Goal: Task Accomplishment & Management: Use online tool/utility

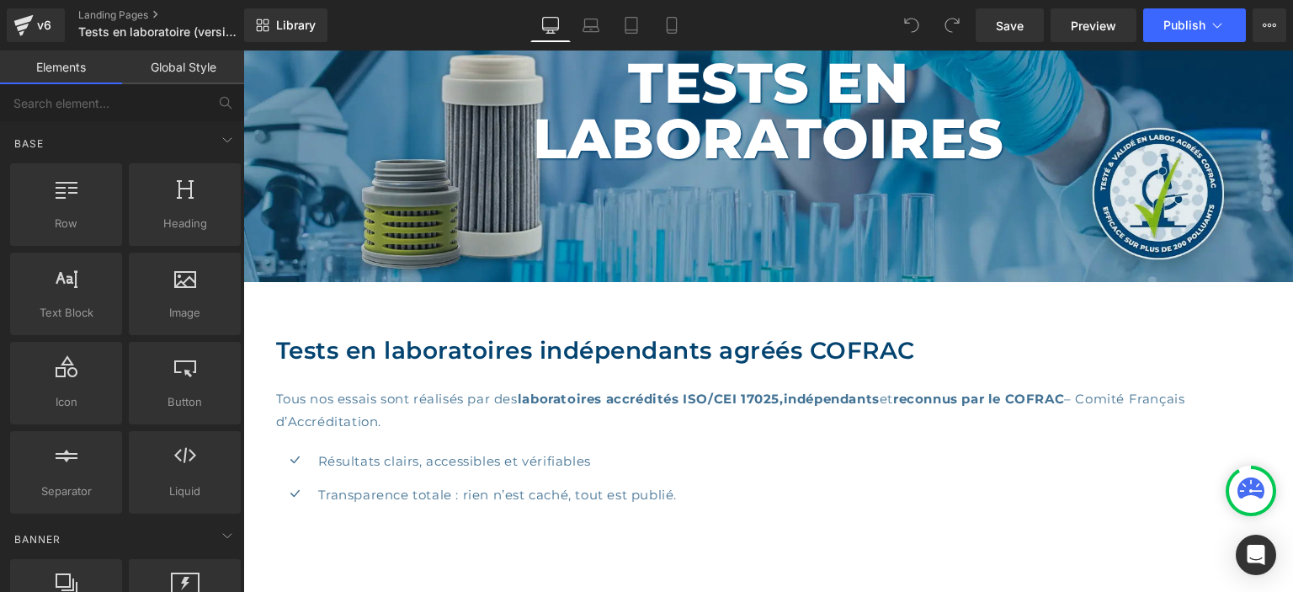
scroll to position [178, 0]
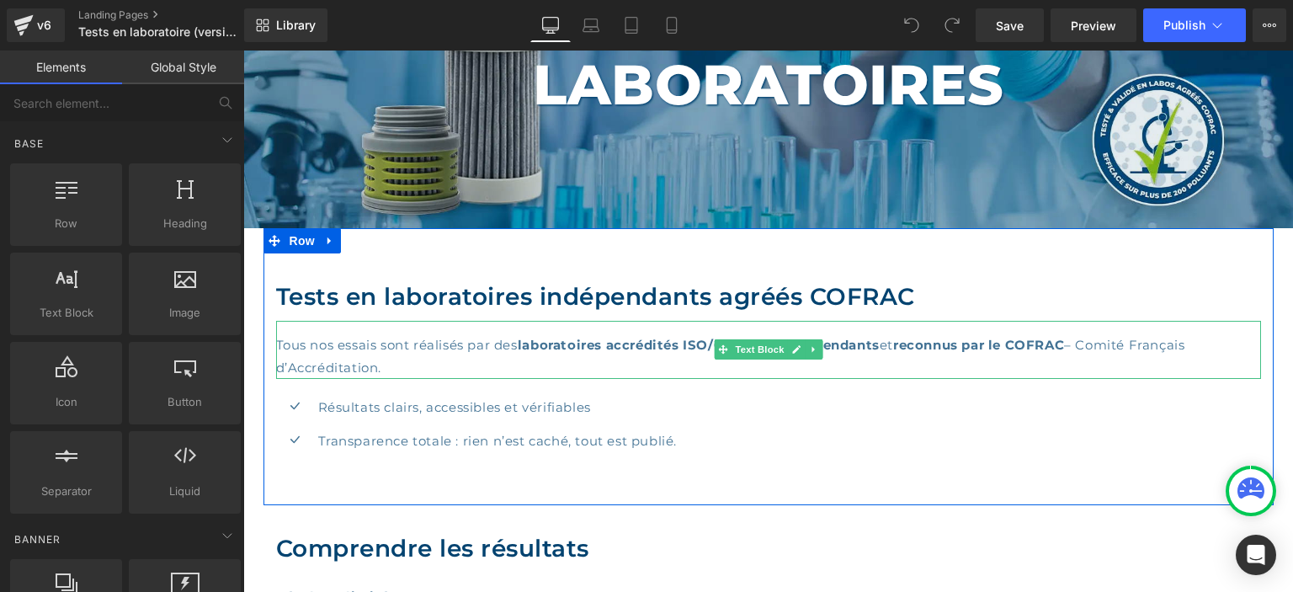
click at [833, 343] on strong "indépendants" at bounding box center [832, 345] width 96 height 16
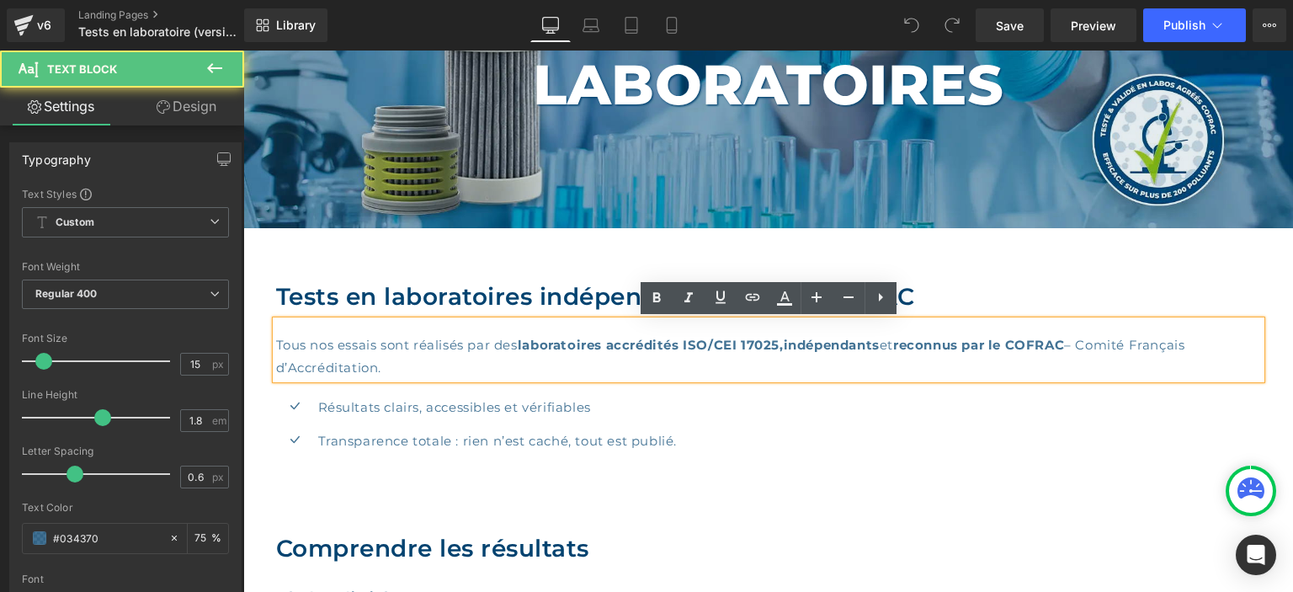
click at [784, 348] on strong "laboratoires accrédités ISO/CEI 17025," at bounding box center [651, 345] width 266 height 16
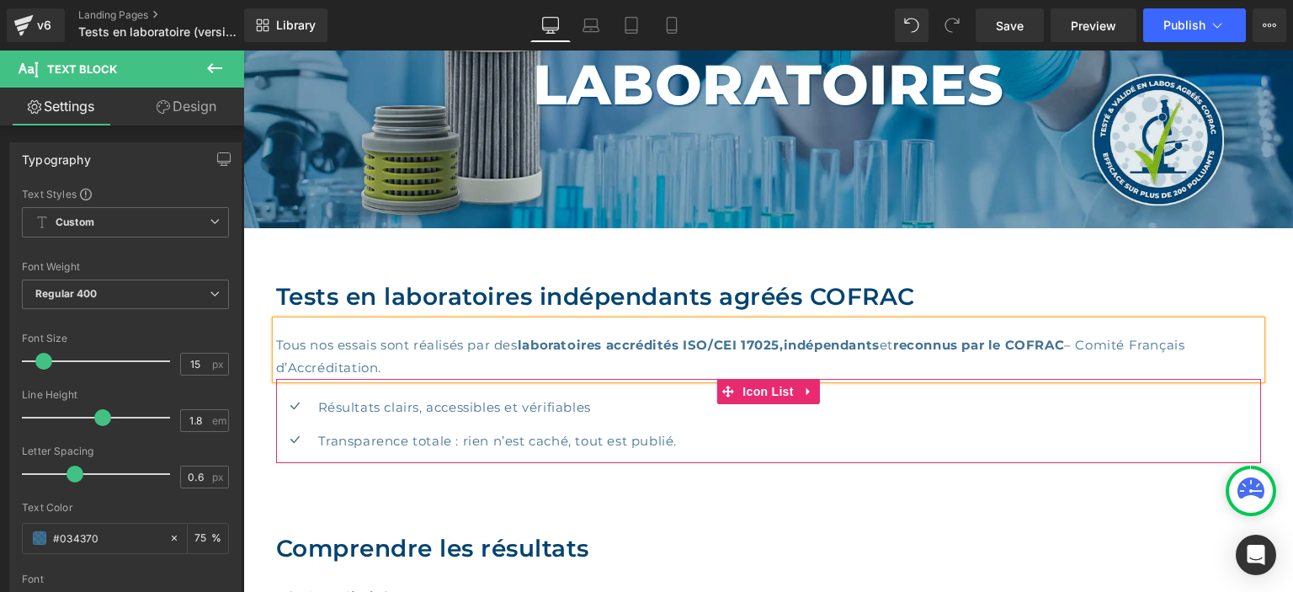
scroll to position [533, 0]
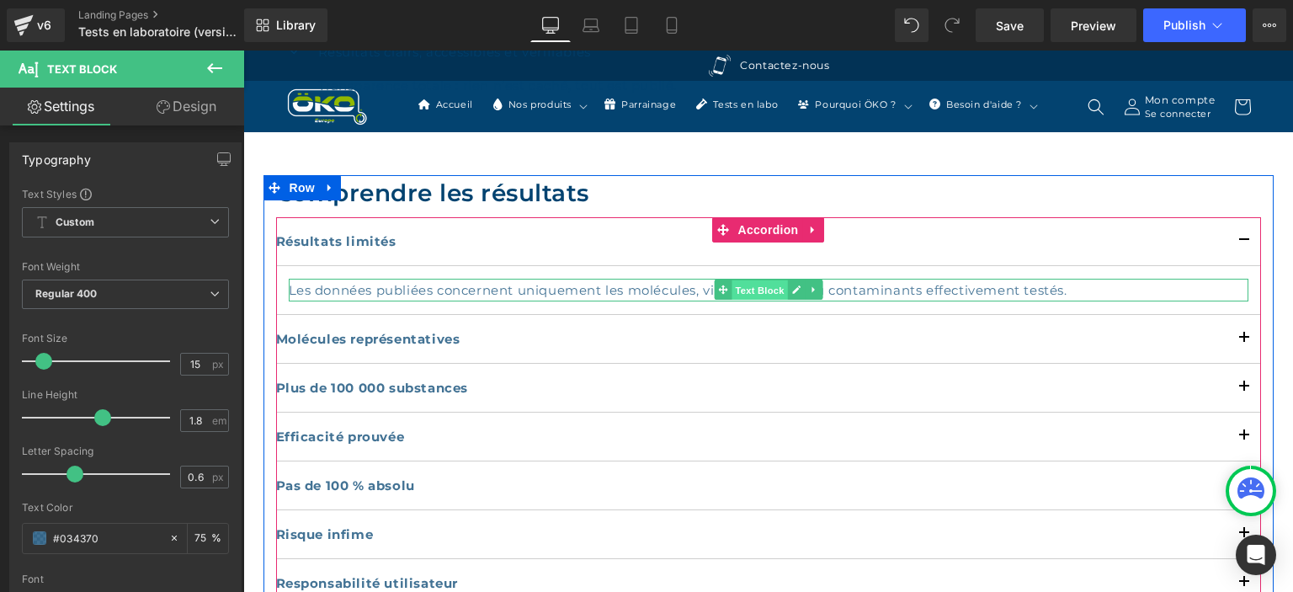
click at [759, 286] on span "Text Block" at bounding box center [759, 290] width 56 height 20
click at [1085, 284] on p "Les données publiées concernent uniquement les molécules, virus, bactéries ou c…" at bounding box center [769, 290] width 960 height 23
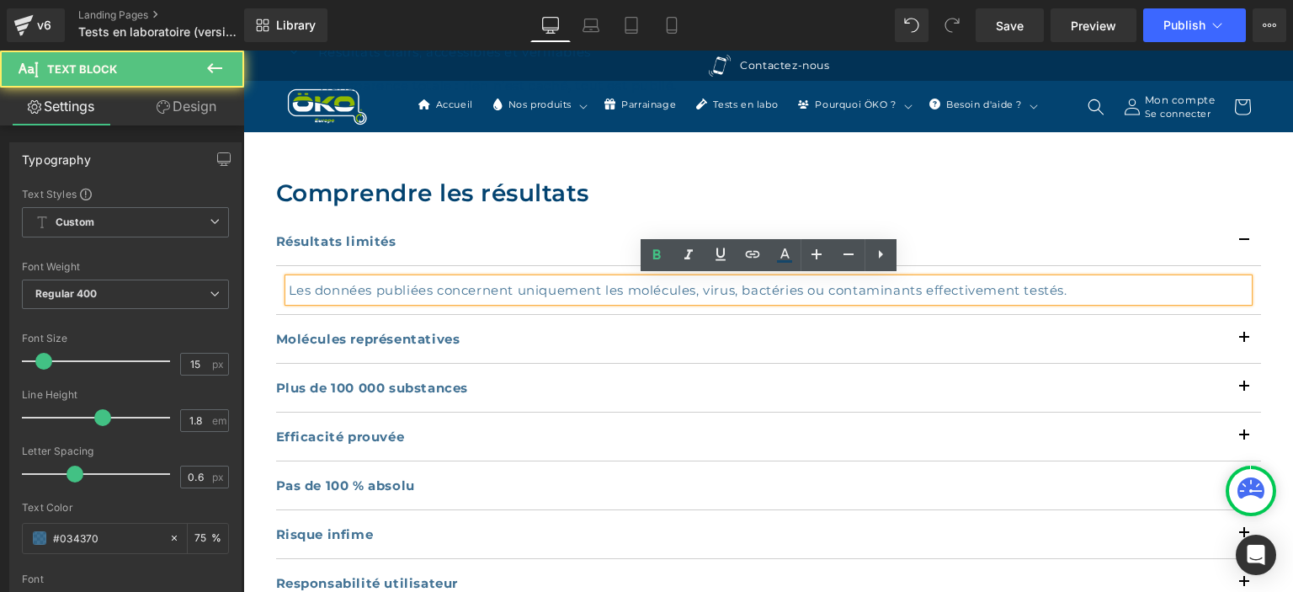
click at [1083, 288] on p "Les données publiées concernent uniquement les molécules, virus, bactéries ou c…" at bounding box center [769, 290] width 960 height 23
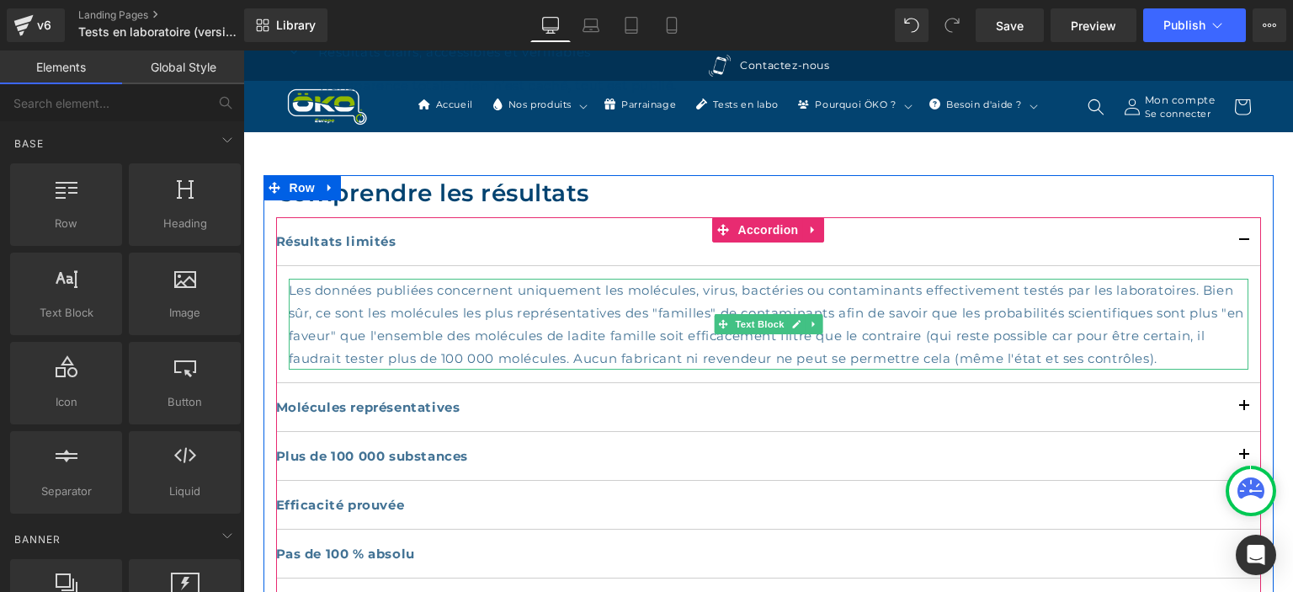
click at [1212, 288] on p "Les données publiées concernent uniquement les molécules, virus, bactéries ou c…" at bounding box center [769, 324] width 960 height 91
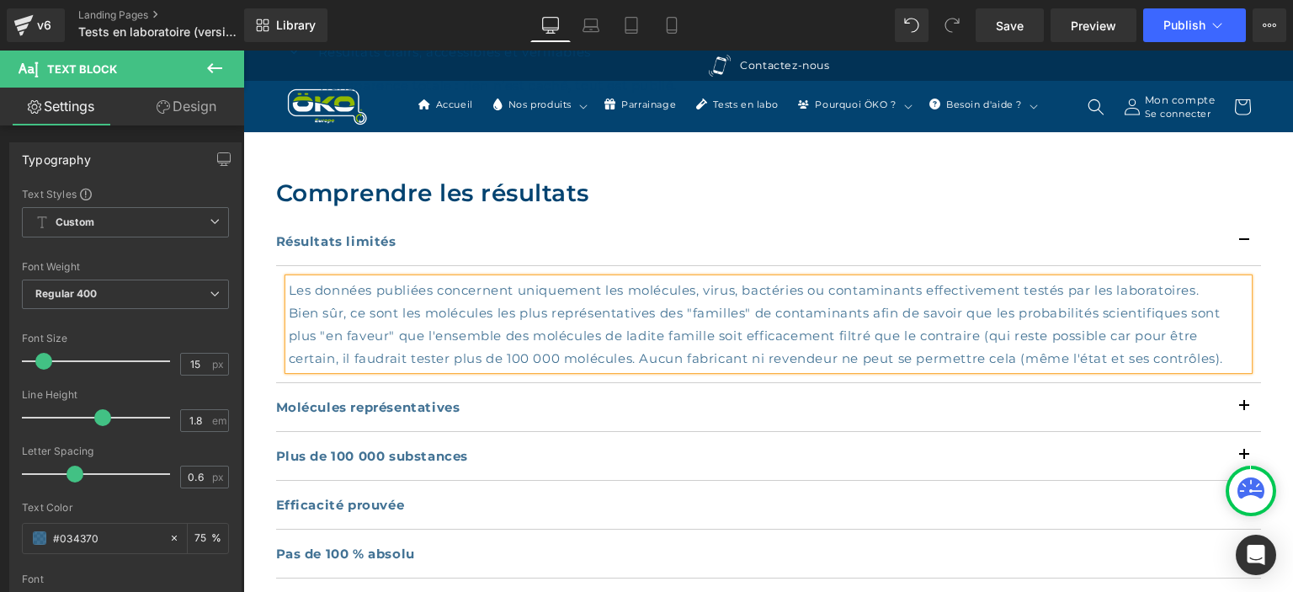
drag, startPoint x: 288, startPoint y: 311, endPoint x: 872, endPoint y: 311, distance: 584.1
click at [872, 311] on div "Les données publiées concernent uniquement les molécules, virus, bactéries ou c…" at bounding box center [769, 324] width 960 height 91
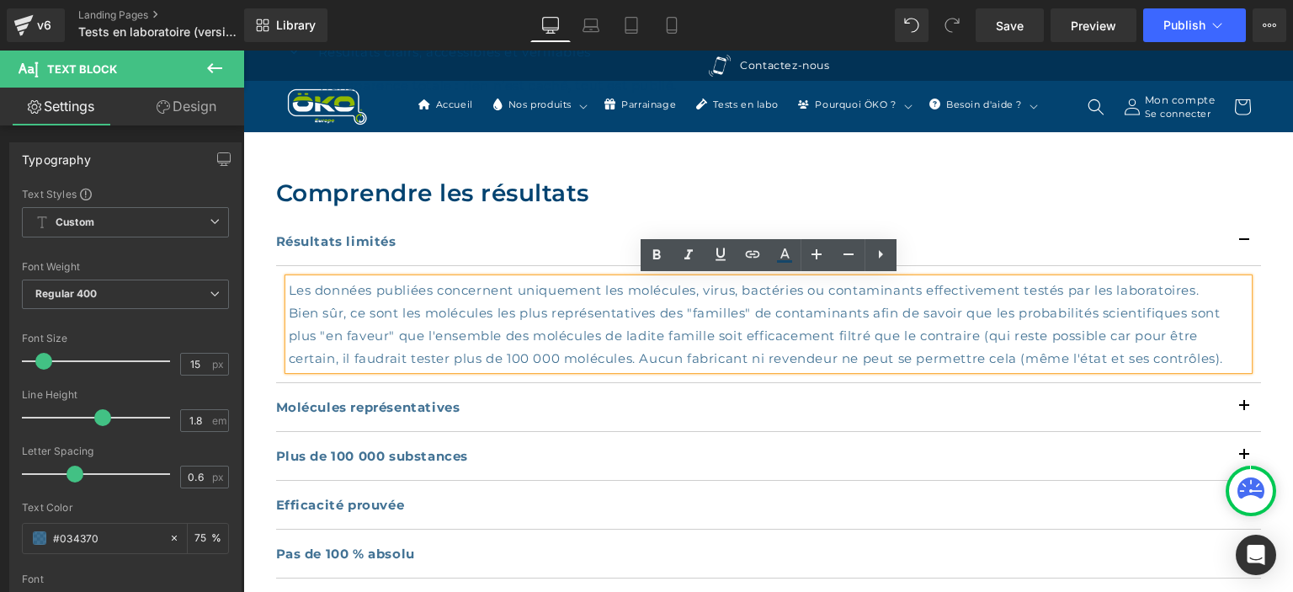
click at [872, 311] on p "Bien sûr, ce sont les molécules les plus représentatives des "familles" de cont…" at bounding box center [769, 335] width 960 height 68
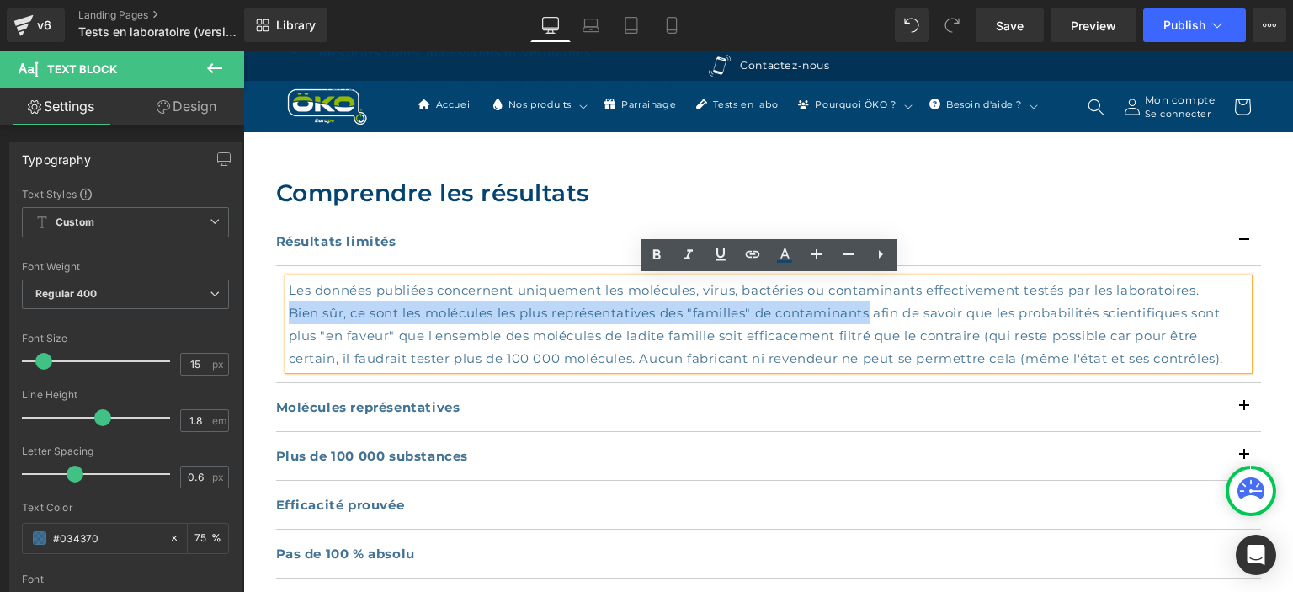
drag, startPoint x: 872, startPoint y: 311, endPoint x: 292, endPoint y: 307, distance: 579.9
click at [292, 307] on p "Bien sûr, ce sont les molécules les plus représentatives des "familles" de cont…" at bounding box center [769, 335] width 960 height 68
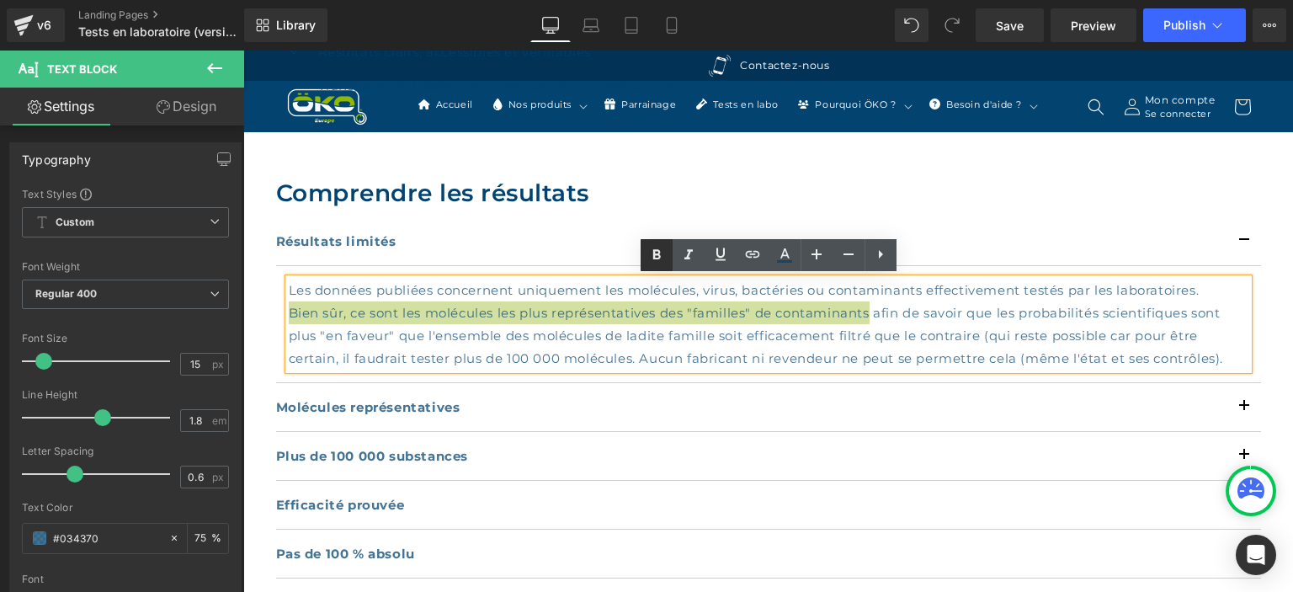
click at [652, 251] on icon at bounding box center [656, 255] width 20 height 20
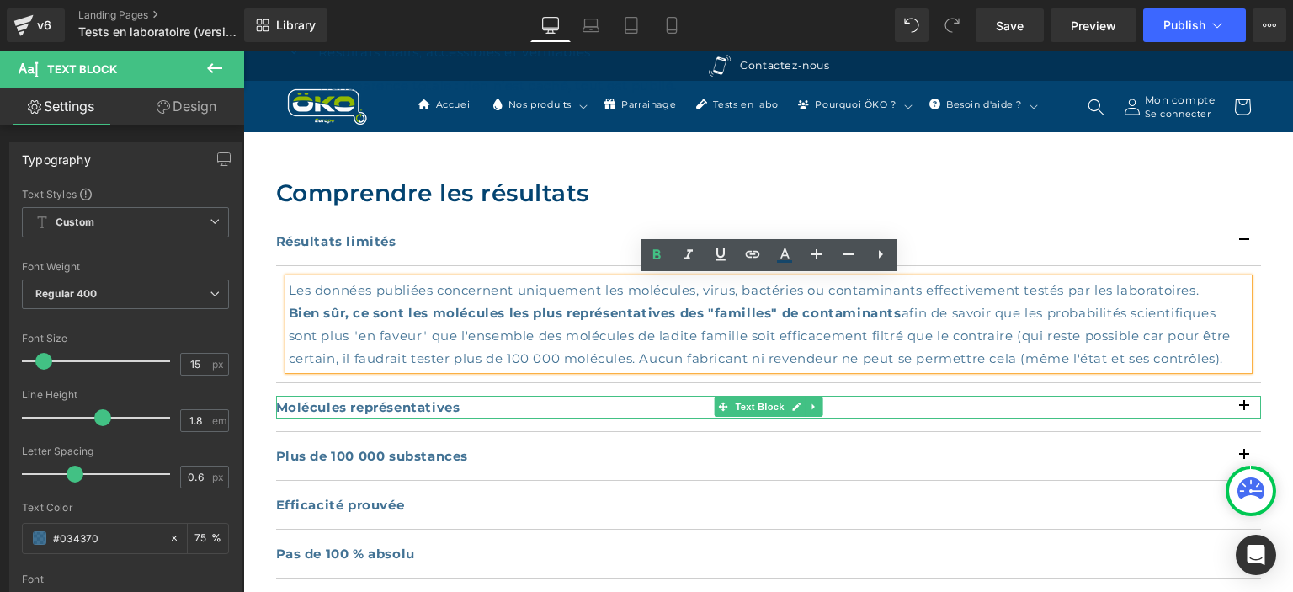
click at [1240, 408] on p "Molécules représentatives" at bounding box center [768, 407] width 985 height 23
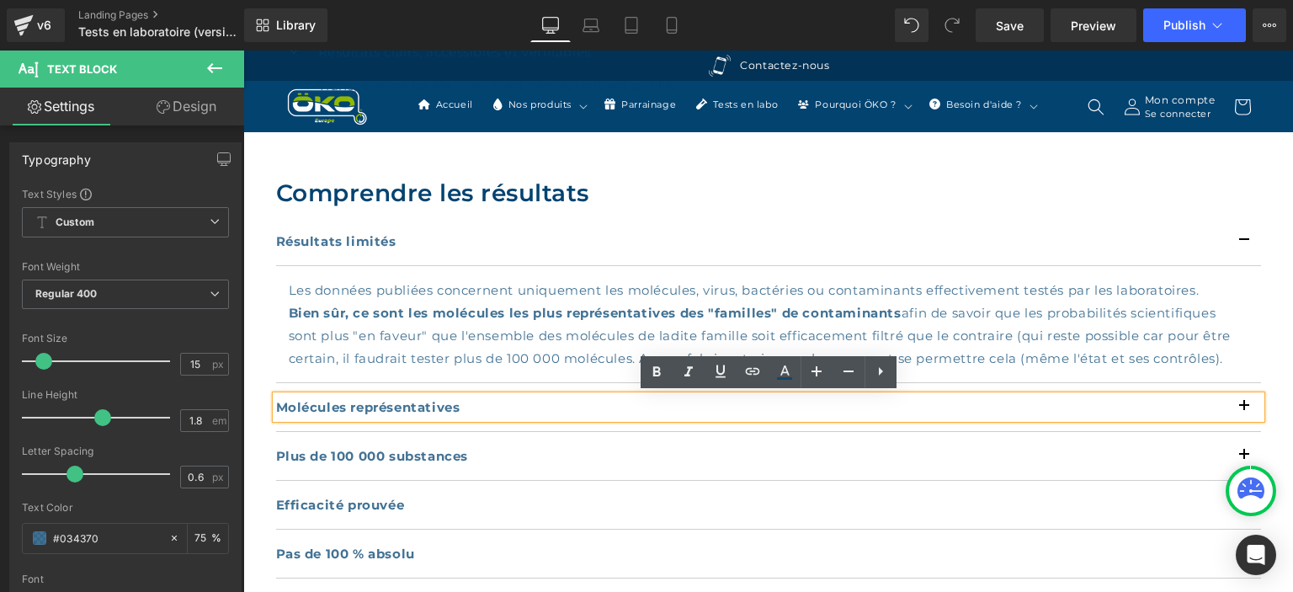
click at [1247, 405] on p "Molécules représentatives" at bounding box center [768, 407] width 985 height 23
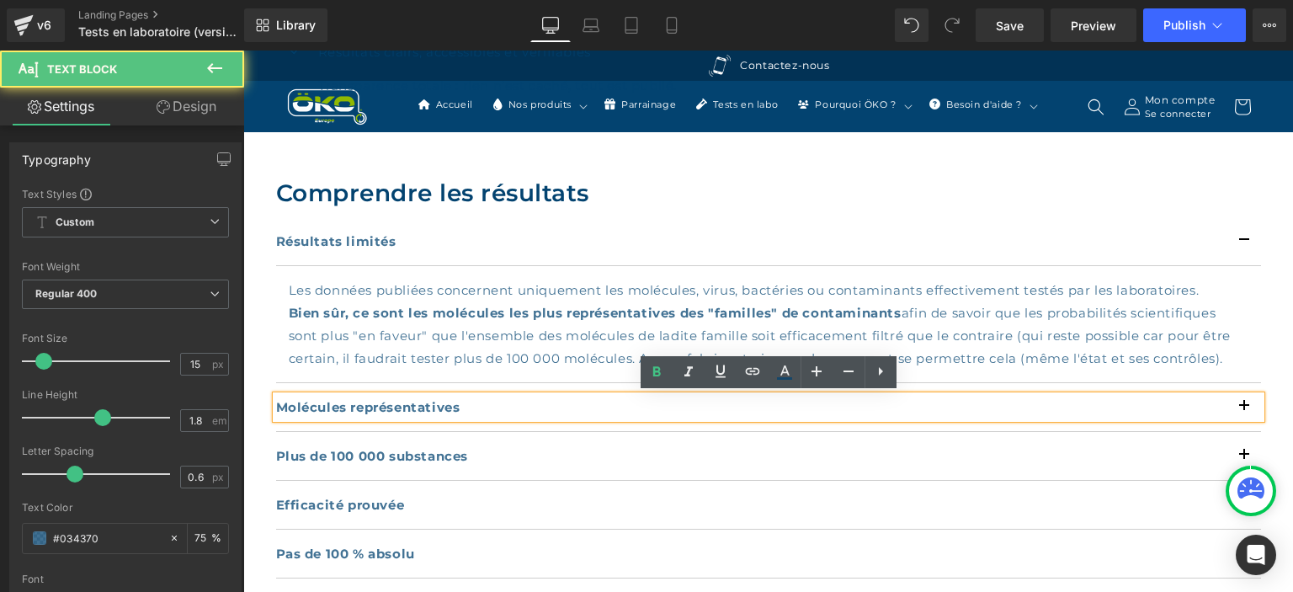
click at [1093, 403] on p "Molécules représentatives" at bounding box center [768, 407] width 985 height 23
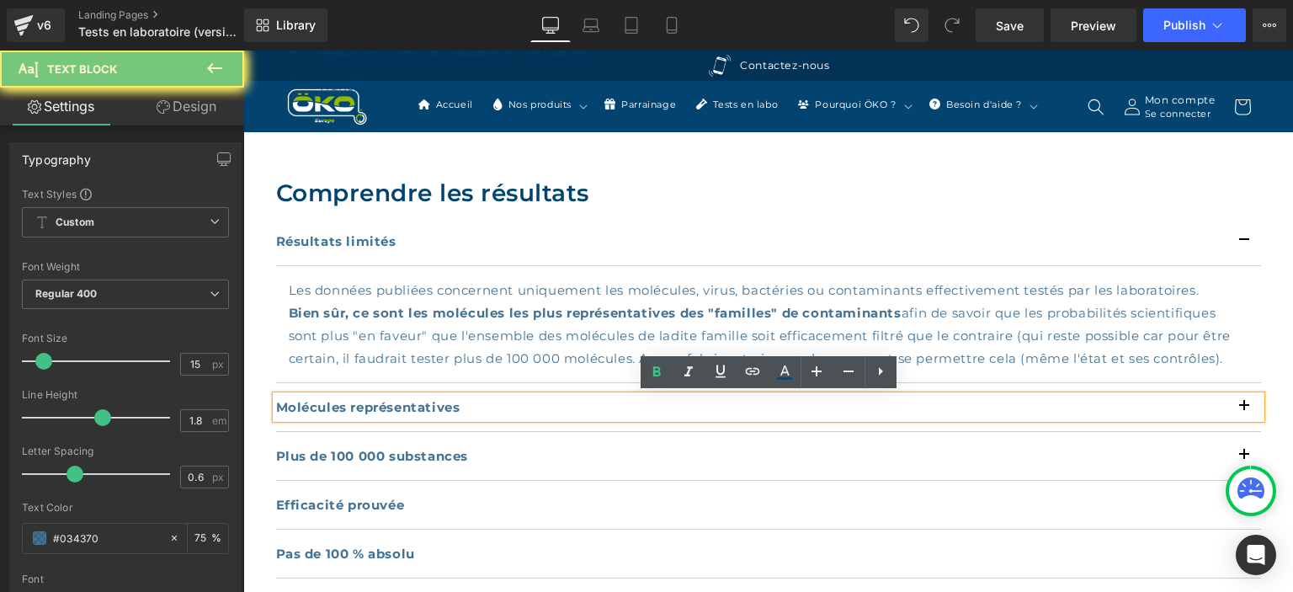
click at [1093, 403] on p "Molécules représentatives" at bounding box center [768, 407] width 985 height 23
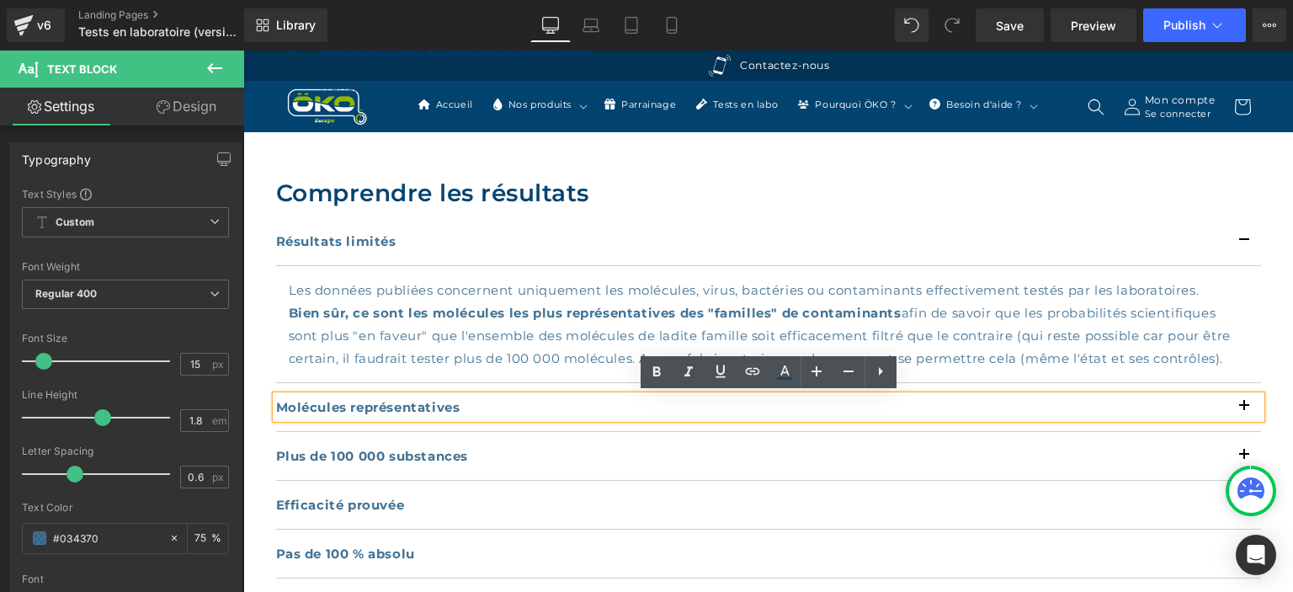
click at [593, 465] on div "Plus de 100 000 substances Text Block" at bounding box center [768, 455] width 985 height 23
click at [524, 412] on p "Molécules représentatives" at bounding box center [768, 407] width 985 height 23
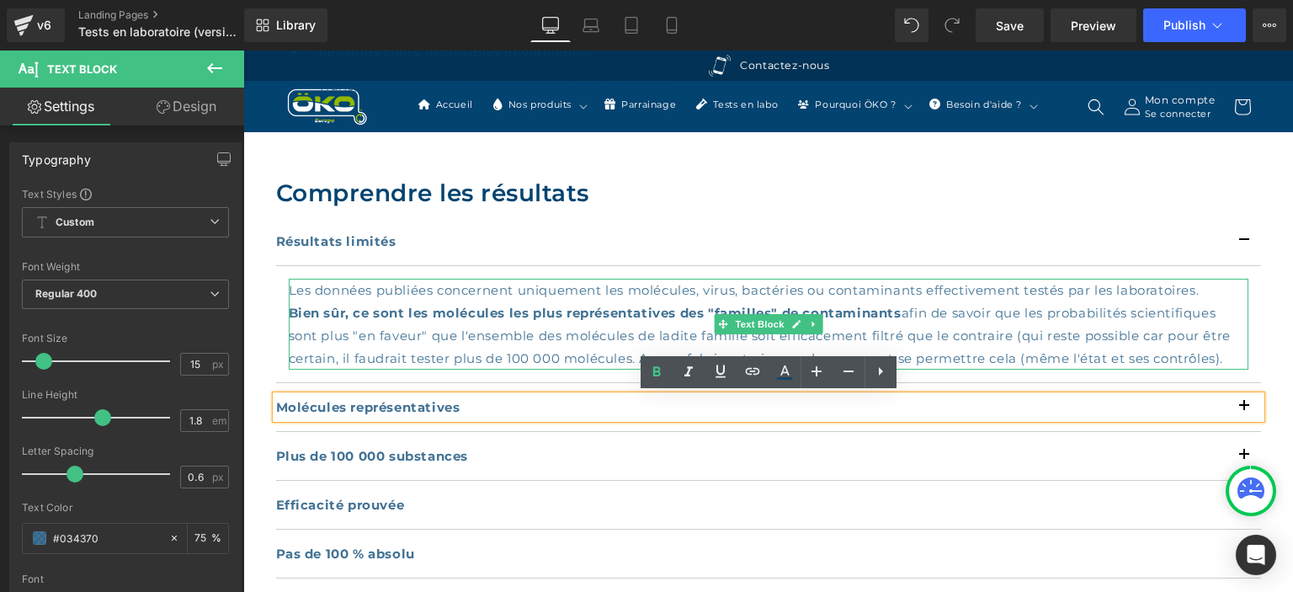
click at [476, 359] on p "Bien sûr, ce sont les molécules les plus représentatives des "familles" de cont…" at bounding box center [769, 335] width 960 height 68
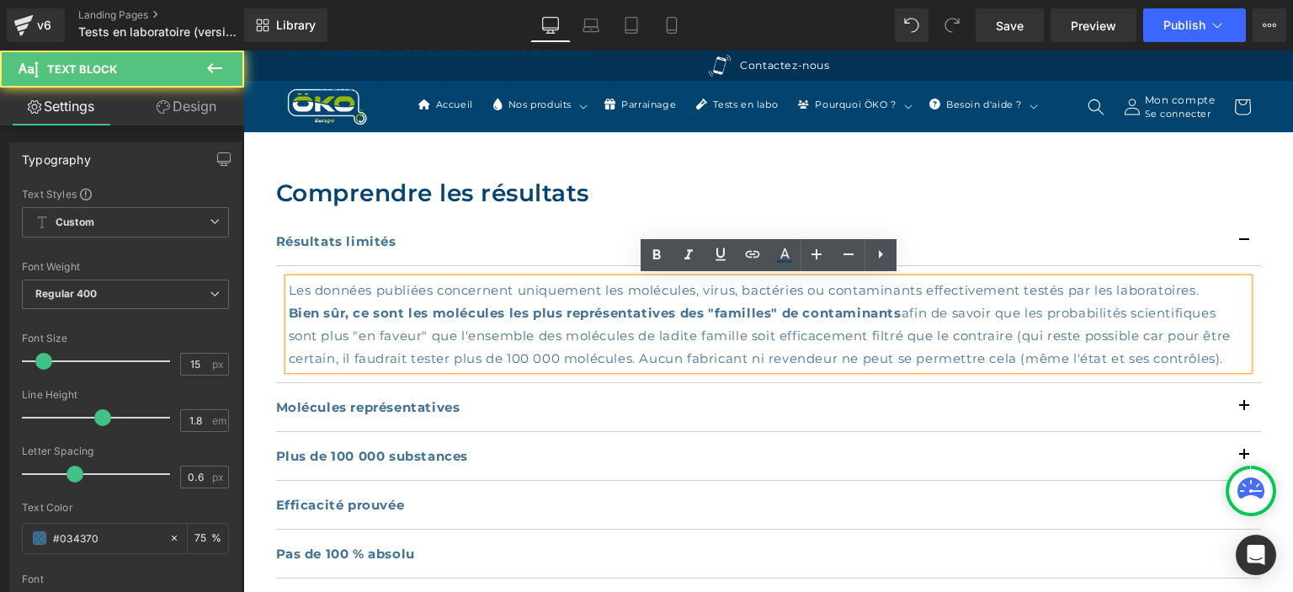
click at [375, 438] on div "Plus de 100 000 substances Text Block" at bounding box center [768, 456] width 985 height 49
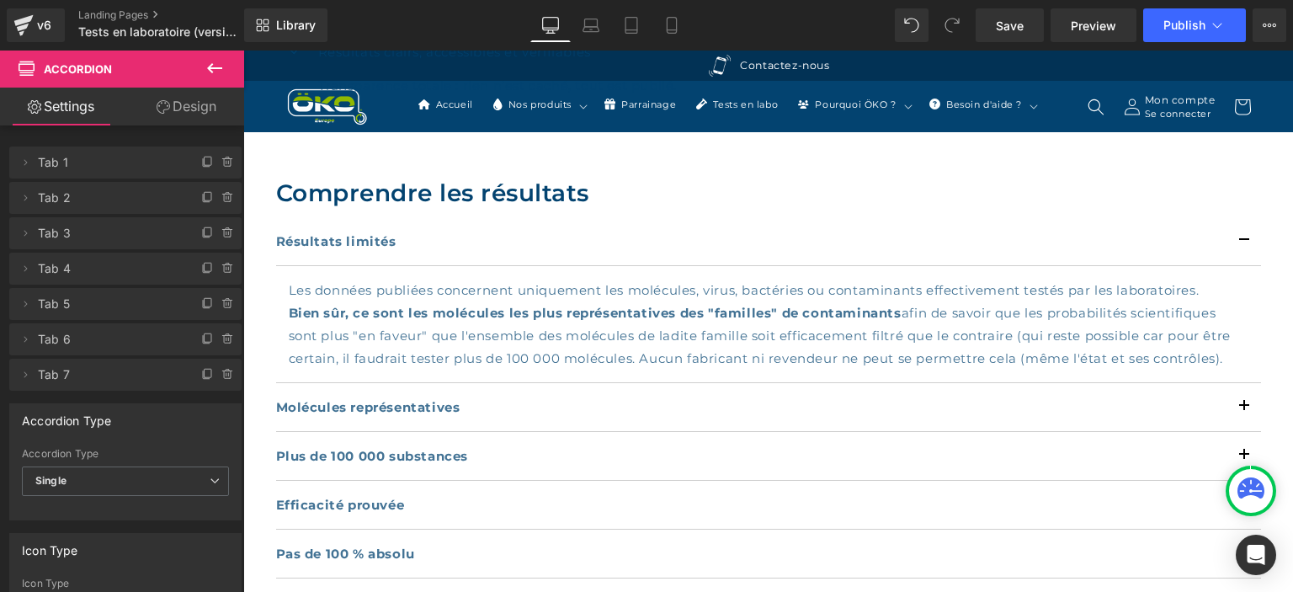
click at [388, 449] on b "Plus de 100 000 substances" at bounding box center [372, 456] width 193 height 16
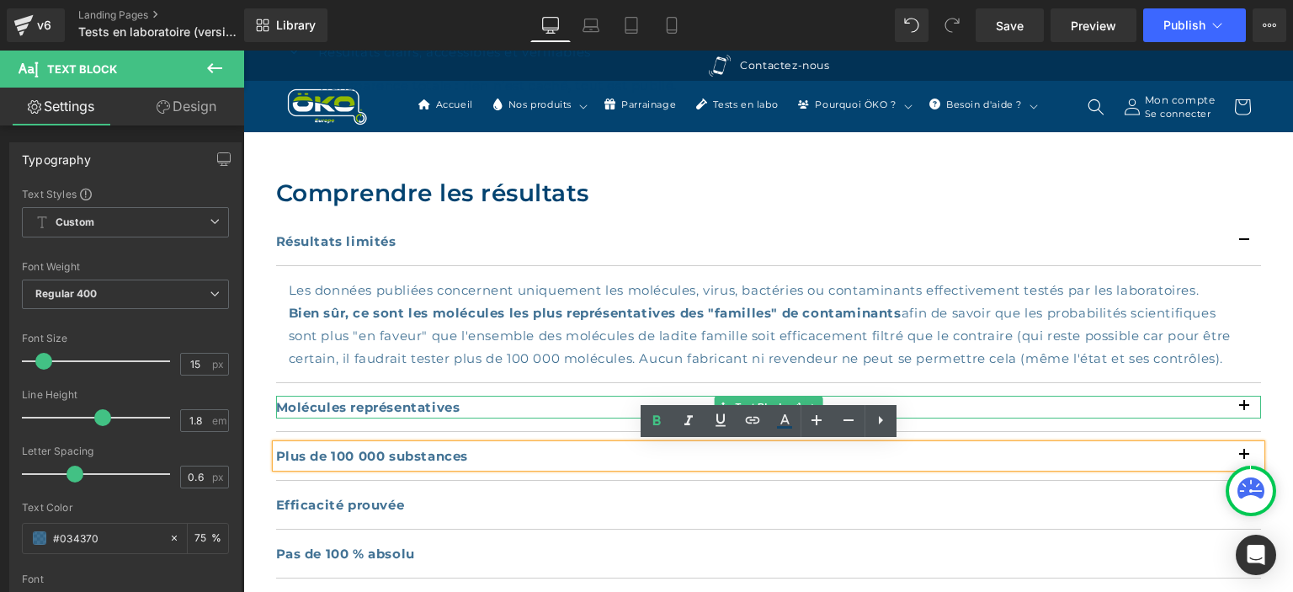
click at [1241, 407] on p "Molécules représentatives" at bounding box center [768, 407] width 985 height 23
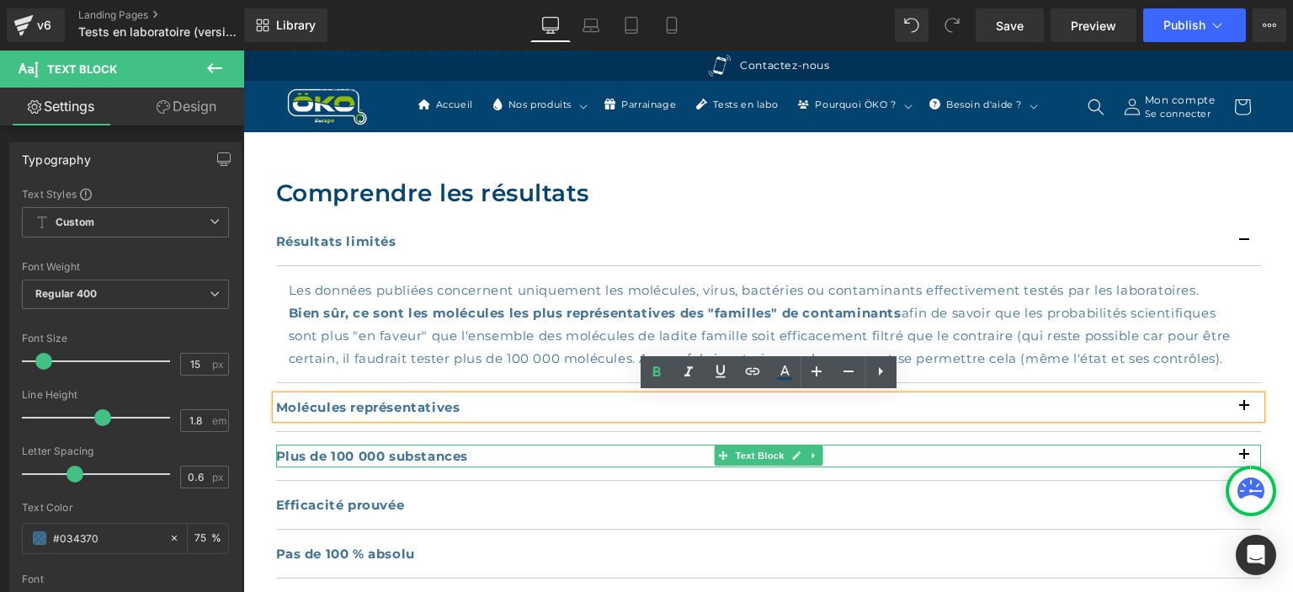
click at [1243, 460] on p "Plus de 100 000 substances" at bounding box center [768, 455] width 985 height 23
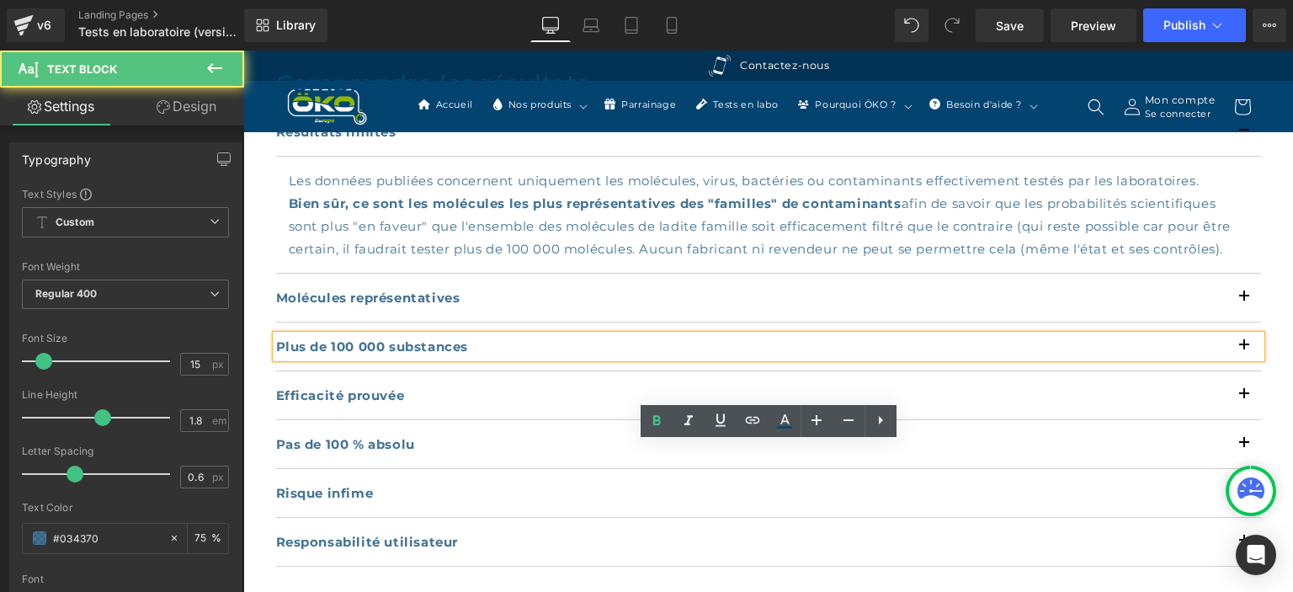
scroll to position [710, 0]
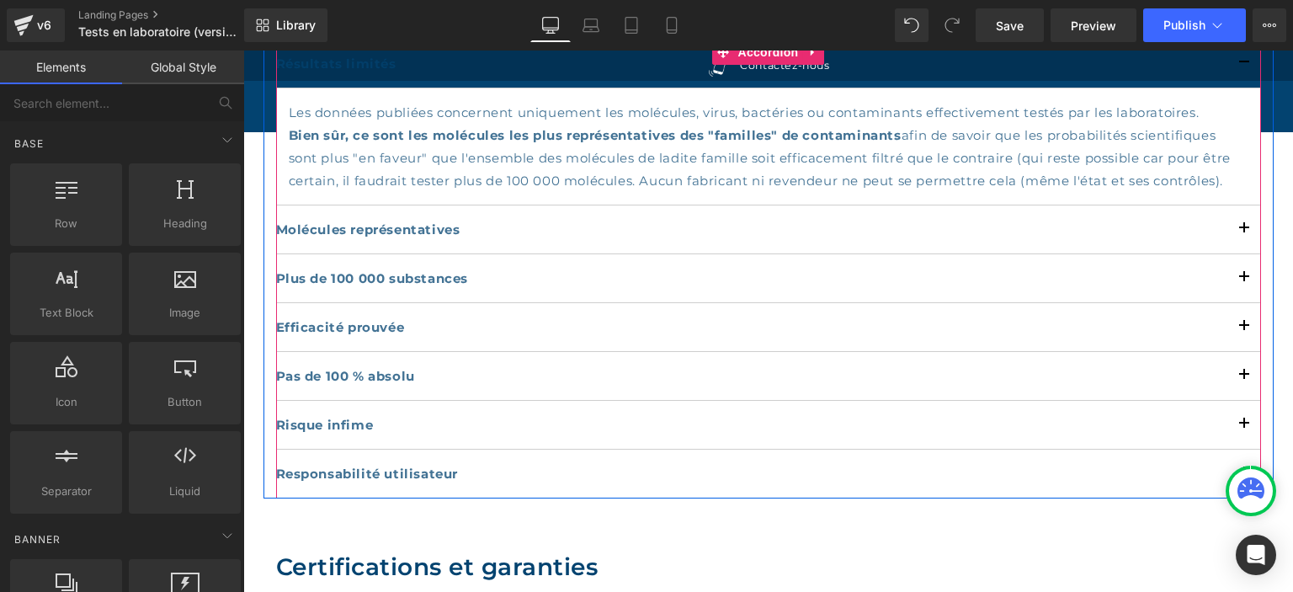
click at [770, 241] on div "Molécules représentatives Text Block" at bounding box center [768, 229] width 985 height 49
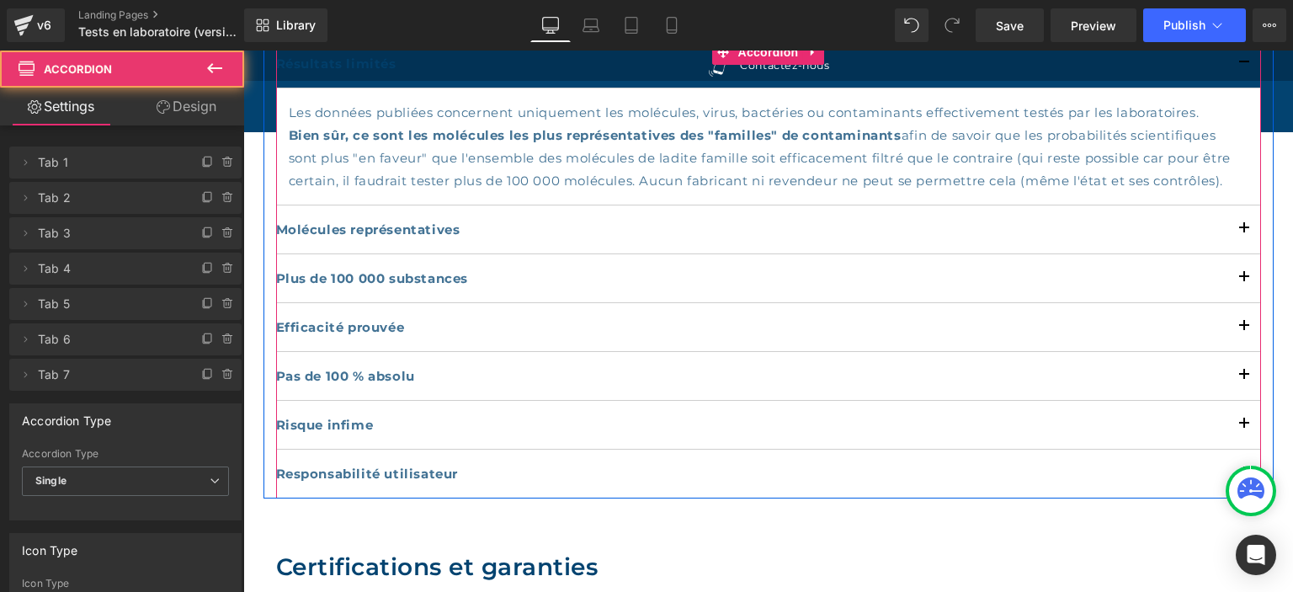
click at [243, 51] on div at bounding box center [243, 51] width 0 height 0
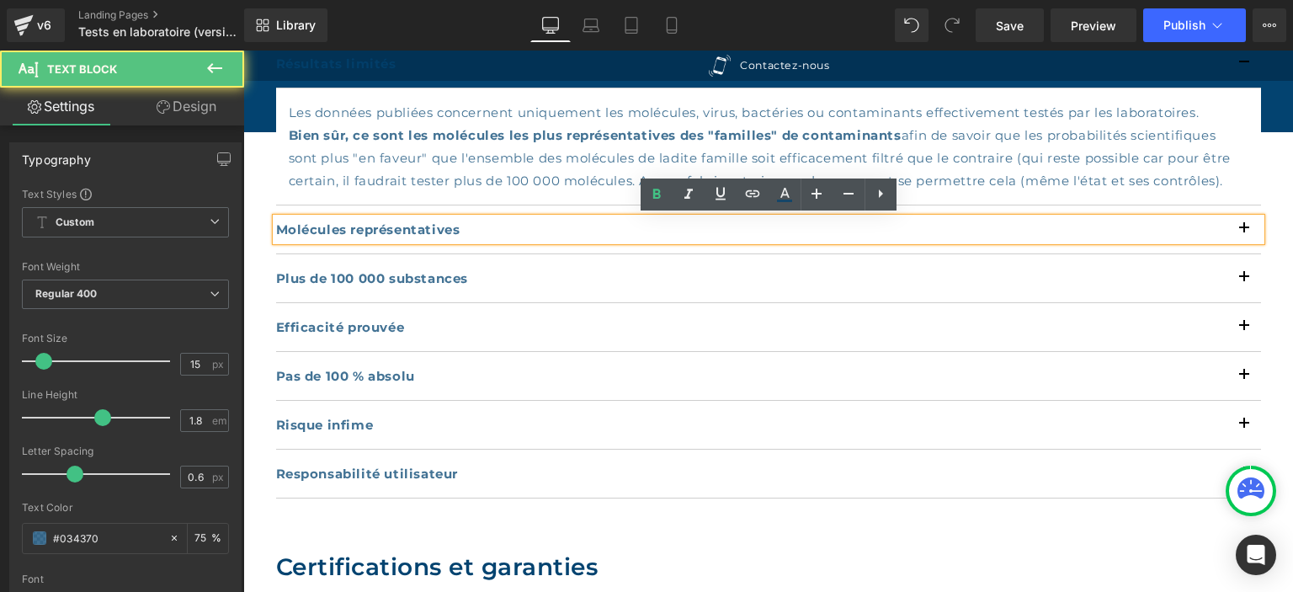
click at [453, 210] on div "Molécules représentatives Text Block" at bounding box center [768, 229] width 985 height 49
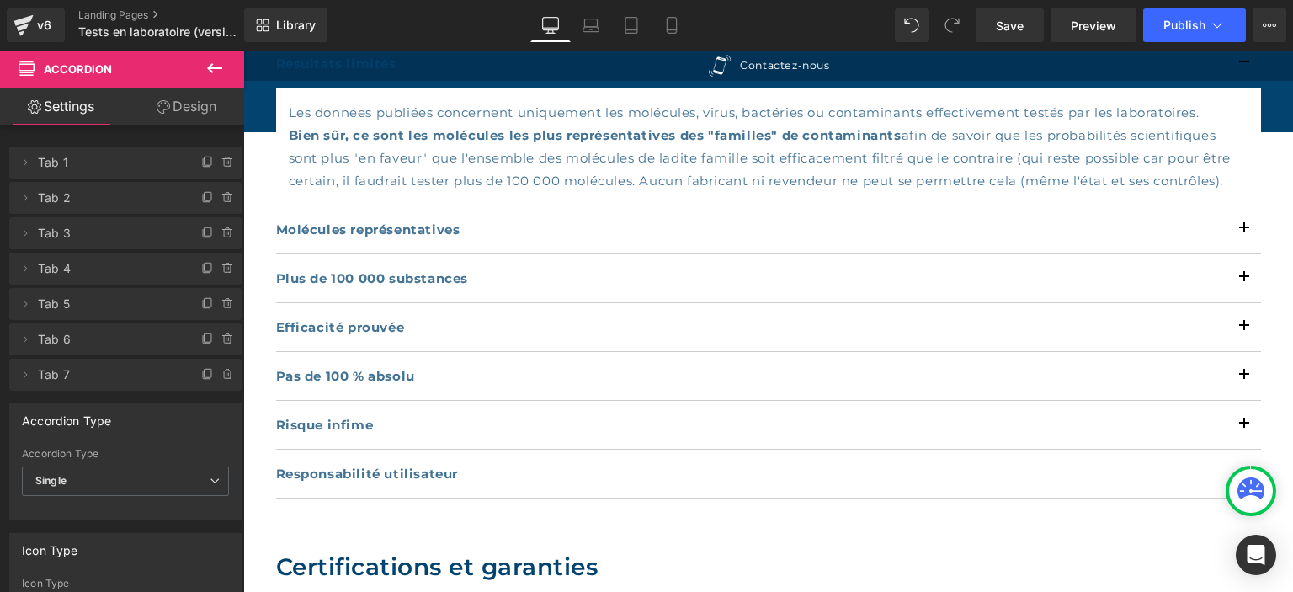
click at [419, 229] on strong "Molécules représentatives" at bounding box center [368, 229] width 184 height 16
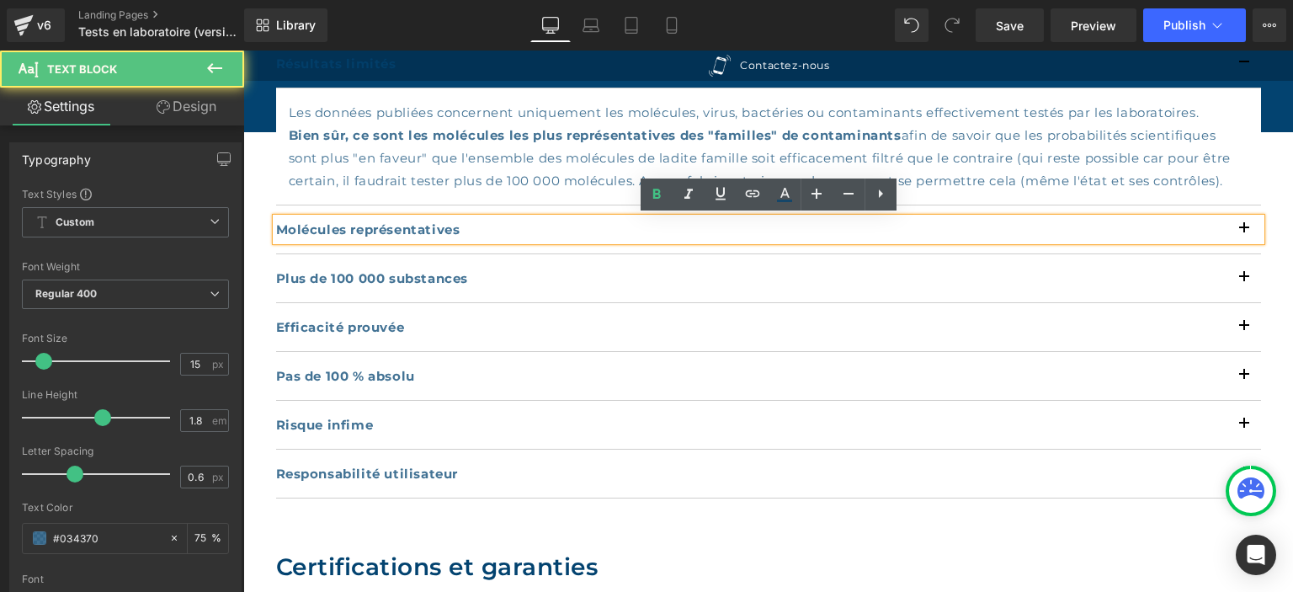
click at [387, 244] on div "Molécules représentatives Text Block" at bounding box center [768, 229] width 985 height 49
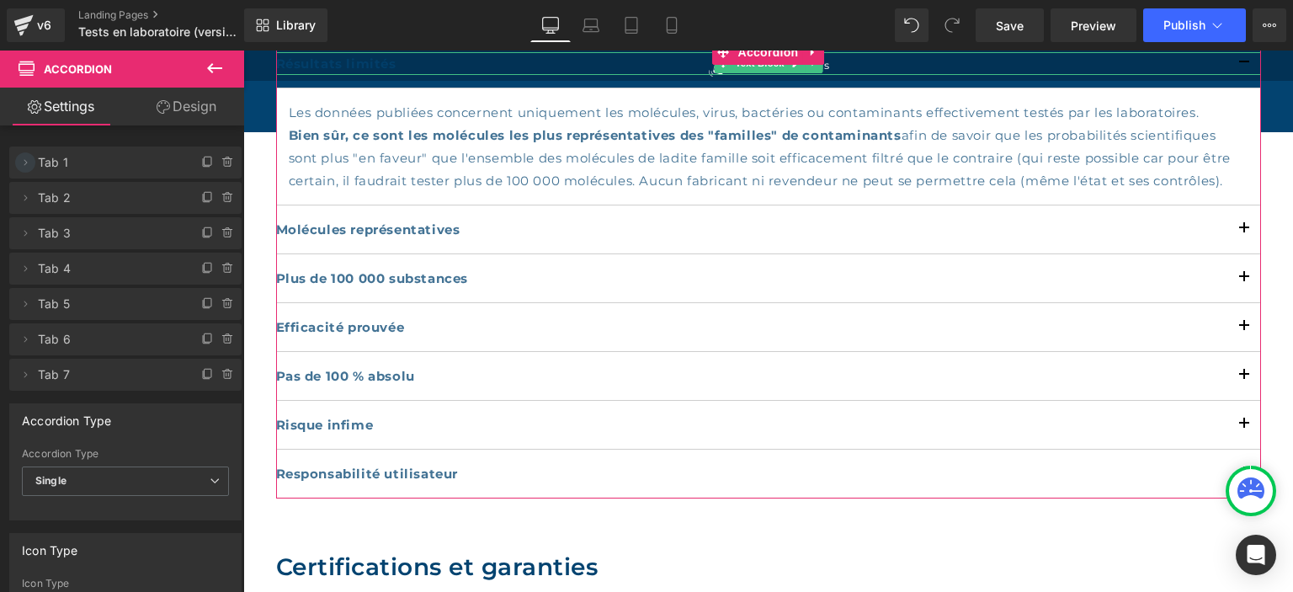
click at [22, 162] on icon at bounding box center [25, 162] width 13 height 13
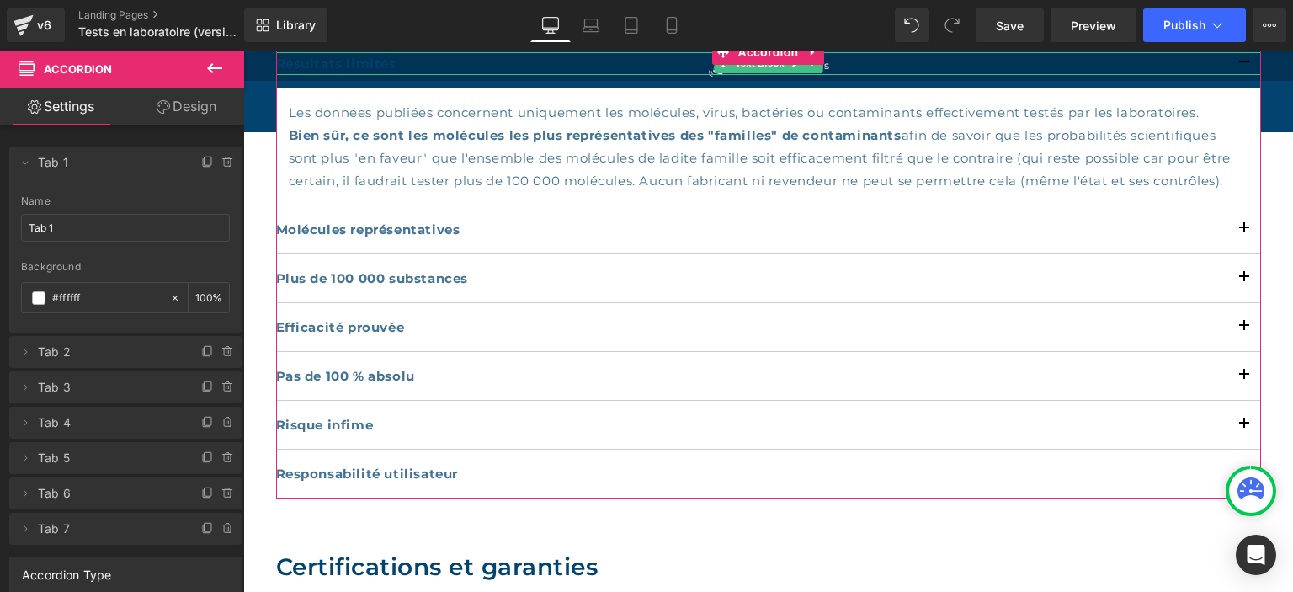
click at [59, 163] on span "Tab 1" at bounding box center [108, 162] width 141 height 32
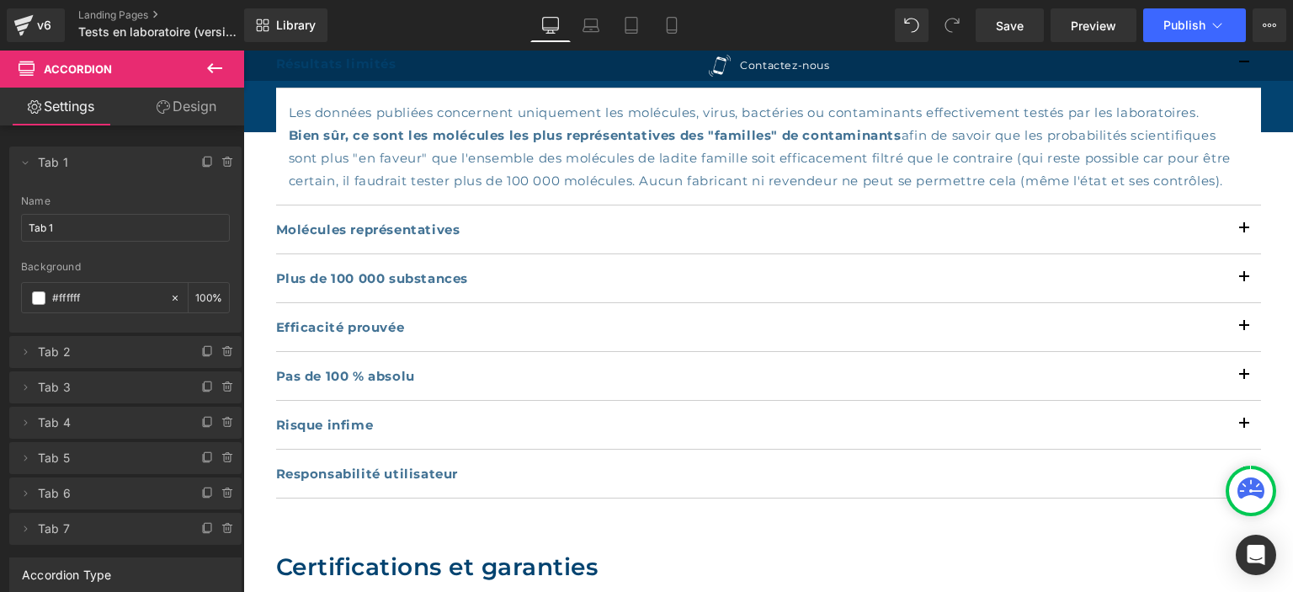
click at [315, 284] on p "Plus de 100 000 substances" at bounding box center [768, 278] width 985 height 23
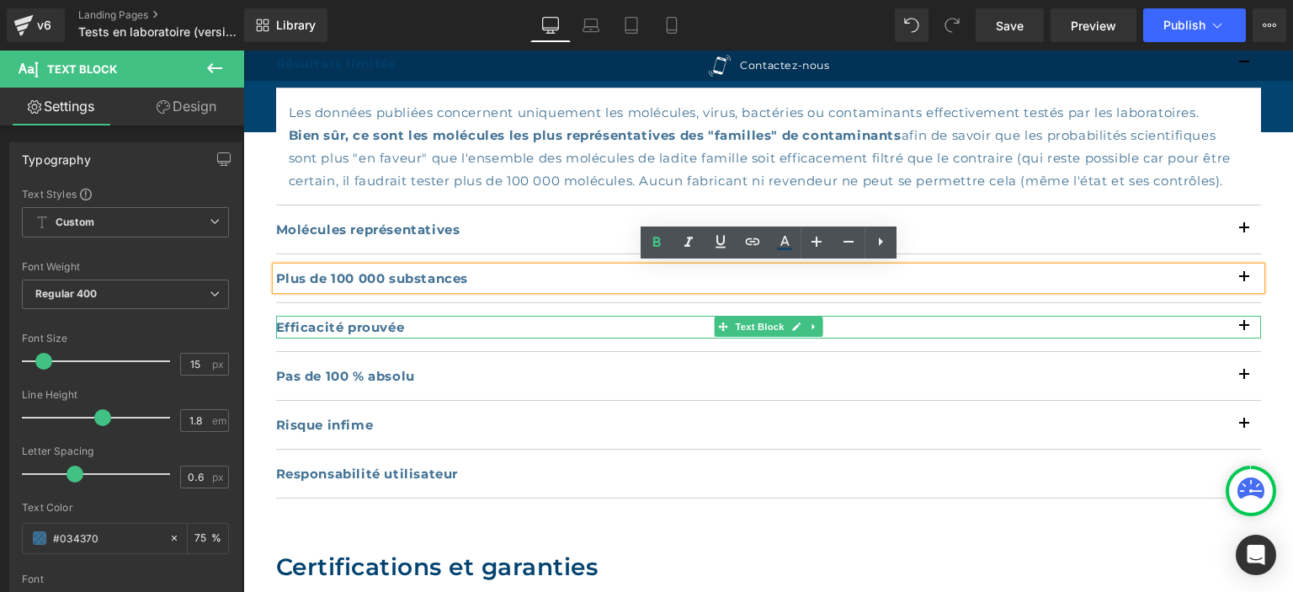
click at [361, 328] on b "Efficacité prouvée" at bounding box center [340, 327] width 129 height 16
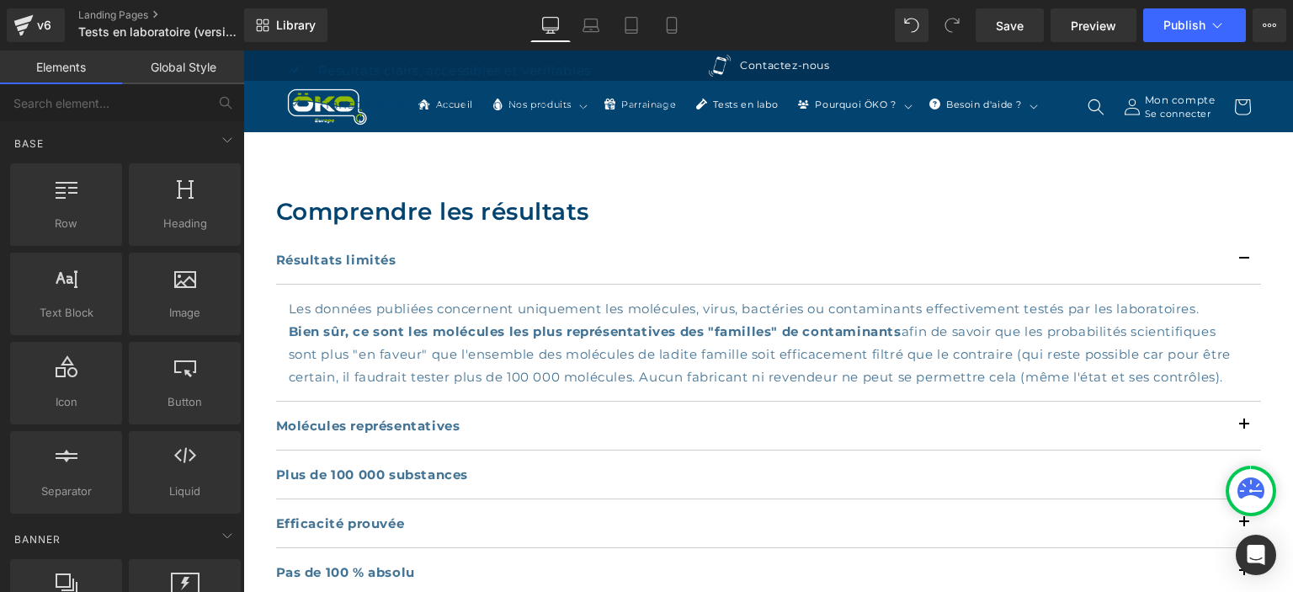
scroll to position [355, 0]
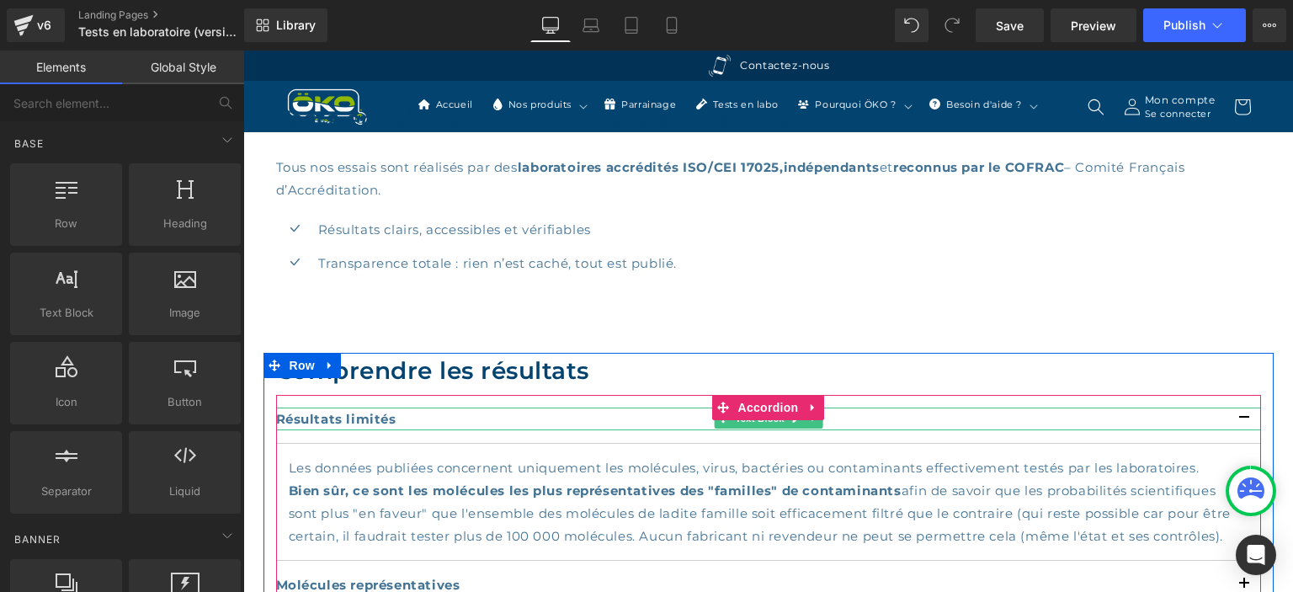
click at [1246, 413] on p "Résultats limités" at bounding box center [768, 418] width 985 height 23
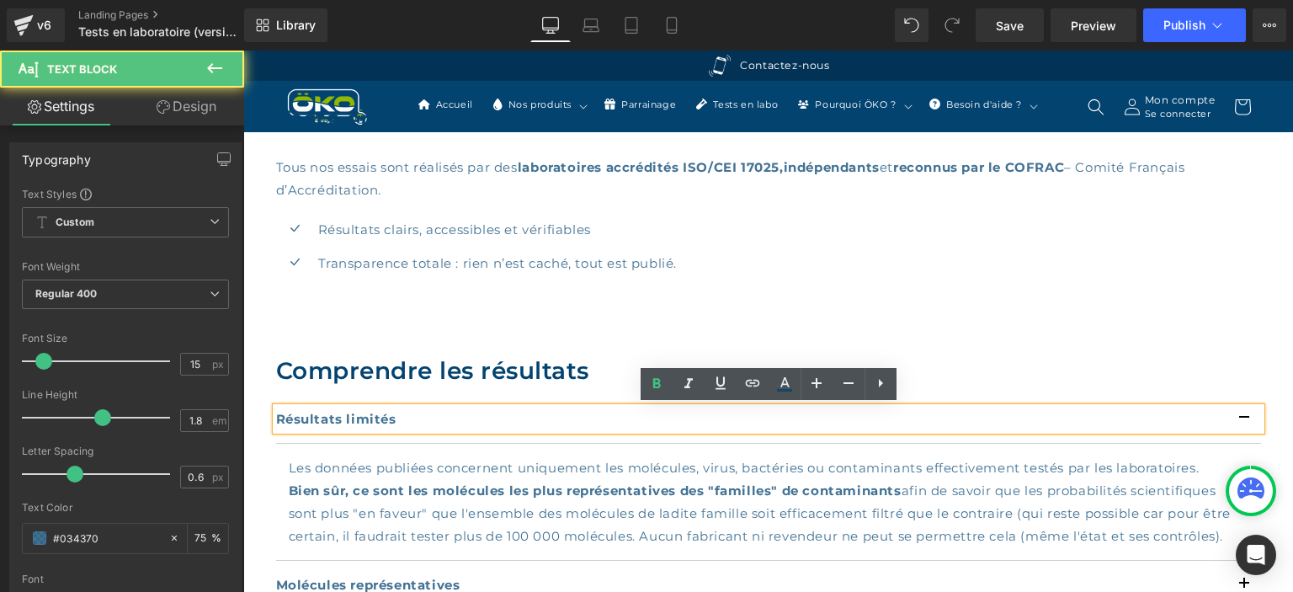
click at [1199, 419] on p "Résultats limités" at bounding box center [768, 418] width 985 height 23
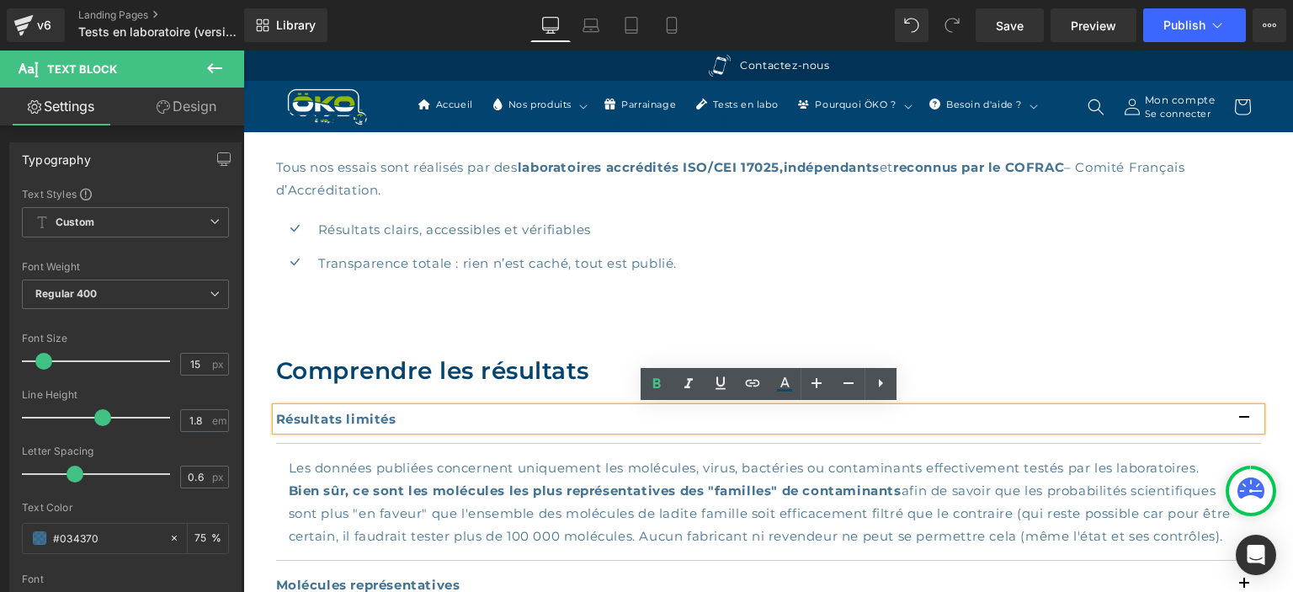
click at [1199, 453] on article "Les données publiées concernent uniquement les molécules, virus, bactéries ou c…" at bounding box center [768, 502] width 985 height 117
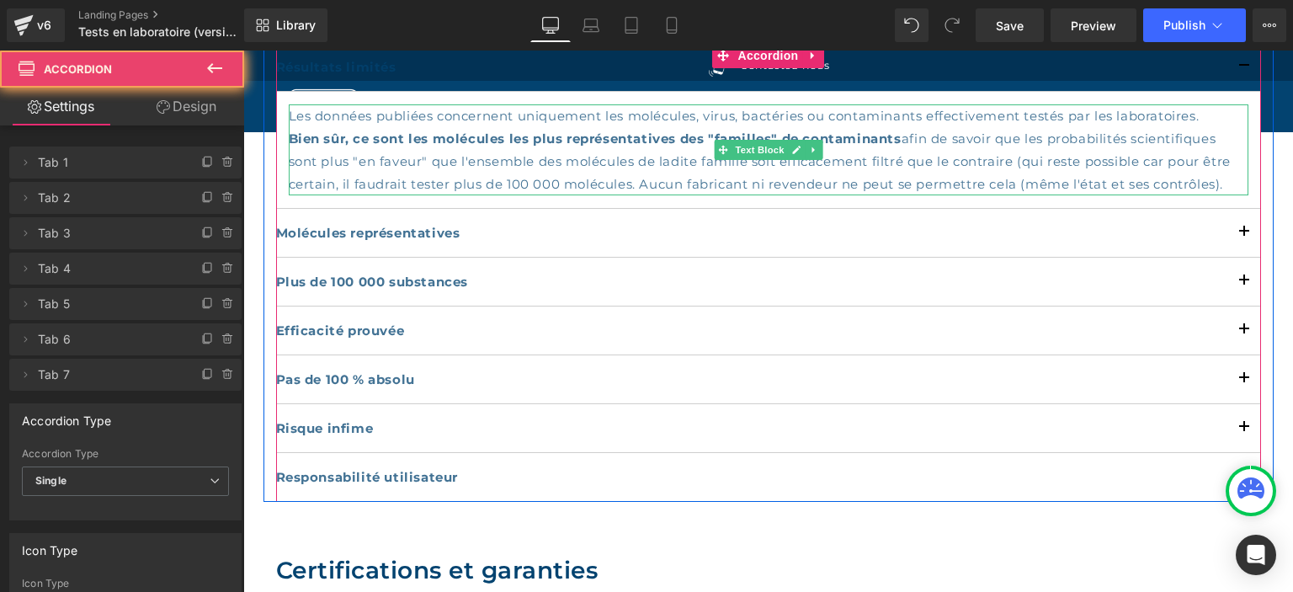
scroll to position [710, 0]
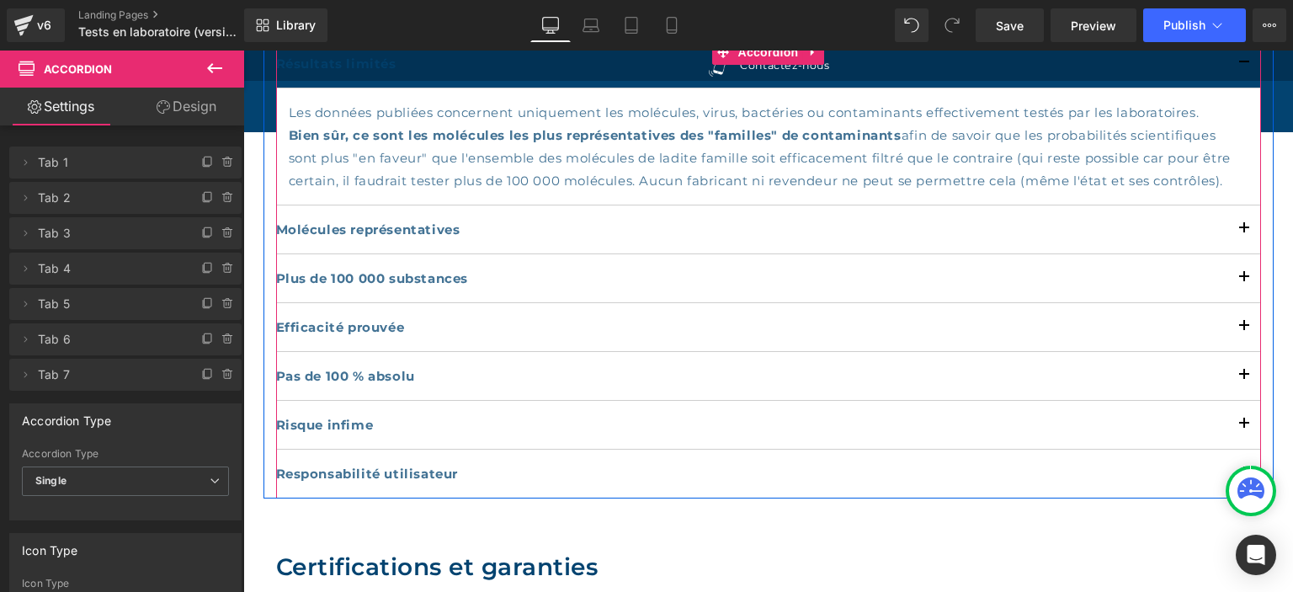
click at [502, 240] on div "Molécules représentatives Text Block" at bounding box center [768, 229] width 985 height 49
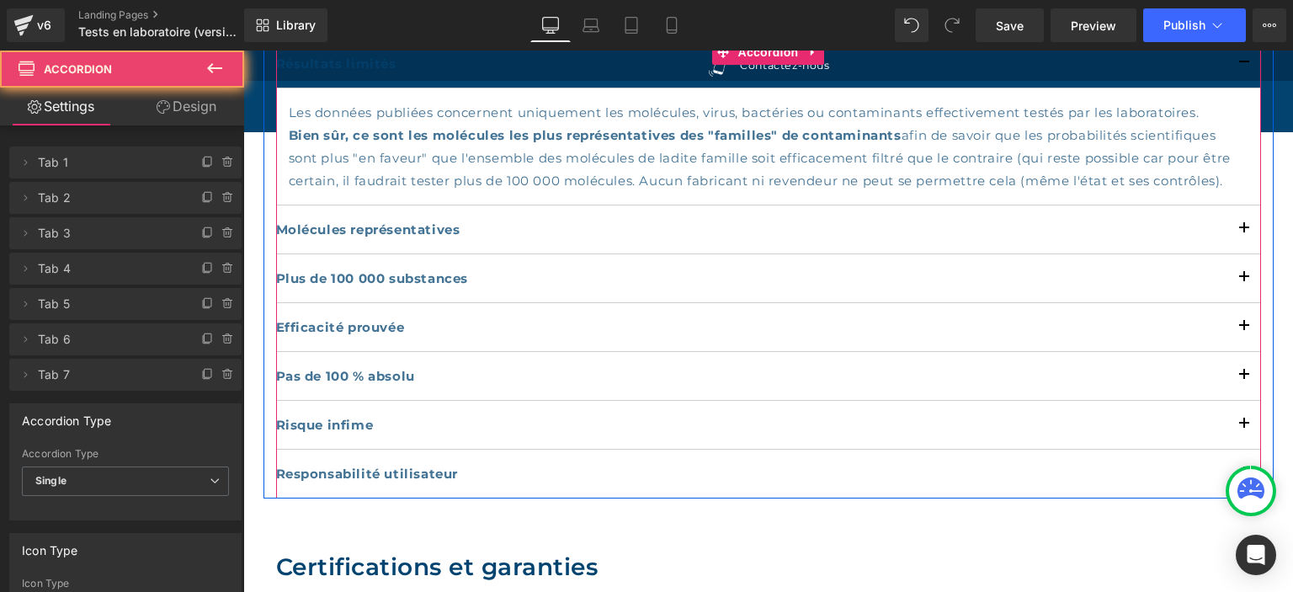
click at [502, 240] on div "Molécules représentatives Text Block" at bounding box center [768, 229] width 985 height 49
drag, startPoint x: 635, startPoint y: 240, endPoint x: 662, endPoint y: 239, distance: 26.1
click at [635, 239] on div "Molécules représentatives Text Block" at bounding box center [768, 229] width 985 height 49
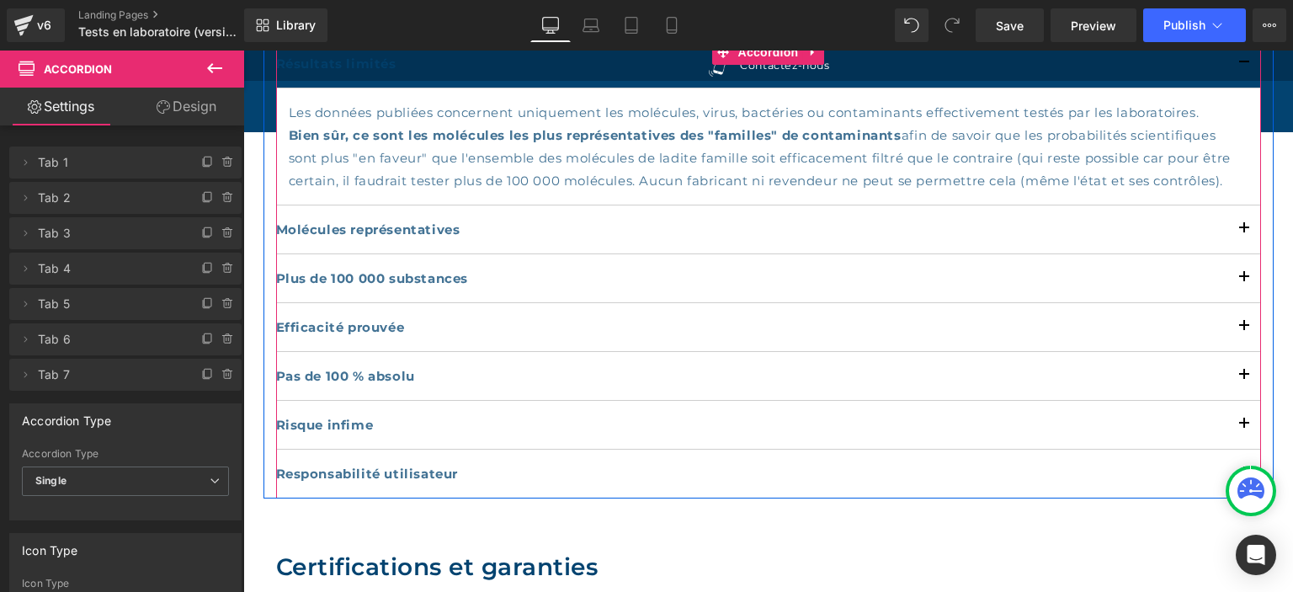
scroll to position [0, 0]
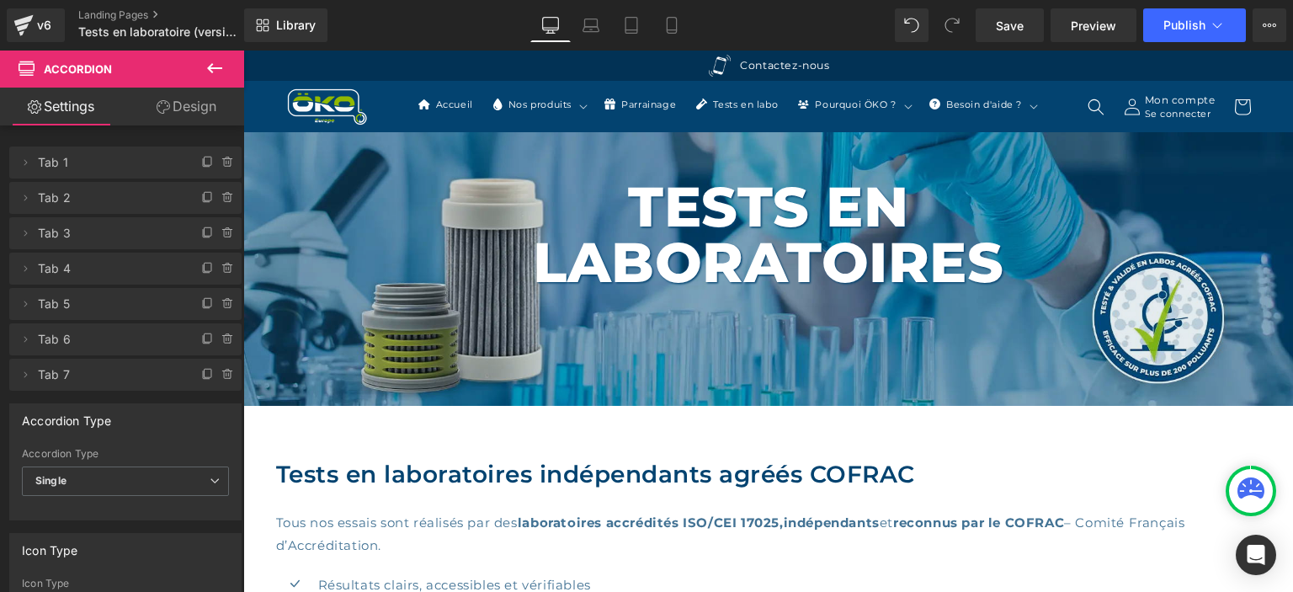
click at [213, 62] on icon at bounding box center [215, 68] width 20 height 20
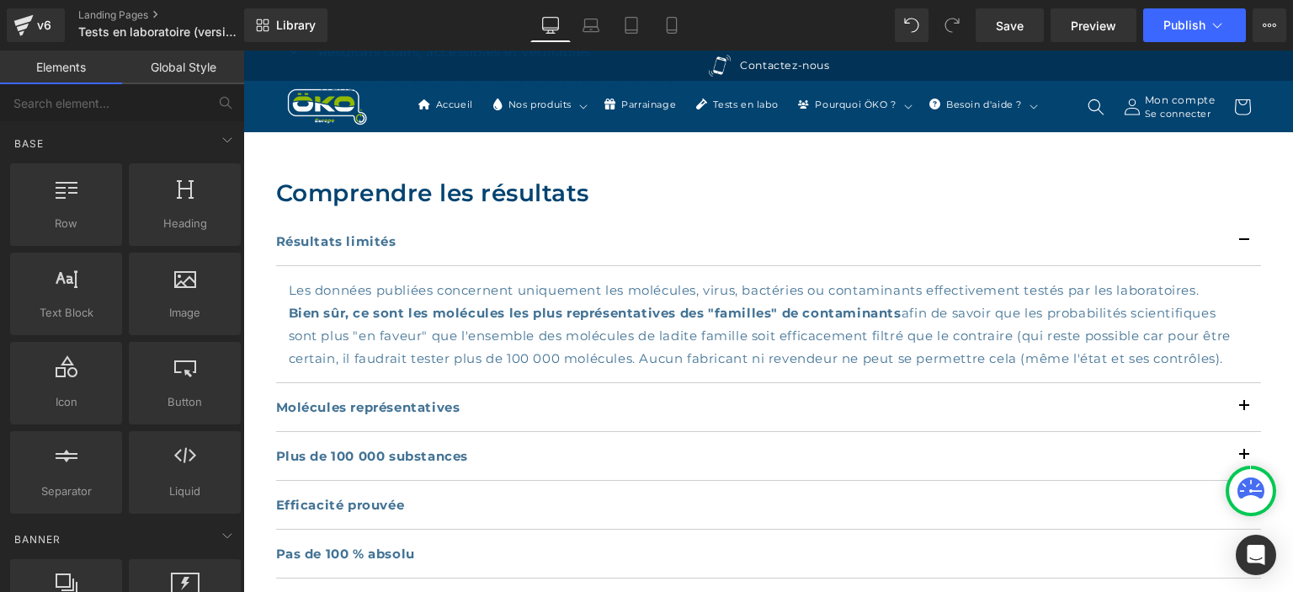
scroll to position [710, 0]
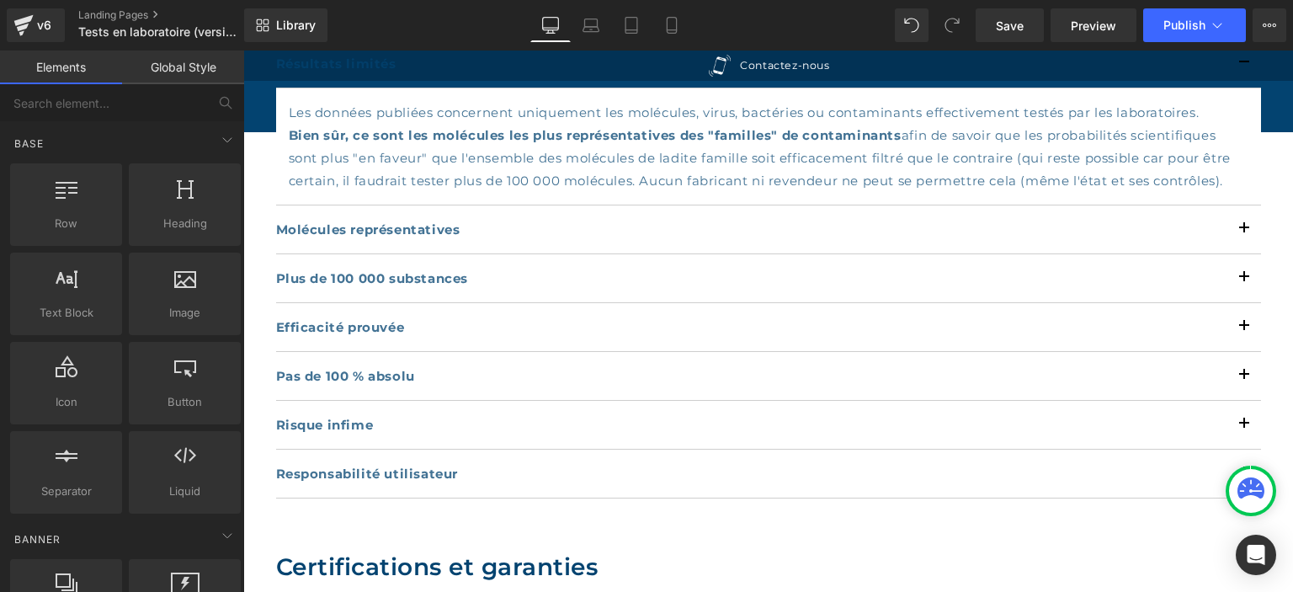
click at [448, 221] on strong "Molécules représentatives" at bounding box center [368, 229] width 184 height 16
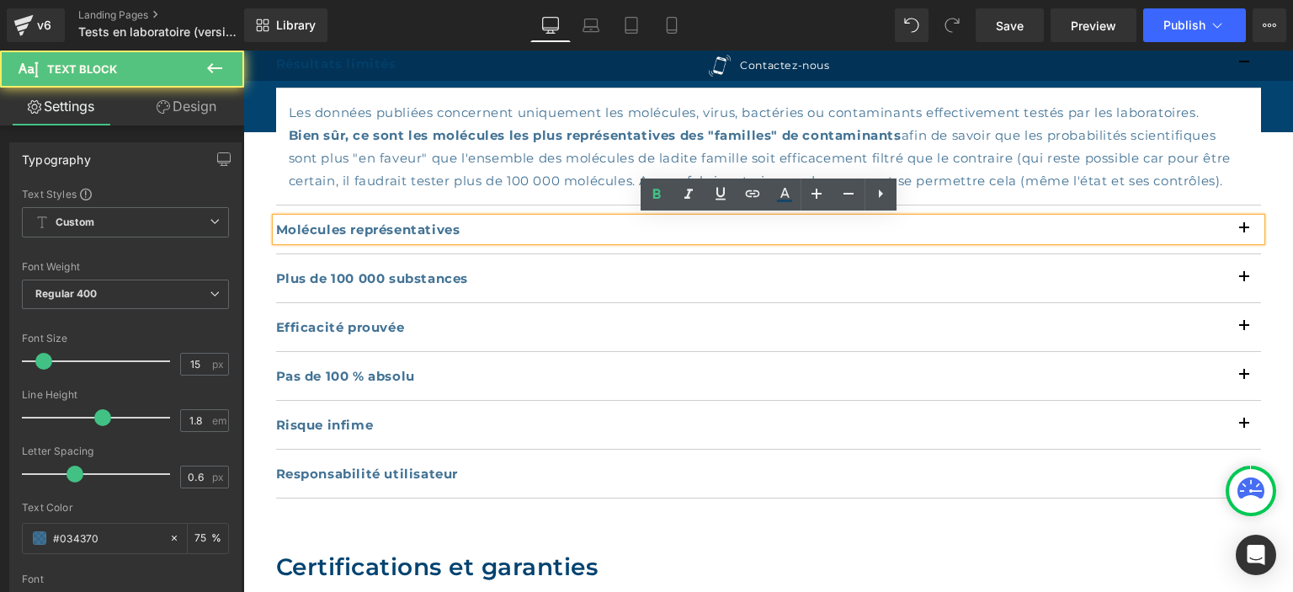
click at [492, 252] on div "Molécules représentatives Text Block" at bounding box center [768, 229] width 985 height 49
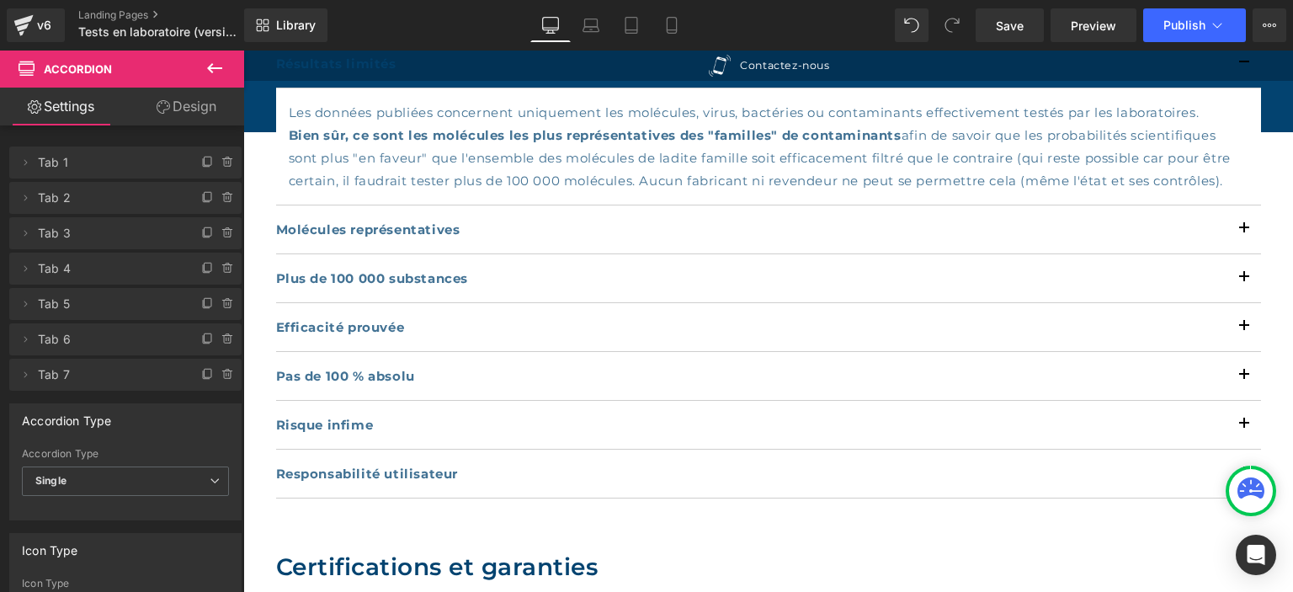
click at [499, 254] on div "Plus de 100 000 substances Text Block" at bounding box center [768, 278] width 985 height 49
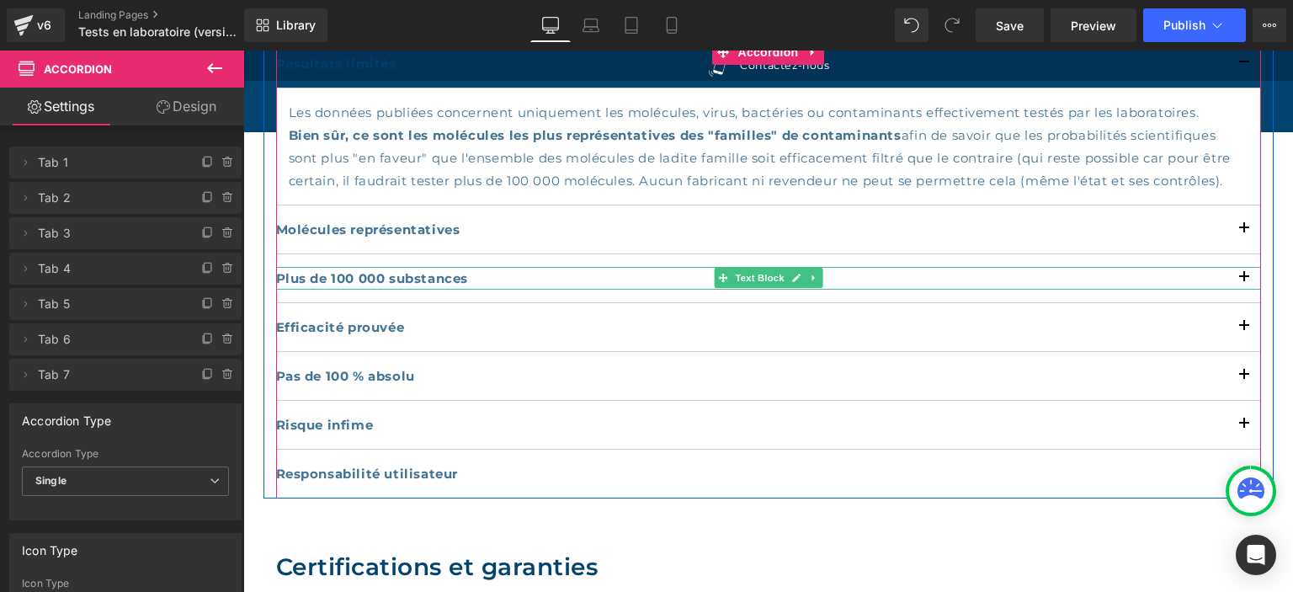
click at [503, 284] on p "Plus de 100 000 substances" at bounding box center [768, 278] width 985 height 23
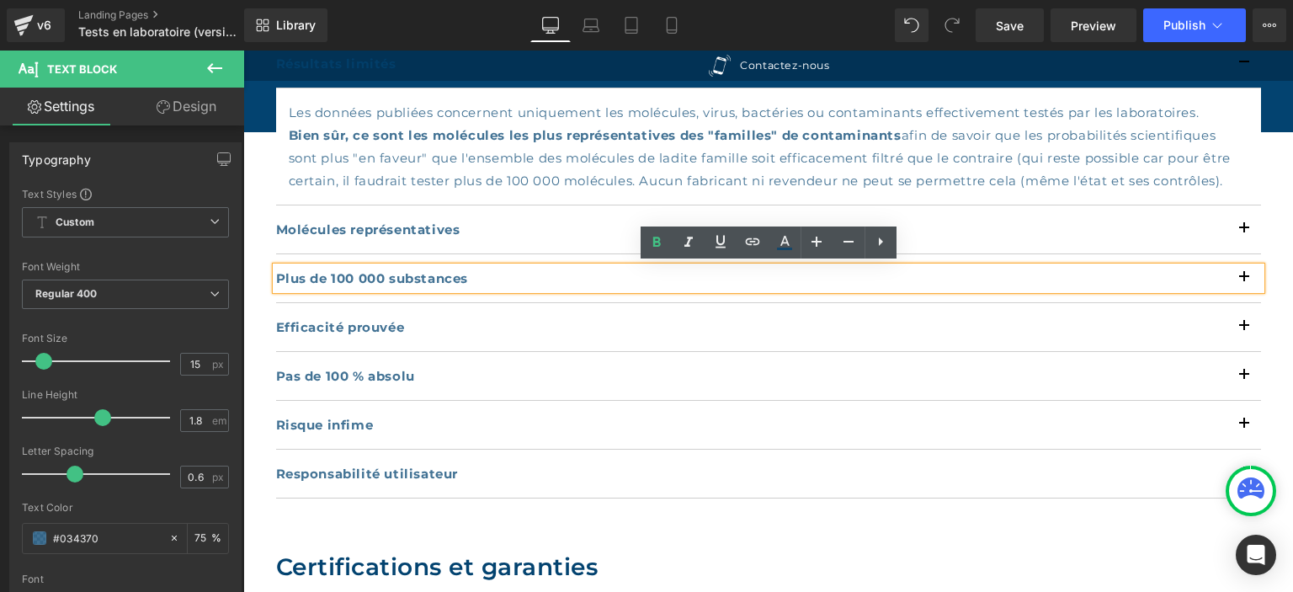
click at [382, 224] on strong "Molécules représentatives" at bounding box center [368, 229] width 184 height 16
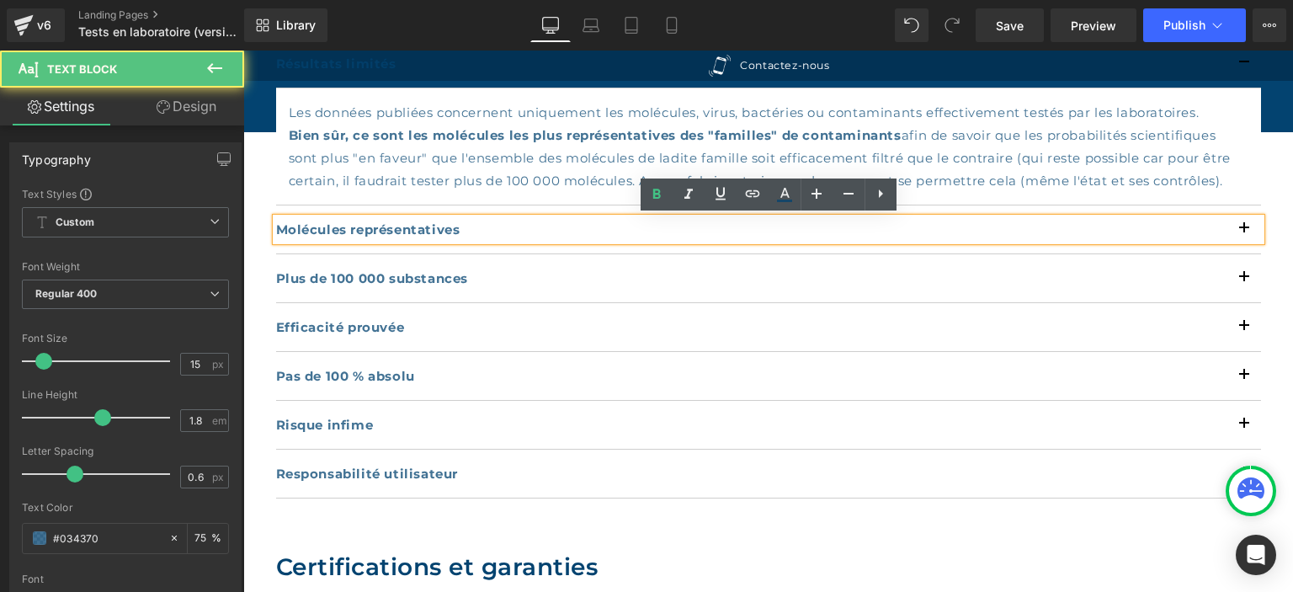
click at [382, 224] on strong "Molécules représentatives" at bounding box center [368, 229] width 184 height 16
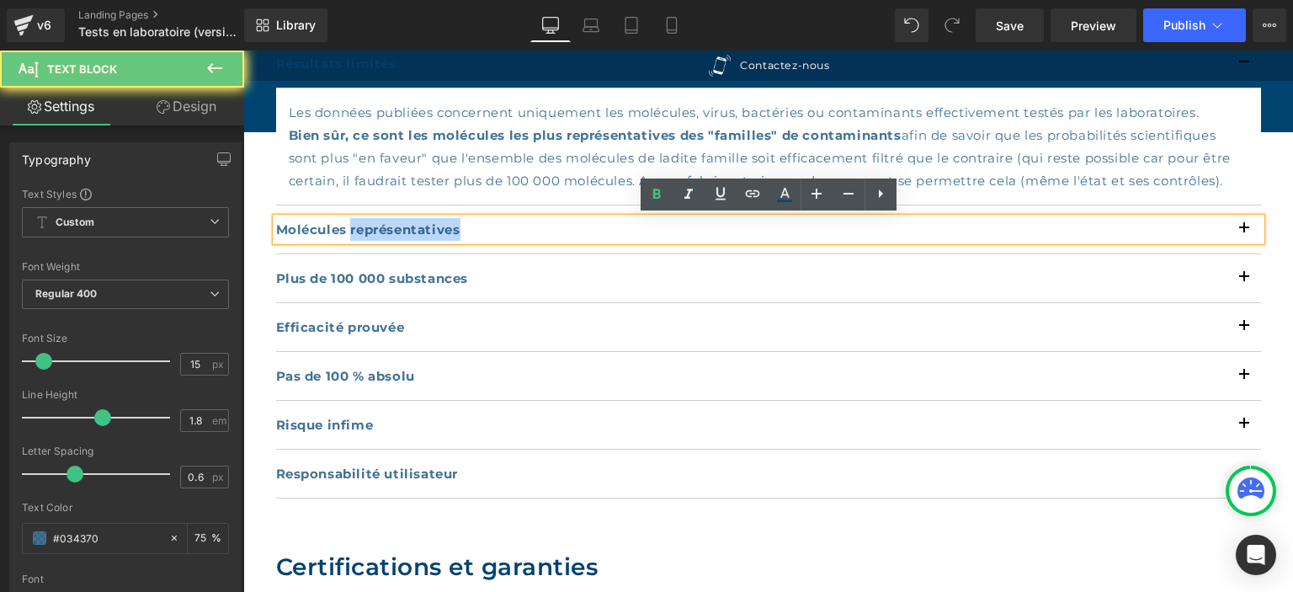
click at [382, 224] on strong "Molécules représentatives" at bounding box center [368, 229] width 184 height 16
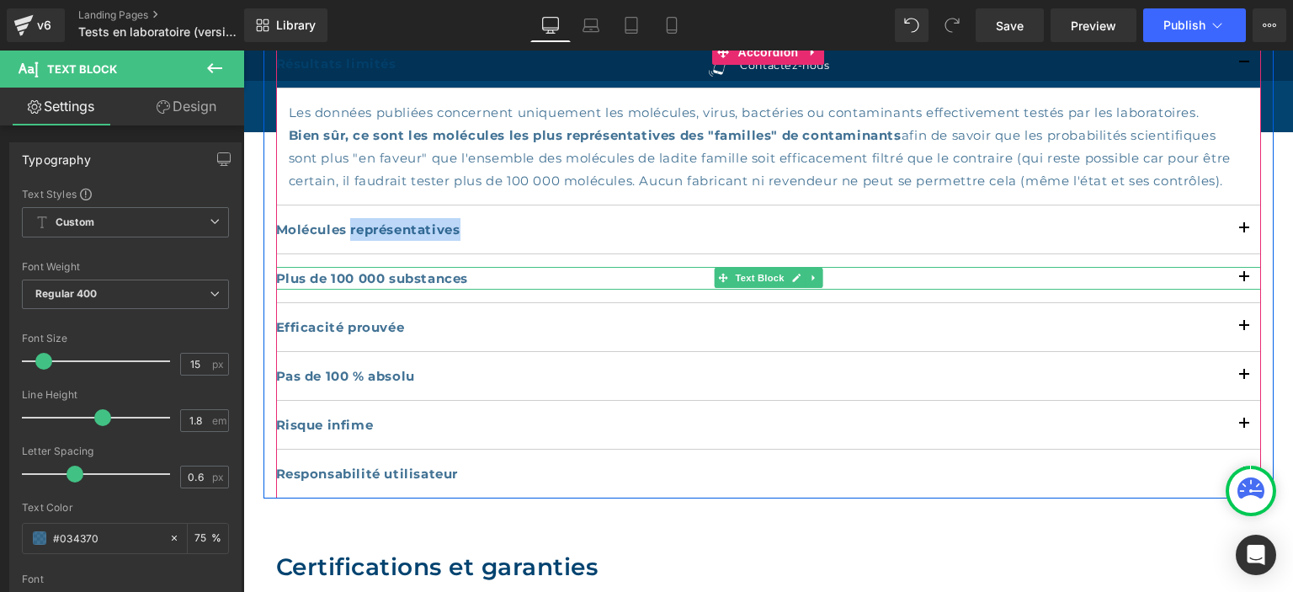
click at [595, 274] on p "Plus de 100 000 substances" at bounding box center [768, 278] width 985 height 23
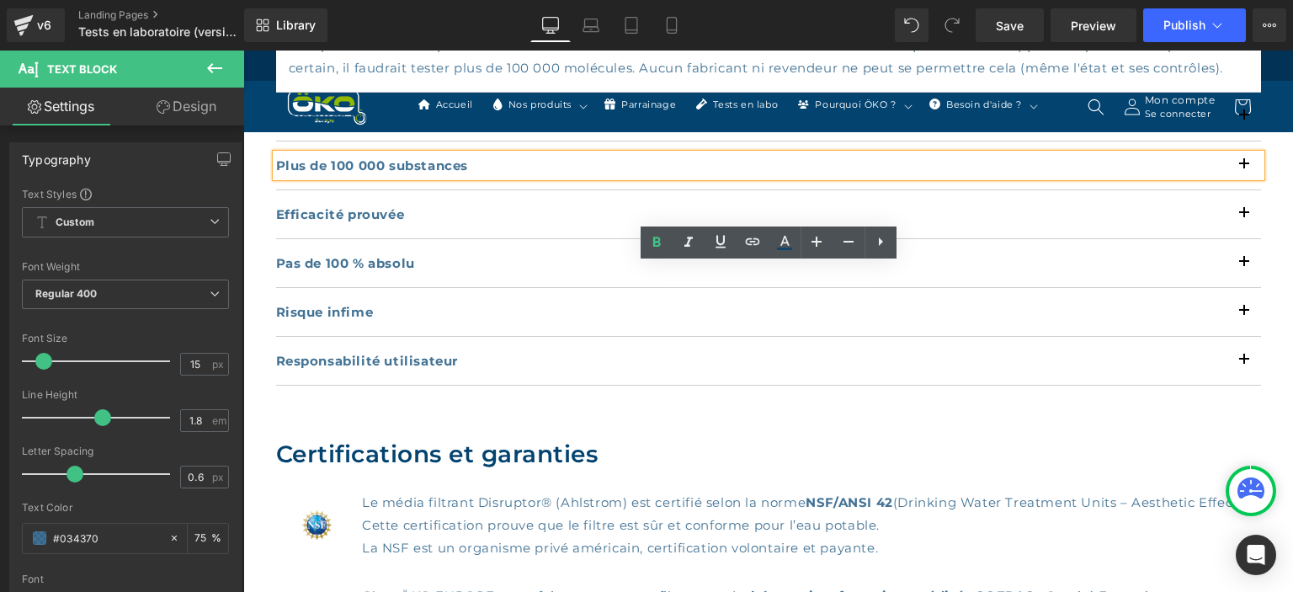
scroll to position [889, 0]
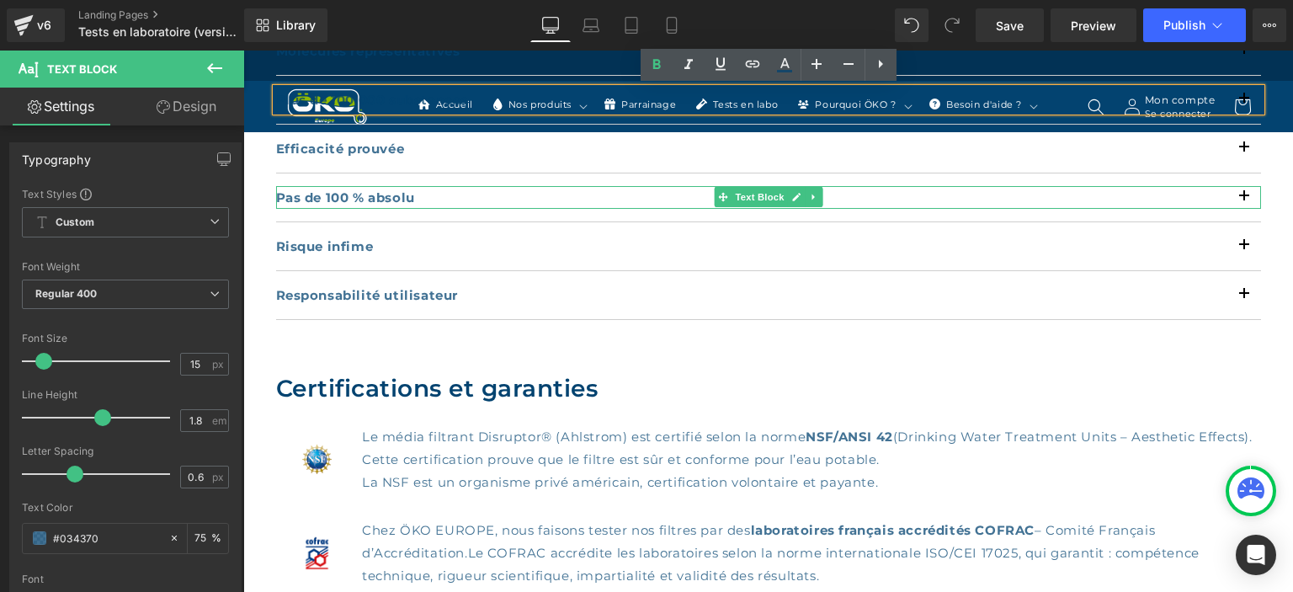
click at [435, 197] on p "Pas de 100 % absolu" at bounding box center [768, 197] width 985 height 23
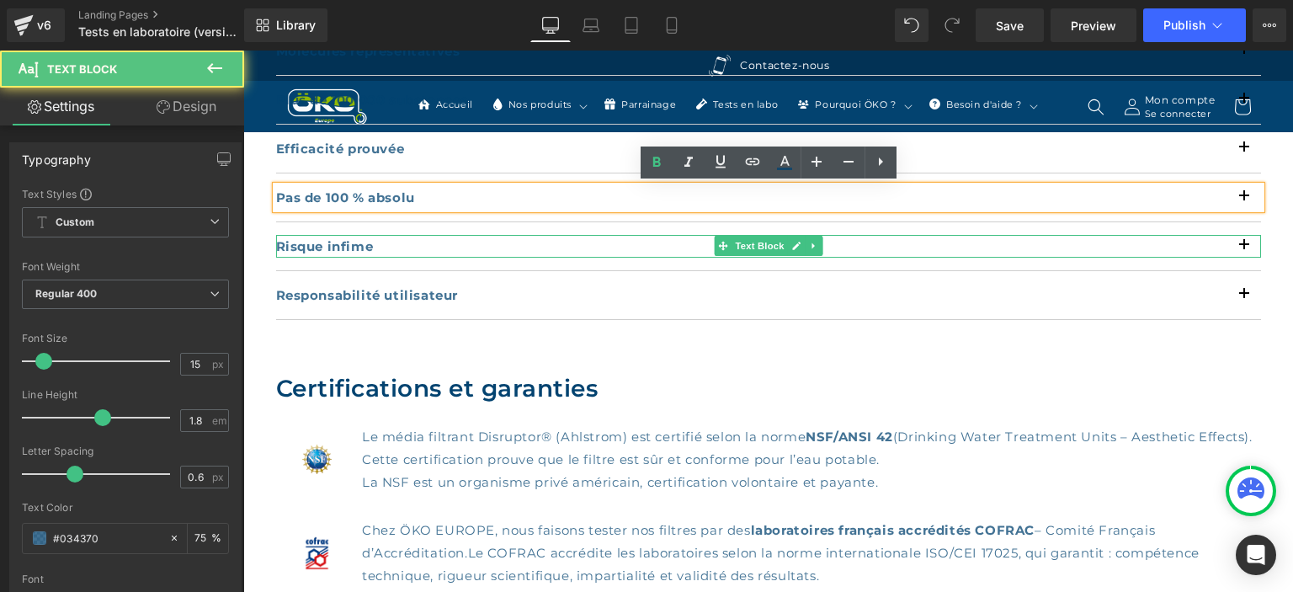
click at [382, 251] on p "Risque infime" at bounding box center [768, 246] width 985 height 23
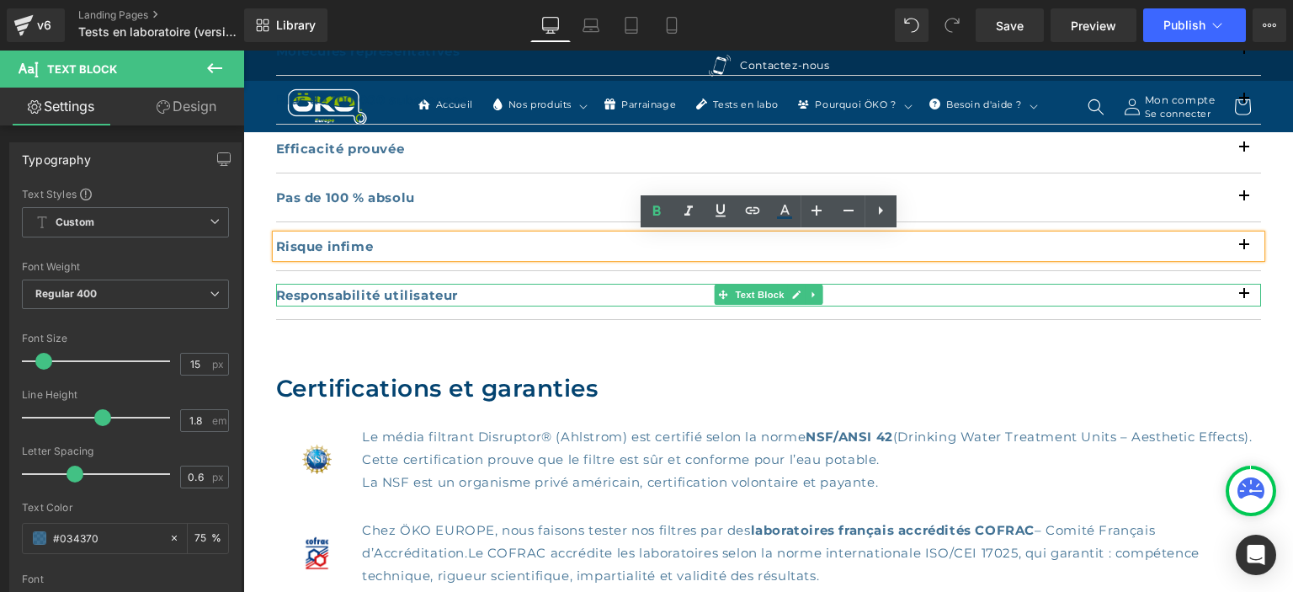
click at [437, 298] on b "Responsabilité utilisateur" at bounding box center [367, 295] width 183 height 16
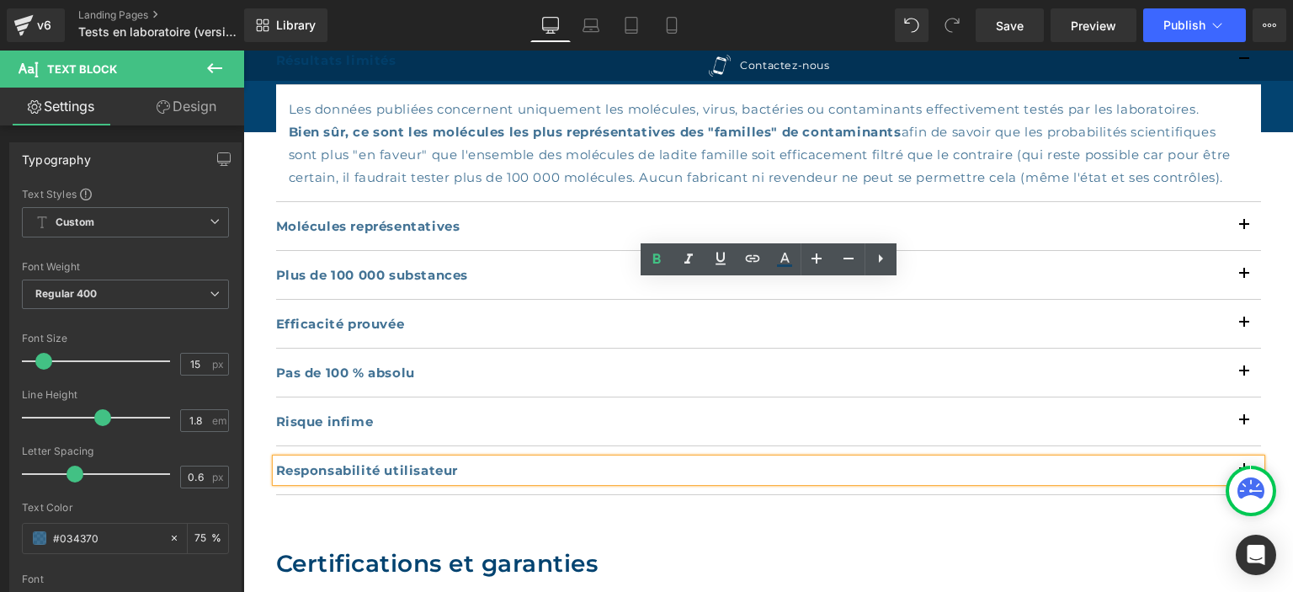
scroll to position [533, 0]
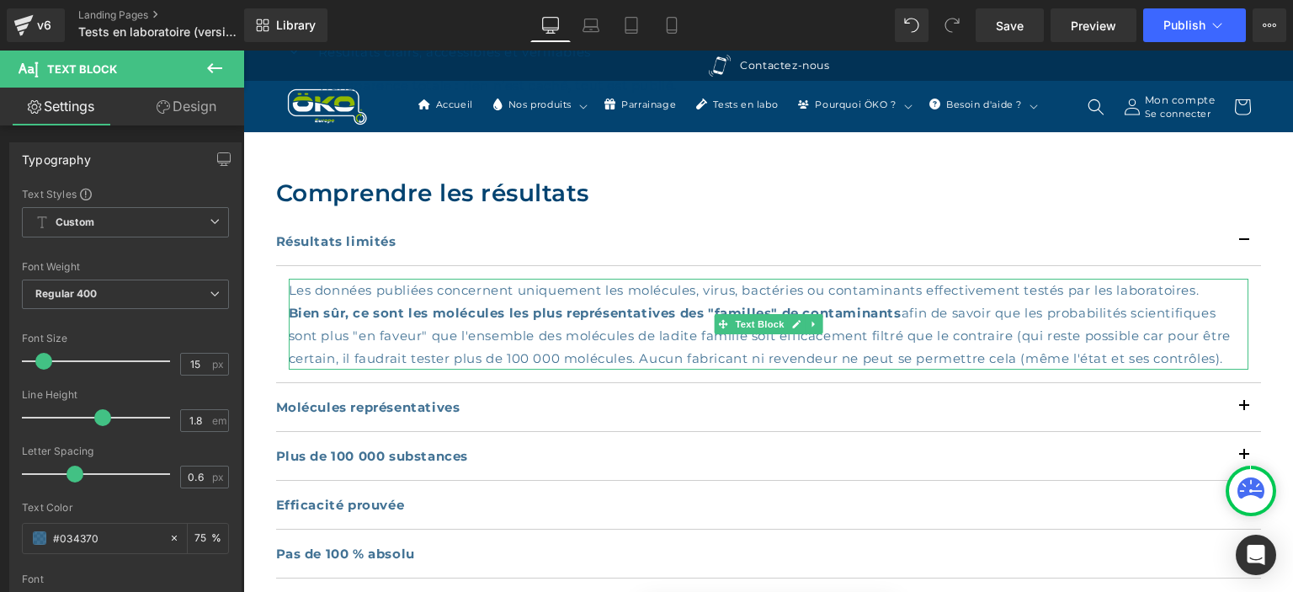
click at [1229, 359] on p "Bien sûr, ce sont les molécules les plus représentatives des "familles" de cont…" at bounding box center [769, 335] width 960 height 68
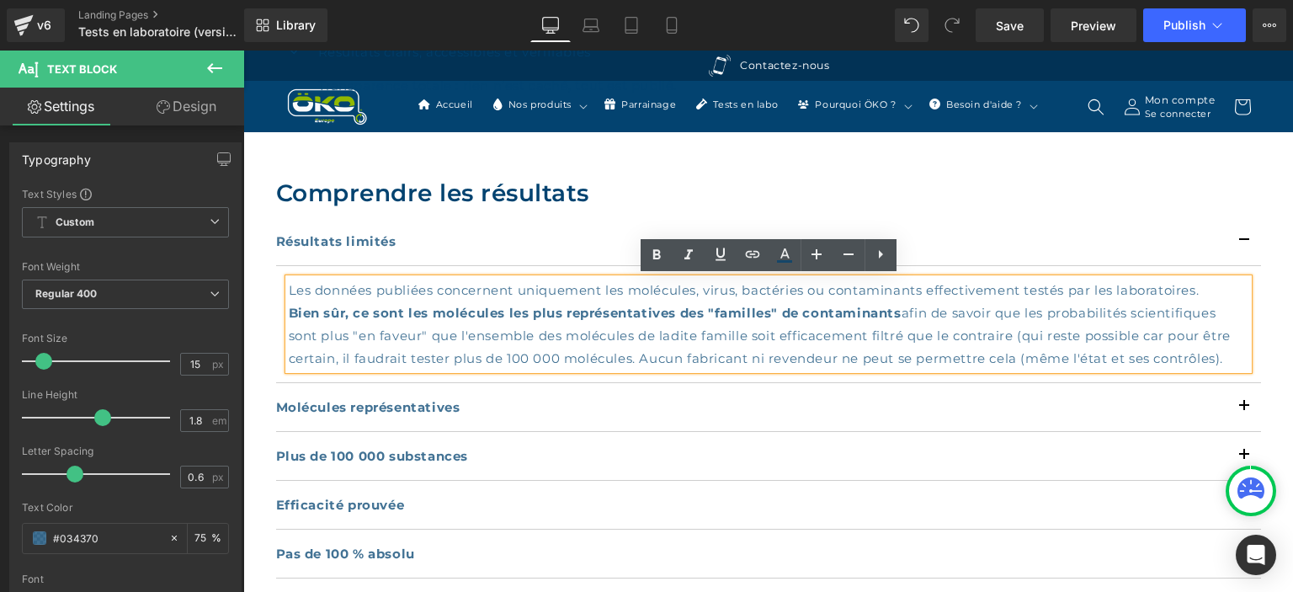
drag, startPoint x: 1230, startPoint y: 358, endPoint x: 289, endPoint y: 309, distance: 942.3
click at [289, 309] on p "Bien sûr, ce sont les molécules les plus représentatives des "familles" de cont…" at bounding box center [769, 335] width 960 height 68
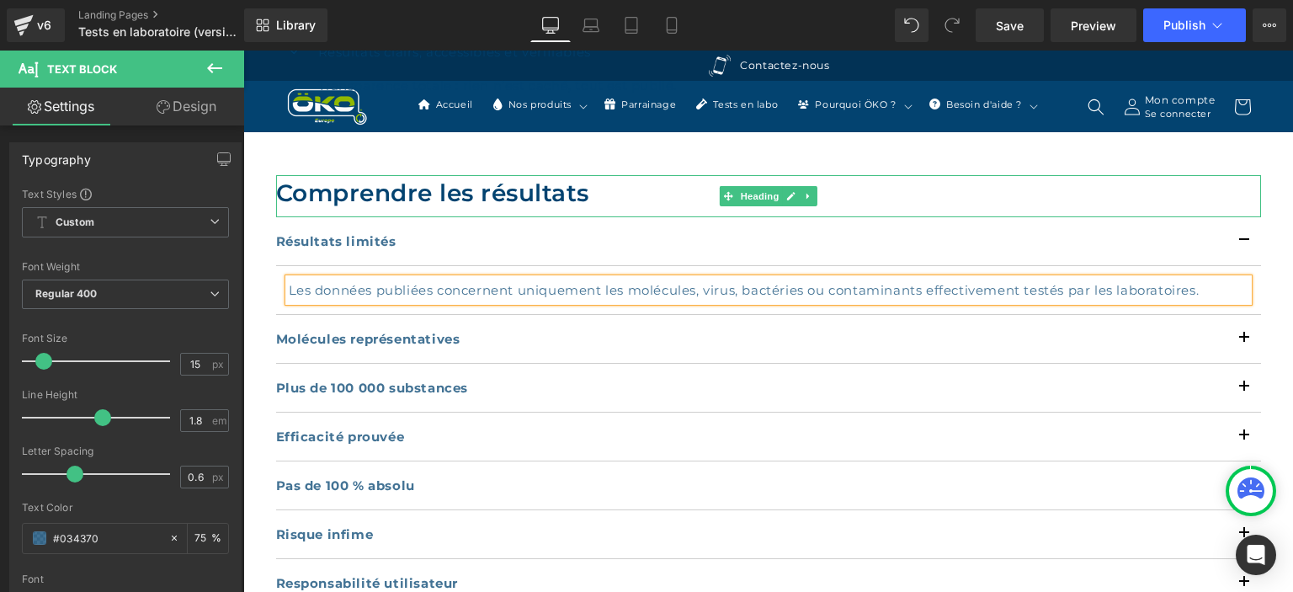
click at [530, 191] on h2 "Comprendre les résultats" at bounding box center [768, 192] width 985 height 35
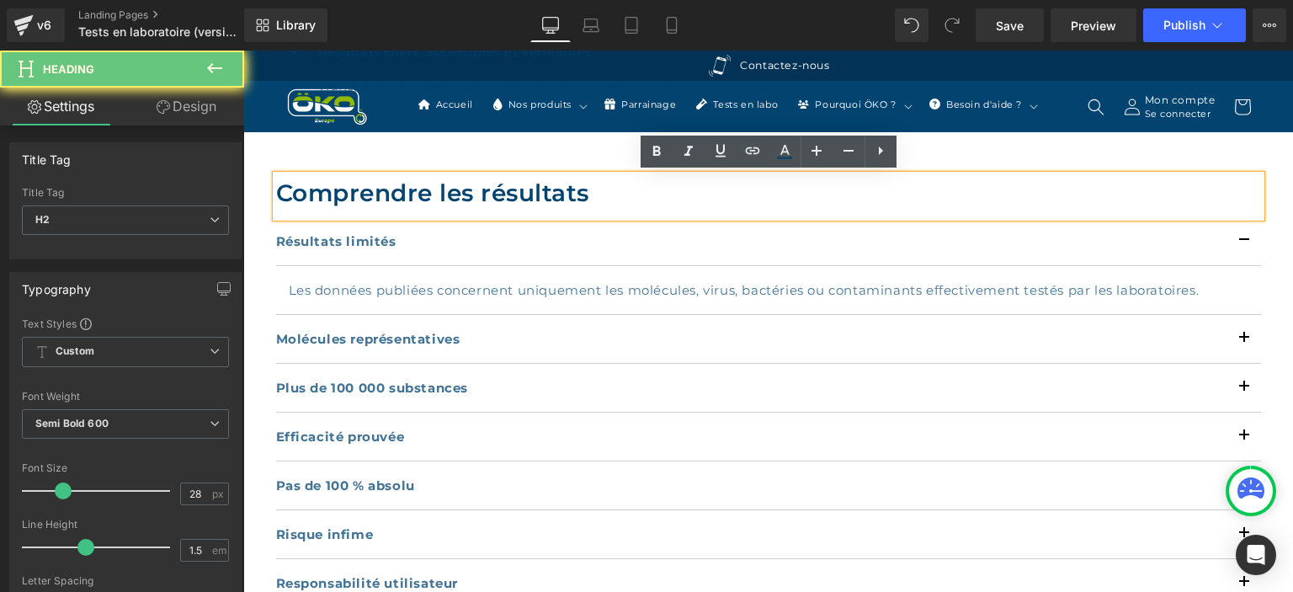
click at [597, 191] on h2 "Comprendre les résultats" at bounding box center [768, 192] width 985 height 35
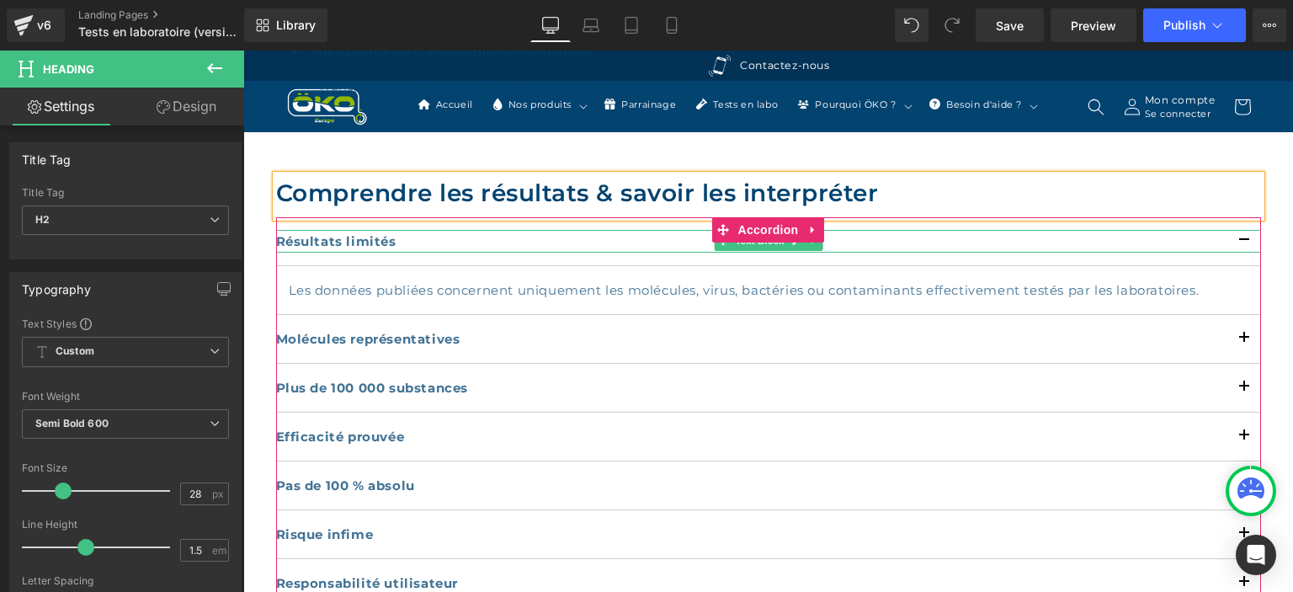
click at [356, 234] on strong "Résultats limités" at bounding box center [336, 241] width 120 height 16
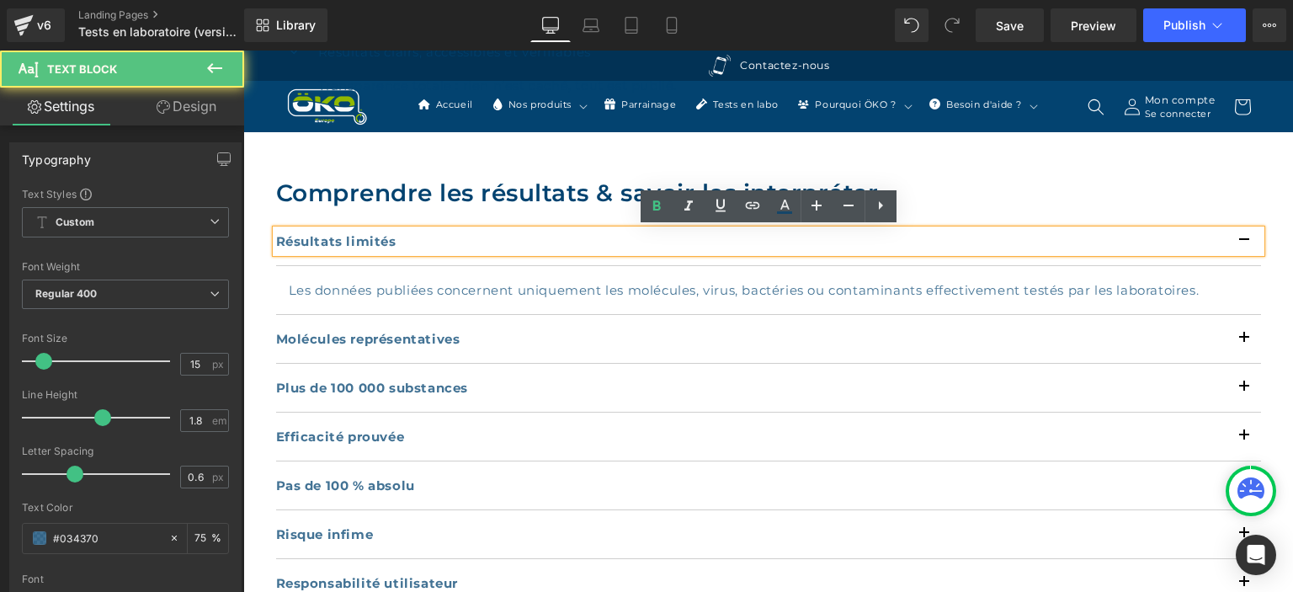
click at [402, 236] on p "Résultats limités" at bounding box center [768, 241] width 985 height 23
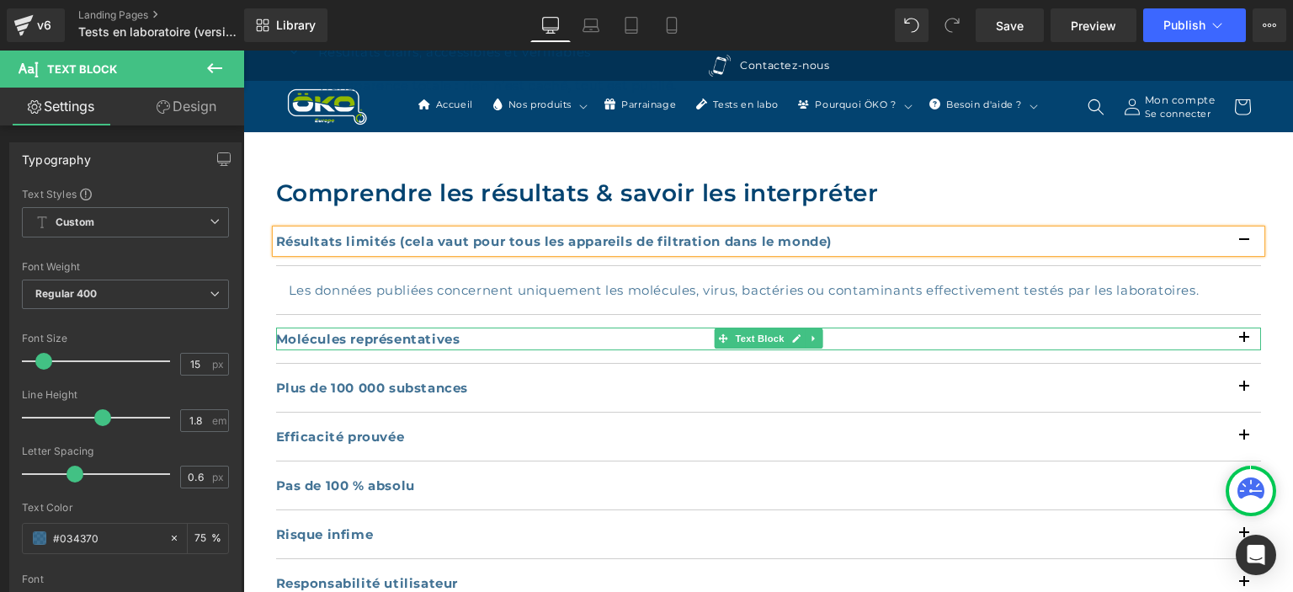
click at [444, 333] on strong "Molécules représentatives" at bounding box center [368, 339] width 184 height 16
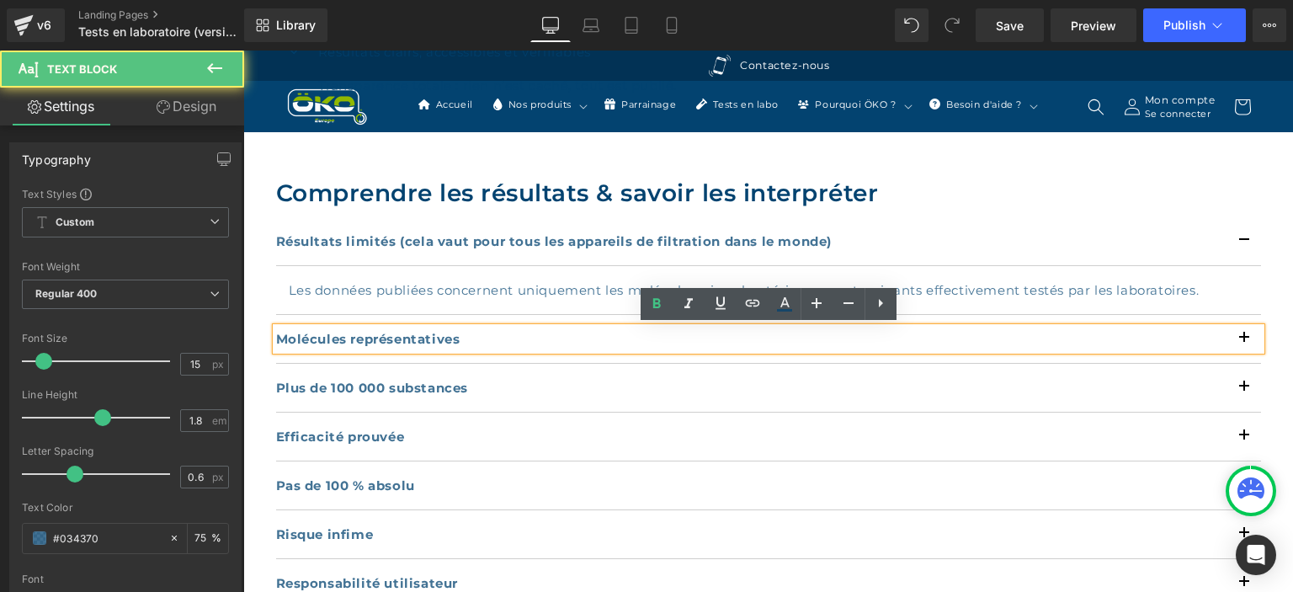
click at [1218, 349] on div "Molécules représentatives" at bounding box center [768, 338] width 985 height 23
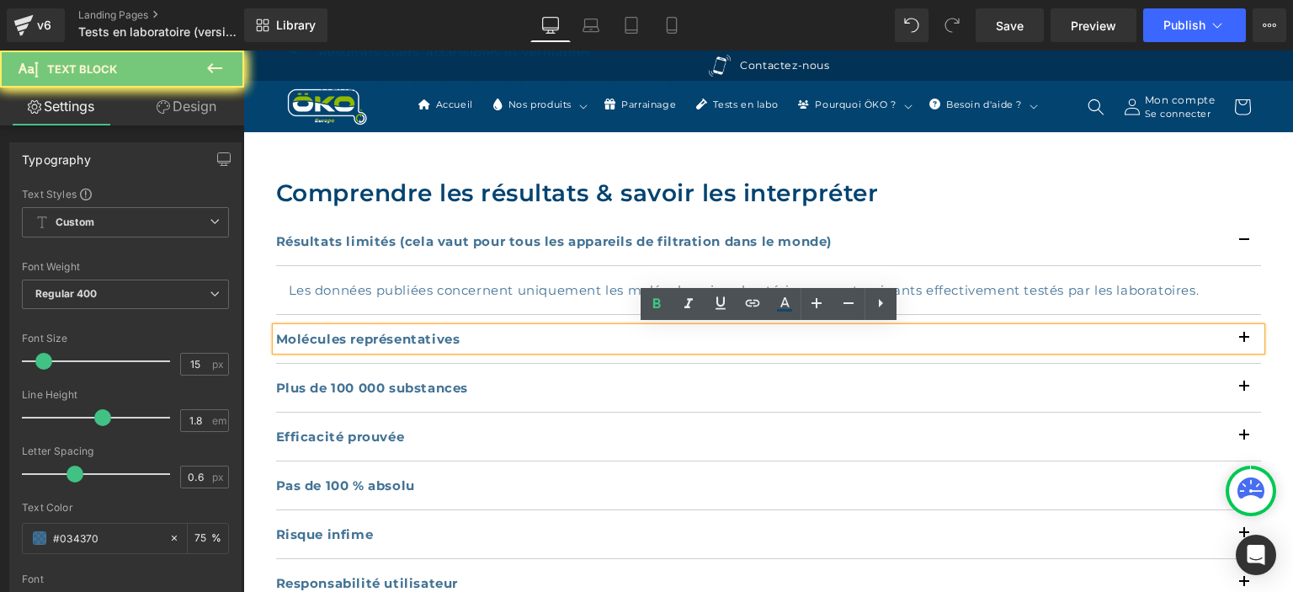
click at [1218, 349] on div "Molécules représentatives" at bounding box center [768, 338] width 985 height 23
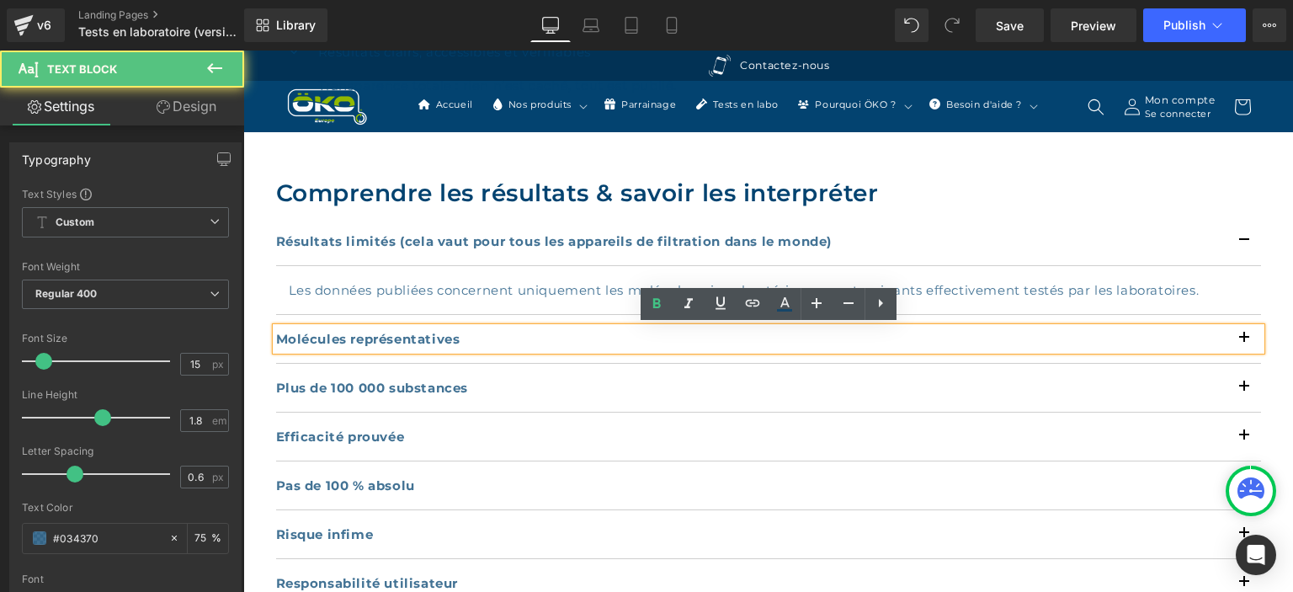
click at [1218, 349] on div "Molécules représentatives" at bounding box center [768, 338] width 985 height 23
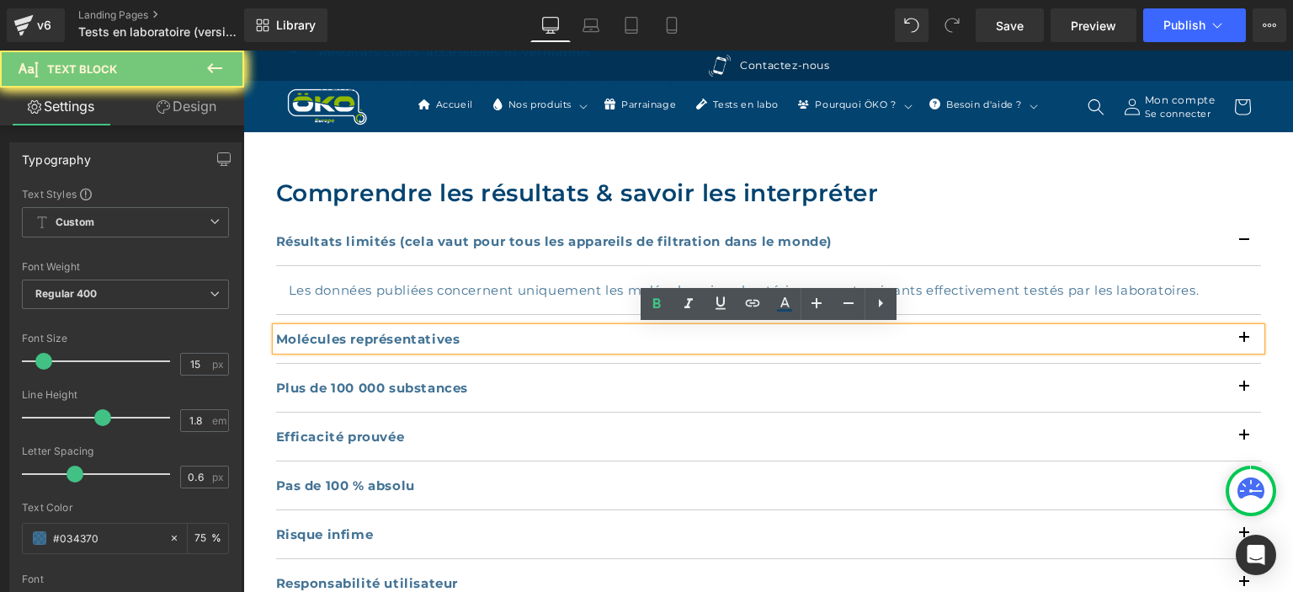
click at [1218, 349] on div "Molécules représentatives" at bounding box center [768, 338] width 985 height 23
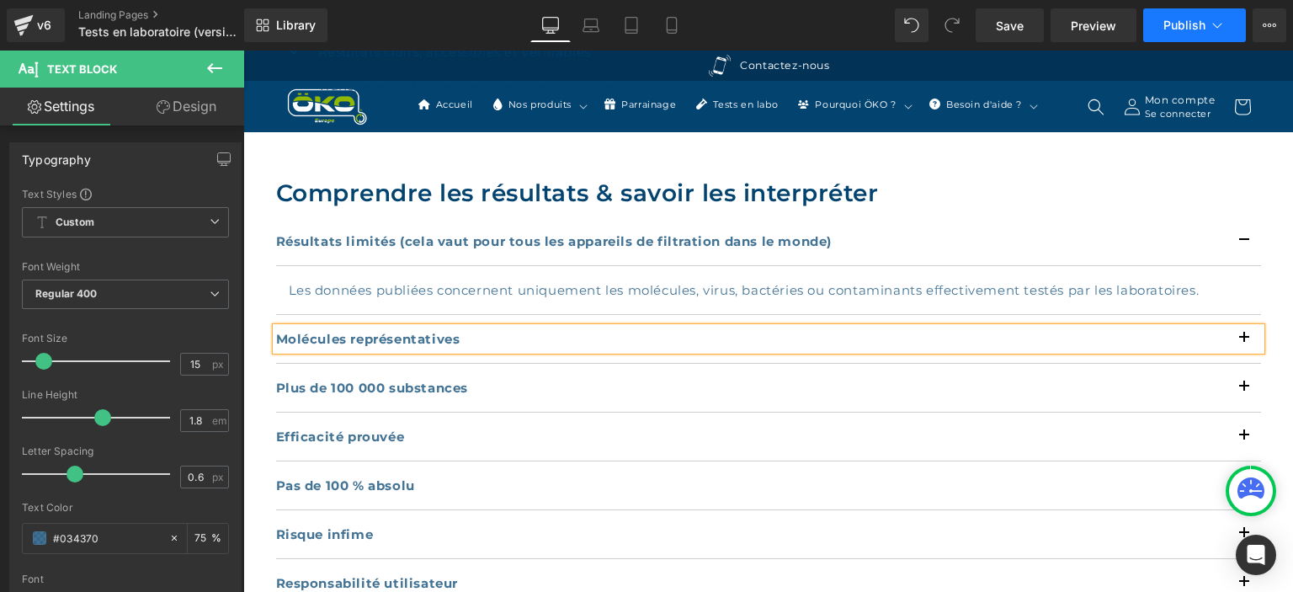
click at [1185, 22] on span "Publish" at bounding box center [1184, 25] width 42 height 13
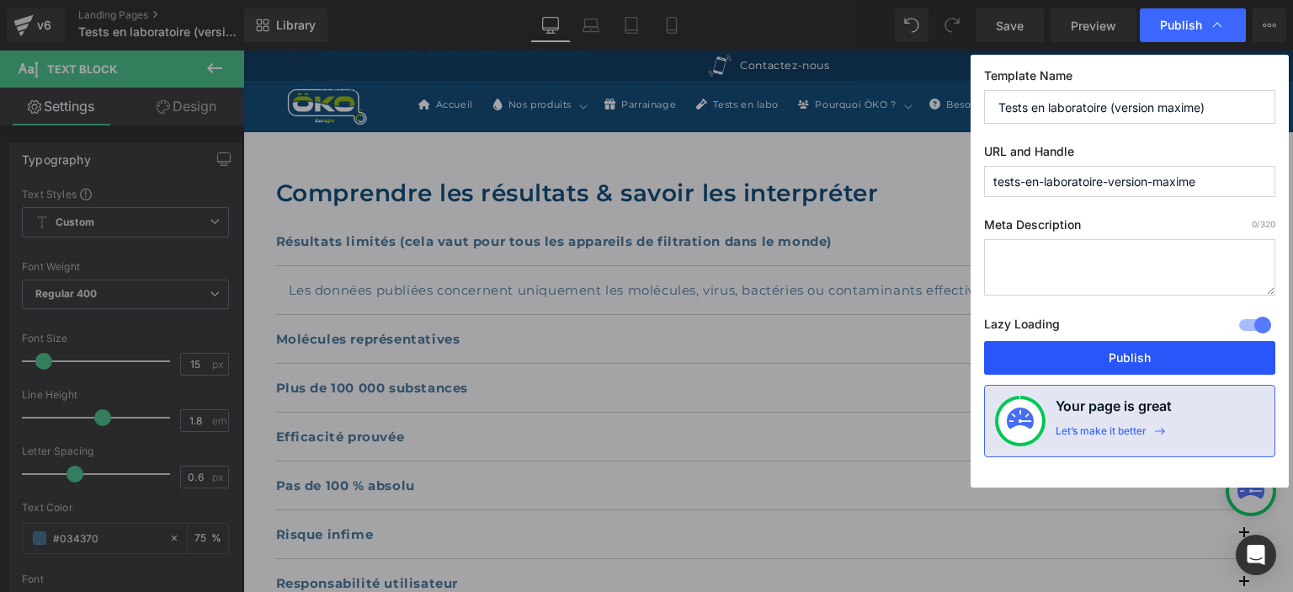
drag, startPoint x: 1130, startPoint y: 364, endPoint x: 887, endPoint y: 313, distance: 248.6
click at [1130, 364] on button "Publish" at bounding box center [1129, 358] width 291 height 34
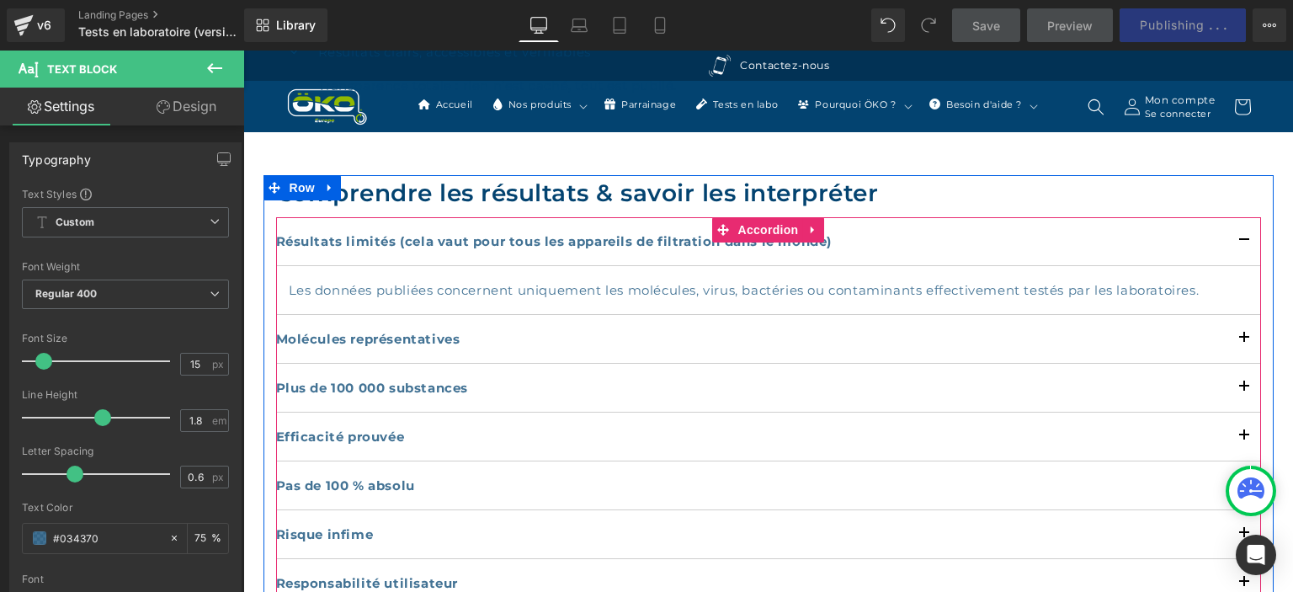
scroll to position [710, 0]
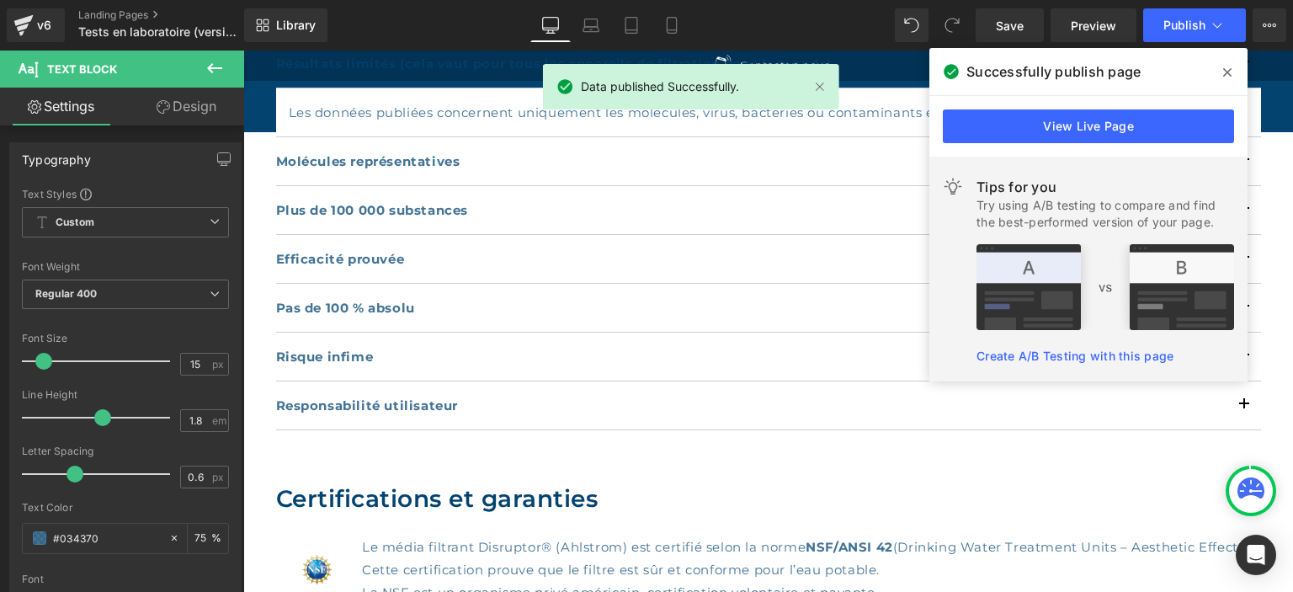
click at [1227, 67] on icon at bounding box center [1227, 72] width 8 height 13
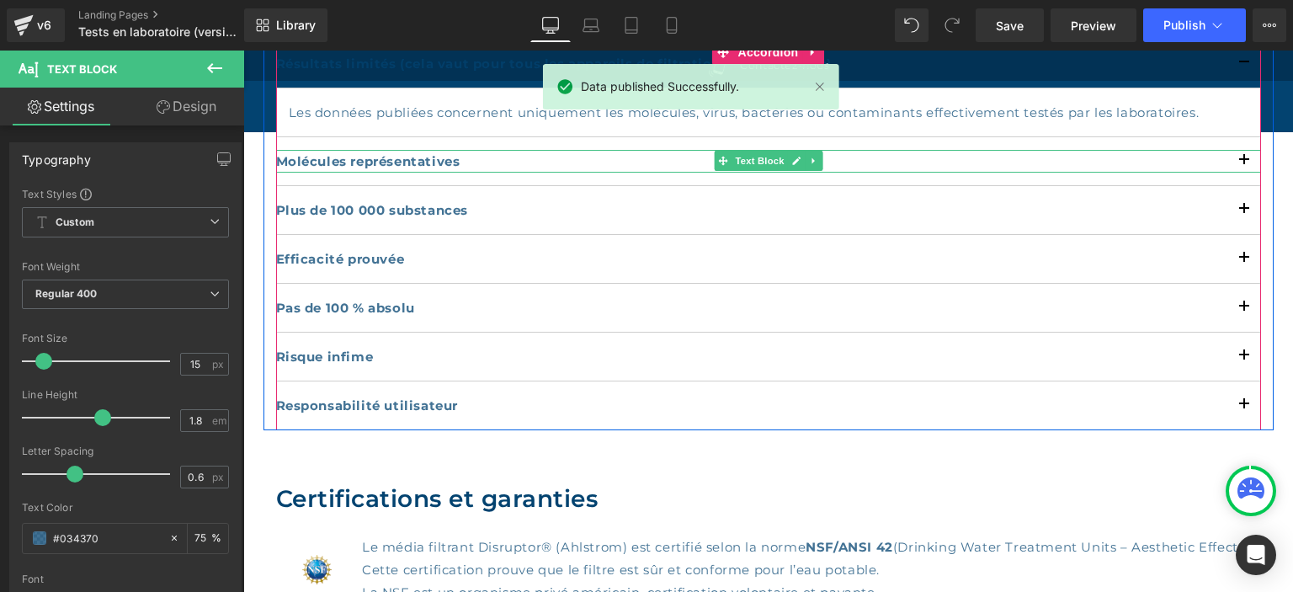
click at [370, 162] on strong "Molécules représentatives" at bounding box center [368, 161] width 184 height 16
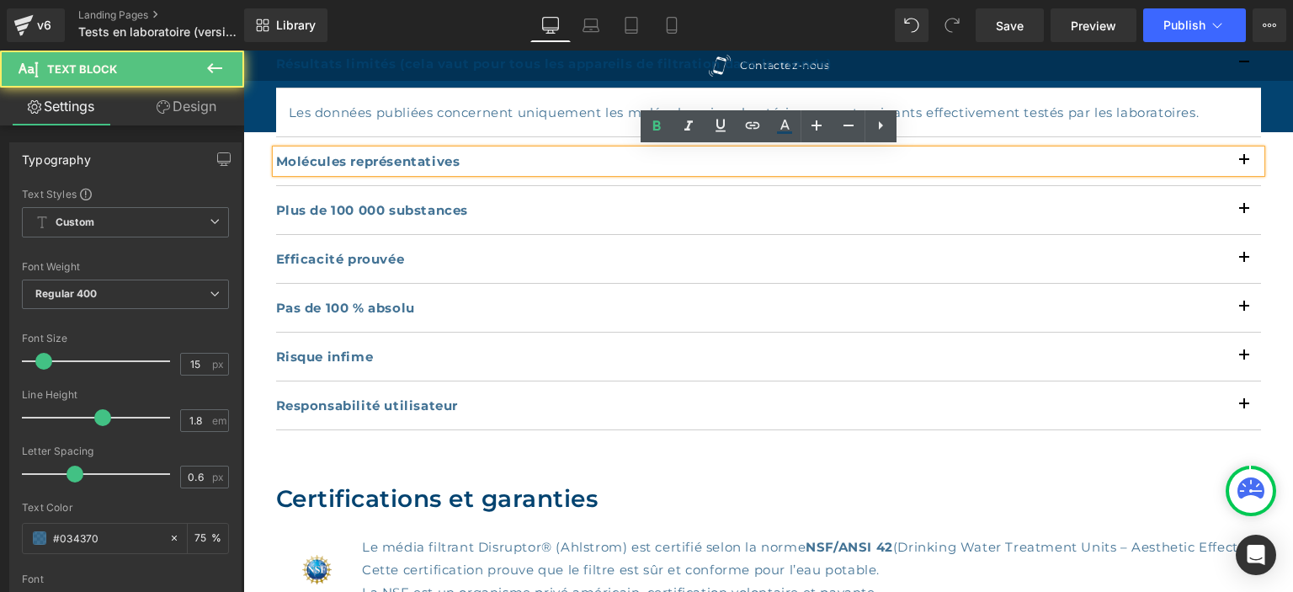
click at [547, 194] on div "Plus de 100 000 substances Text Block" at bounding box center [768, 210] width 985 height 49
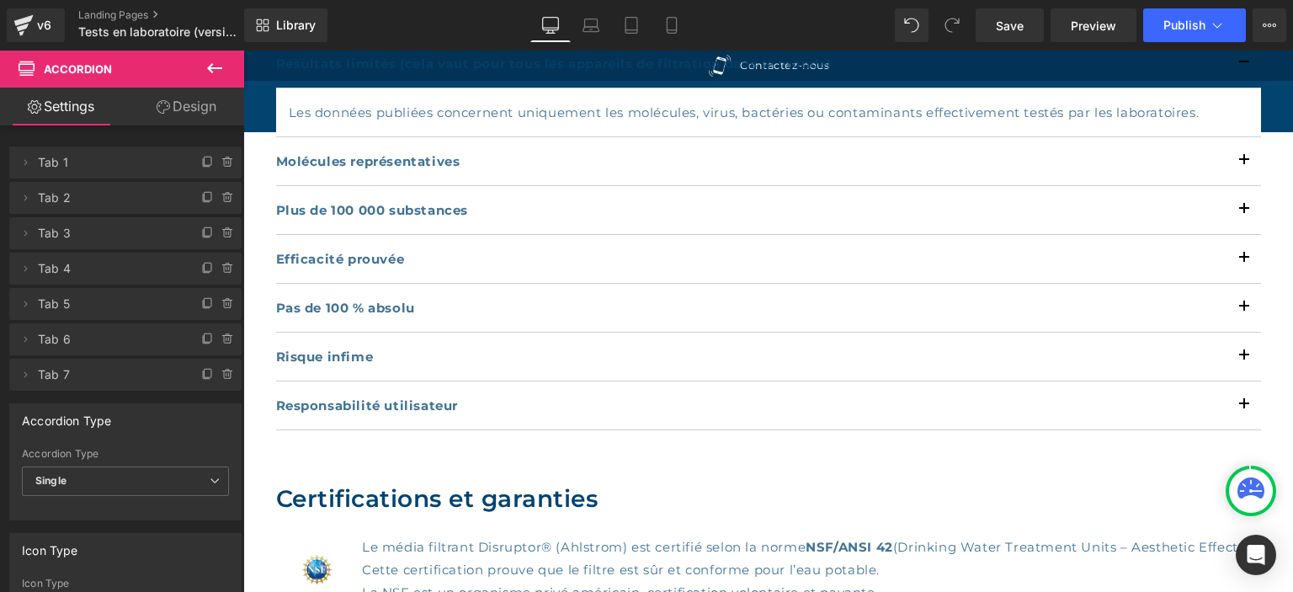
click at [547, 194] on div "Plus de 100 000 substances Text Block" at bounding box center [768, 210] width 985 height 49
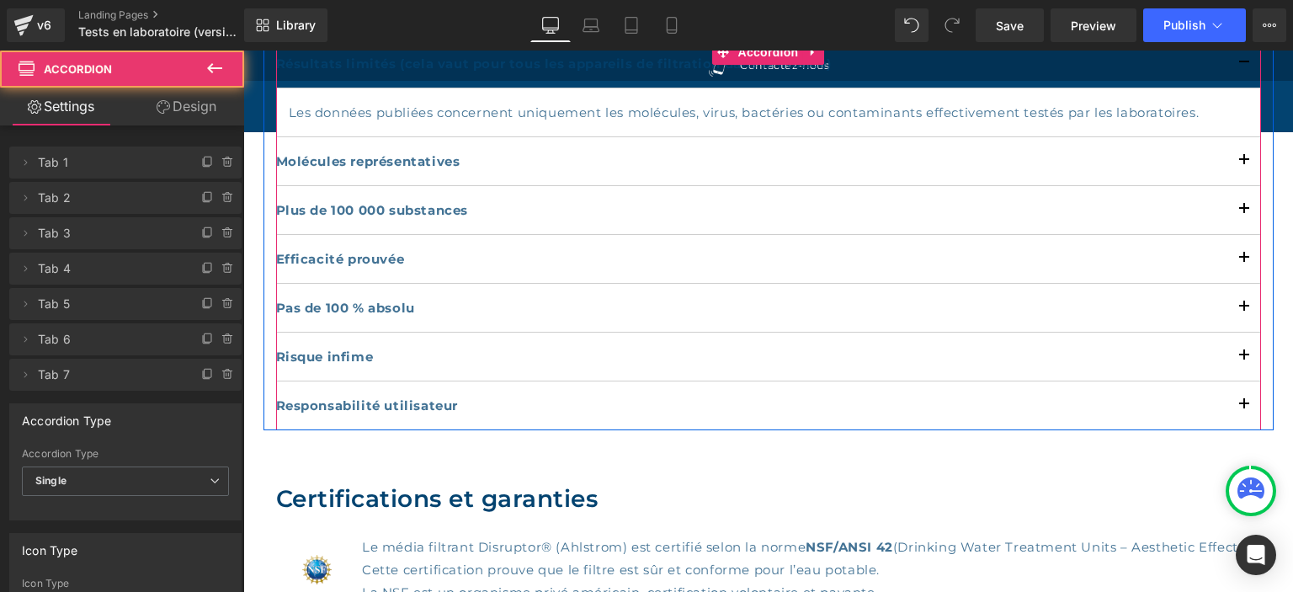
click at [553, 186] on div "Plus de 100 000 substances Text Block" at bounding box center [768, 210] width 985 height 49
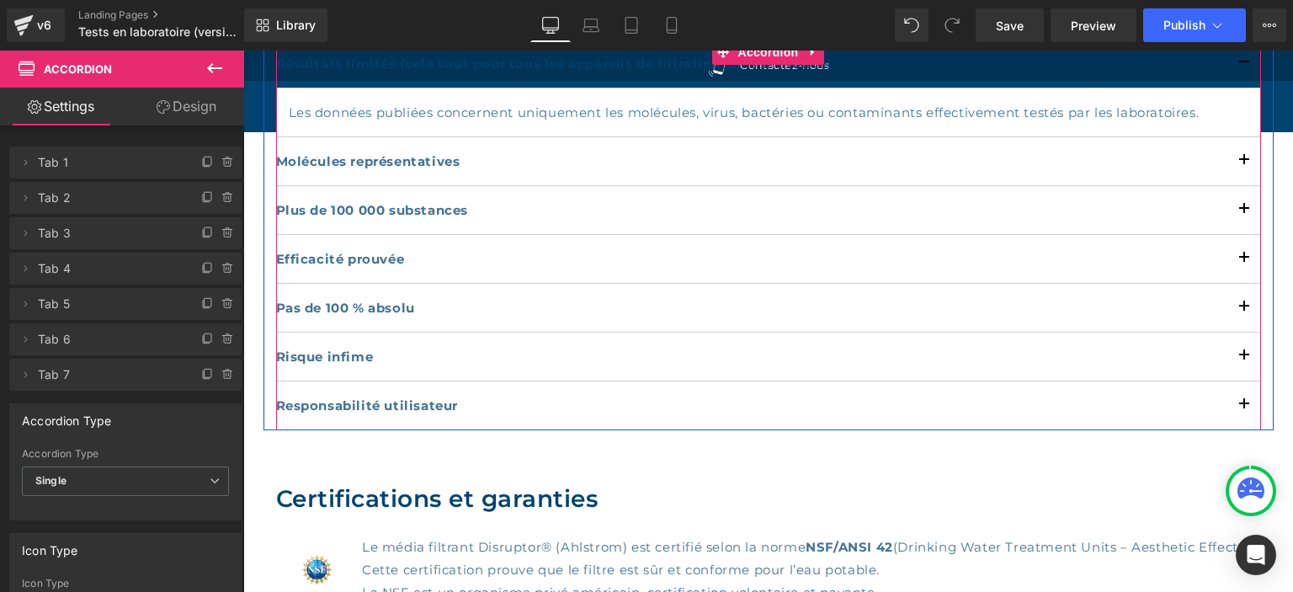
click at [553, 186] on div "Plus de 100 000 substances Text Block" at bounding box center [768, 210] width 985 height 49
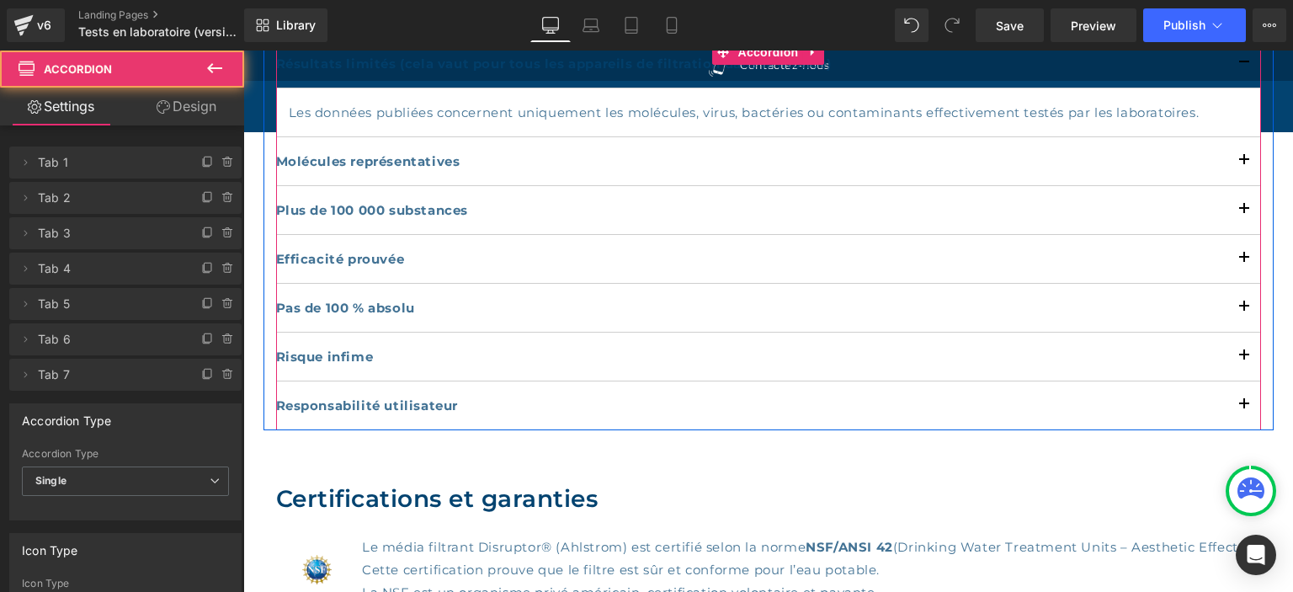
click at [553, 186] on div "Plus de 100 000 substances Text Block" at bounding box center [768, 210] width 985 height 49
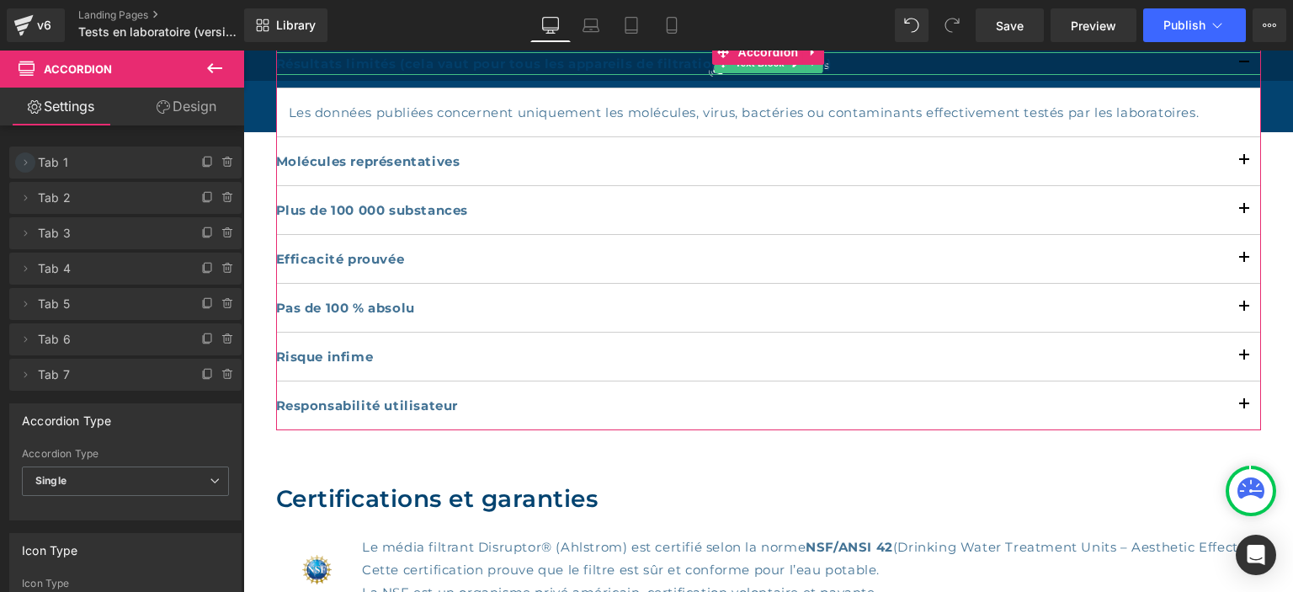
click at [29, 161] on icon at bounding box center [25, 162] width 13 height 13
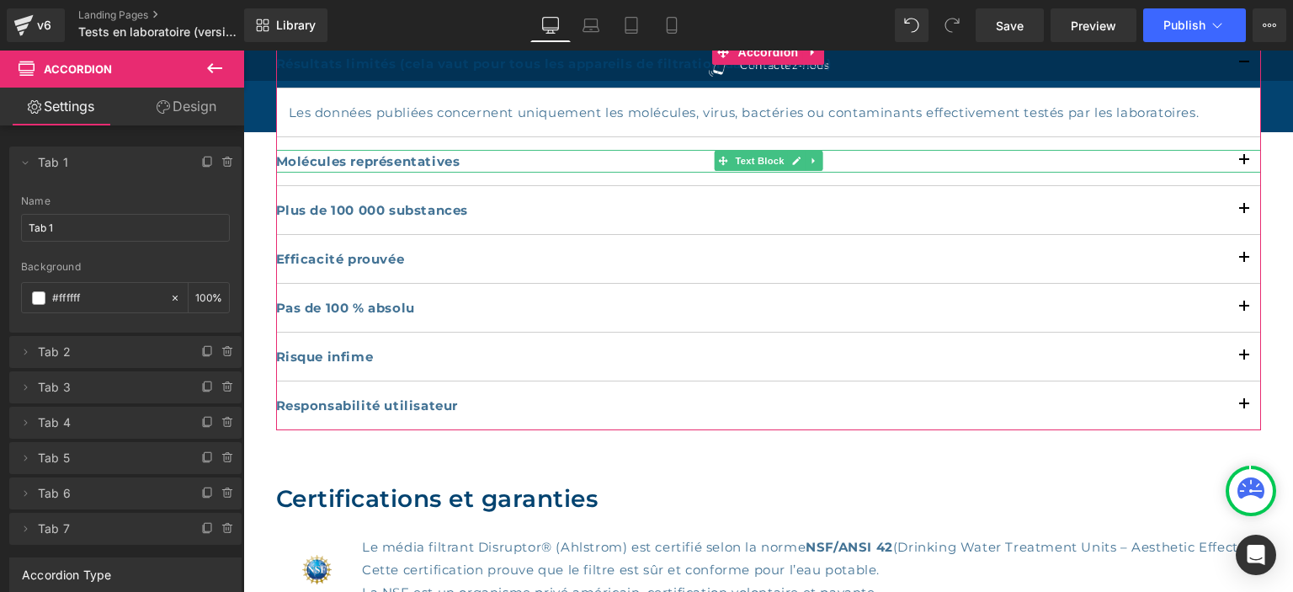
click at [62, 355] on span "Tab 2" at bounding box center [108, 352] width 141 height 32
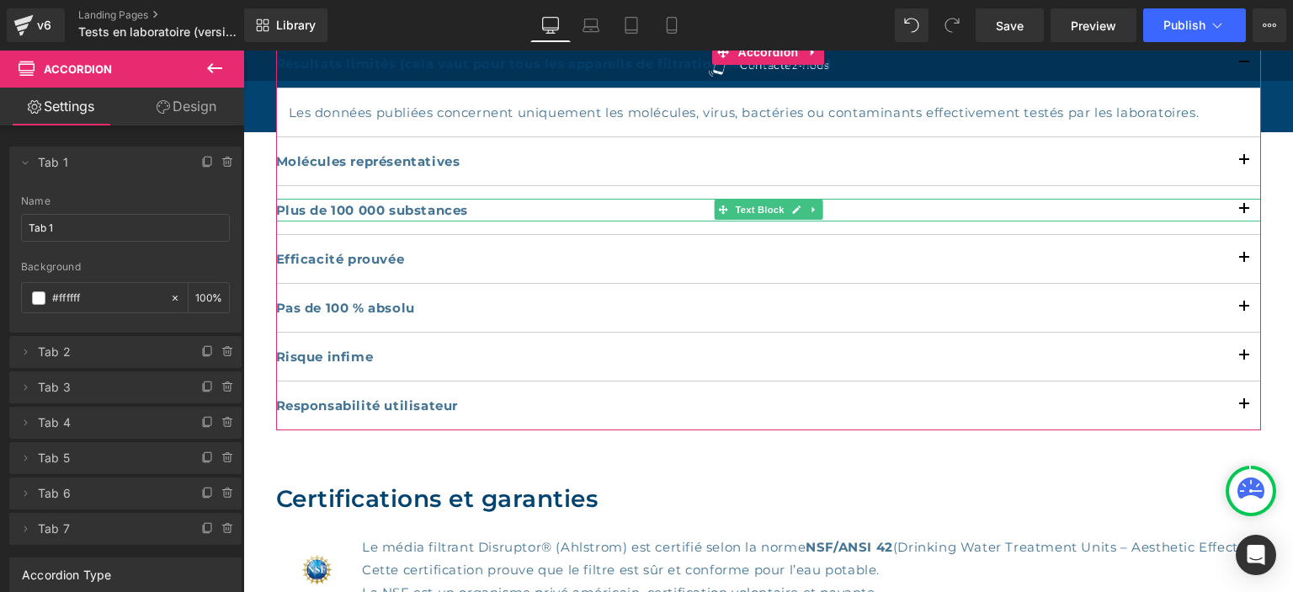
click at [74, 389] on span "Tab 3" at bounding box center [108, 387] width 141 height 32
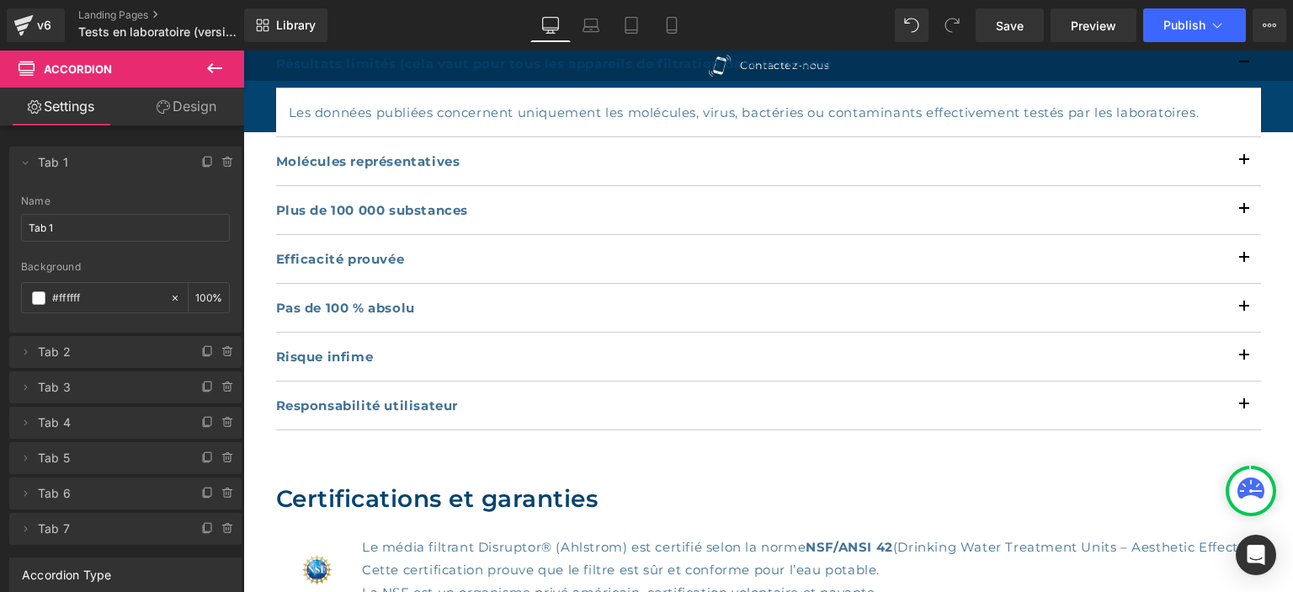
scroll to position [533, 0]
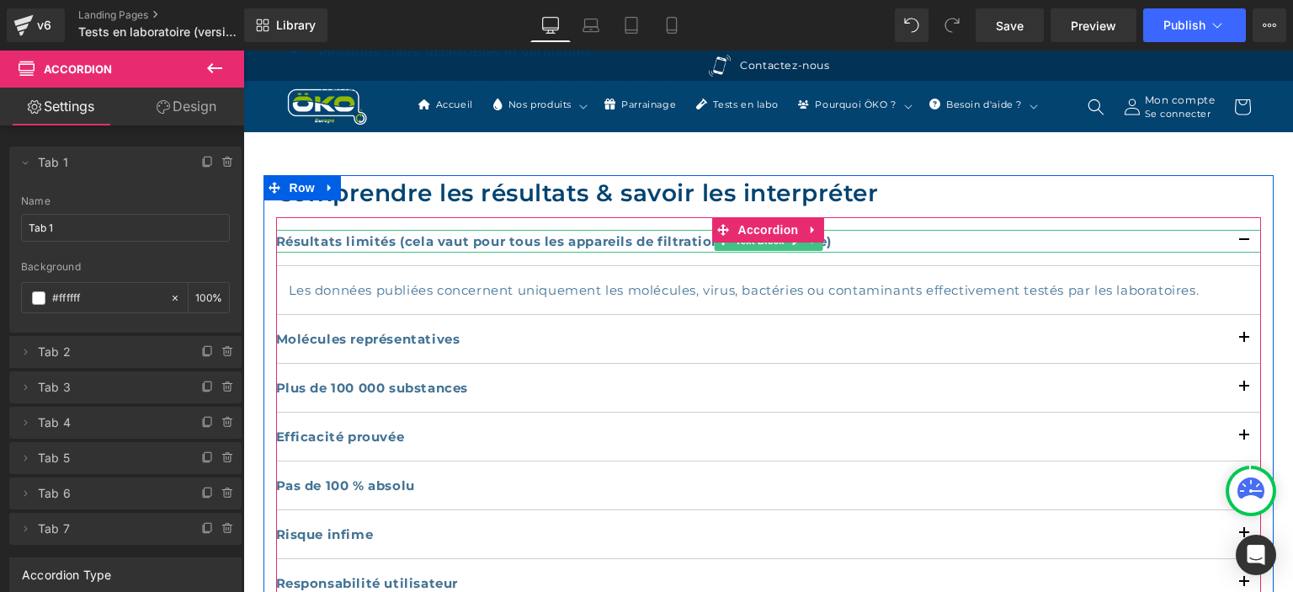
click at [926, 242] on p "Résultats limités (cela vaut pour tous les appareils de filtration dans le mond…" at bounding box center [768, 241] width 985 height 23
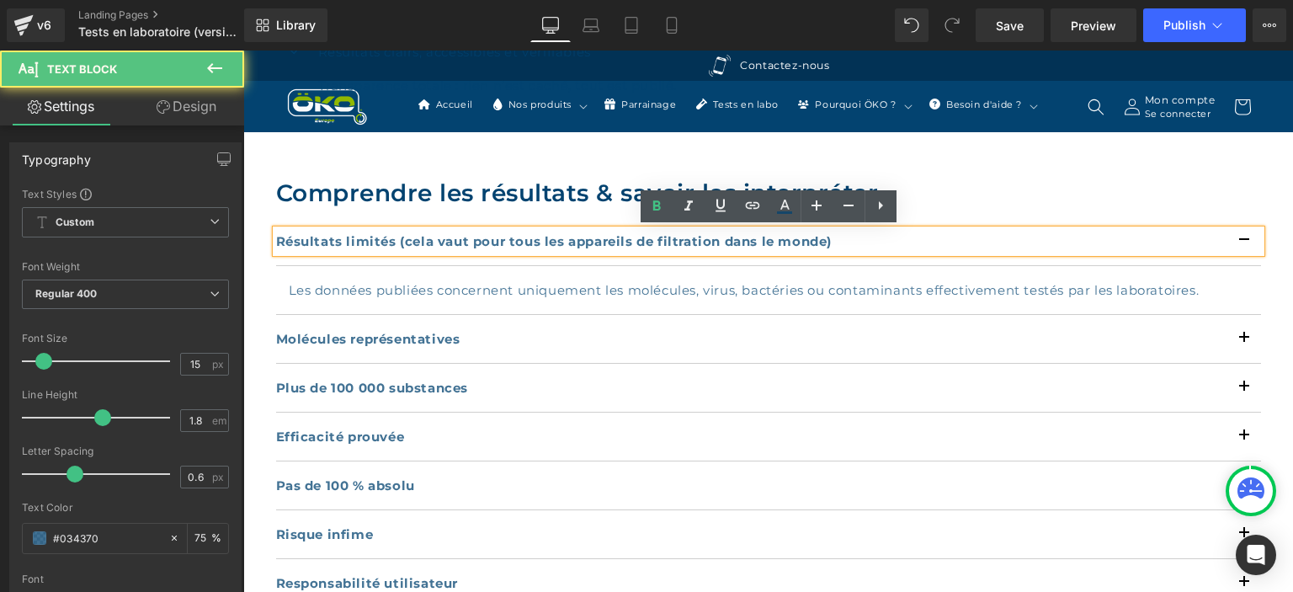
click at [923, 258] on div "Résultats limités (cela vaut pour tous les appareils de filtration dans le mond…" at bounding box center [768, 241] width 985 height 49
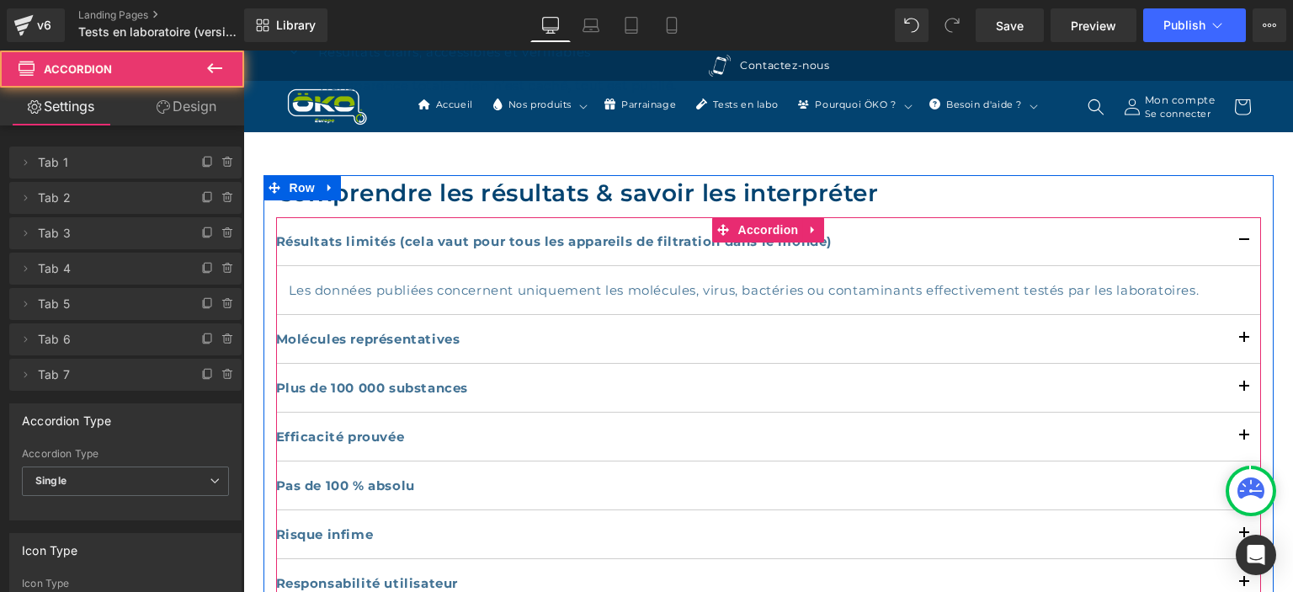
click at [924, 262] on div "Résultats limités (cela vaut pour tous les appareils de filtration dans le mond…" at bounding box center [768, 241] width 985 height 49
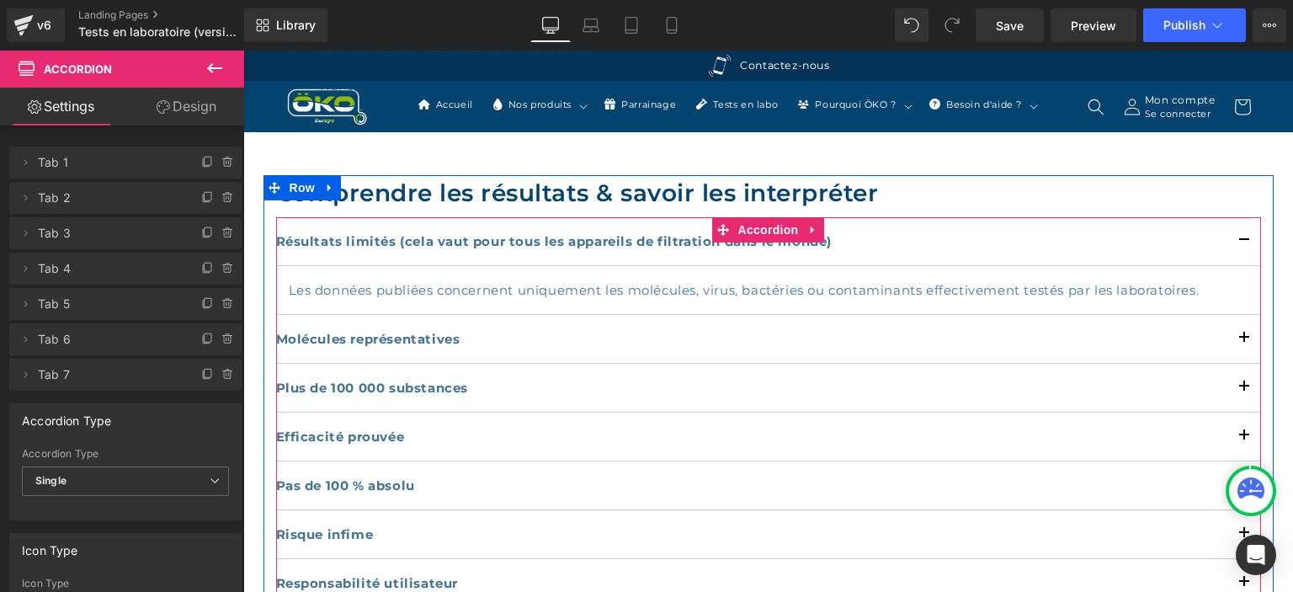
click at [924, 266] on article "Les données publiées concernent uniquement les molécules, virus, bactéries ou c…" at bounding box center [768, 290] width 985 height 49
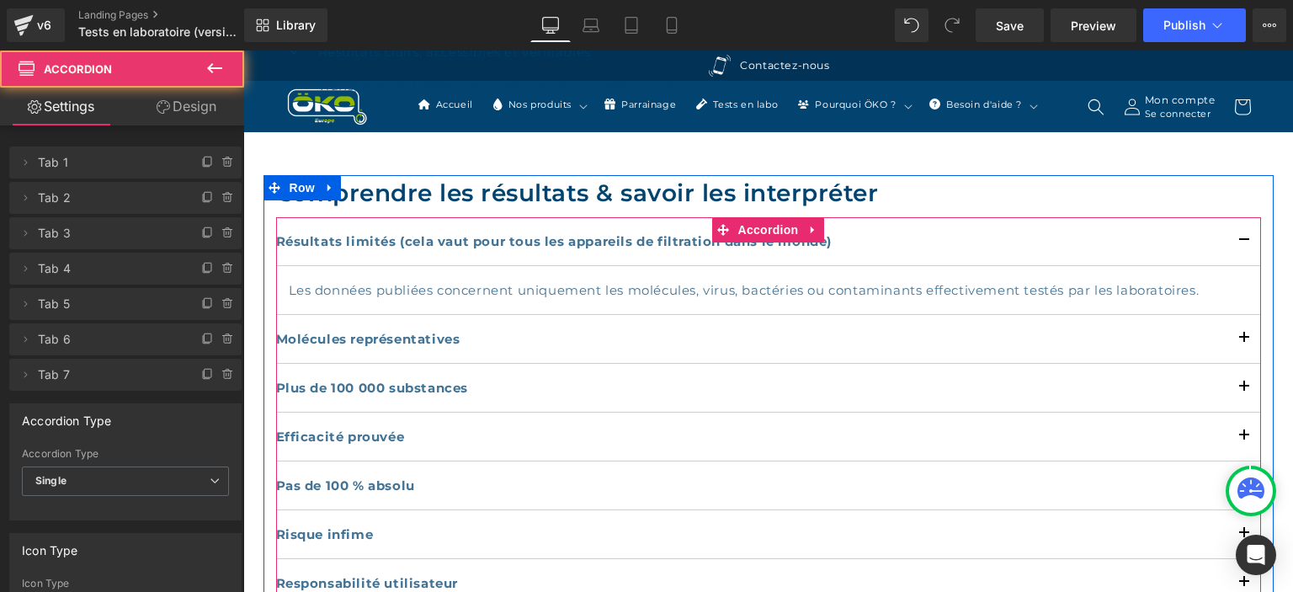
click at [923, 287] on p "Les données publiées concernent uniquement les molécules, virus, bactéries ou c…" at bounding box center [769, 290] width 960 height 23
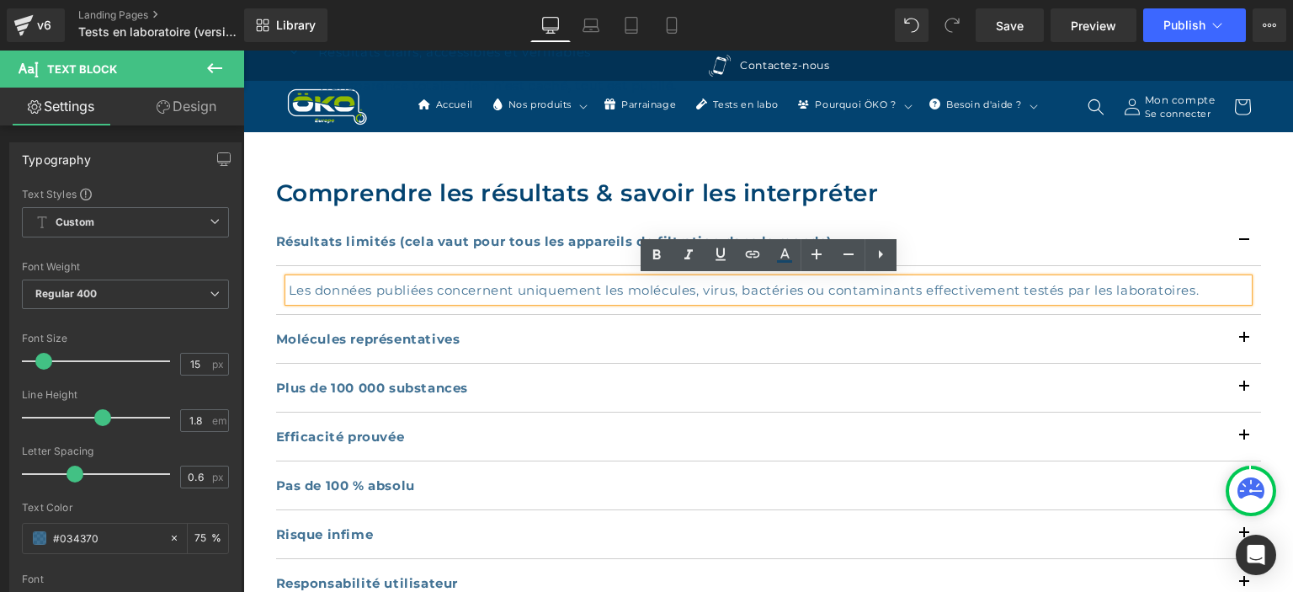
click at [1258, 289] on article "Les données publiées concernent uniquement les molécules, virus, bactéries ou c…" at bounding box center [768, 290] width 985 height 49
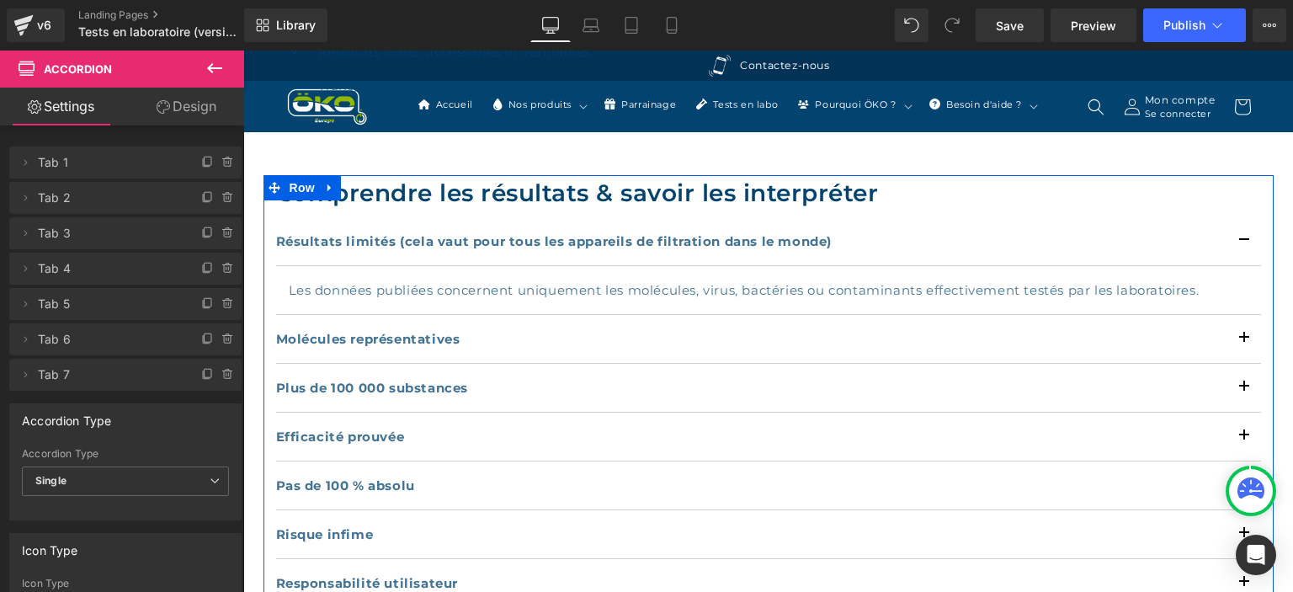
click at [1264, 290] on div "Comprendre les résultats & savoir les interpréter Heading Résultats limités (ce…" at bounding box center [768, 391] width 1010 height 433
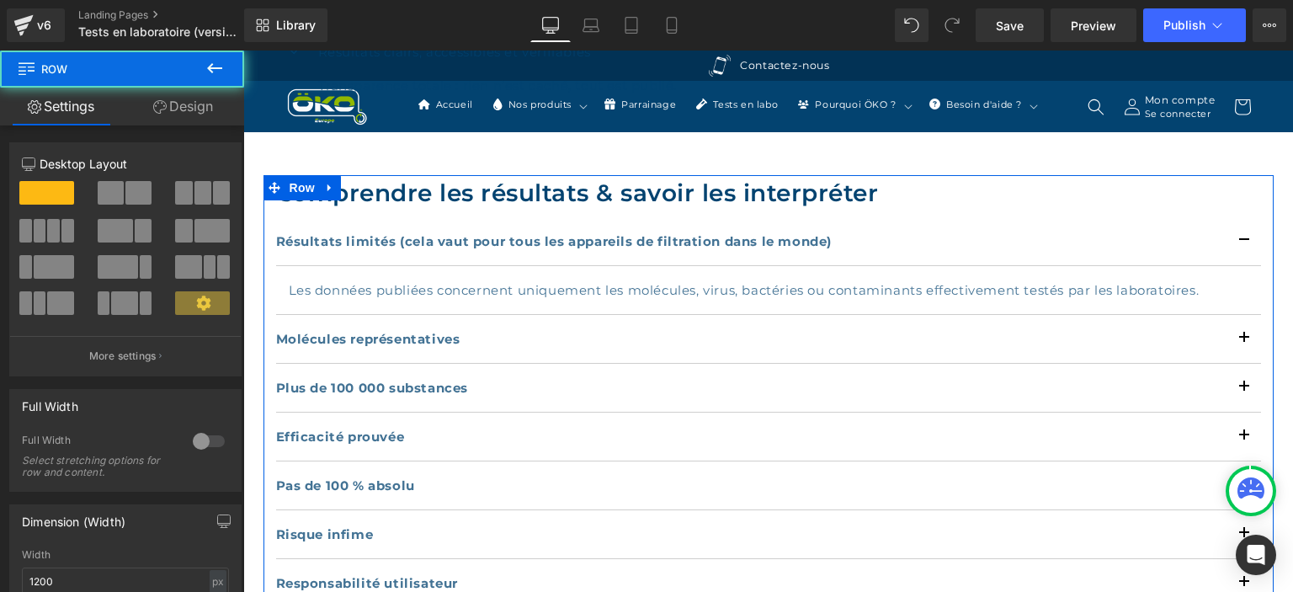
click at [1264, 290] on div "Comprendre les résultats & savoir les interpréter Heading Résultats limités (ce…" at bounding box center [768, 391] width 1010 height 433
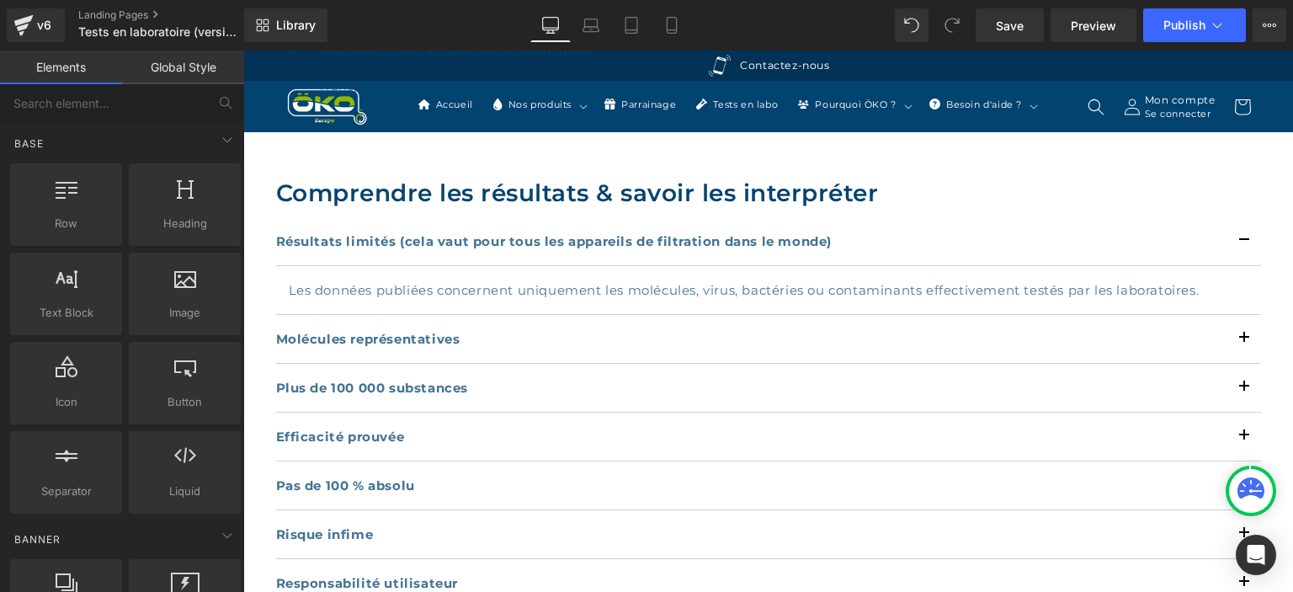
click at [1123, 332] on p "Molécules représentatives" at bounding box center [768, 338] width 985 height 23
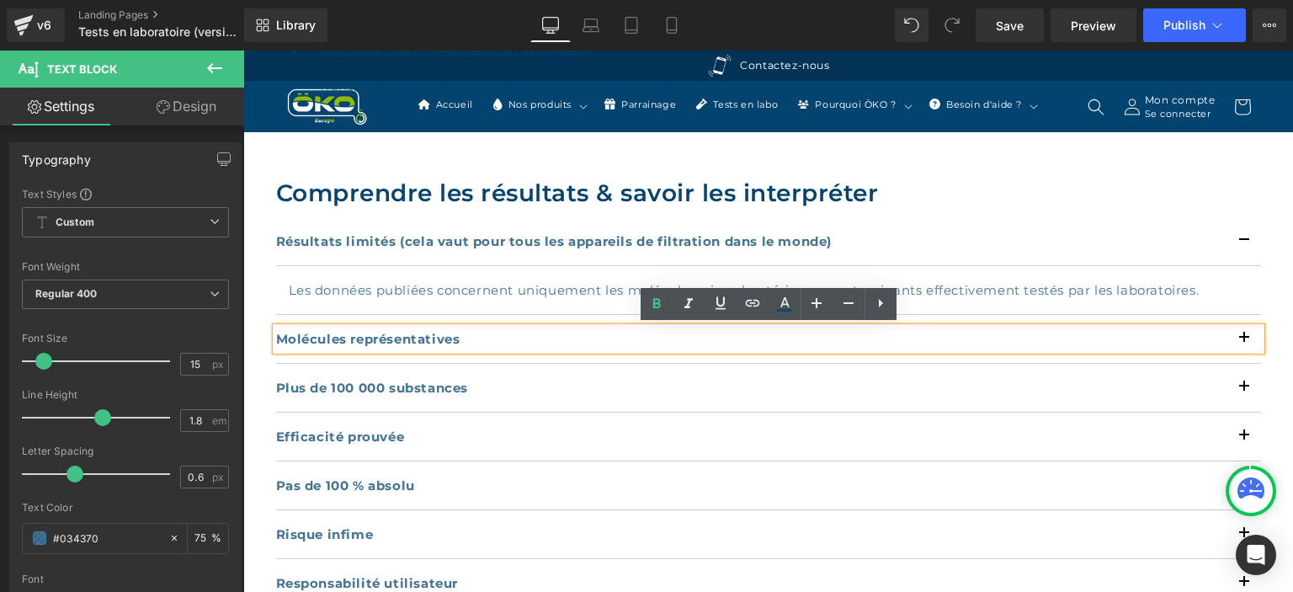
click at [1237, 339] on p "Molécules représentatives" at bounding box center [768, 338] width 985 height 23
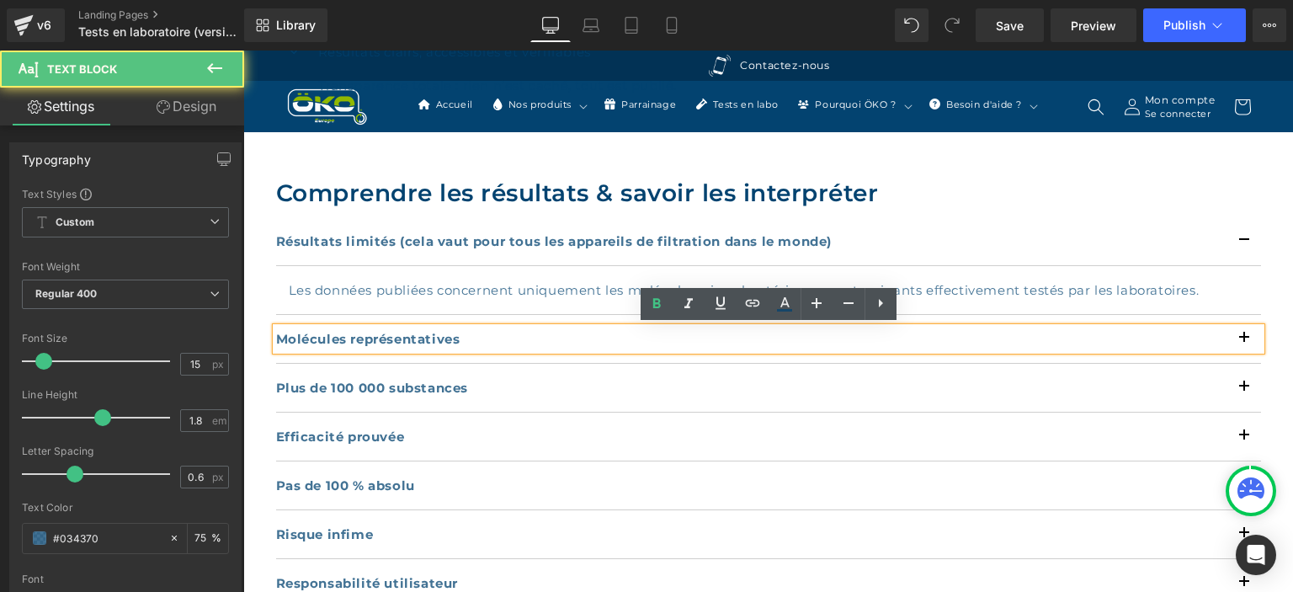
click at [1241, 339] on p "Molécules représentatives" at bounding box center [768, 338] width 985 height 23
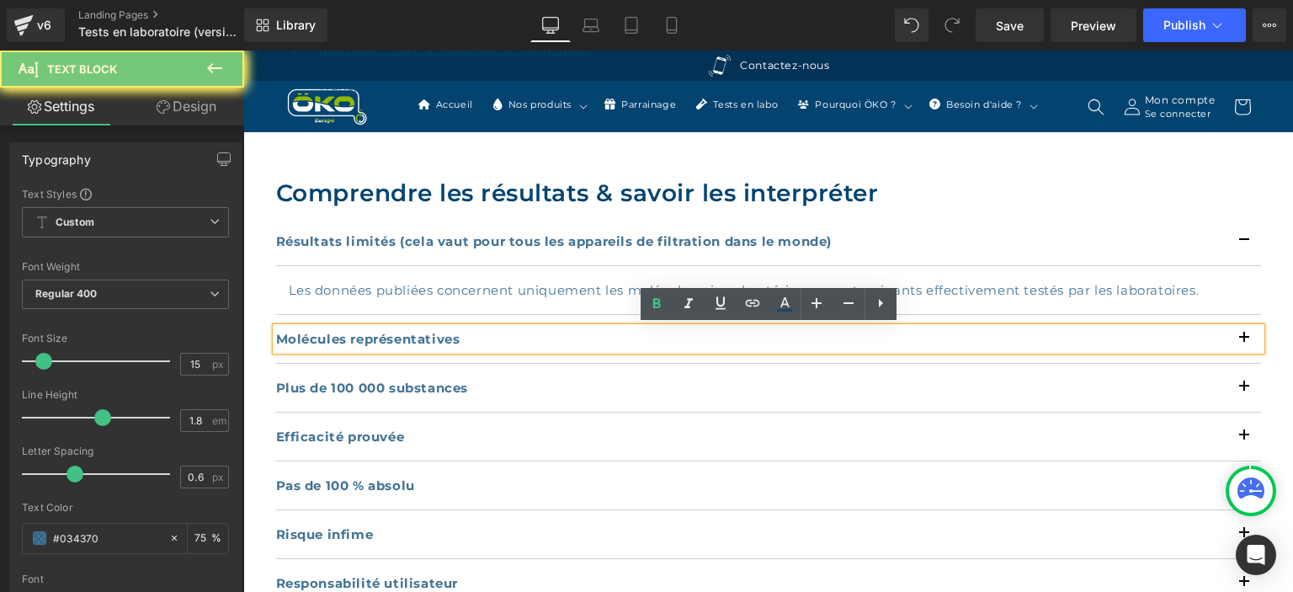
click at [1241, 339] on p "Molécules représentatives" at bounding box center [768, 338] width 985 height 23
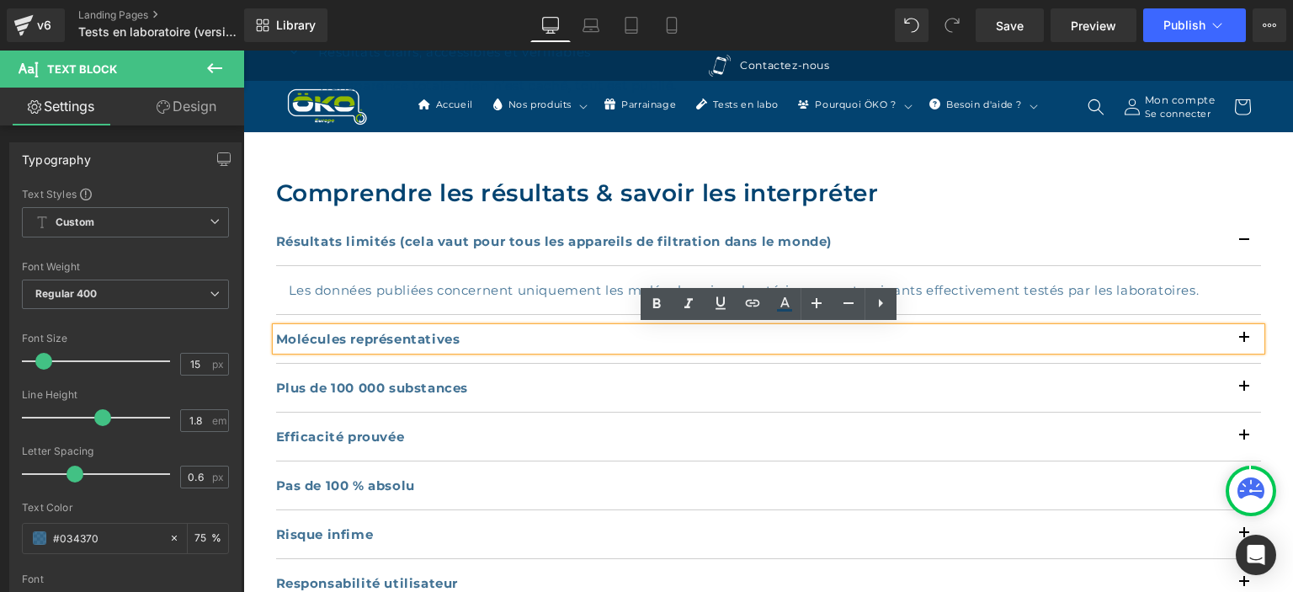
click at [1241, 339] on p "Molécules représentatives" at bounding box center [768, 338] width 985 height 23
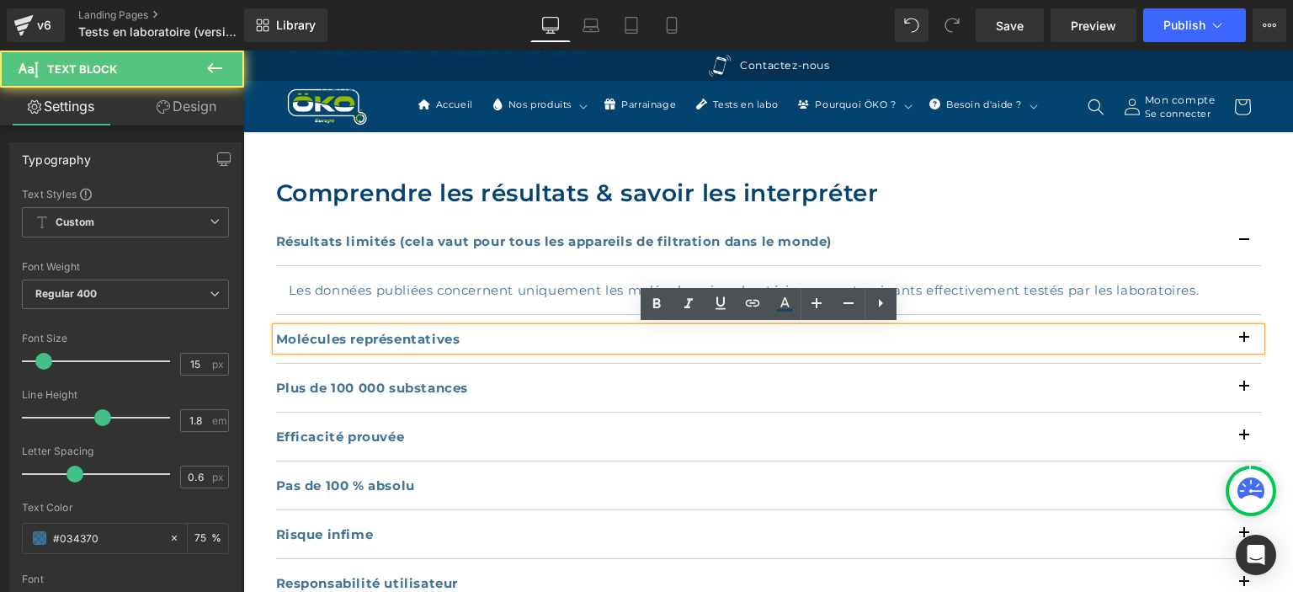
click at [1241, 339] on p "Molécules représentatives" at bounding box center [768, 338] width 985 height 23
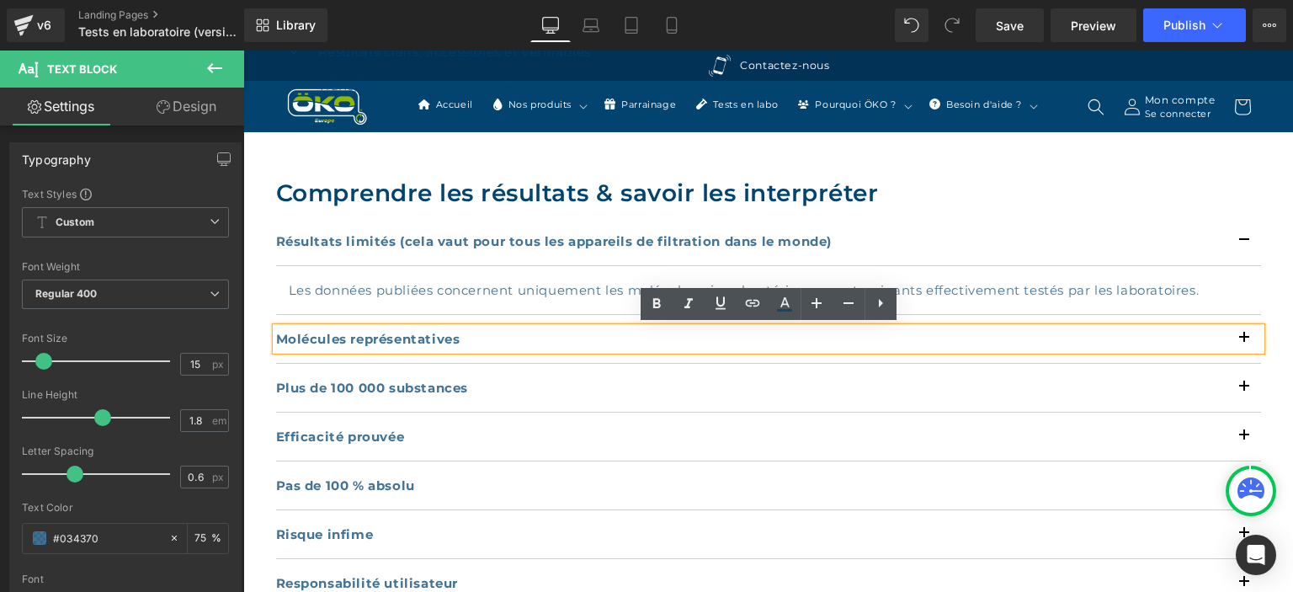
click at [1241, 339] on p "Molécules représentatives" at bounding box center [768, 338] width 985 height 23
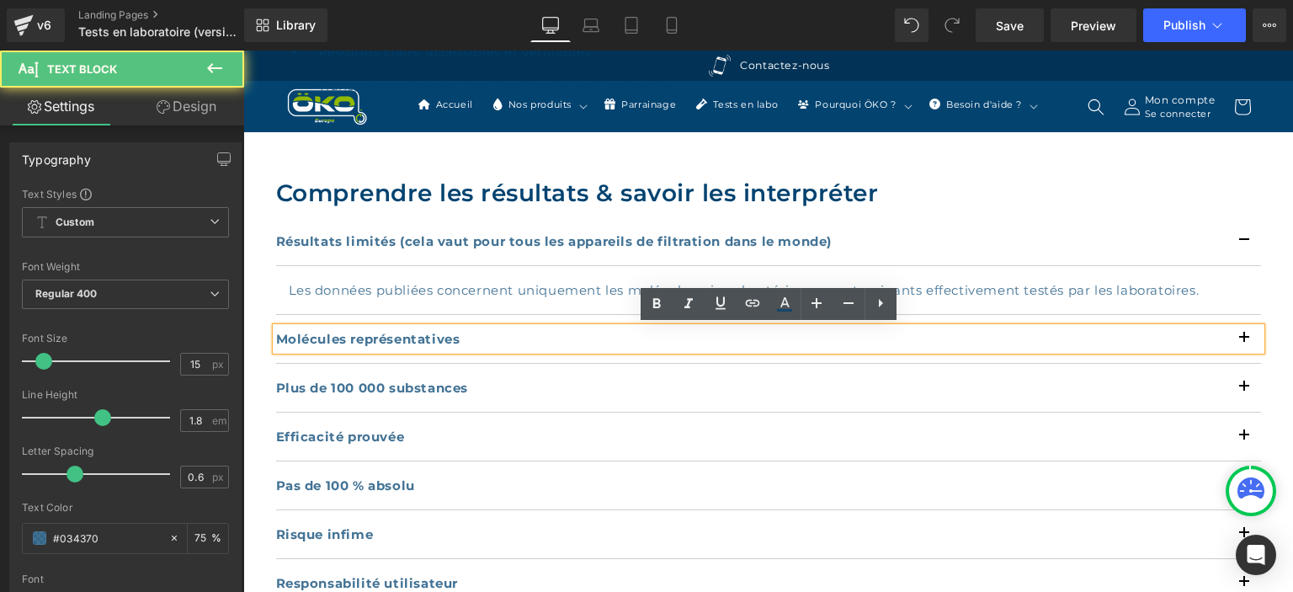
click at [1241, 339] on p "Molécules représentatives" at bounding box center [768, 338] width 985 height 23
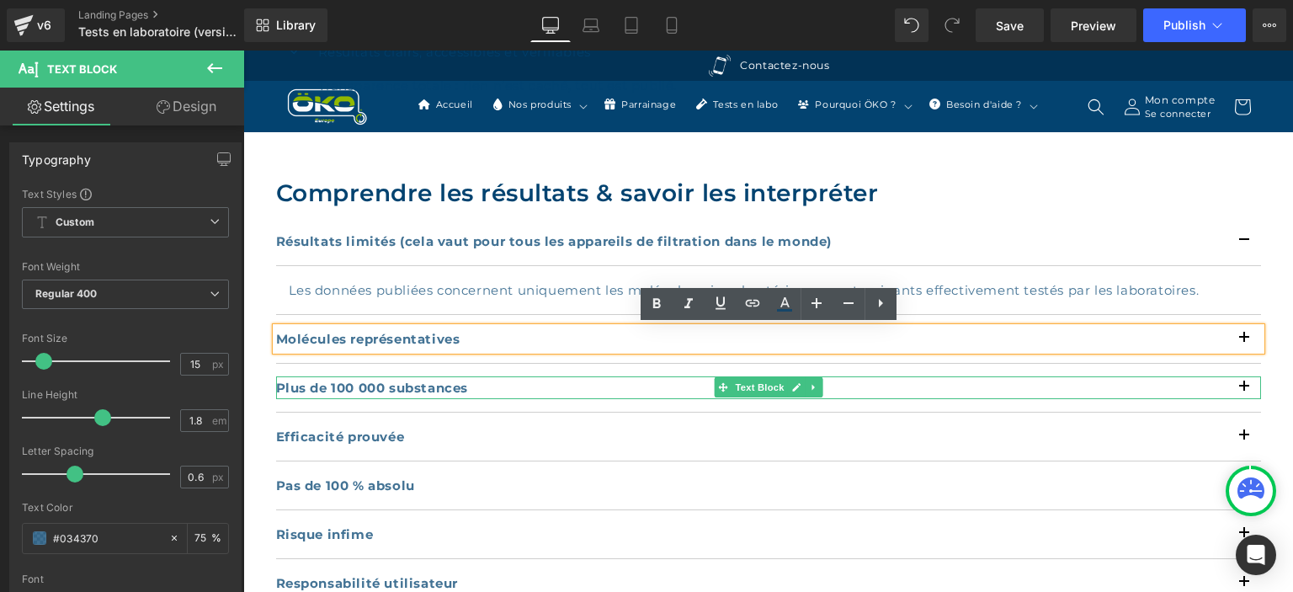
click at [1243, 380] on p "Plus de 100 000 substances" at bounding box center [768, 387] width 985 height 23
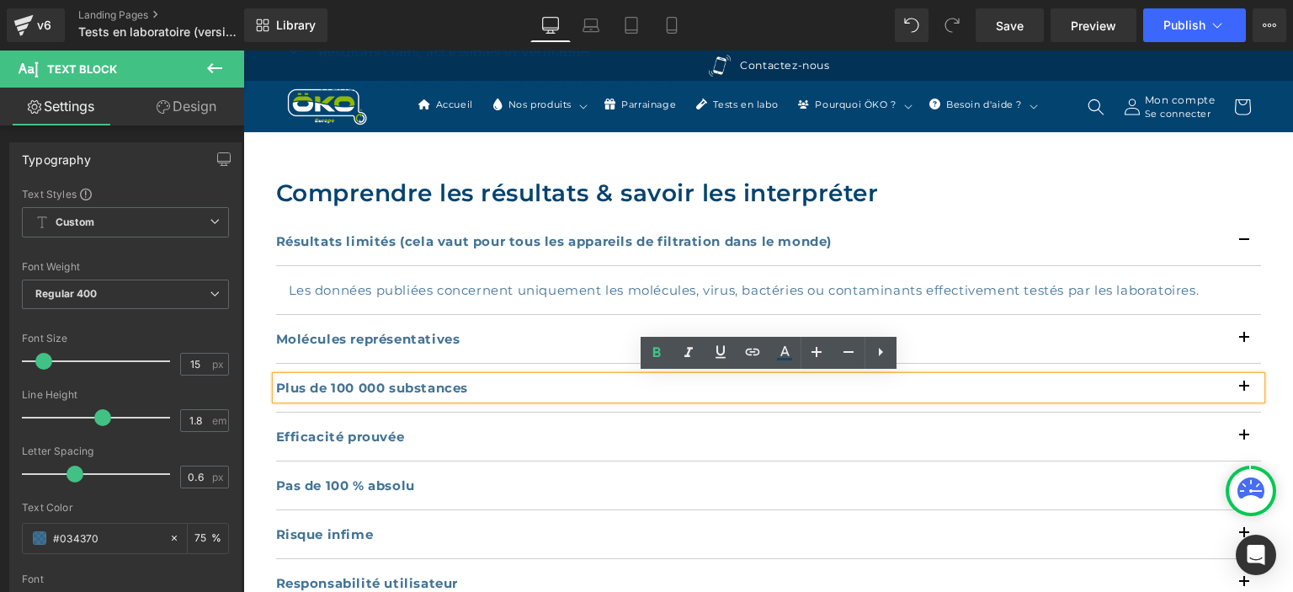
click at [1265, 439] on div "Comprendre les résultats & savoir les interpréter Heading Résultats limités (ce…" at bounding box center [768, 391] width 1010 height 433
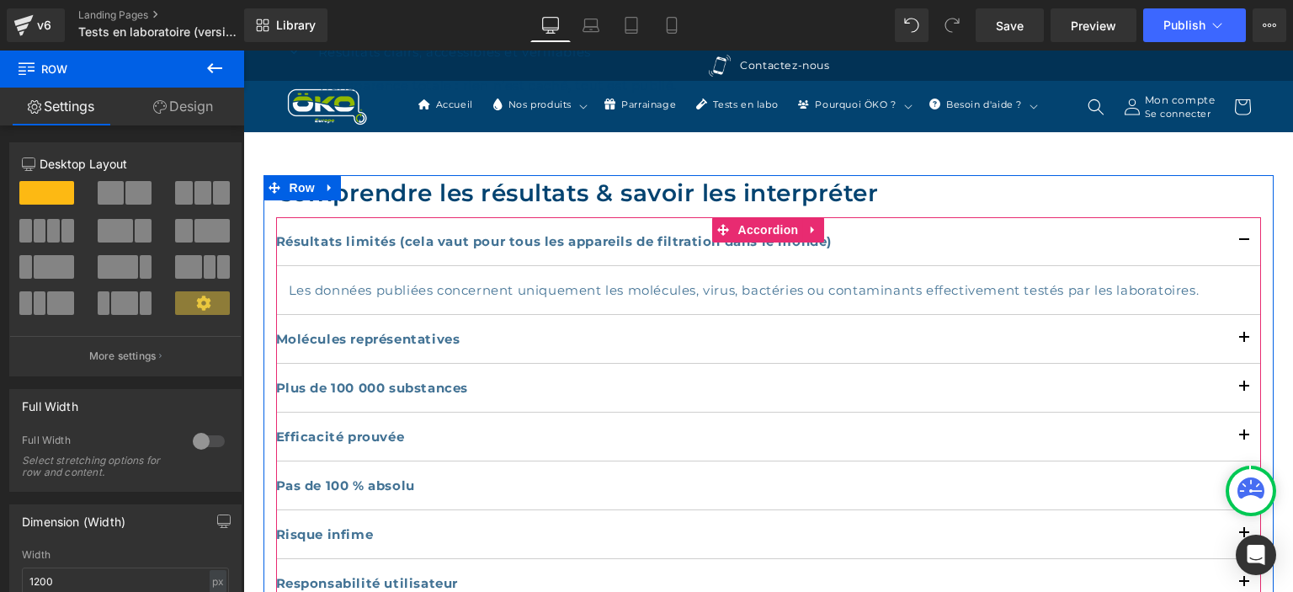
click at [347, 435] on b "Efficacité prouvée" at bounding box center [340, 436] width 129 height 16
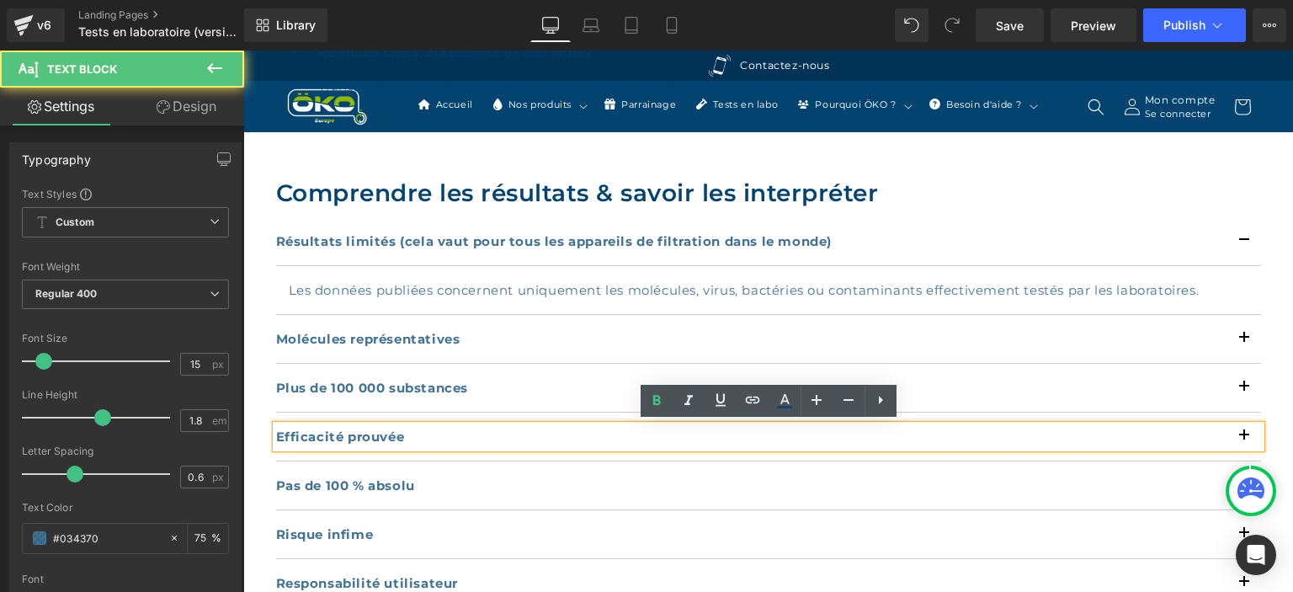
click at [347, 435] on b "Efficacité prouvée" at bounding box center [340, 436] width 129 height 16
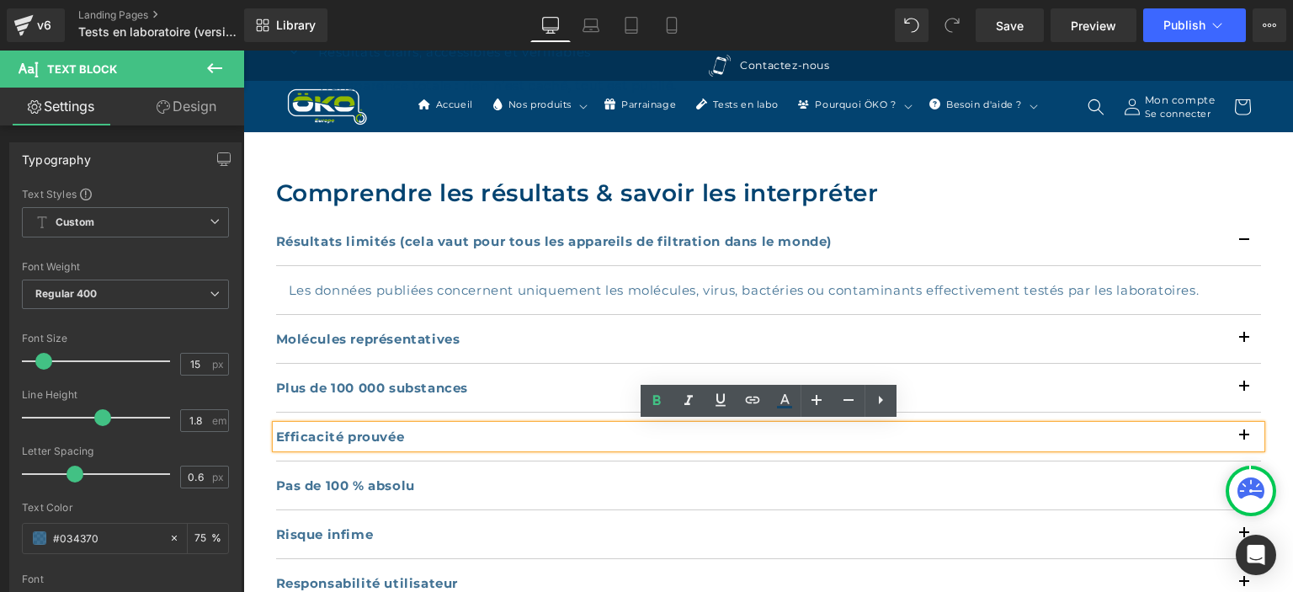
click at [361, 380] on b "Plus de 100 000 substances" at bounding box center [372, 388] width 193 height 16
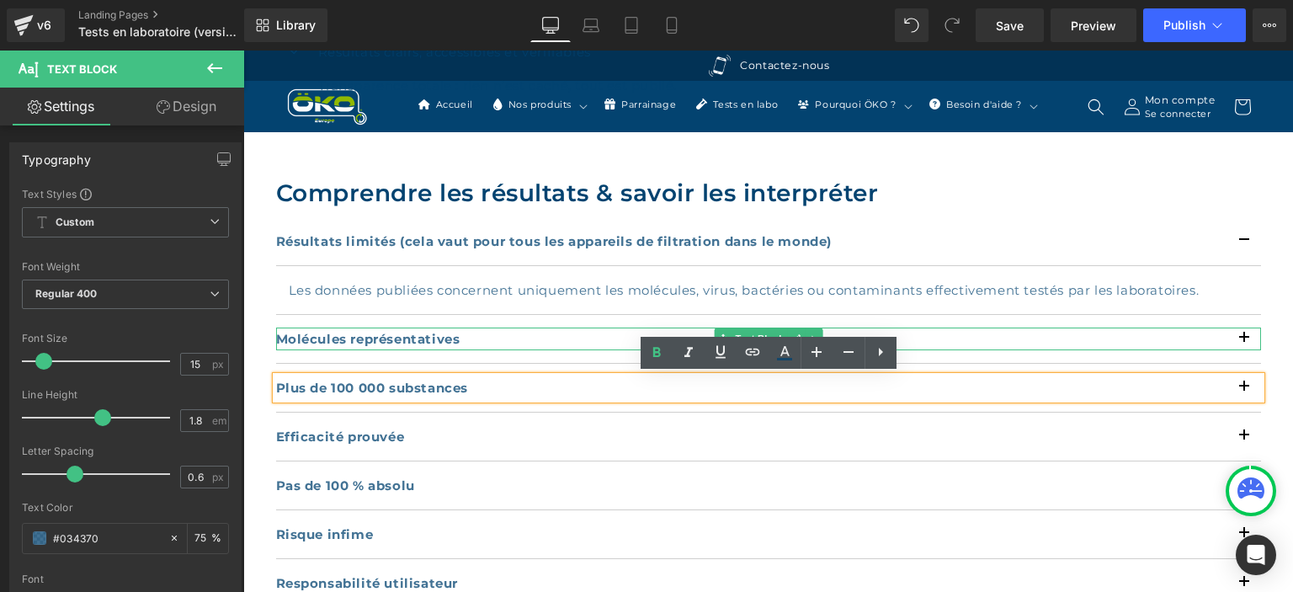
click at [376, 336] on strong "Molécules représentatives" at bounding box center [368, 339] width 184 height 16
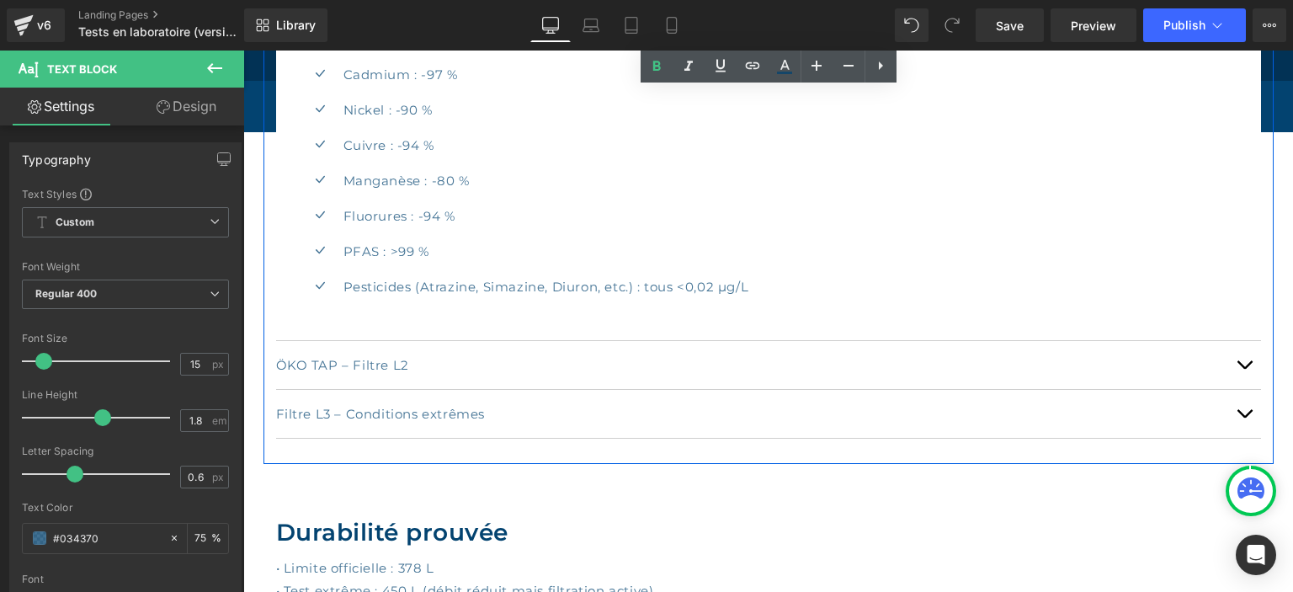
scroll to position [3022, 0]
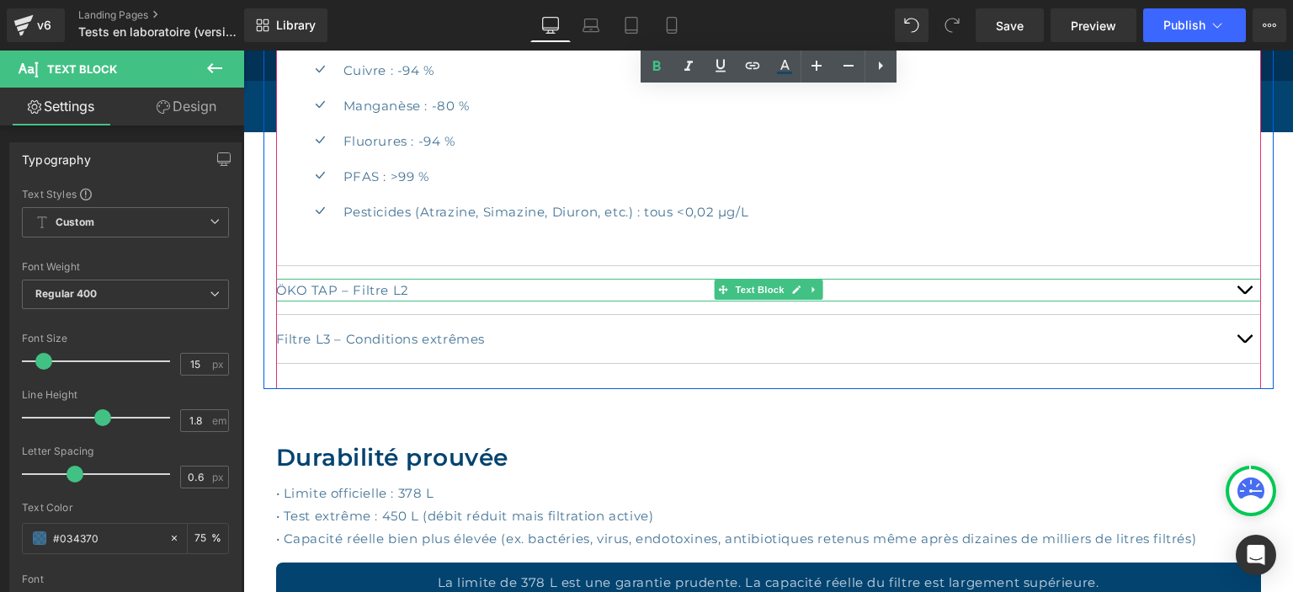
click at [399, 289] on p "ÖKO TAP – Filtre L2" at bounding box center [768, 290] width 985 height 23
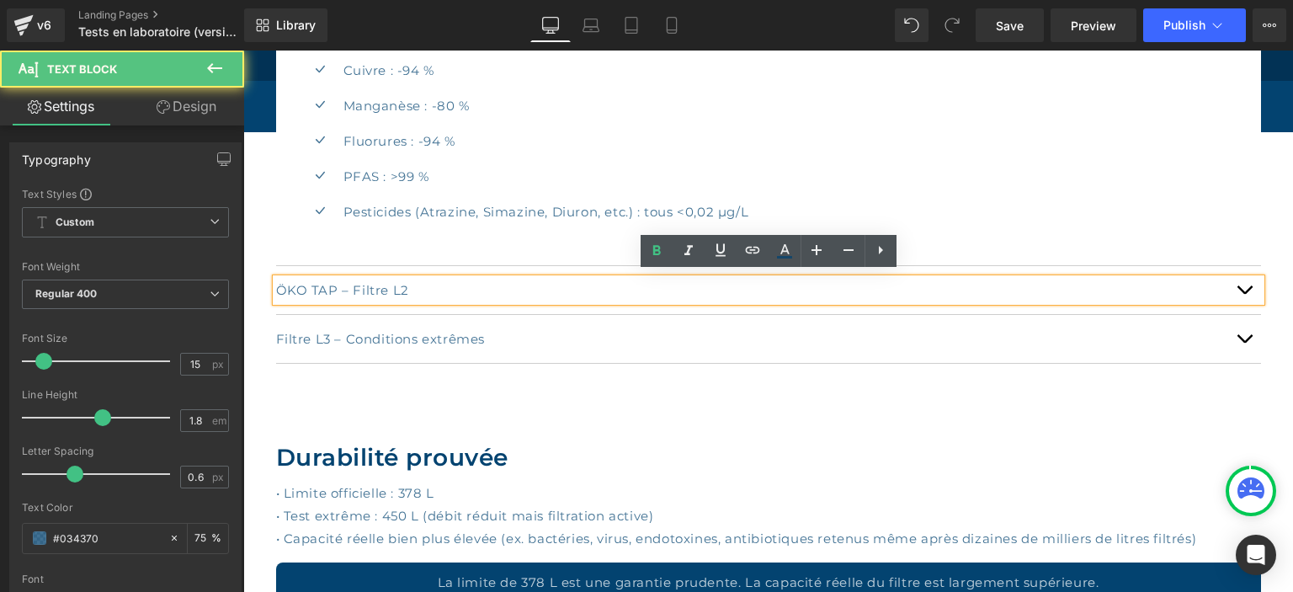
click at [456, 308] on div "ÖKO TAP – Filtre L2 Text Block" at bounding box center [768, 290] width 985 height 49
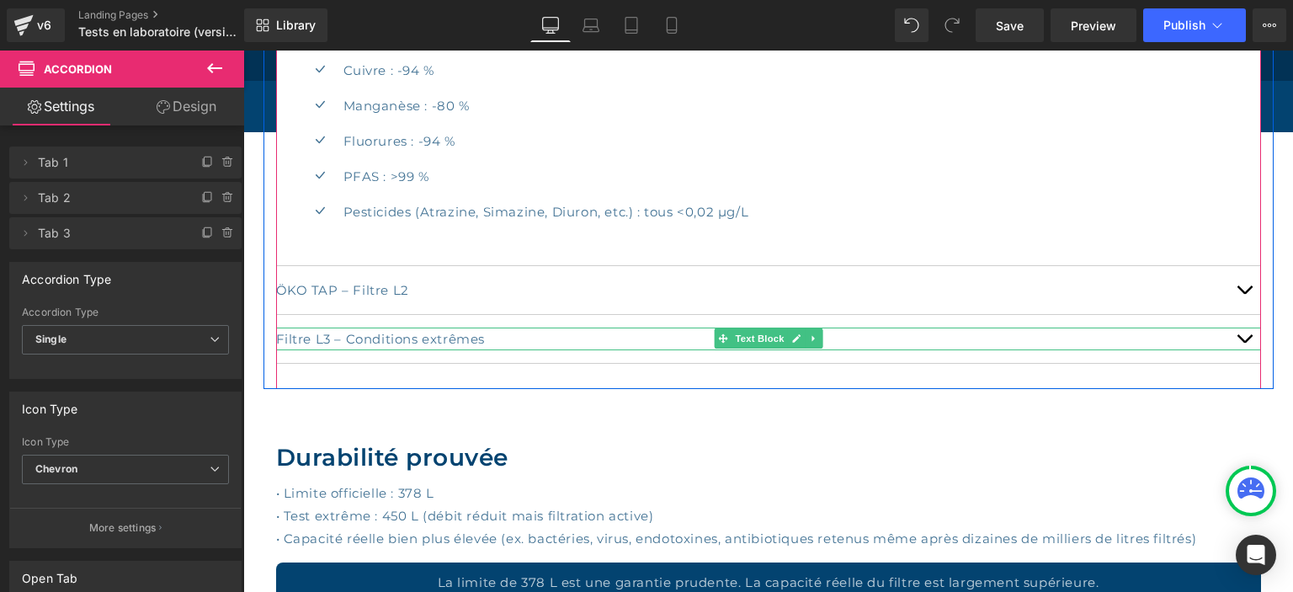
click at [518, 333] on p "Filtre L3 – Conditions extrêmes" at bounding box center [768, 338] width 985 height 23
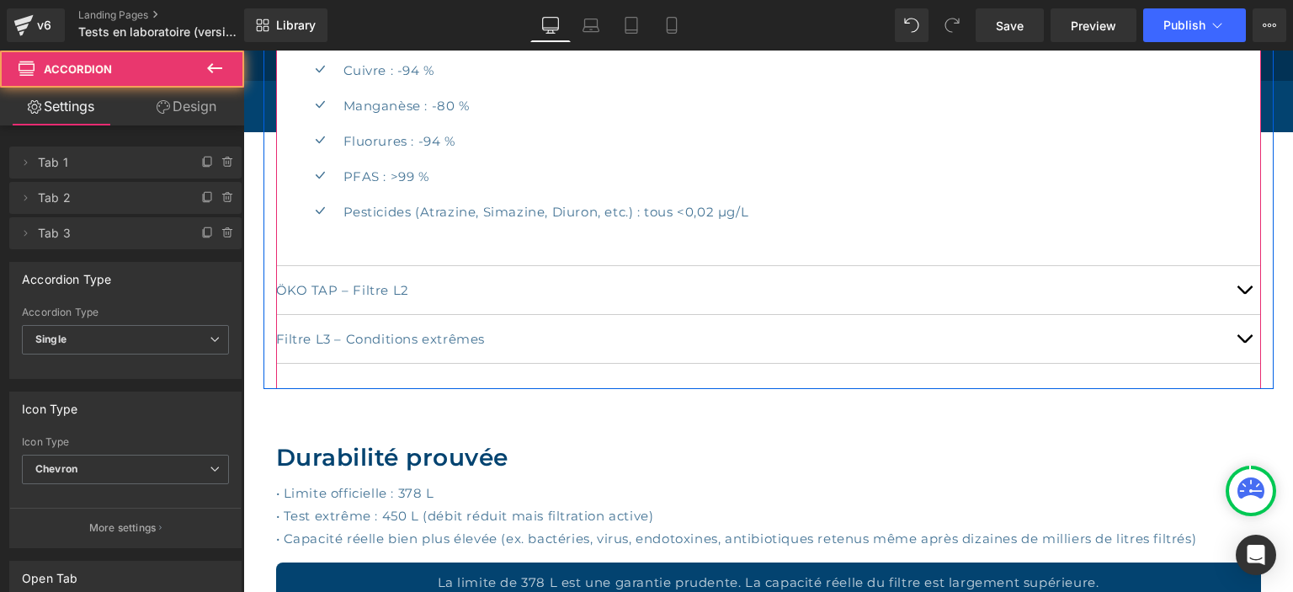
click at [535, 352] on div "Filtre L3 – Conditions extrêmes Text Block" at bounding box center [768, 339] width 985 height 49
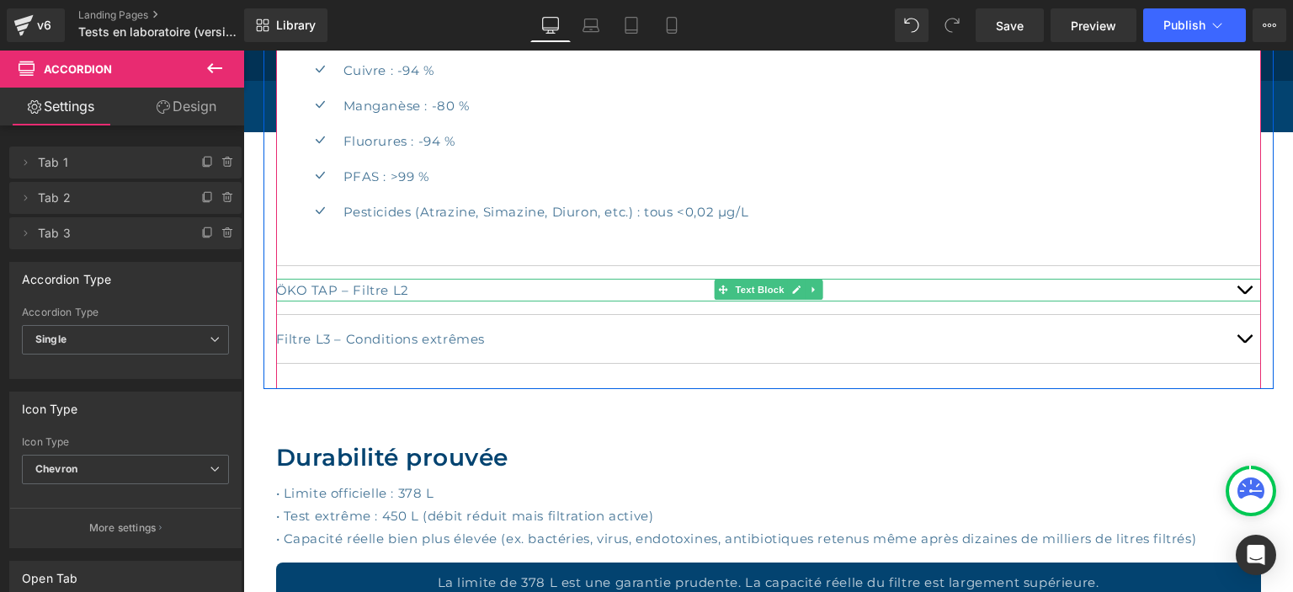
click at [593, 283] on p "ÖKO TAP – Filtre L2" at bounding box center [768, 290] width 985 height 23
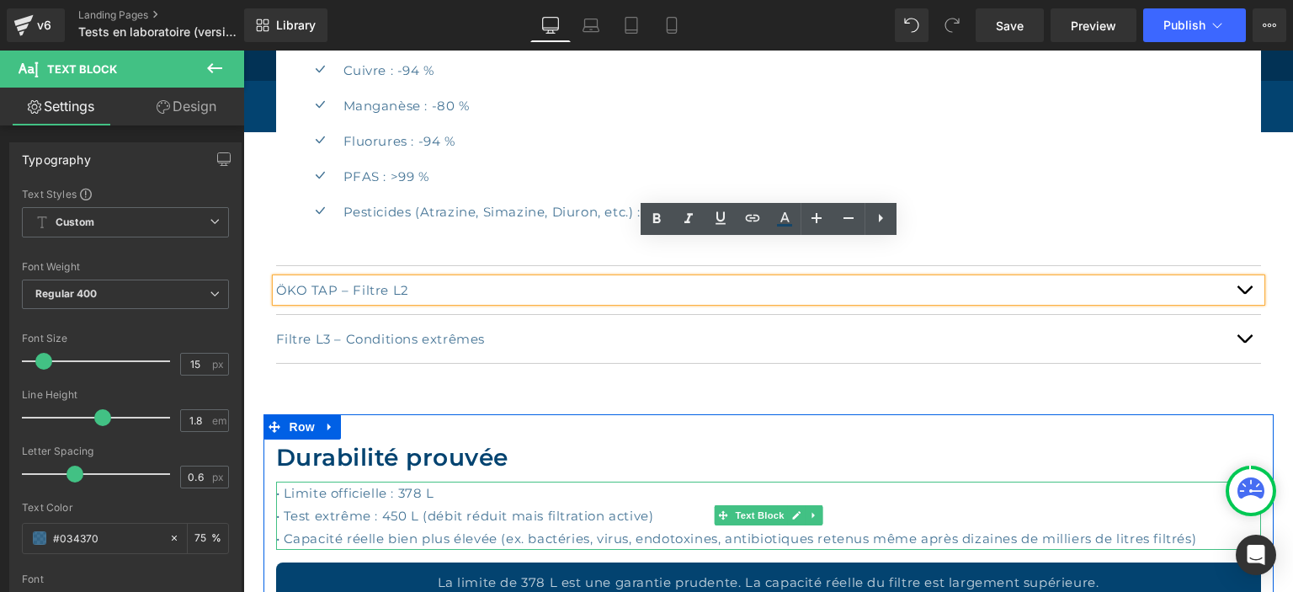
scroll to position [3199, 0]
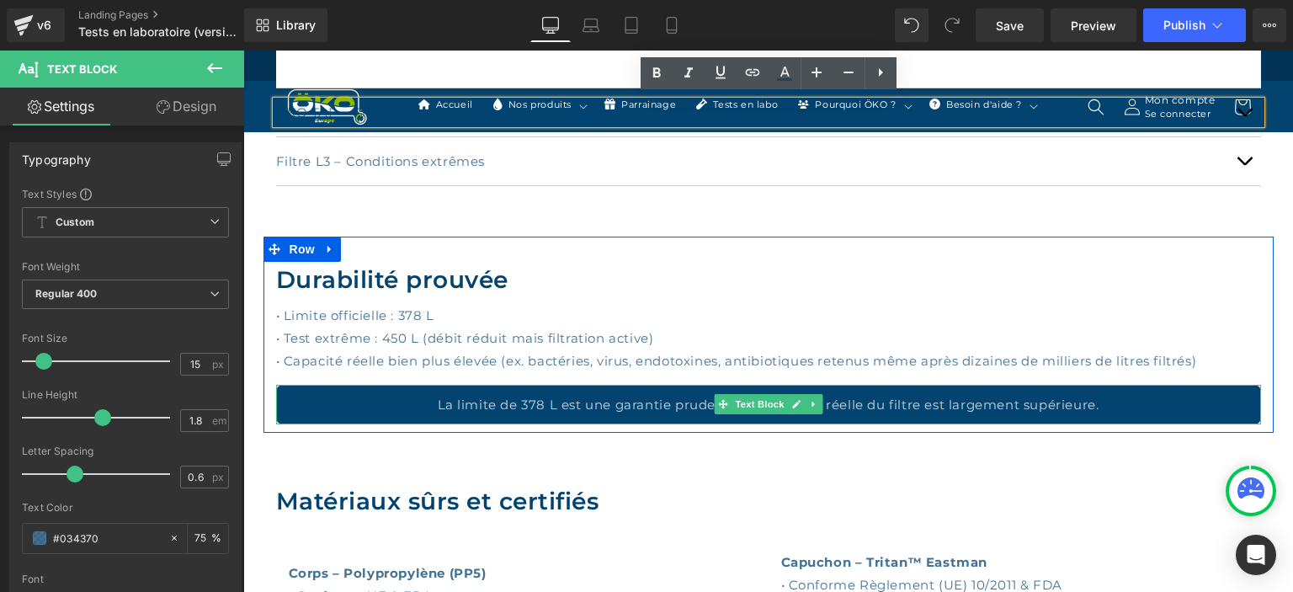
click at [622, 407] on p "La limite de 378 L est une garantie prudente. La capacité réelle du filtre est …" at bounding box center [768, 404] width 985 height 23
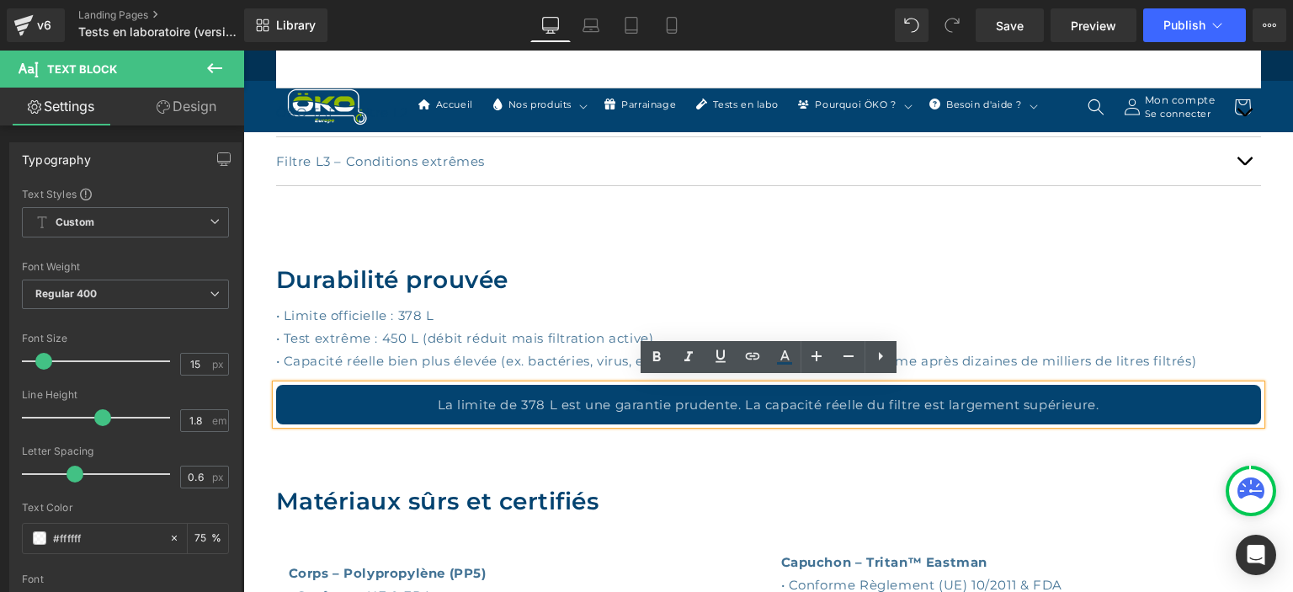
click at [793, 397] on p "La limite de 378 L est une garantie prudente. La capacité réelle du filtre est …" at bounding box center [768, 404] width 985 height 23
click at [1125, 407] on p "La limite de 378 L est une garantie prudente. La capacité réelle du filtre est …" at bounding box center [768, 404] width 985 height 23
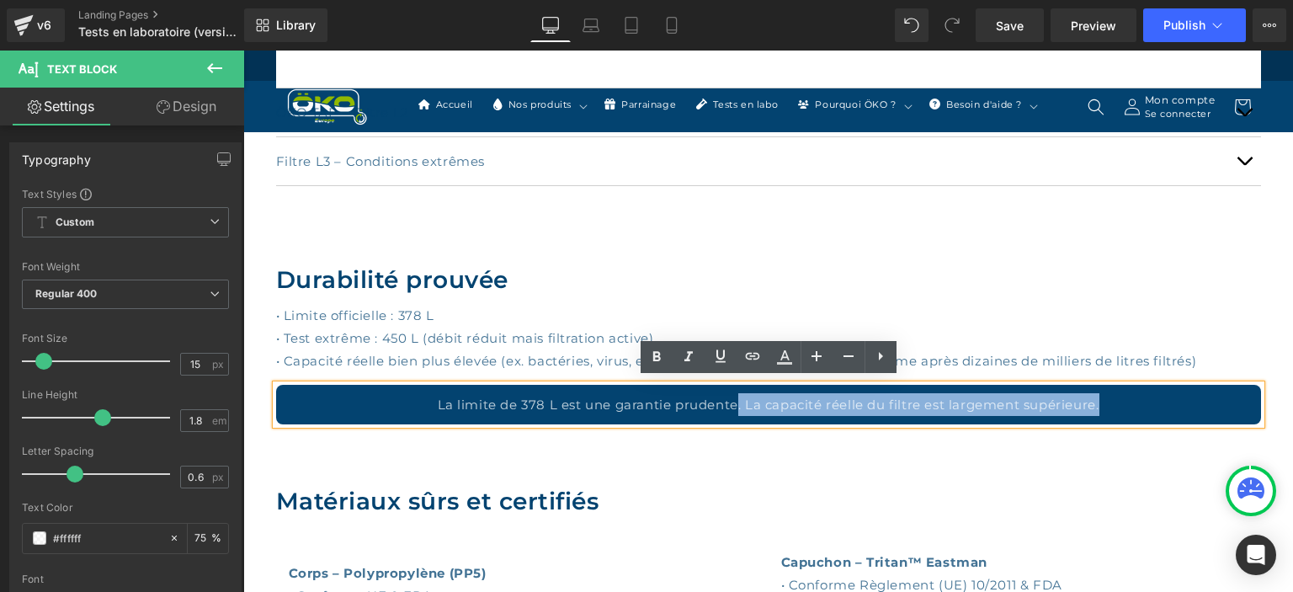
drag, startPoint x: 1119, startPoint y: 397, endPoint x: 739, endPoint y: 397, distance: 379.6
click at [739, 397] on p "La limite de 378 L est une garantie prudente. La capacité réelle du filtre est …" at bounding box center [768, 404] width 985 height 23
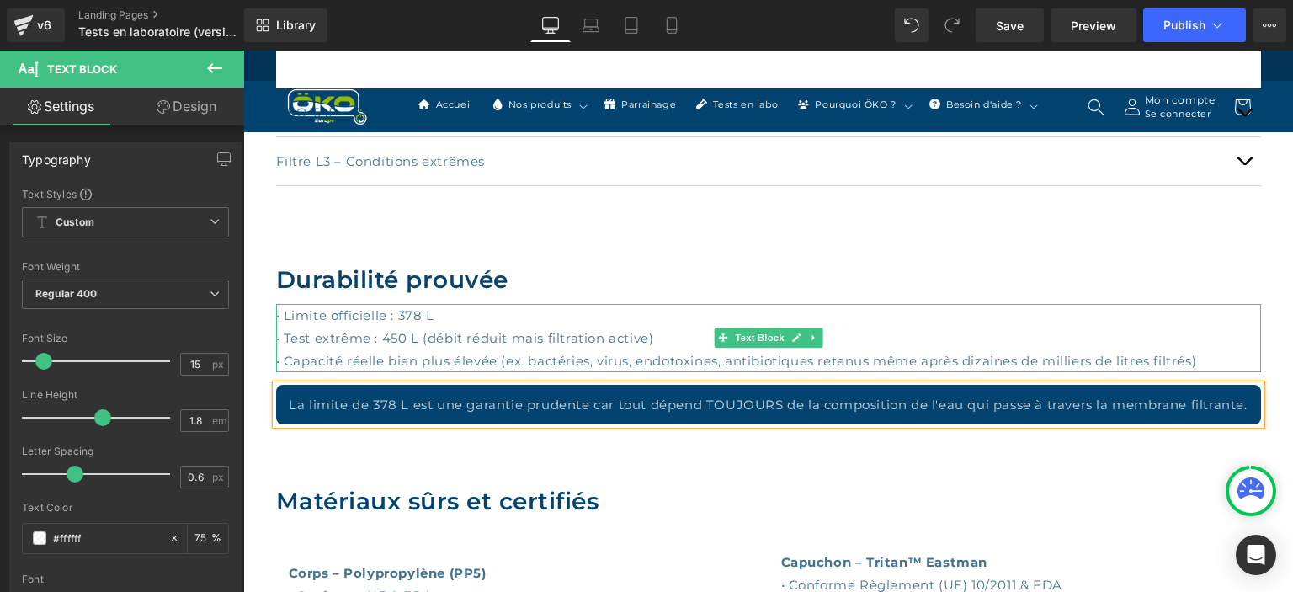
click at [411, 337] on p "• Test extrême : 450 L (débit réduit mais filtration active)" at bounding box center [768, 338] width 985 height 23
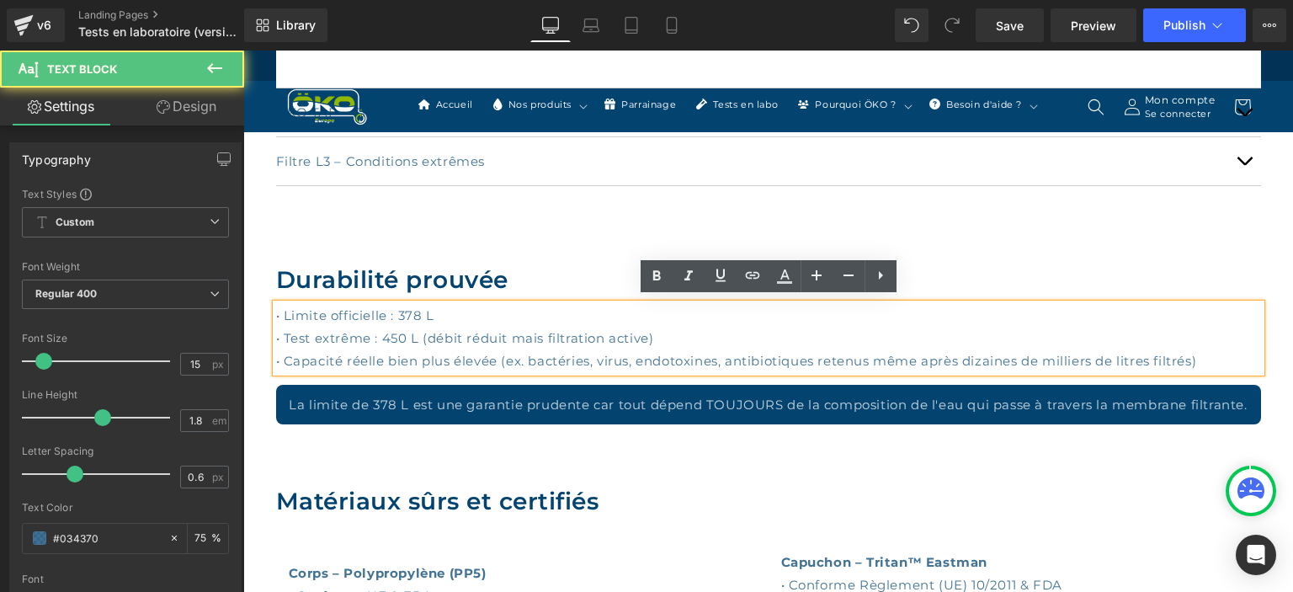
click at [411, 336] on p "• Test extrême : 450 L (débit réduit mais filtration active)" at bounding box center [768, 338] width 985 height 23
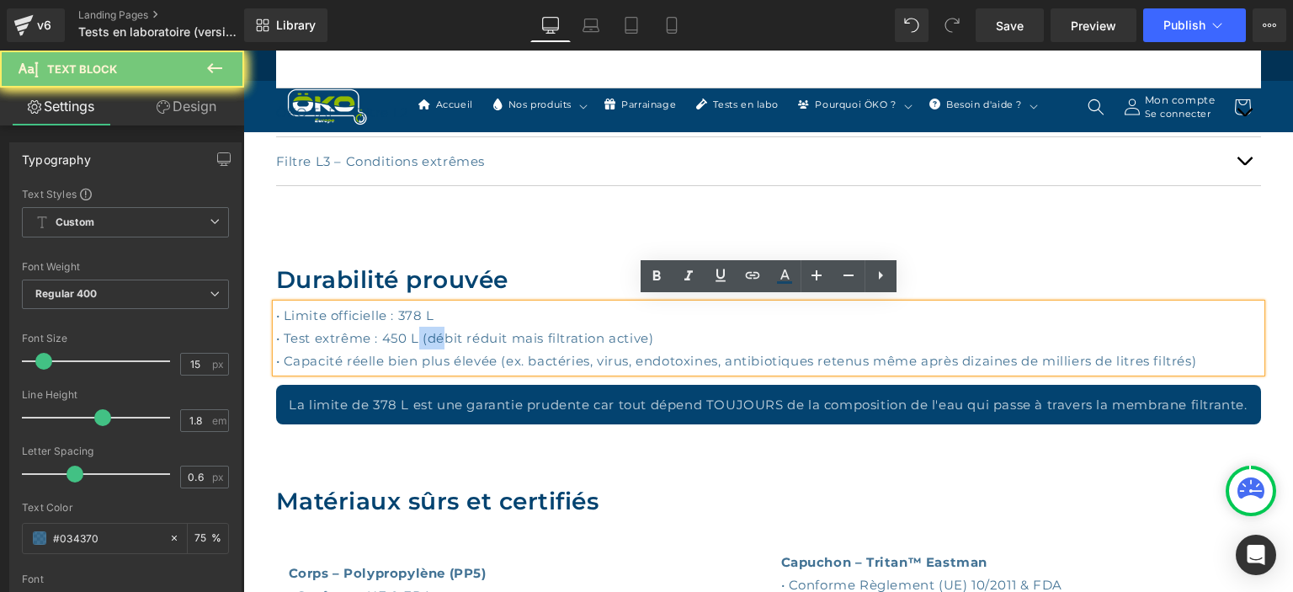
click at [411, 336] on p "• Test extrême : 450 L (débit réduit mais filtration active)" at bounding box center [768, 338] width 985 height 23
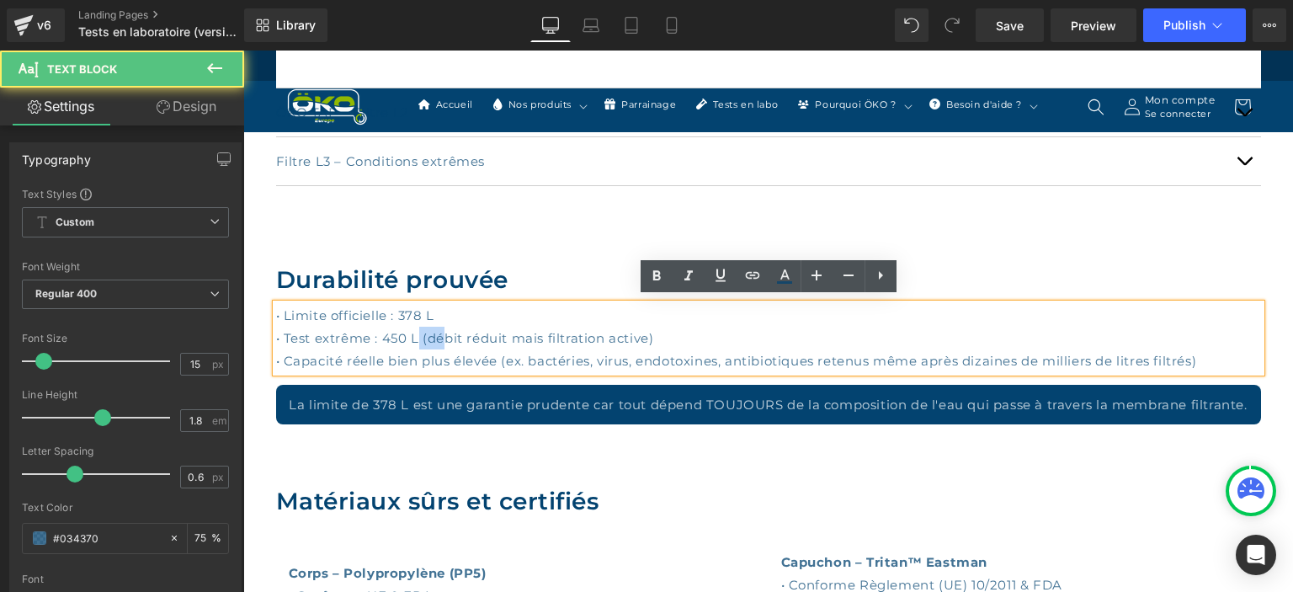
click at [409, 335] on p "• Test extrême : 450 L (débit réduit mais filtration active)" at bounding box center [768, 338] width 985 height 23
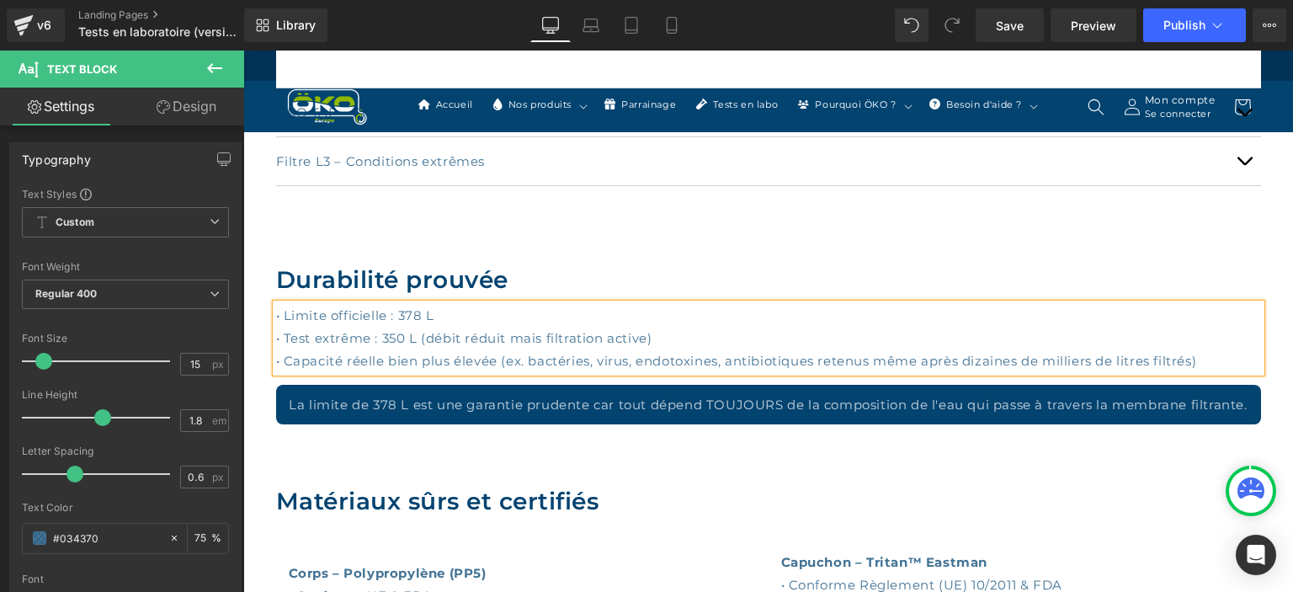
click at [691, 332] on p "• Test extrême : 350 L (débit réduit mais filtration active)" at bounding box center [768, 338] width 985 height 23
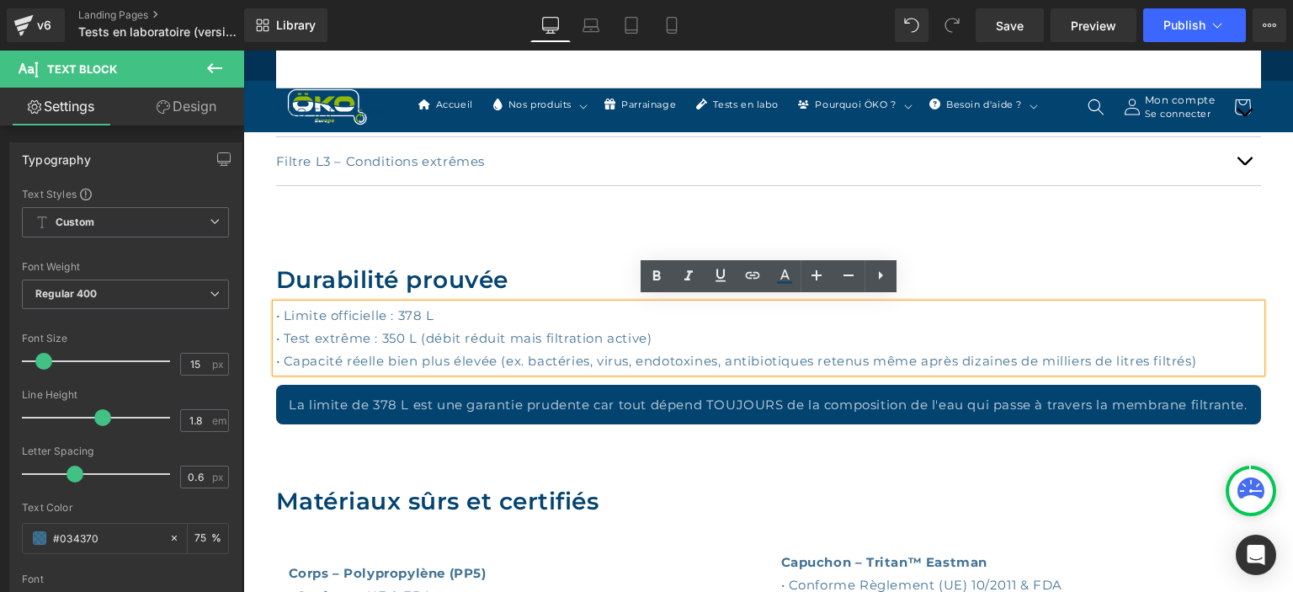
drag, startPoint x: 694, startPoint y: 332, endPoint x: 531, endPoint y: 333, distance: 163.3
click at [531, 333] on p "• Test extrême : 350 L (débit réduit mais filtration active)" at bounding box center [768, 338] width 985 height 23
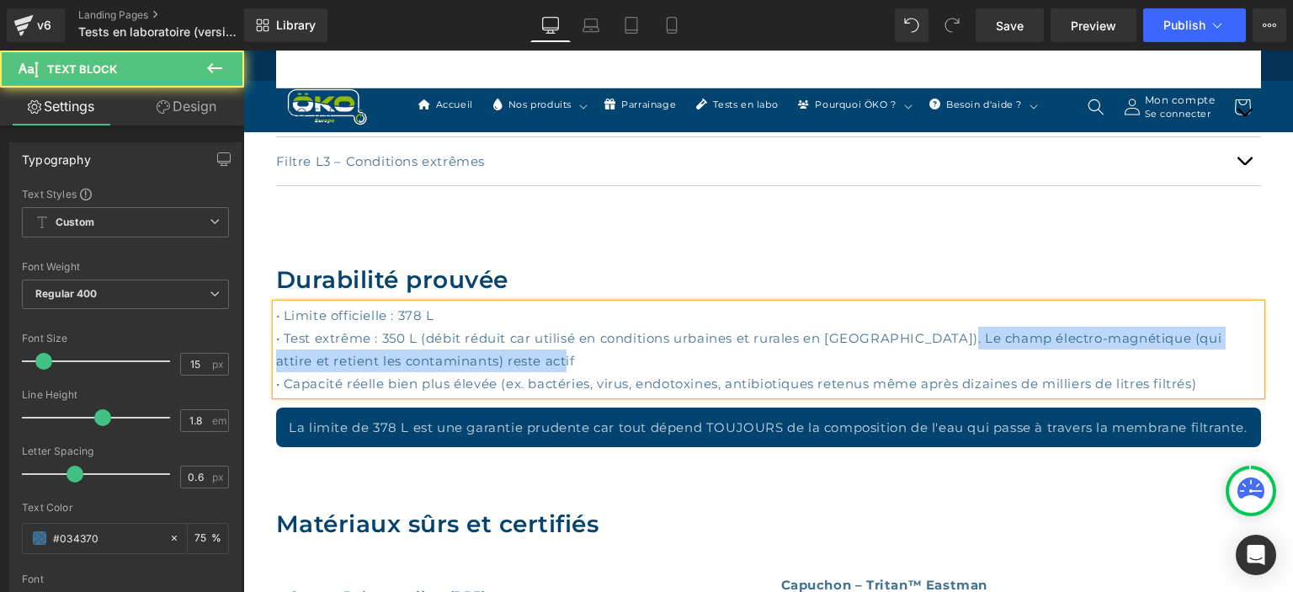
drag, startPoint x: 944, startPoint y: 331, endPoint x: 954, endPoint y: 355, distance: 26.4
click at [954, 355] on p "• Test extrême : 350 L (débit réduit car utilisé en conditions urbaines et rura…" at bounding box center [768, 349] width 985 height 45
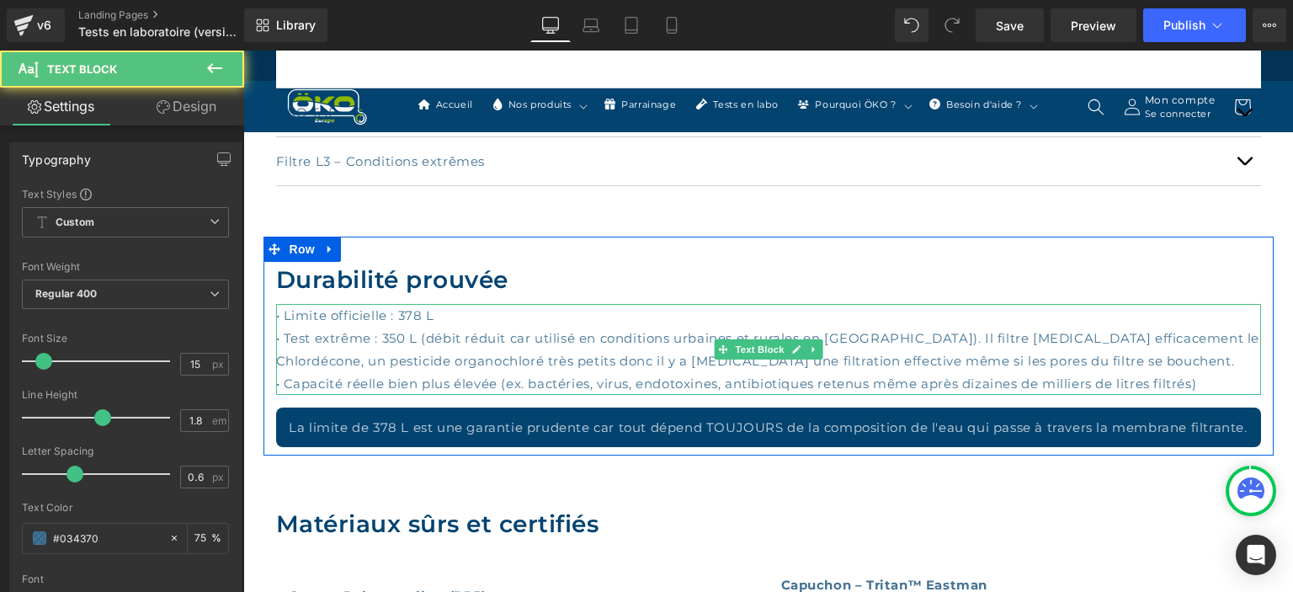
click at [1214, 379] on p "• Capacité réelle bien plus élevée (ex. bactéries, virus, endotoxines, antibiot…" at bounding box center [768, 383] width 985 height 23
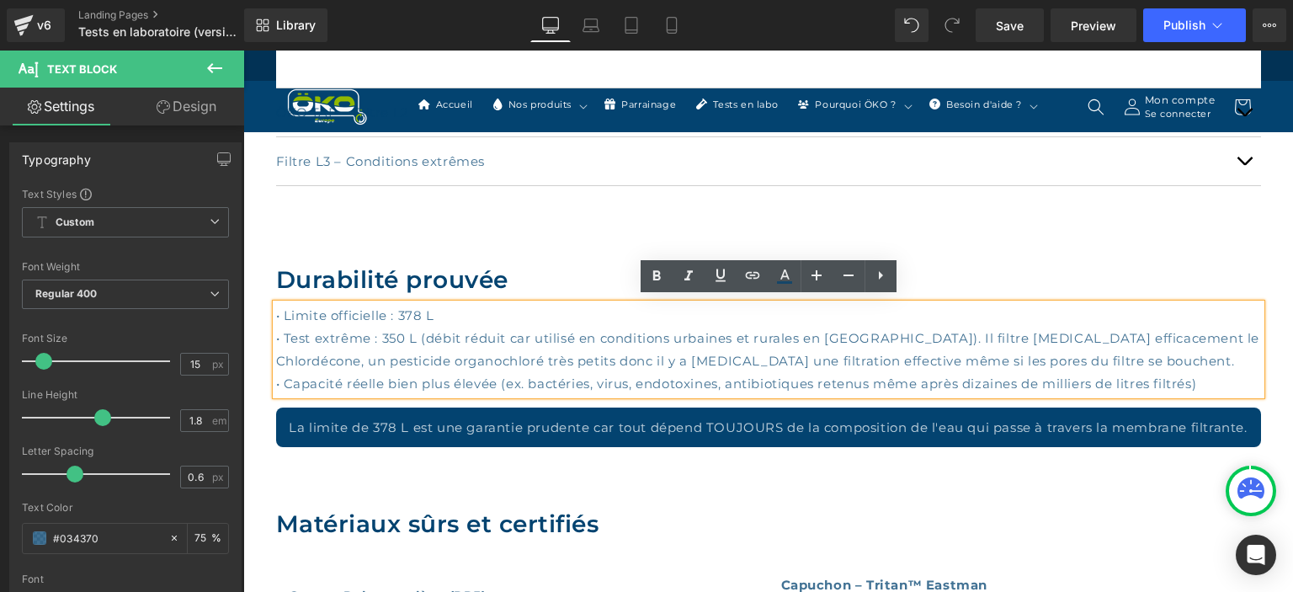
drag, startPoint x: 1215, startPoint y: 378, endPoint x: 615, endPoint y: 381, distance: 600.1
click at [615, 381] on p "• Capacité réelle bien plus élevée (ex. bactéries, virus, endotoxines, antibiot…" at bounding box center [768, 383] width 985 height 23
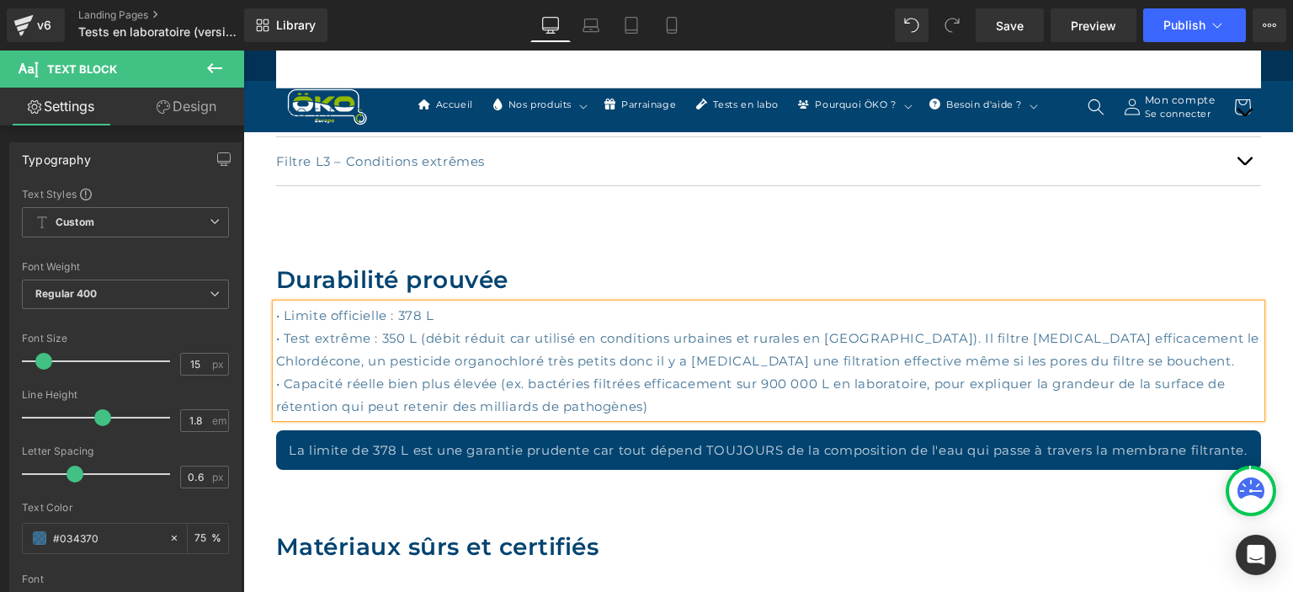
click at [686, 401] on p "• Capacité réelle bien plus élevée (ex. bactéries filtrées efficacement sur 900…" at bounding box center [768, 394] width 985 height 45
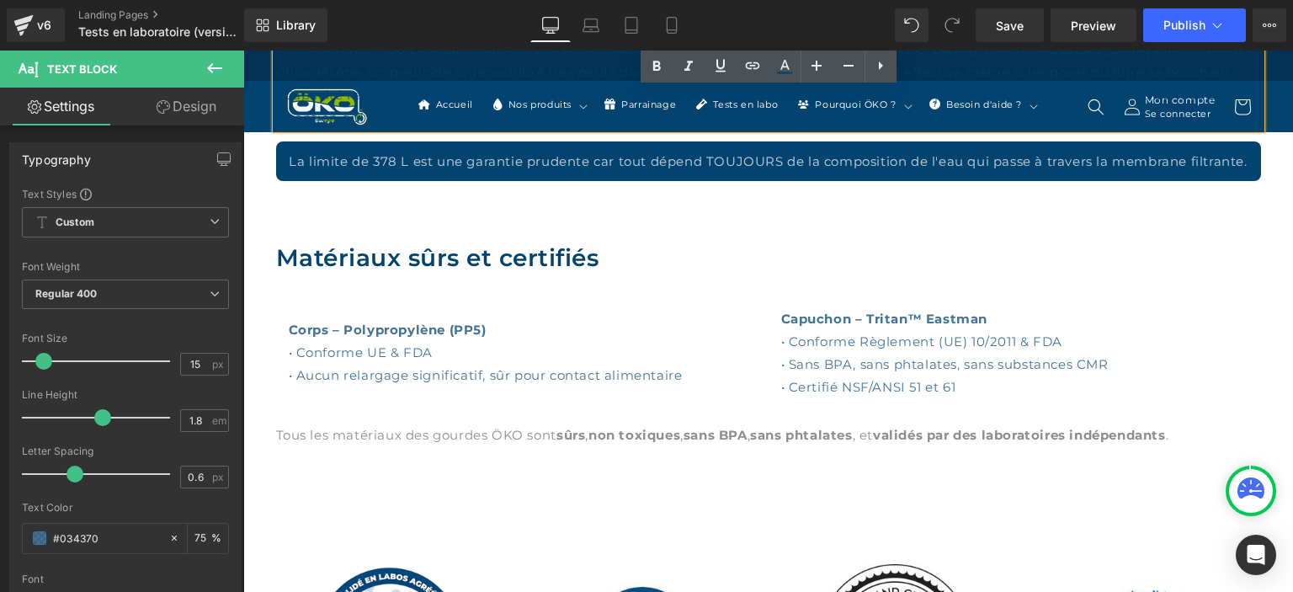
scroll to position [3555, 0]
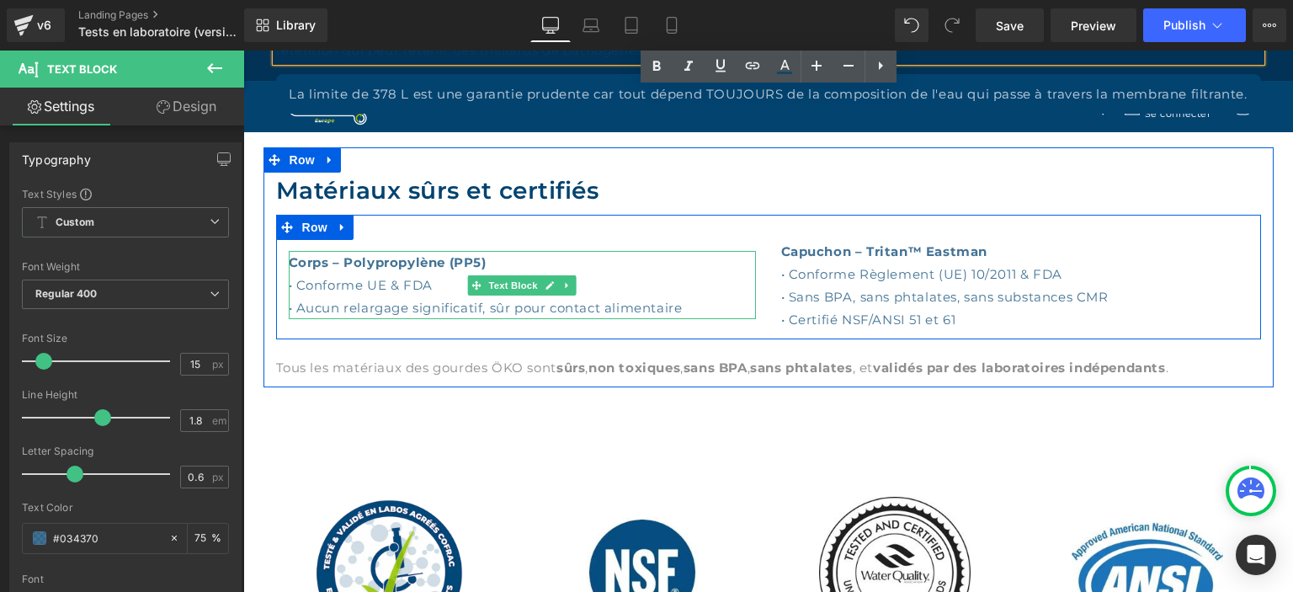
click at [399, 289] on p "• Conforme UE & FDA" at bounding box center [522, 285] width 467 height 23
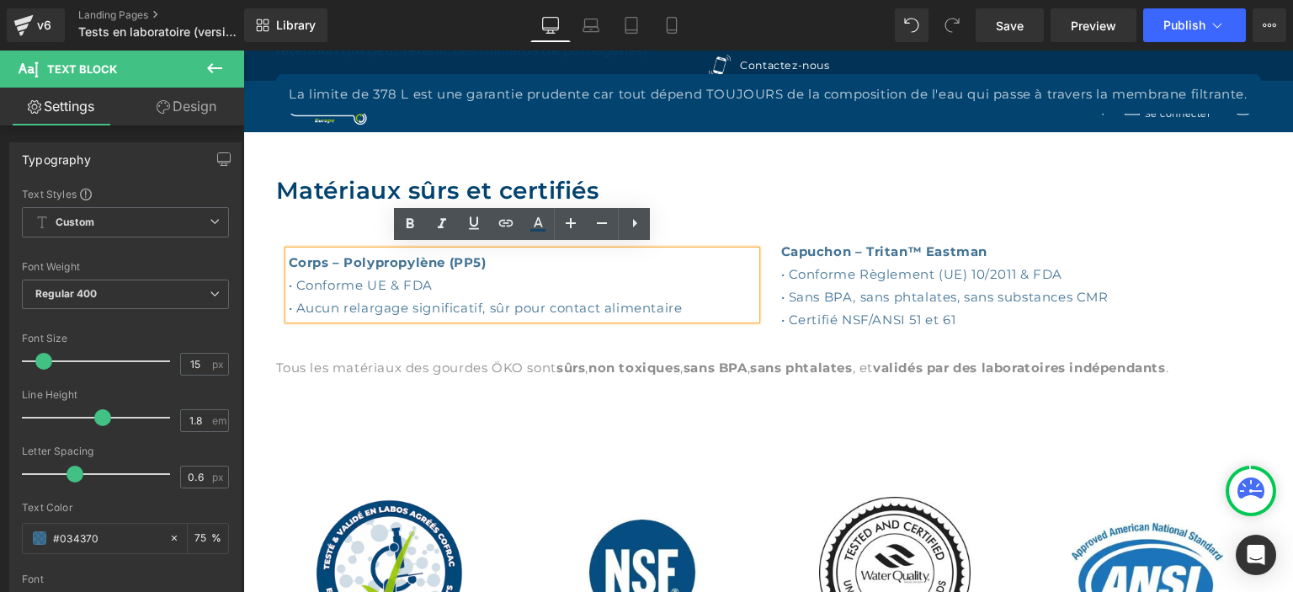
click at [404, 279] on p "• Conforme UE & FDA" at bounding box center [522, 285] width 467 height 23
drag, startPoint x: 404, startPoint y: 279, endPoint x: 372, endPoint y: 281, distance: 32.0
click at [372, 281] on p "• Conforme UE & FDA" at bounding box center [522, 285] width 467 height 23
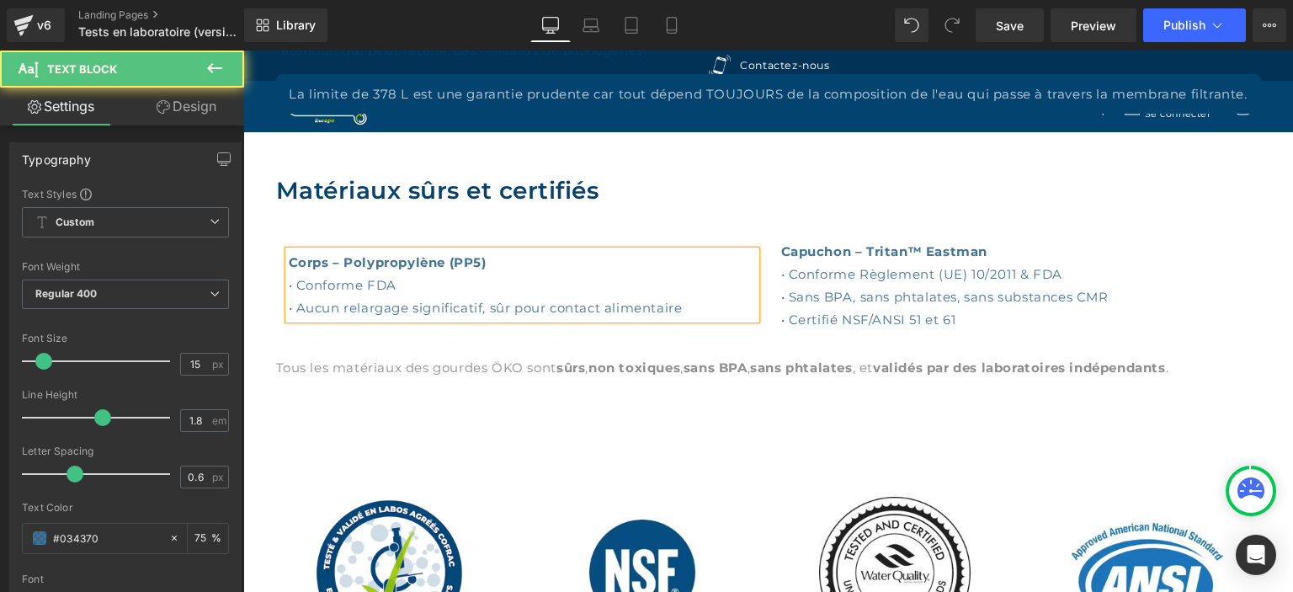
click at [471, 279] on p "• Conforme FDA" at bounding box center [522, 285] width 467 height 23
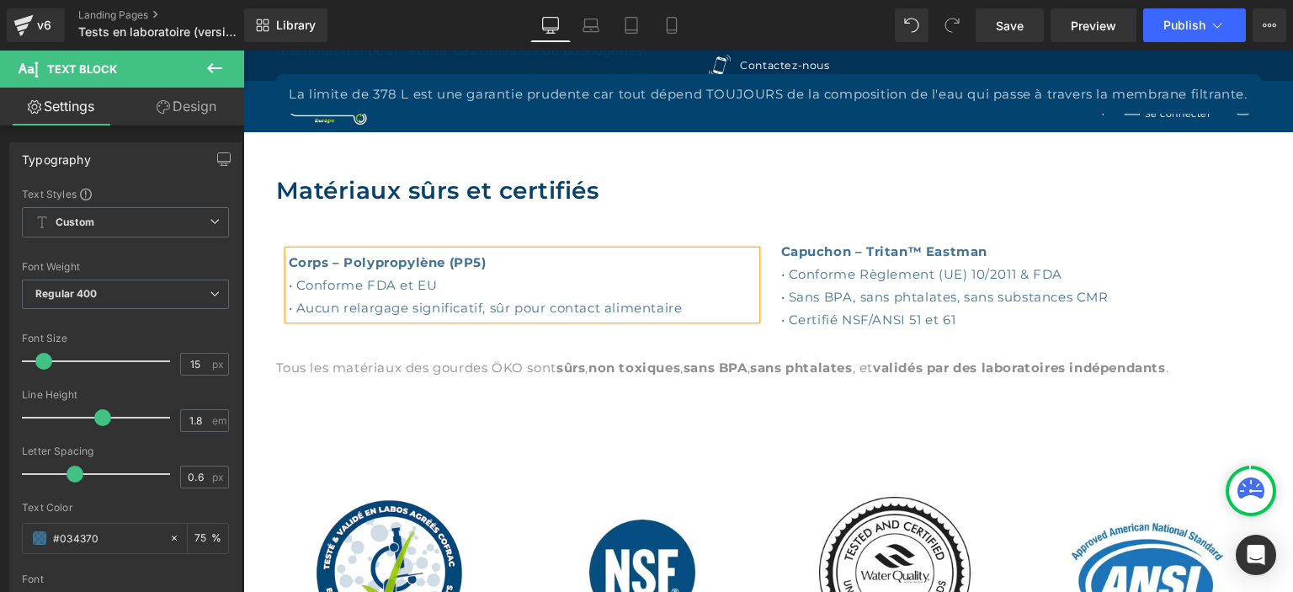
drag, startPoint x: 696, startPoint y: 300, endPoint x: 310, endPoint y: 284, distance: 386.7
click at [310, 284] on div "Corps – Polypropylène (PP5) • Conforme FDA et EU • Aucun relargage significatif…" at bounding box center [522, 285] width 467 height 68
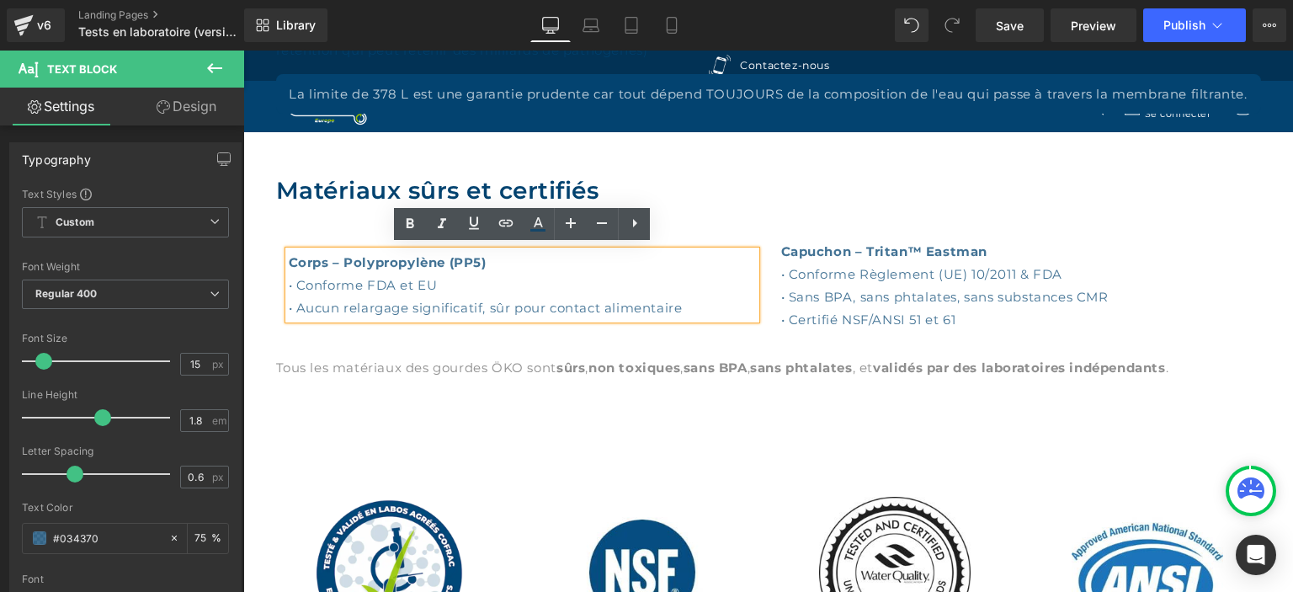
click at [460, 280] on p "• Conforme FDA et EU" at bounding box center [522, 285] width 467 height 23
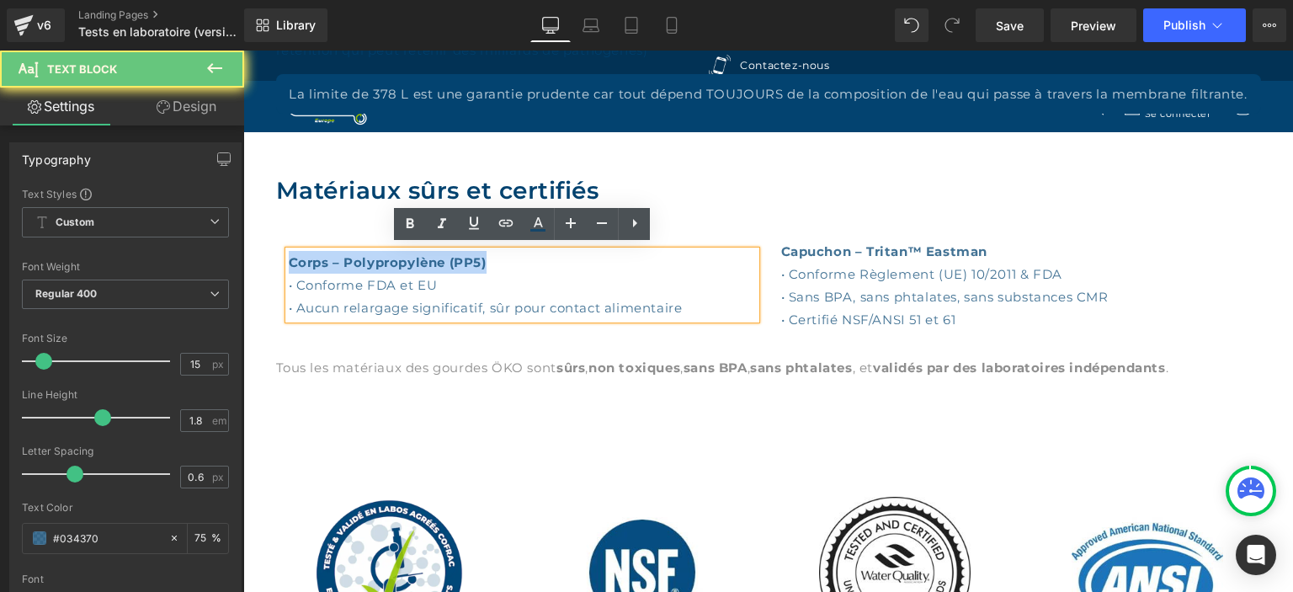
drag, startPoint x: 460, startPoint y: 280, endPoint x: 335, endPoint y: 282, distance: 124.6
click at [335, 282] on p "• Conforme FDA et EU" at bounding box center [522, 285] width 467 height 23
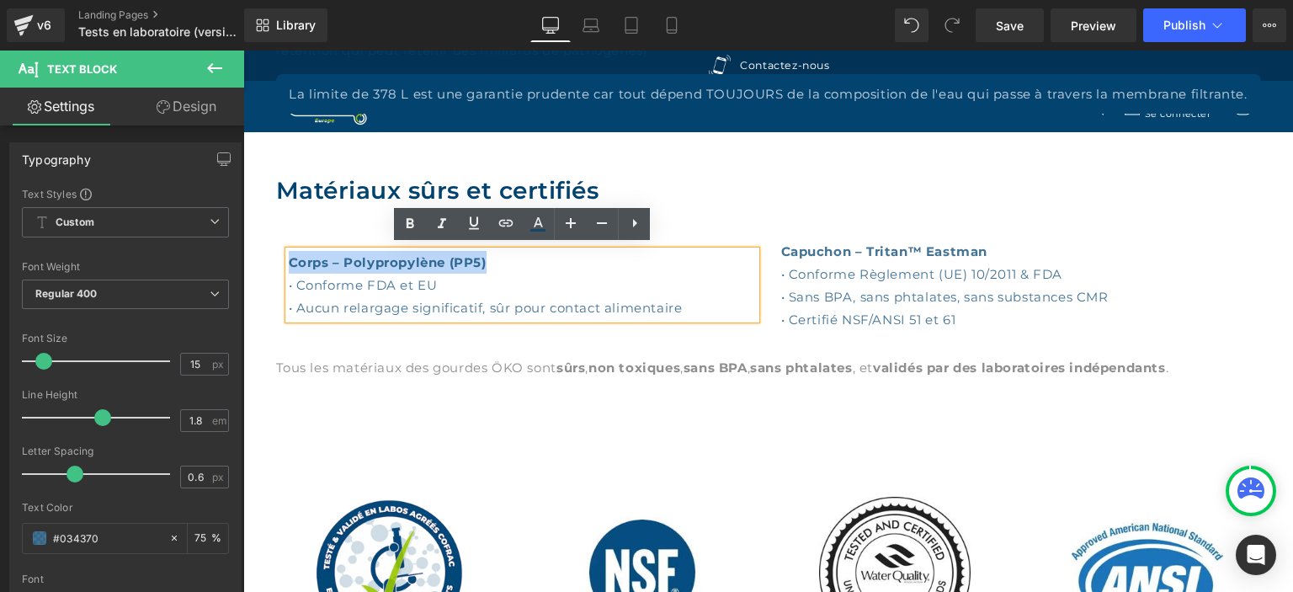
click at [335, 282] on p "• Conforme FDA et EU" at bounding box center [522, 285] width 467 height 23
click at [451, 284] on p "• Conforme FDA et EU" at bounding box center [522, 285] width 467 height 23
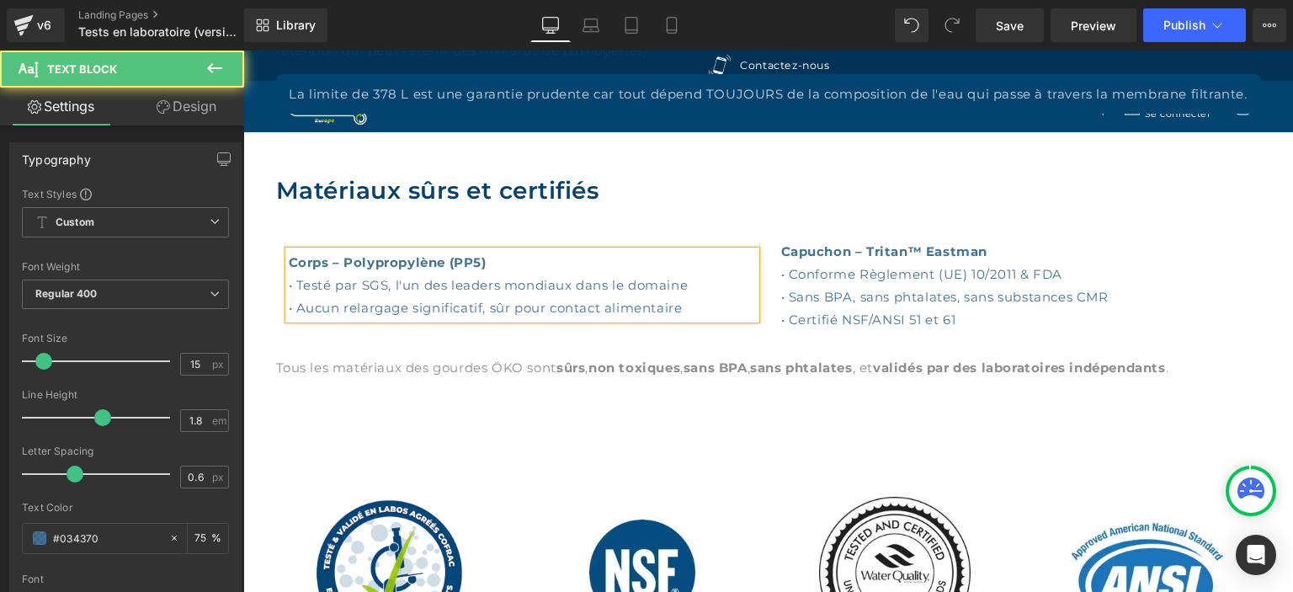
click at [715, 301] on p "• Aucun relargage significatif, sûr pour contact alimentaire" at bounding box center [522, 307] width 467 height 23
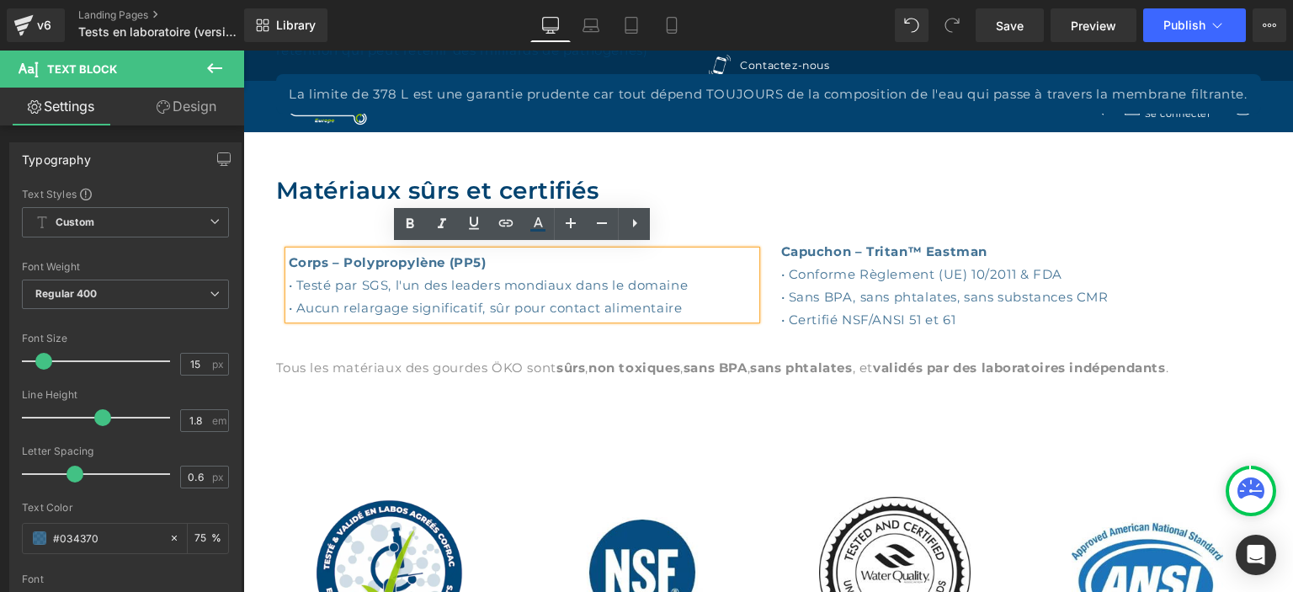
drag, startPoint x: 715, startPoint y: 301, endPoint x: 297, endPoint y: 298, distance: 418.3
click at [297, 298] on p "• Aucun relargage significatif, sûr pour contact alimentaire" at bounding box center [522, 307] width 467 height 23
click at [703, 305] on p "• Aucun relargage significatif, sûr pour contact alimentaire" at bounding box center [522, 307] width 467 height 23
drag, startPoint x: 713, startPoint y: 305, endPoint x: 301, endPoint y: 302, distance: 411.6
click at [301, 302] on p "• Aucun relargage significatif, sûr pour contact alimentaire" at bounding box center [522, 307] width 467 height 23
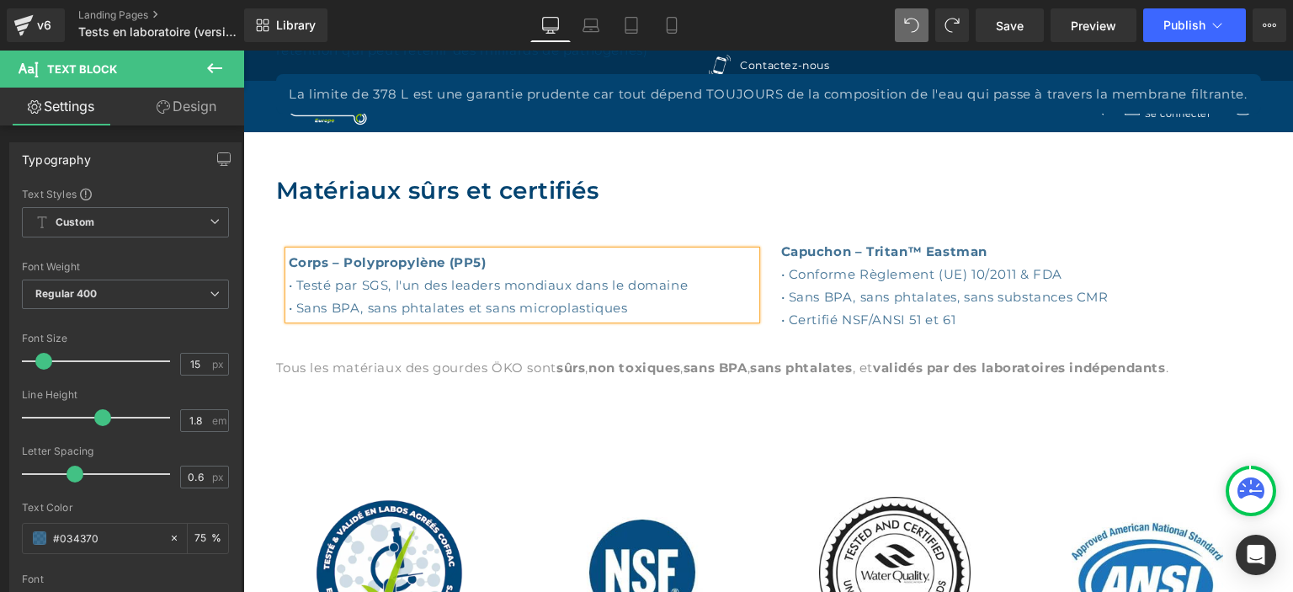
drag, startPoint x: 630, startPoint y: 300, endPoint x: 288, endPoint y: 296, distance: 342.6
click at [289, 296] on div "Corps – Polypropylène (PP5) • Testé par SGS, l'un des leaders mondiaux dans le …" at bounding box center [522, 285] width 467 height 68
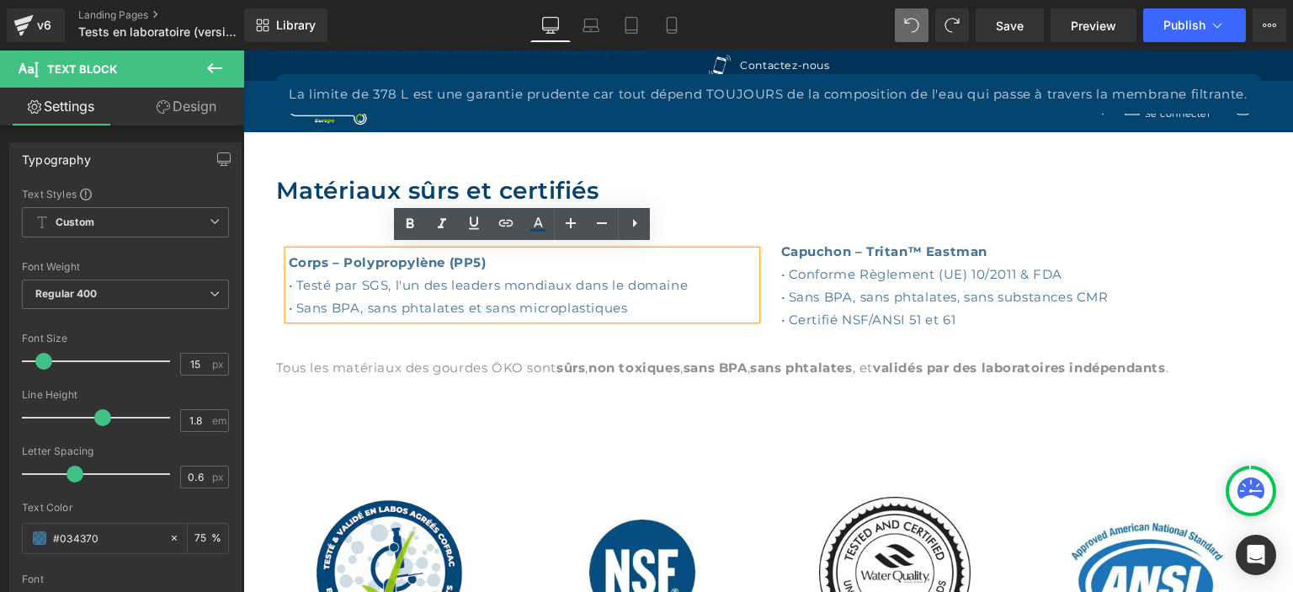
copy p "• Sans BPA, sans phtalates et sans microplastiques"
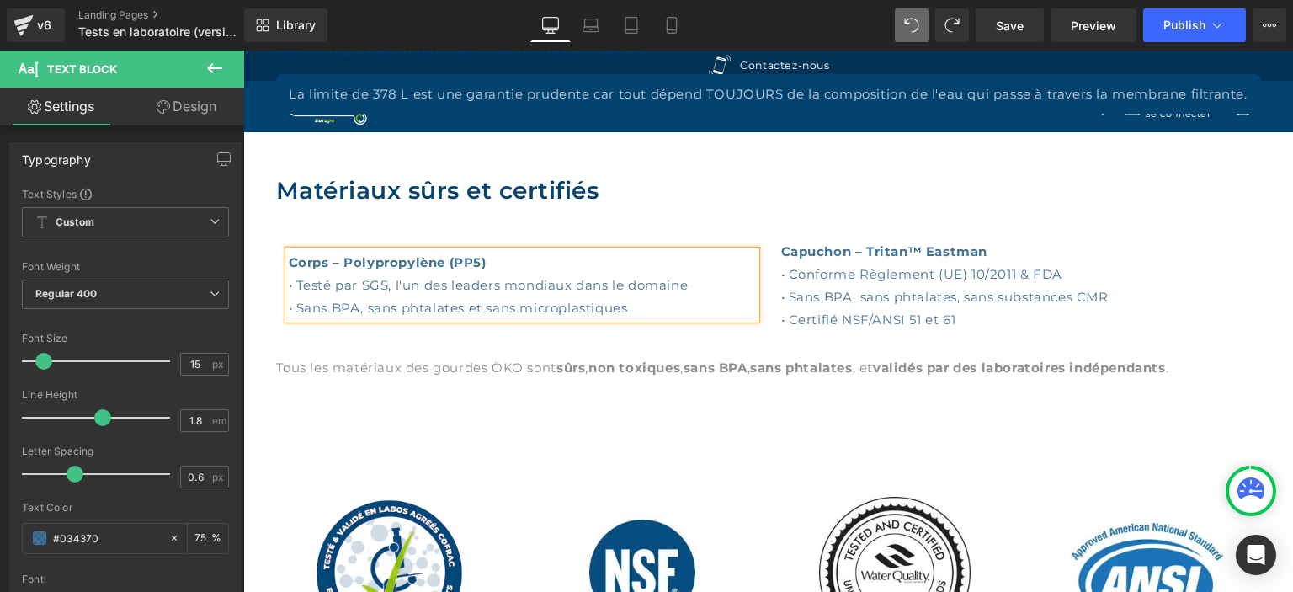
click at [662, 301] on p "• Sans BPA, sans phtalates et sans microplastiques" at bounding box center [522, 307] width 467 height 23
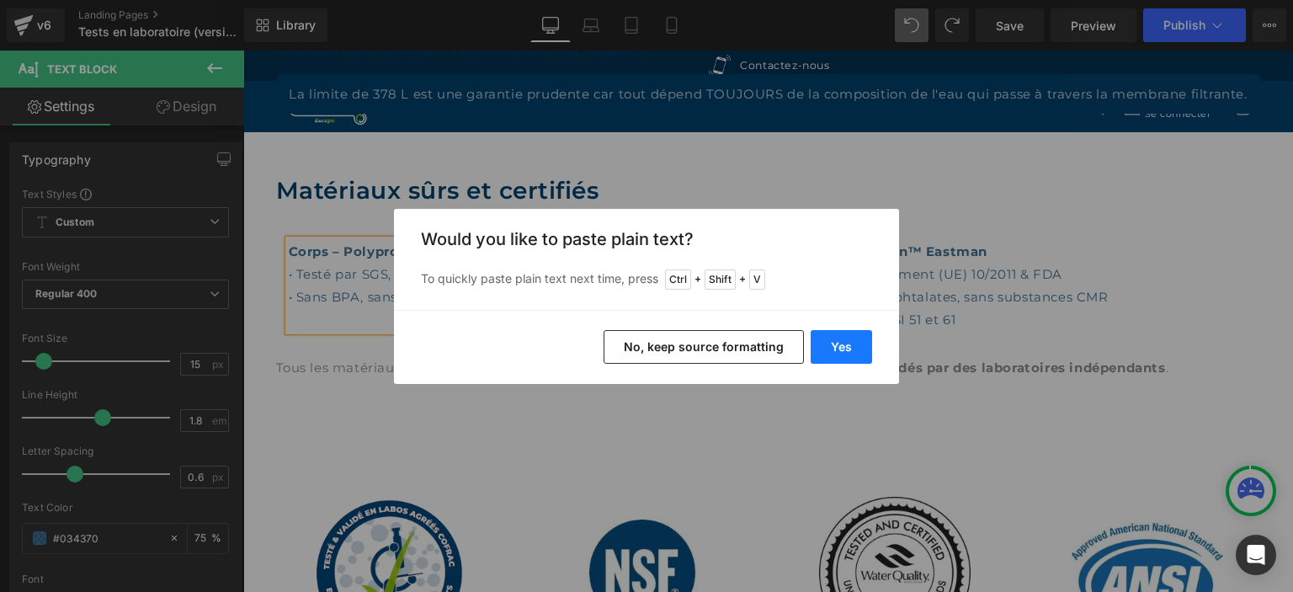
click at [843, 338] on button "Yes" at bounding box center [841, 347] width 61 height 34
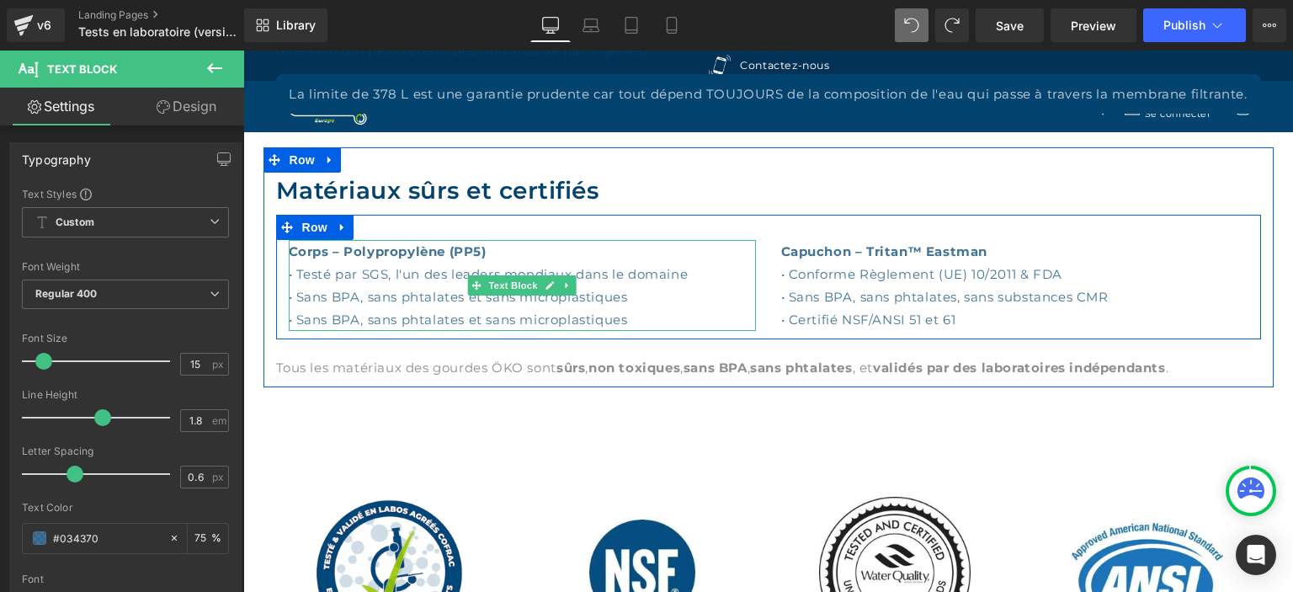
click at [641, 315] on p "• Sans BPA, sans phtalates et sans microplastiques" at bounding box center [522, 319] width 467 height 23
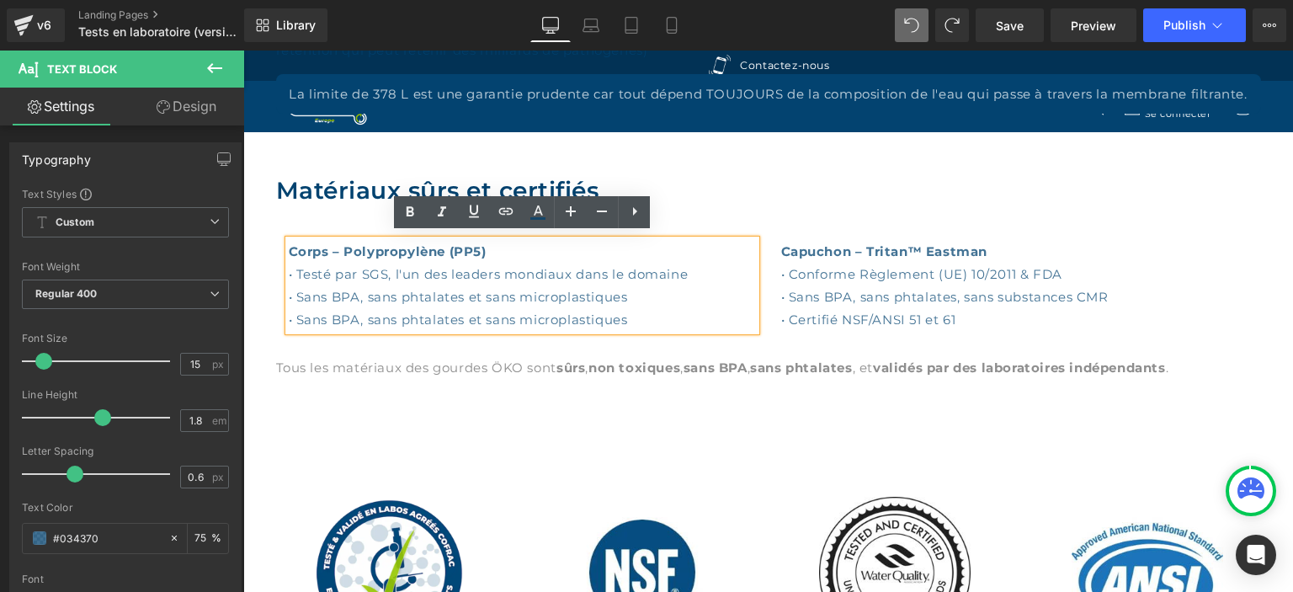
drag, startPoint x: 633, startPoint y: 313, endPoint x: 379, endPoint y: 315, distance: 254.2
click at [379, 315] on p "• Sans BPA, sans phtalates et sans microplastiques" at bounding box center [522, 319] width 467 height 23
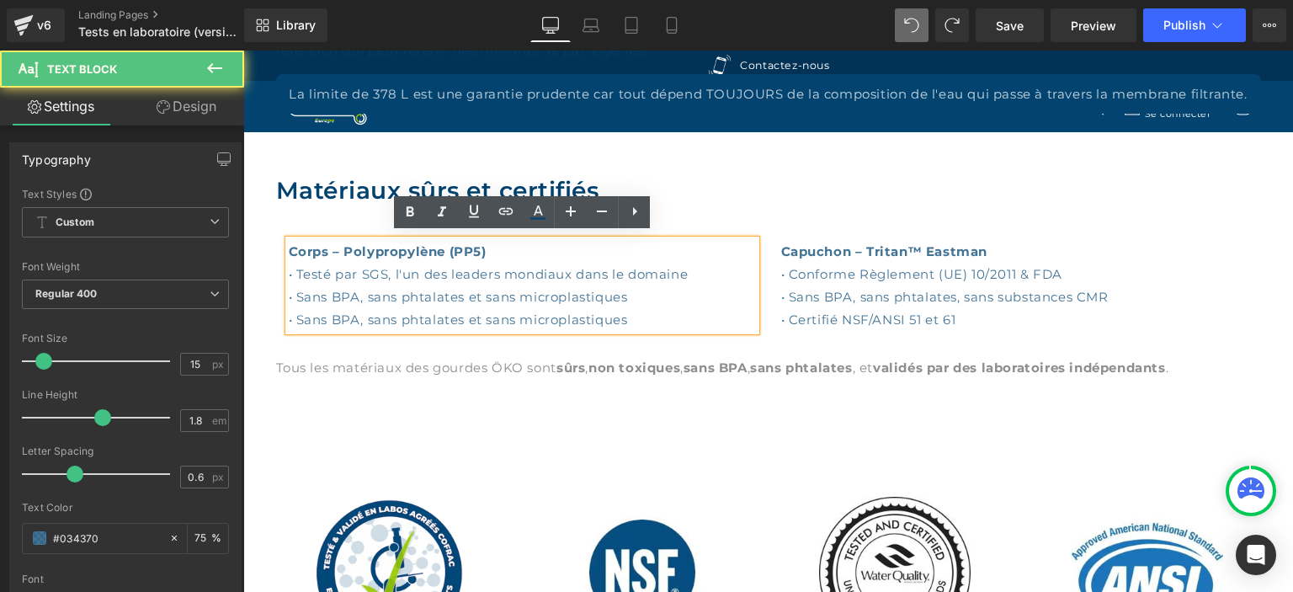
click at [289, 312] on div "Corps – Polypropylène (PP5) • Testé par SGS, l'un des leaders mondiaux dans le …" at bounding box center [522, 285] width 467 height 91
click at [291, 316] on p "• Sans BPA, sans phtalates et sans microplastiques" at bounding box center [522, 319] width 467 height 23
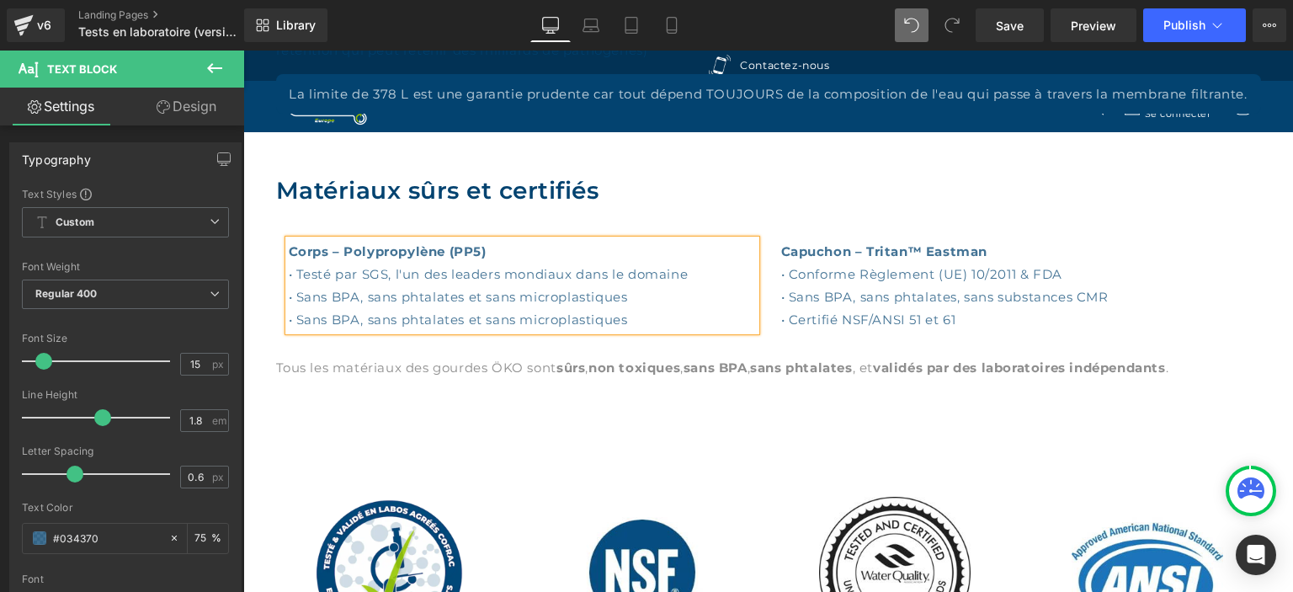
drag, startPoint x: 633, startPoint y: 317, endPoint x: 301, endPoint y: 311, distance: 331.7
click at [301, 311] on p "• Sans BPA, sans phtalates et sans microplastiques" at bounding box center [522, 319] width 467 height 23
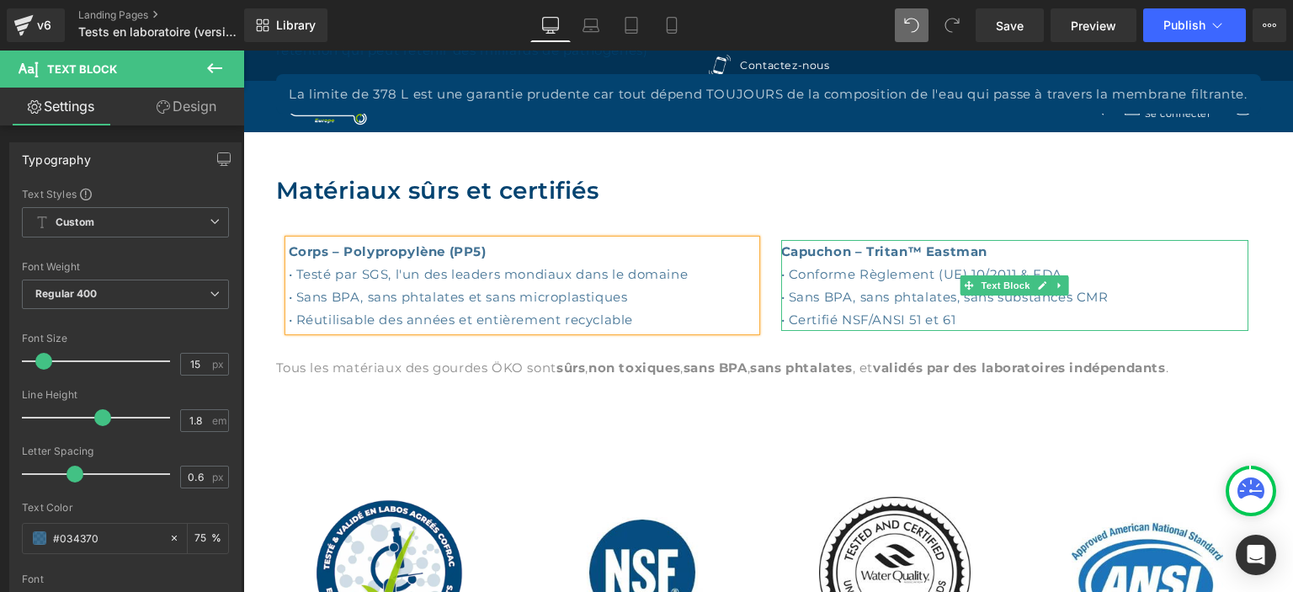
click at [998, 315] on p "• Certifié NSF/ANSI 51 et 61" at bounding box center [1014, 319] width 467 height 23
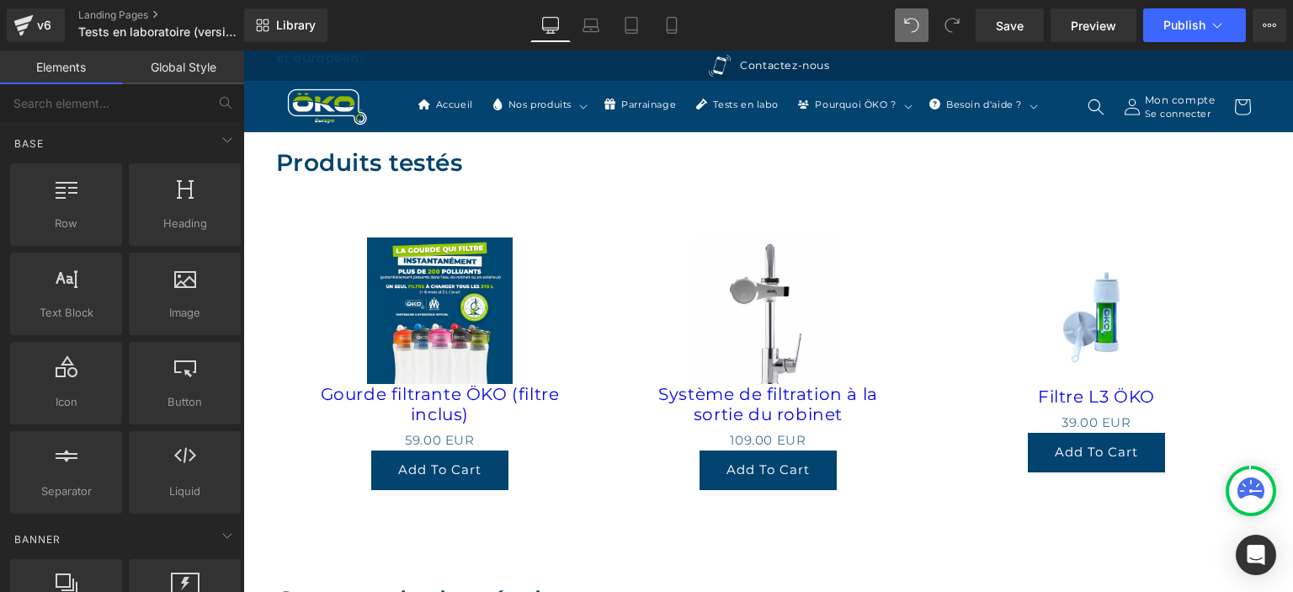
scroll to position [355, 0]
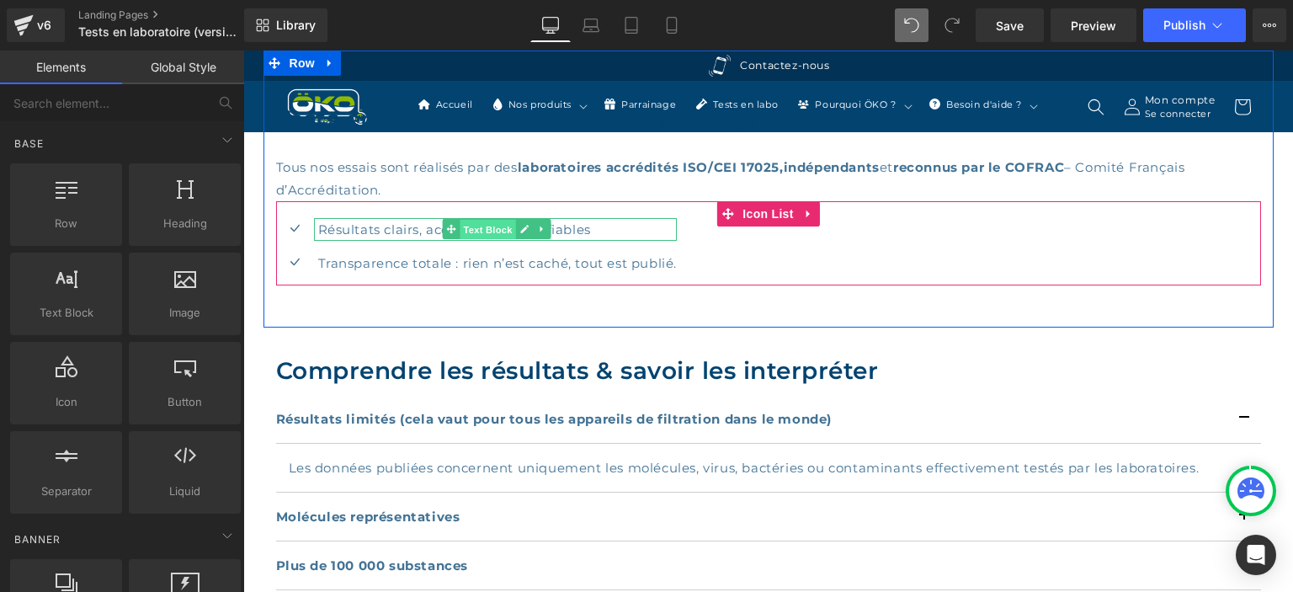
click at [488, 226] on span "Text Block" at bounding box center [488, 230] width 56 height 20
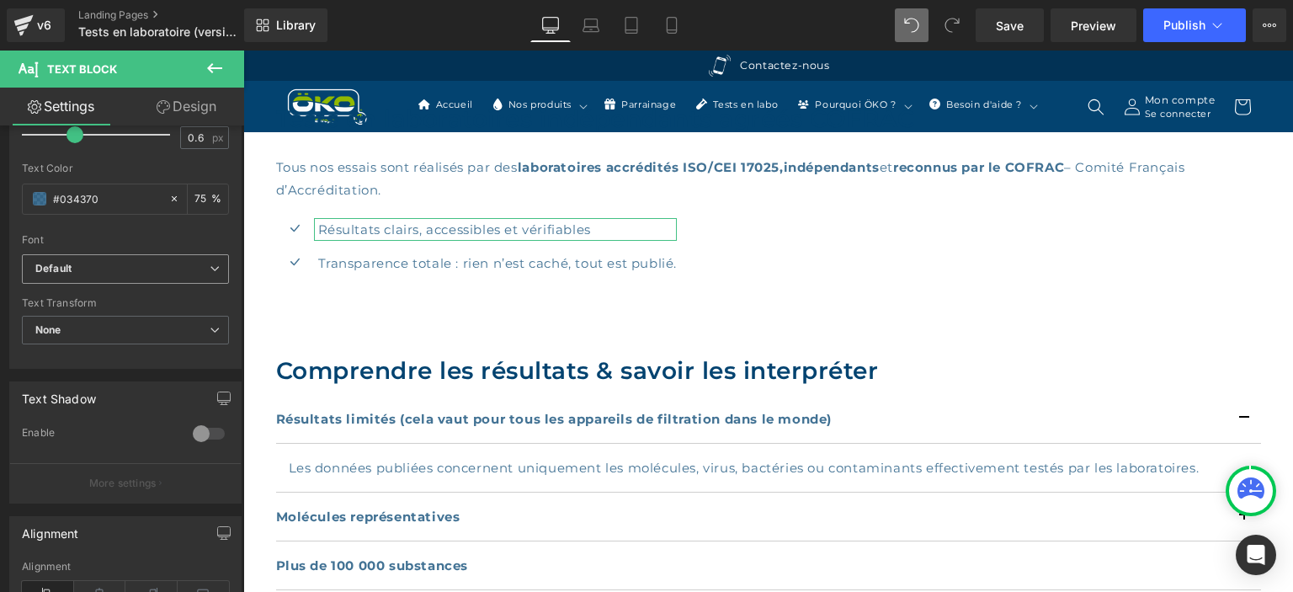
scroll to position [508, 0]
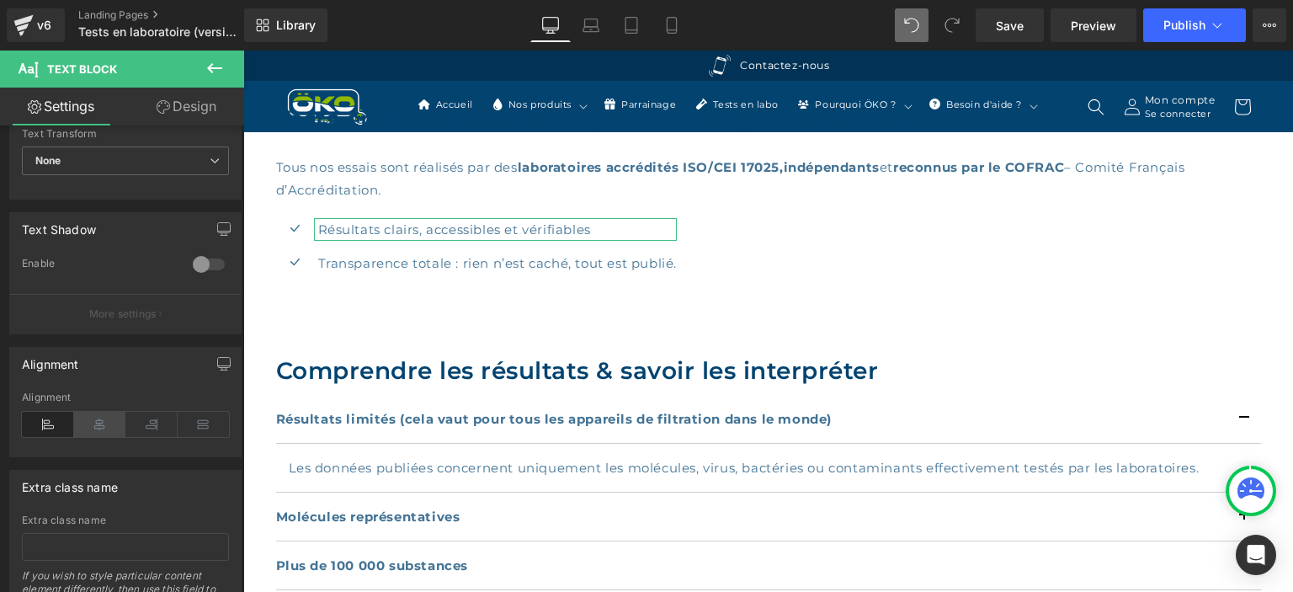
click at [94, 418] on icon at bounding box center [100, 424] width 52 height 25
click at [54, 417] on icon at bounding box center [48, 424] width 52 height 25
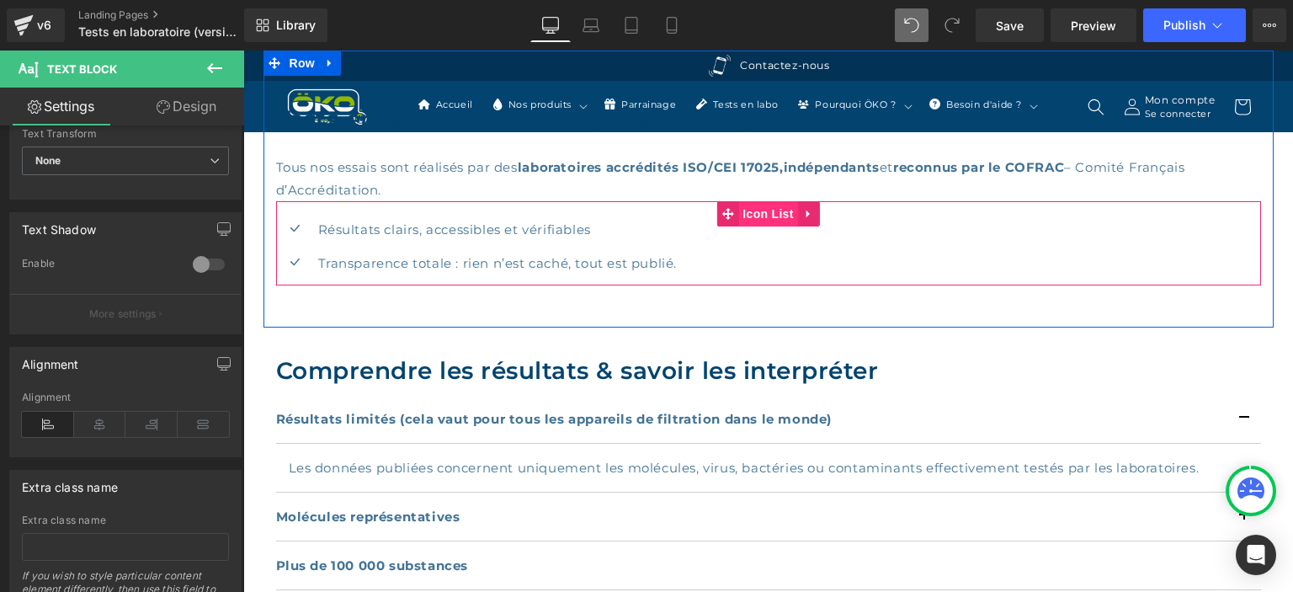
click at [763, 211] on span "Icon List" at bounding box center [767, 213] width 59 height 25
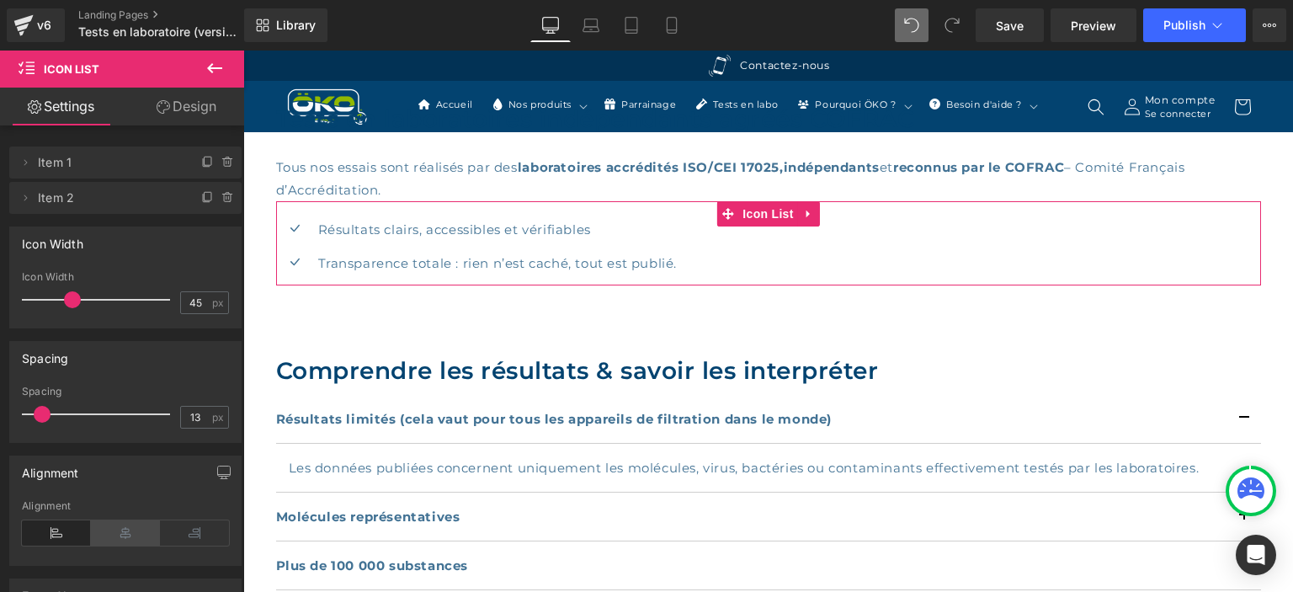
click at [126, 539] on icon at bounding box center [125, 532] width 69 height 25
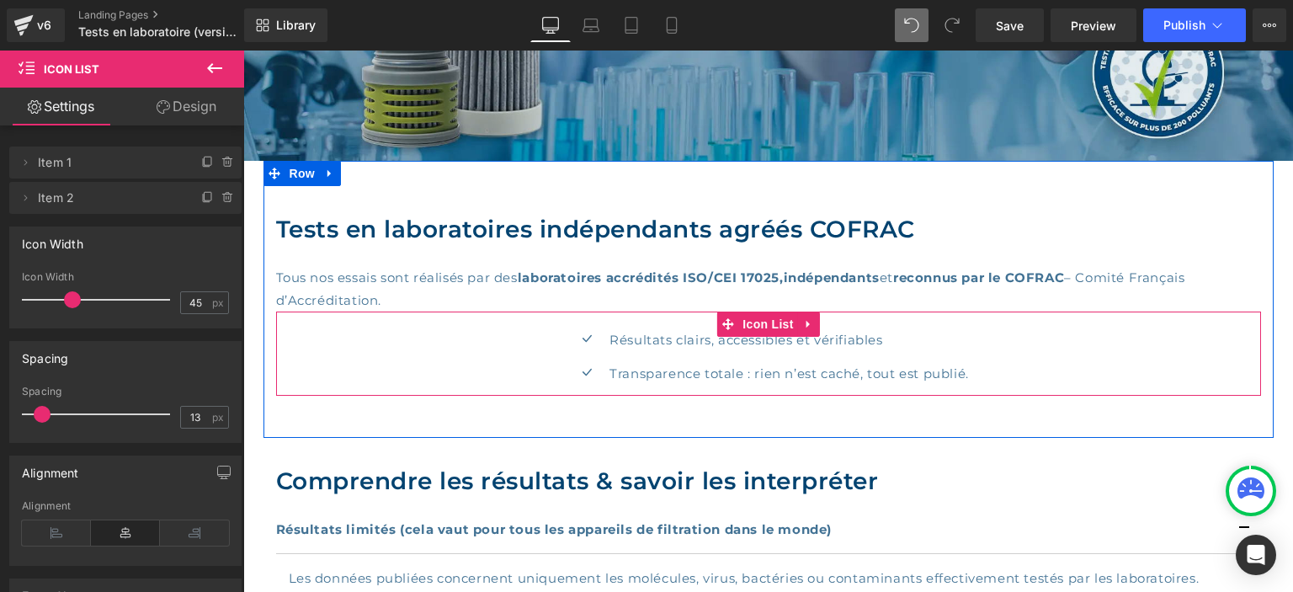
scroll to position [178, 0]
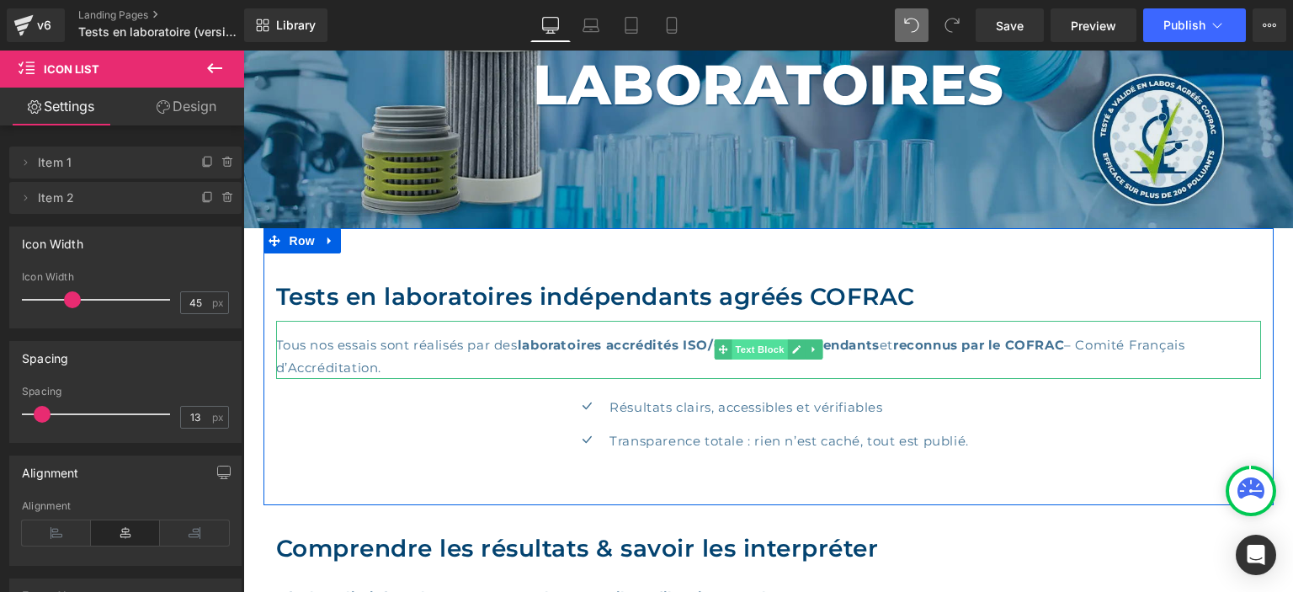
click at [777, 342] on span "Text Block" at bounding box center [759, 349] width 56 height 20
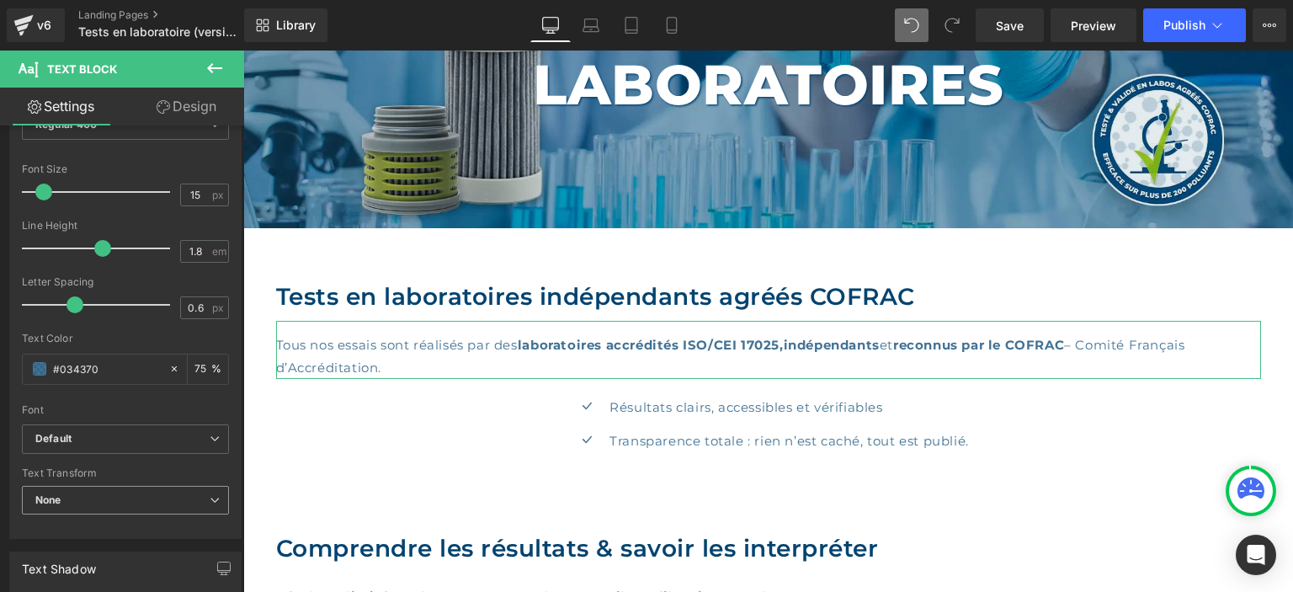
scroll to position [582, 0]
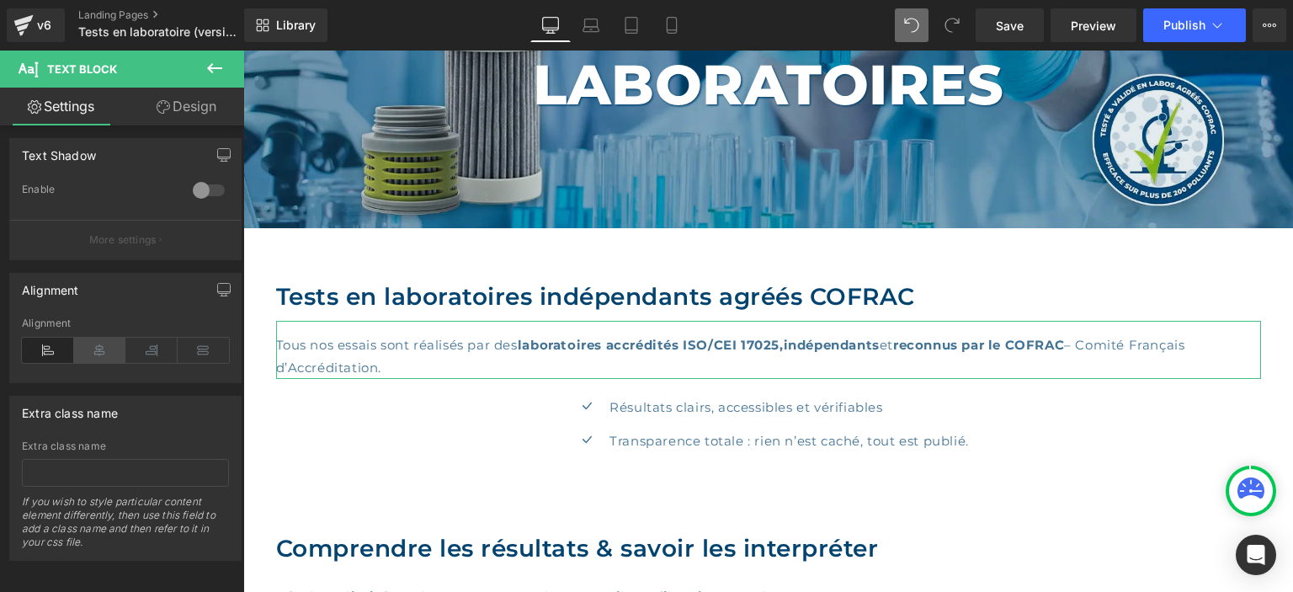
click at [102, 345] on icon at bounding box center [100, 350] width 52 height 25
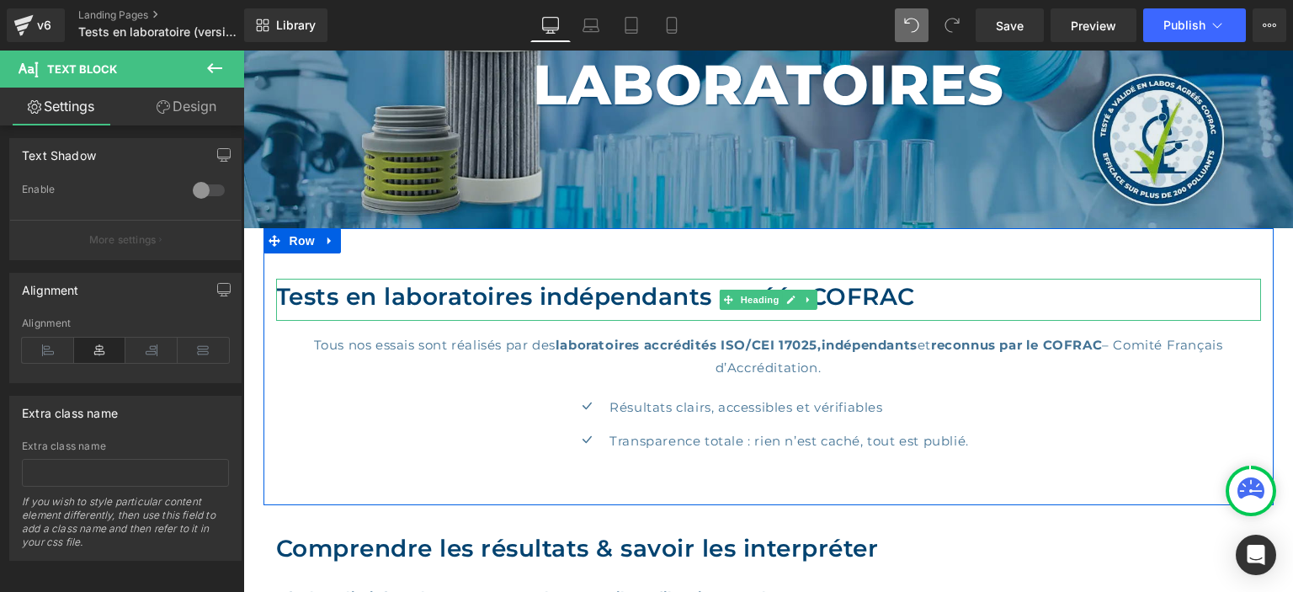
click at [331, 296] on h2 "Tests en laboratoires indépendants agréés COFRAC" at bounding box center [768, 296] width 985 height 35
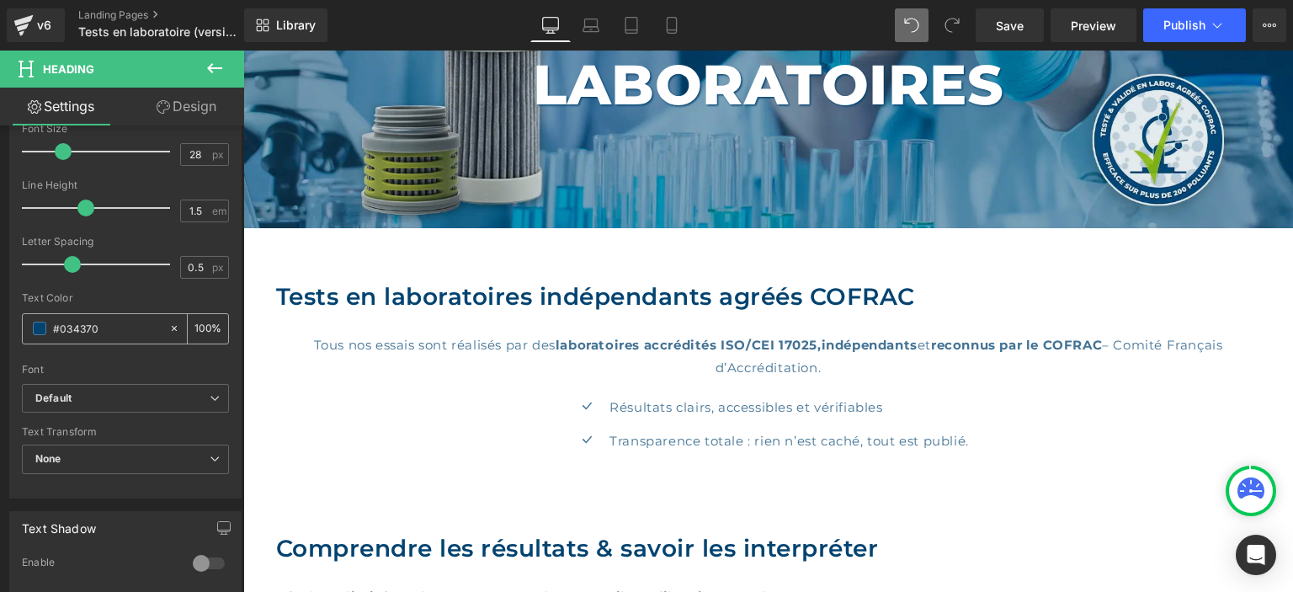
scroll to position [508, 0]
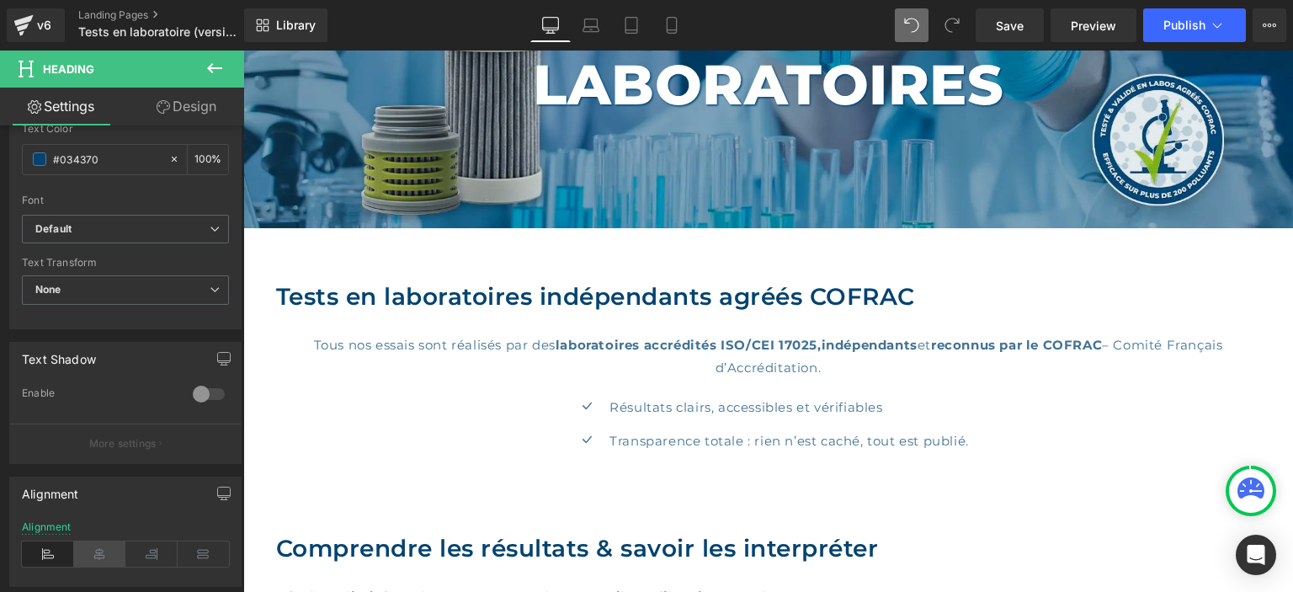
click at [98, 545] on icon at bounding box center [100, 553] width 52 height 25
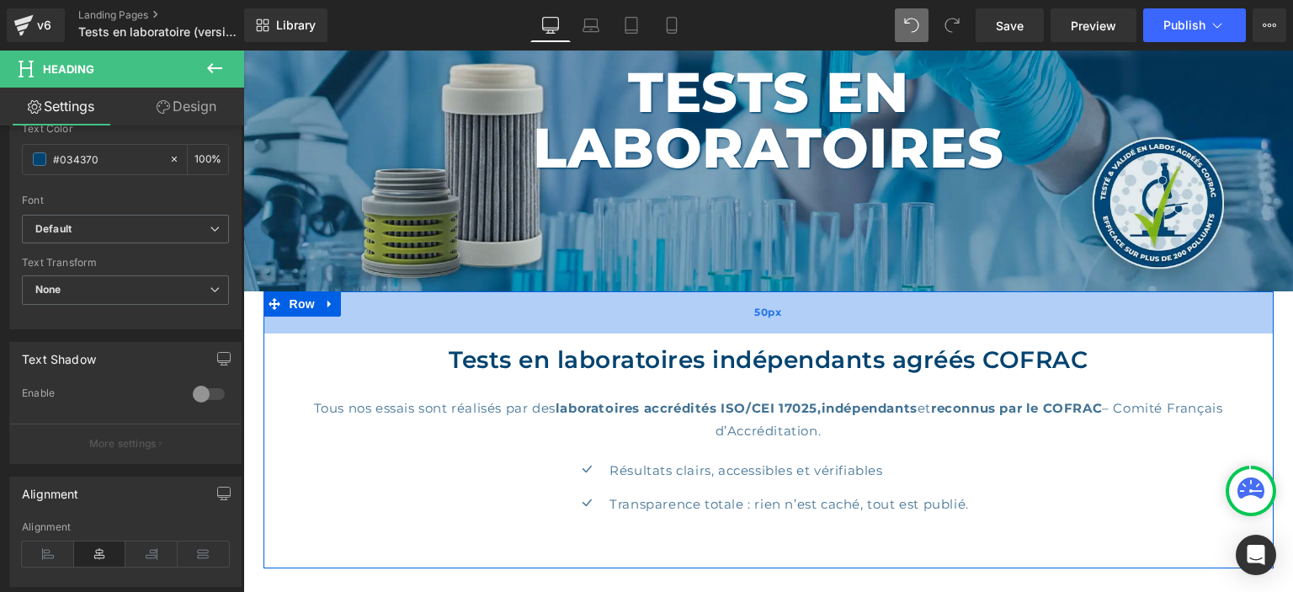
scroll to position [178, 0]
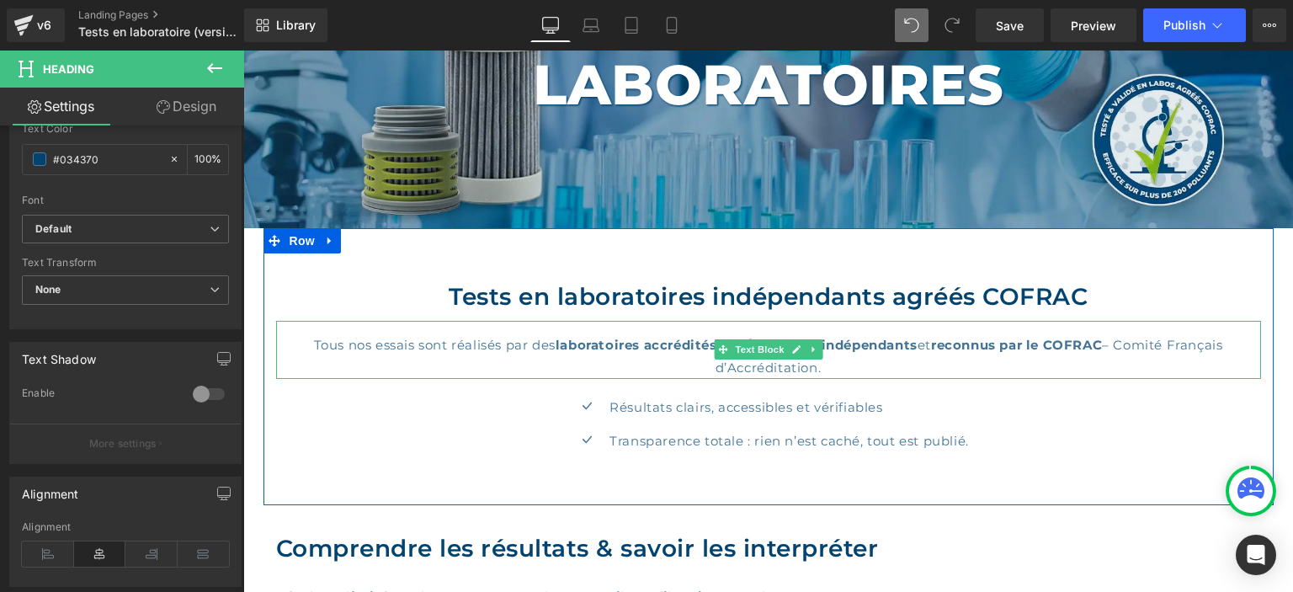
click at [939, 342] on strong "reconnus par le COFRAC" at bounding box center [1016, 345] width 171 height 16
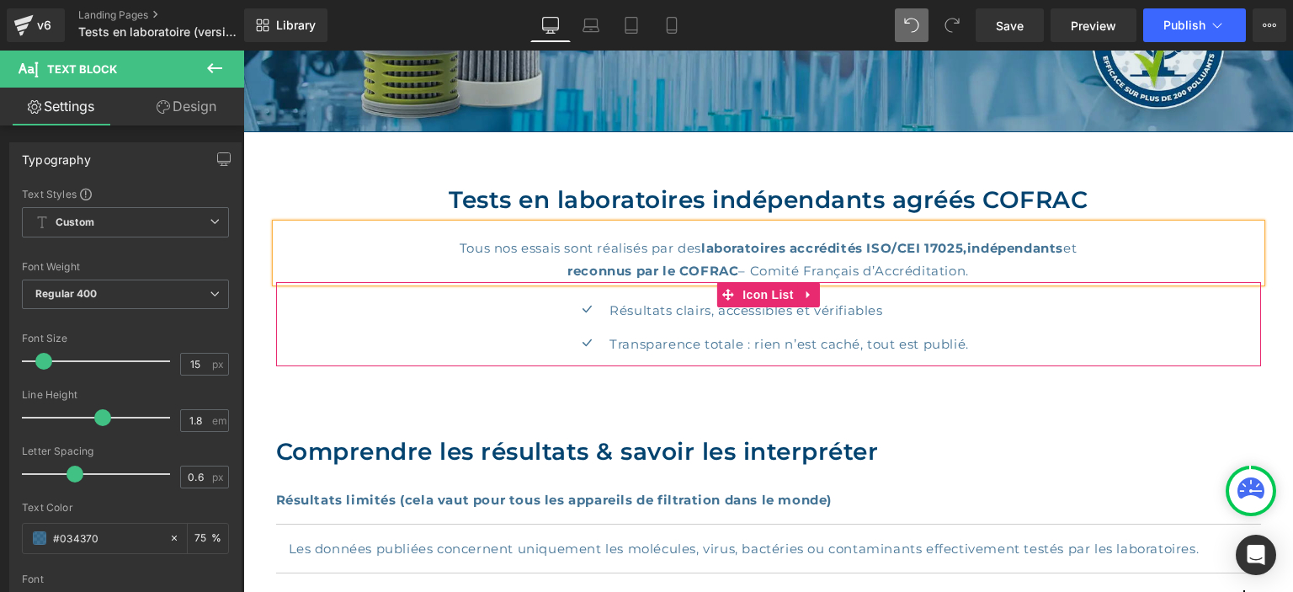
scroll to position [355, 0]
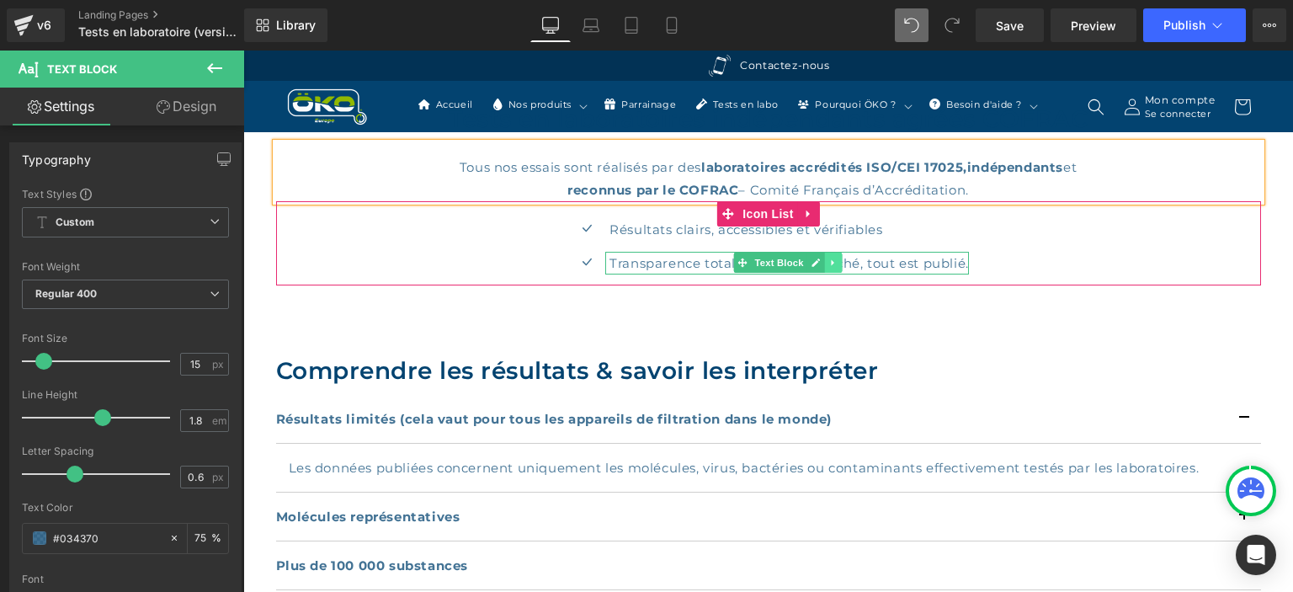
click at [837, 258] on icon at bounding box center [833, 263] width 9 height 10
click at [822, 265] on icon at bounding box center [824, 263] width 9 height 10
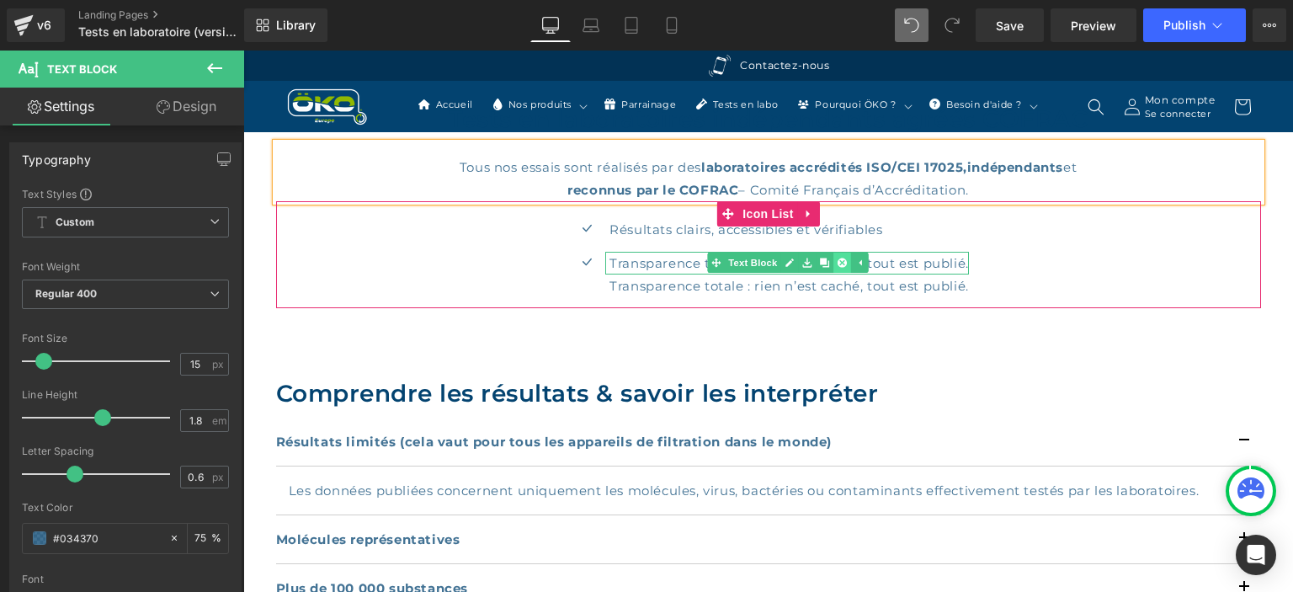
click at [842, 261] on icon at bounding box center [841, 262] width 9 height 9
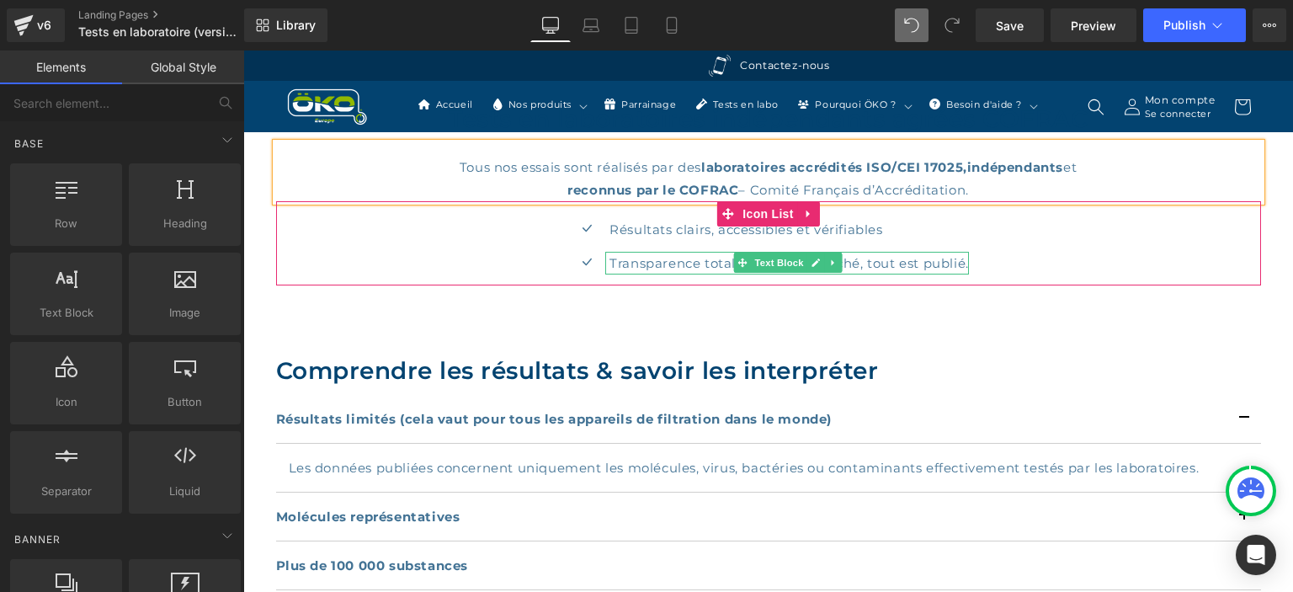
click at [619, 264] on p "Transparence totale : rien n’est caché, tout est publié." at bounding box center [788, 263] width 359 height 23
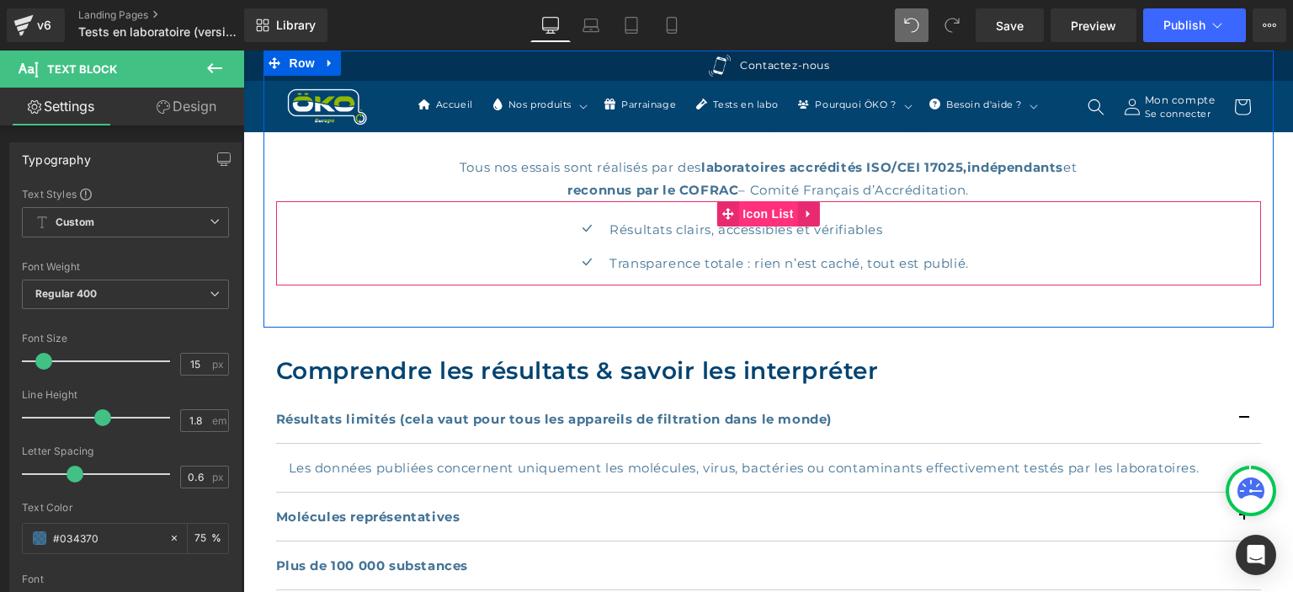
click at [758, 211] on span "Icon List" at bounding box center [767, 213] width 59 height 25
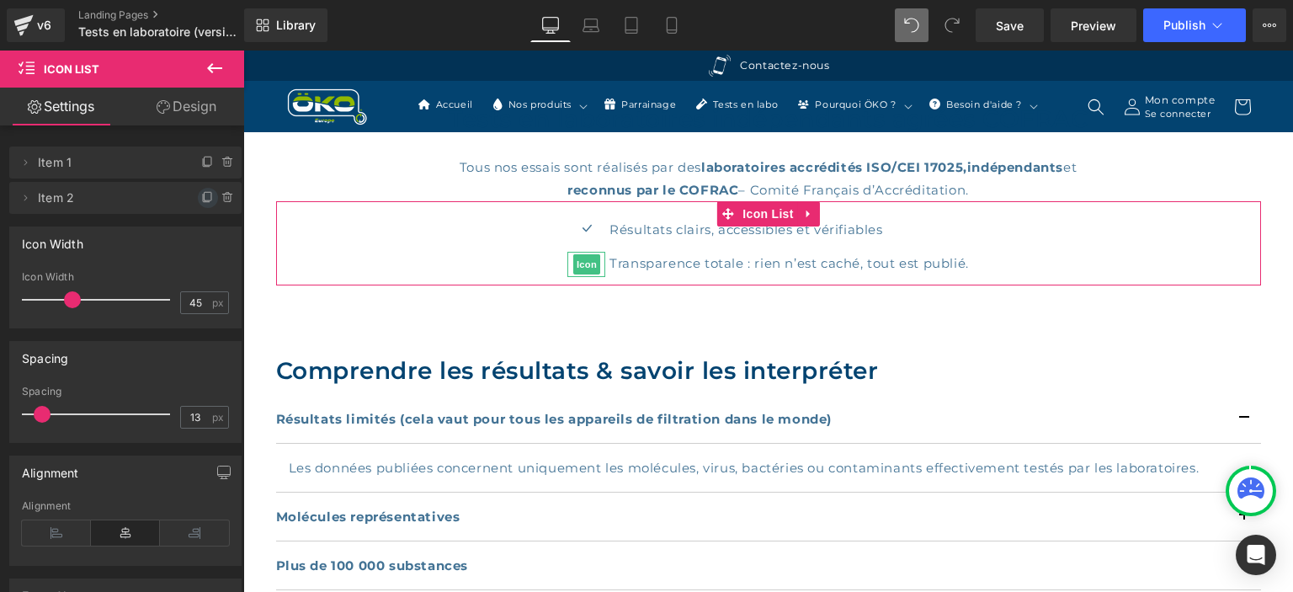
click at [207, 197] on icon at bounding box center [207, 197] width 13 height 13
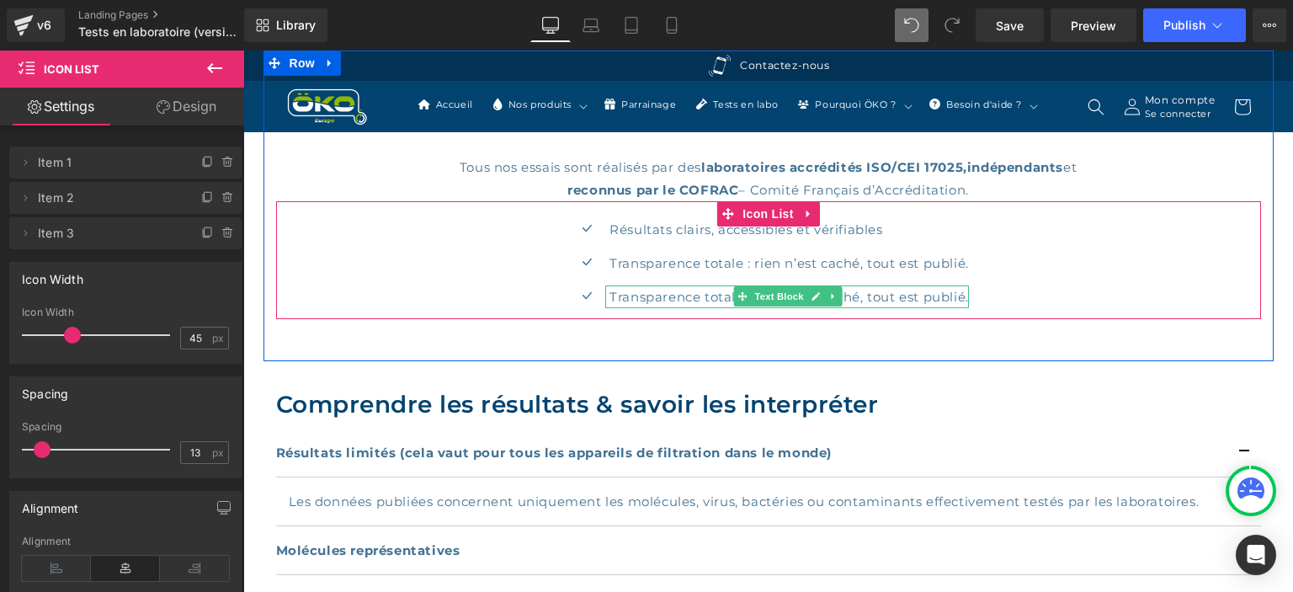
click at [903, 291] on p "Transparence totale : rien n’est caché, tout est publié." at bounding box center [788, 296] width 359 height 23
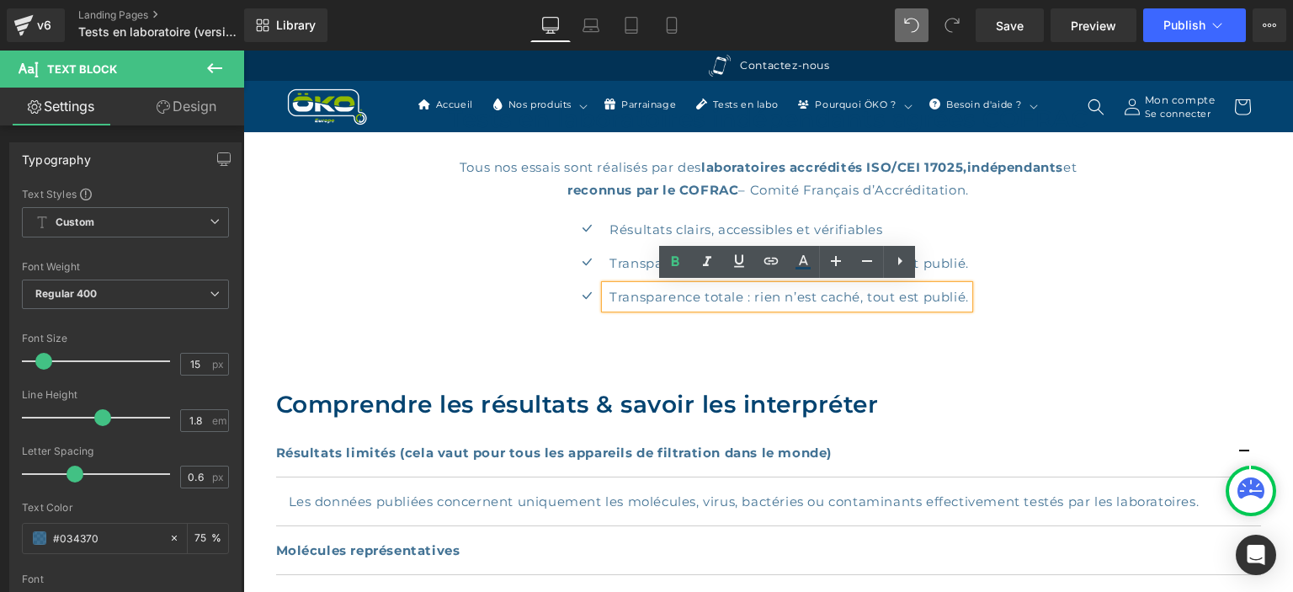
drag, startPoint x: 970, startPoint y: 296, endPoint x: 943, endPoint y: 292, distance: 28.1
click at [943, 292] on div "Transparence totale : rien n’est caché, tout est publié." at bounding box center [787, 296] width 364 height 23
click at [969, 298] on p "Transparence totale : rien n’est caché, tout est publié." at bounding box center [788, 296] width 359 height 23
drag, startPoint x: 969, startPoint y: 298, endPoint x: 602, endPoint y: 300, distance: 367.0
click at [605, 300] on div "Transparence totale : rien n’est caché, tout est publié." at bounding box center [787, 296] width 364 height 23
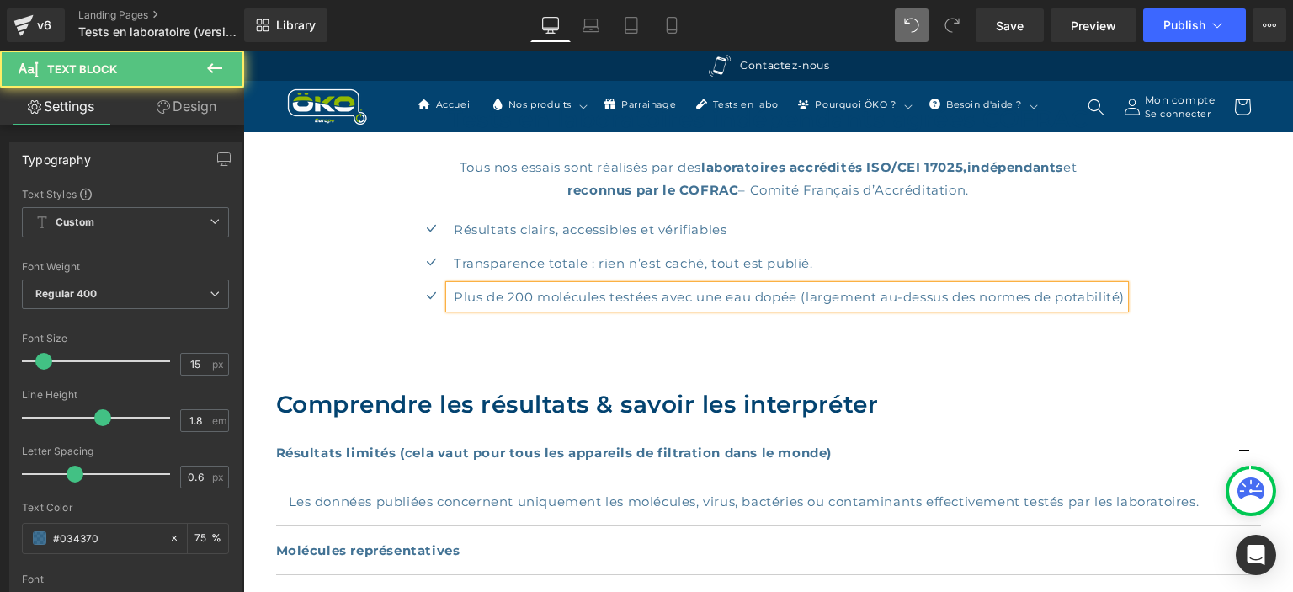
click at [803, 292] on p "Plus de 200 molécules testées avec une eau dopée (largement au-dessus des norme…" at bounding box center [789, 296] width 671 height 23
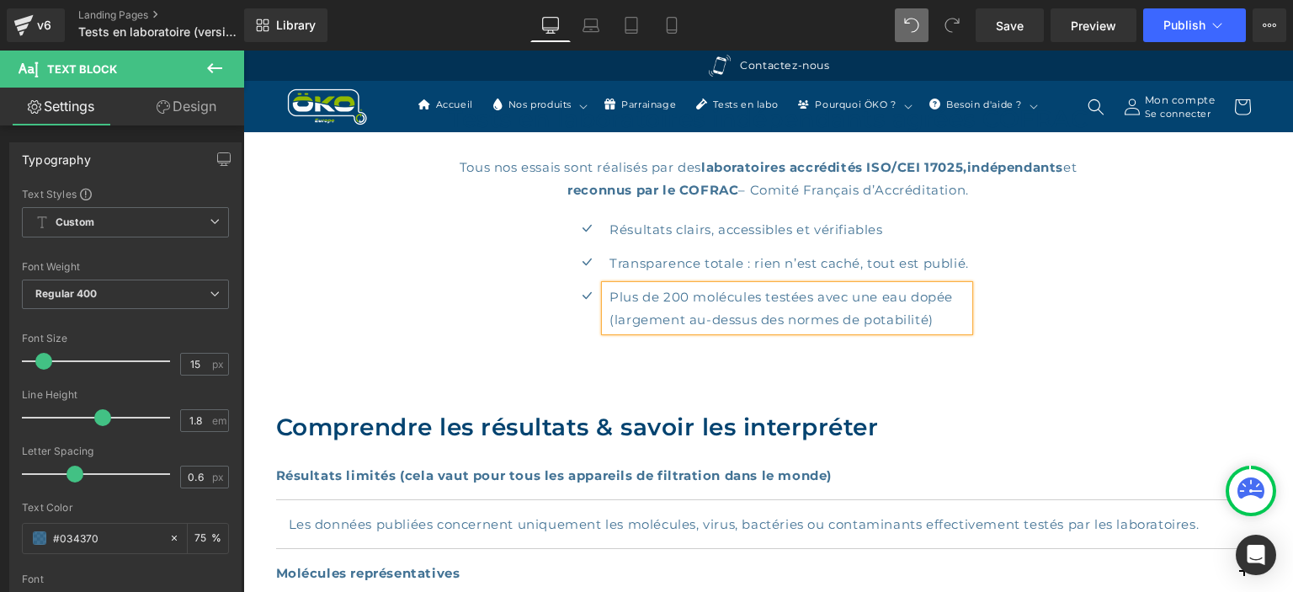
click at [1173, 355] on div "Tests en laboratoires indépendants agréés COFRAC Heading Tous nos essais sont r…" at bounding box center [768, 217] width 1010 height 333
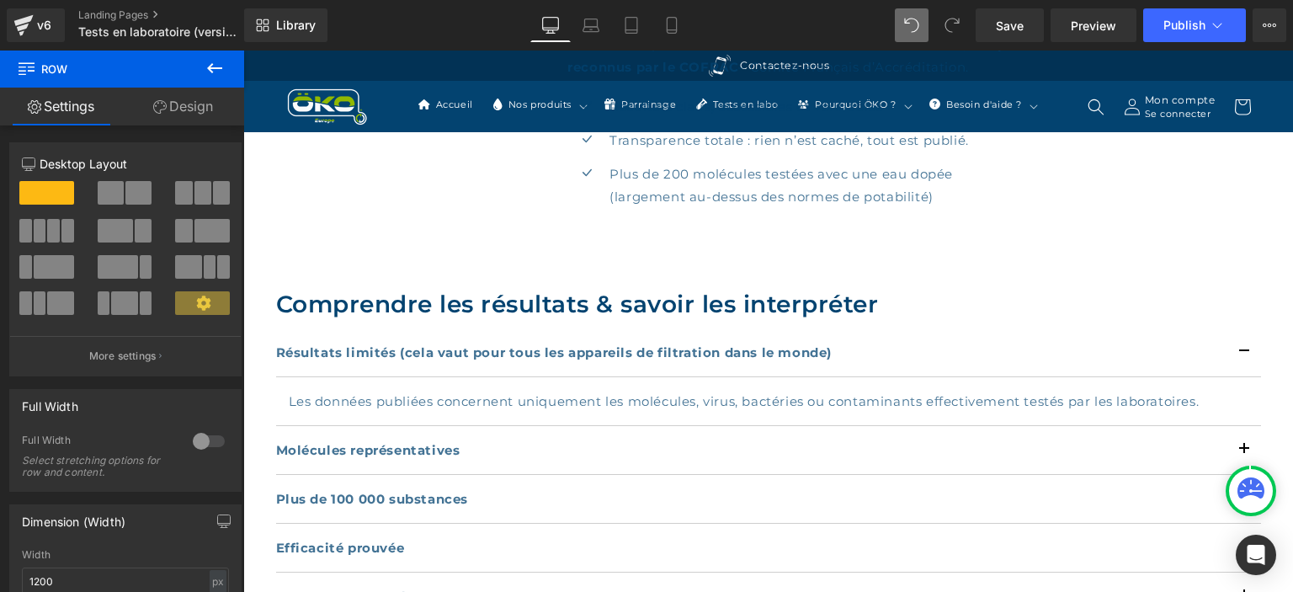
scroll to position [533, 0]
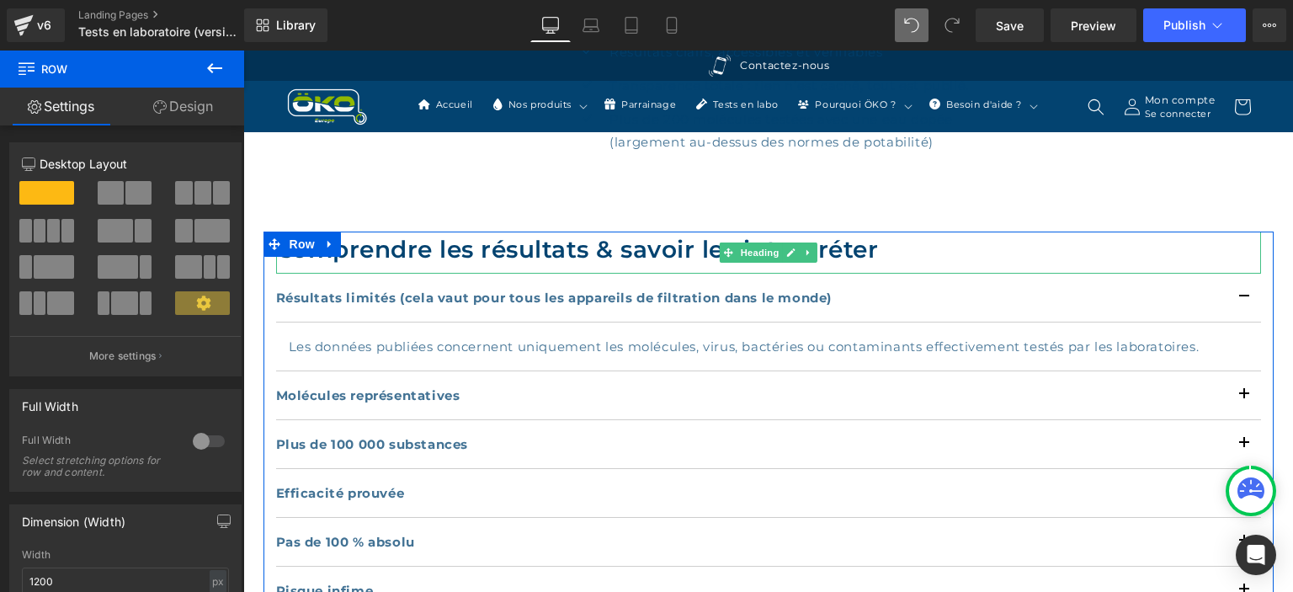
click at [559, 249] on h2 "Comprendre les résultats & savoir les interpréter" at bounding box center [768, 248] width 985 height 35
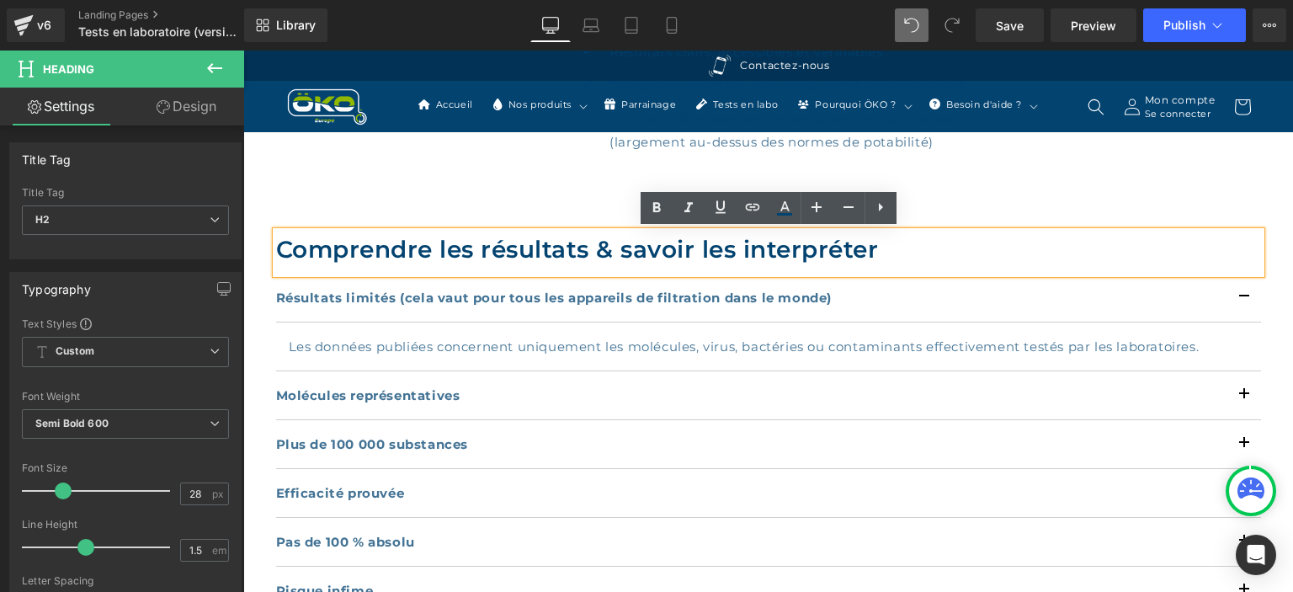
click at [865, 254] on h2 "Comprendre les résultats & savoir les interpréter" at bounding box center [768, 248] width 985 height 35
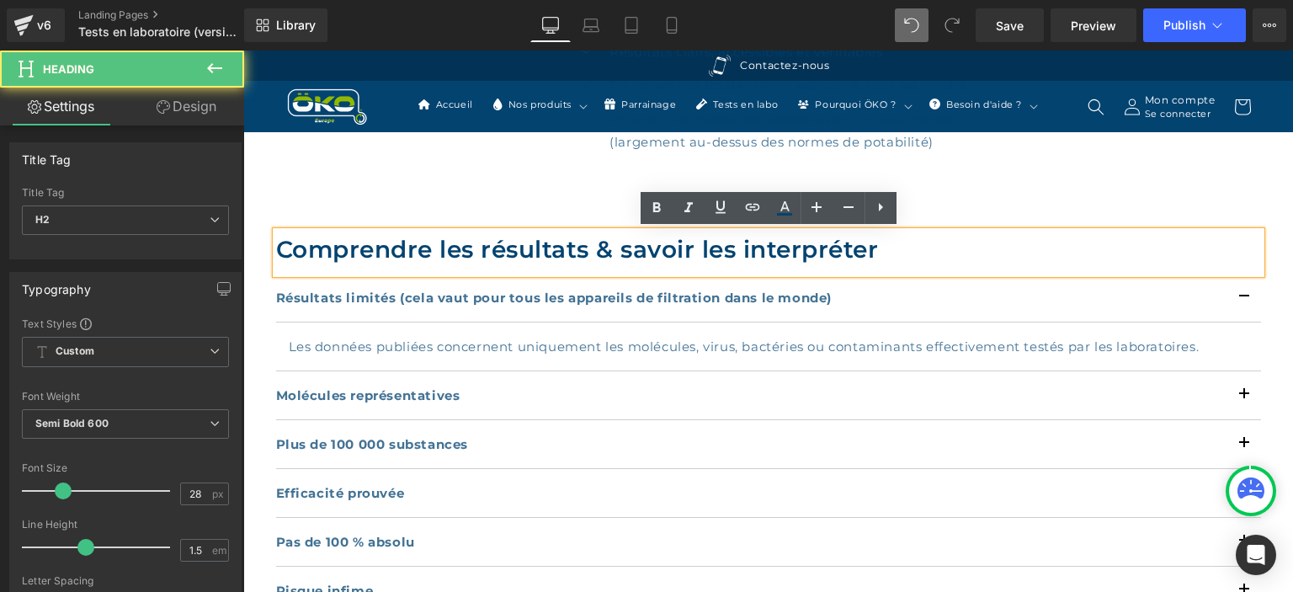
click at [891, 377] on div "Molécules représentatives Text Block" at bounding box center [768, 395] width 985 height 49
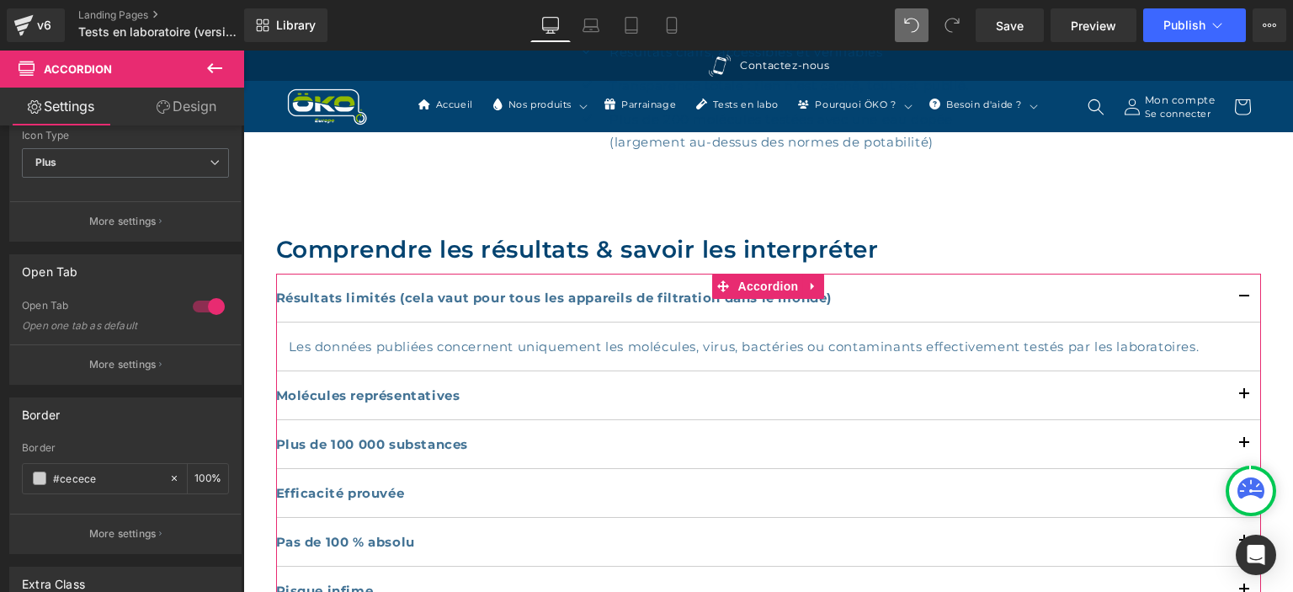
scroll to position [109, 0]
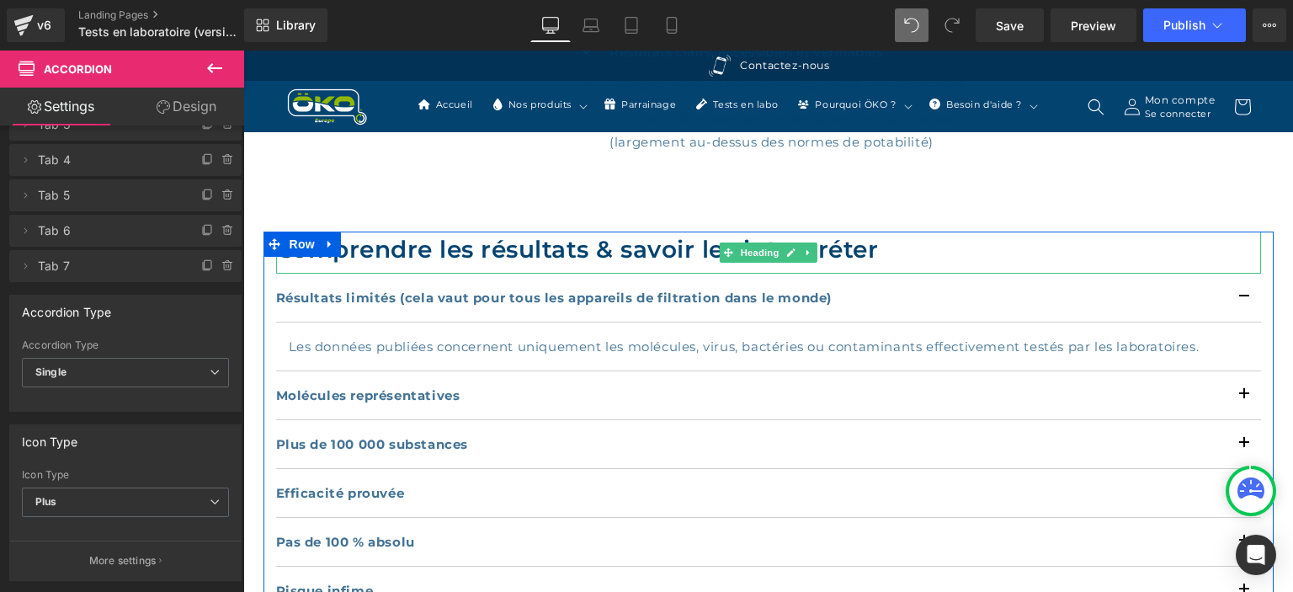
click at [351, 241] on h2 "Comprendre les résultats & savoir les interpréter" at bounding box center [768, 248] width 985 height 35
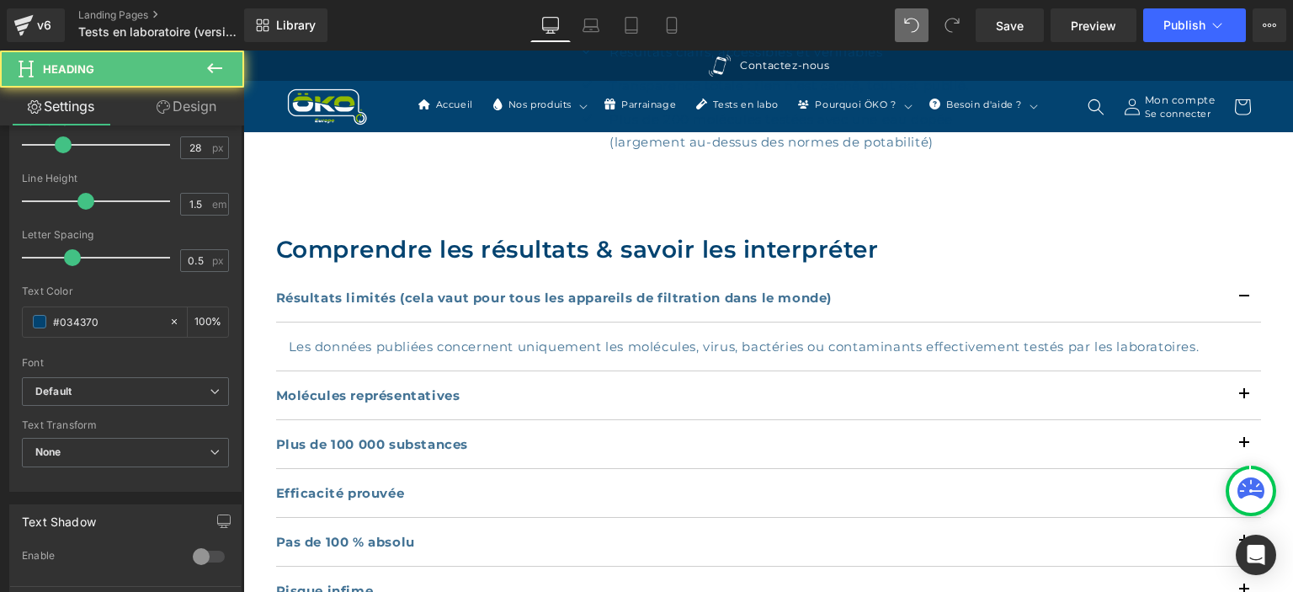
scroll to position [508, 0]
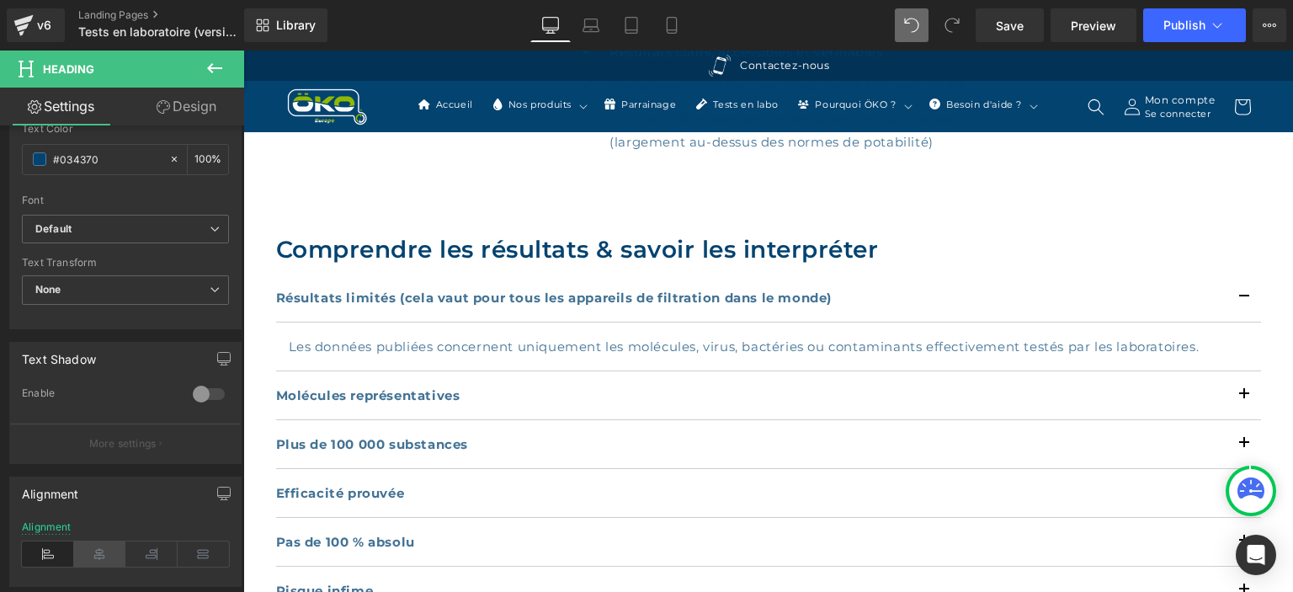
click at [95, 544] on icon at bounding box center [100, 553] width 52 height 25
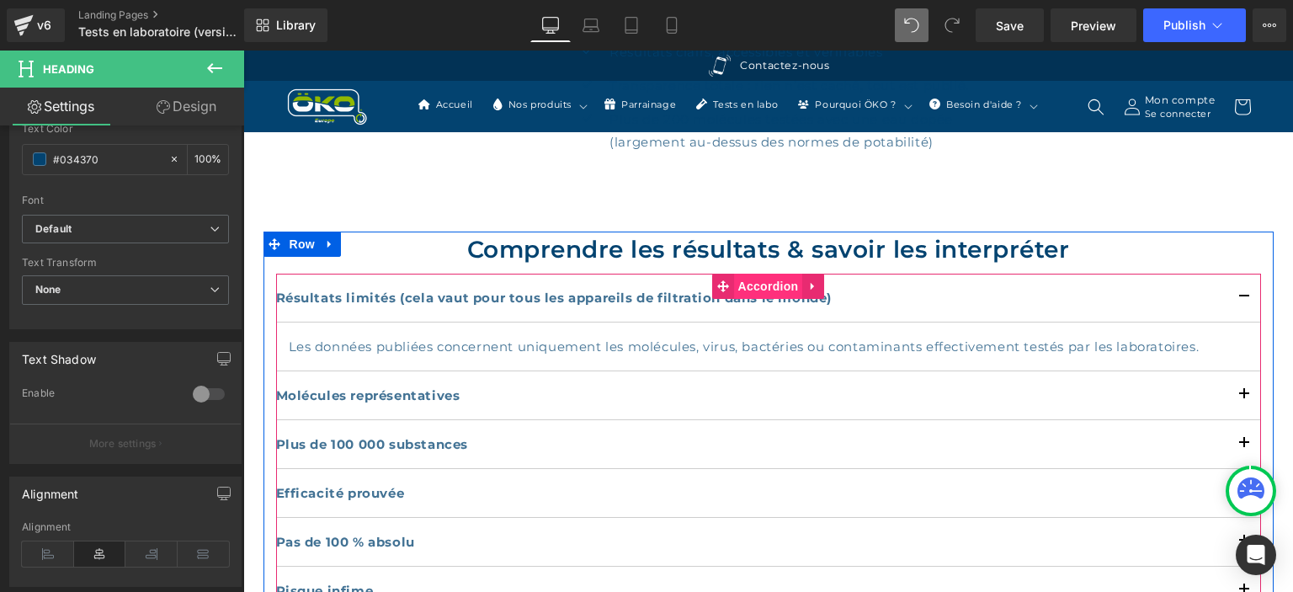
click at [763, 280] on span "Accordion" at bounding box center [768, 286] width 69 height 25
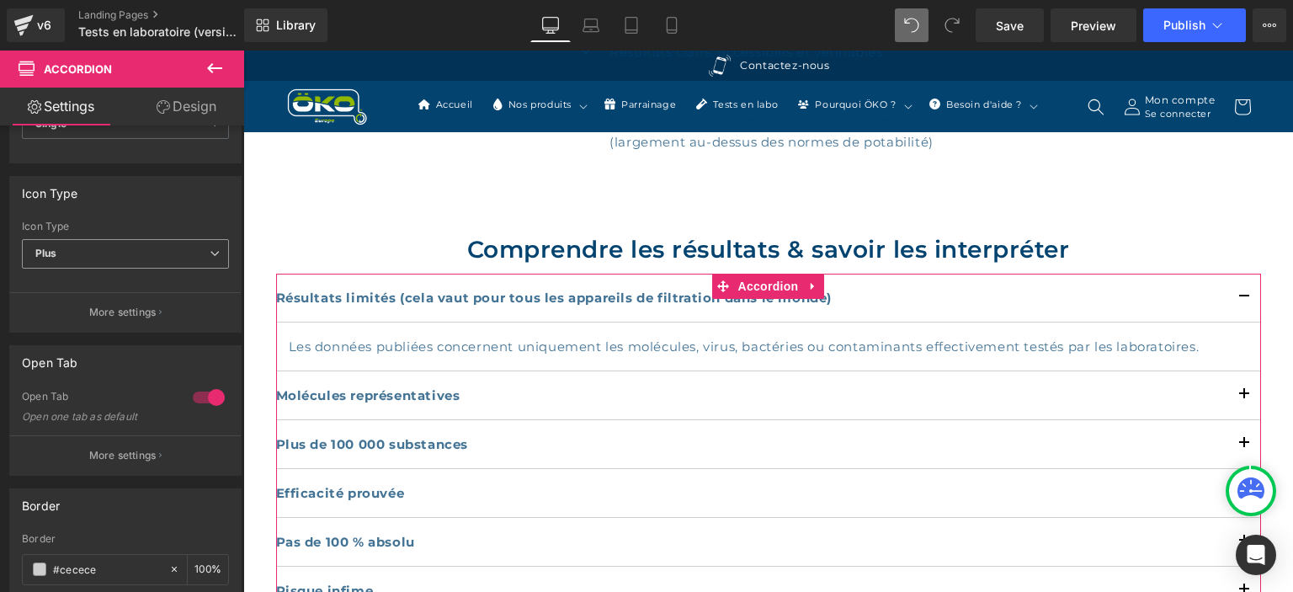
scroll to position [279, 0]
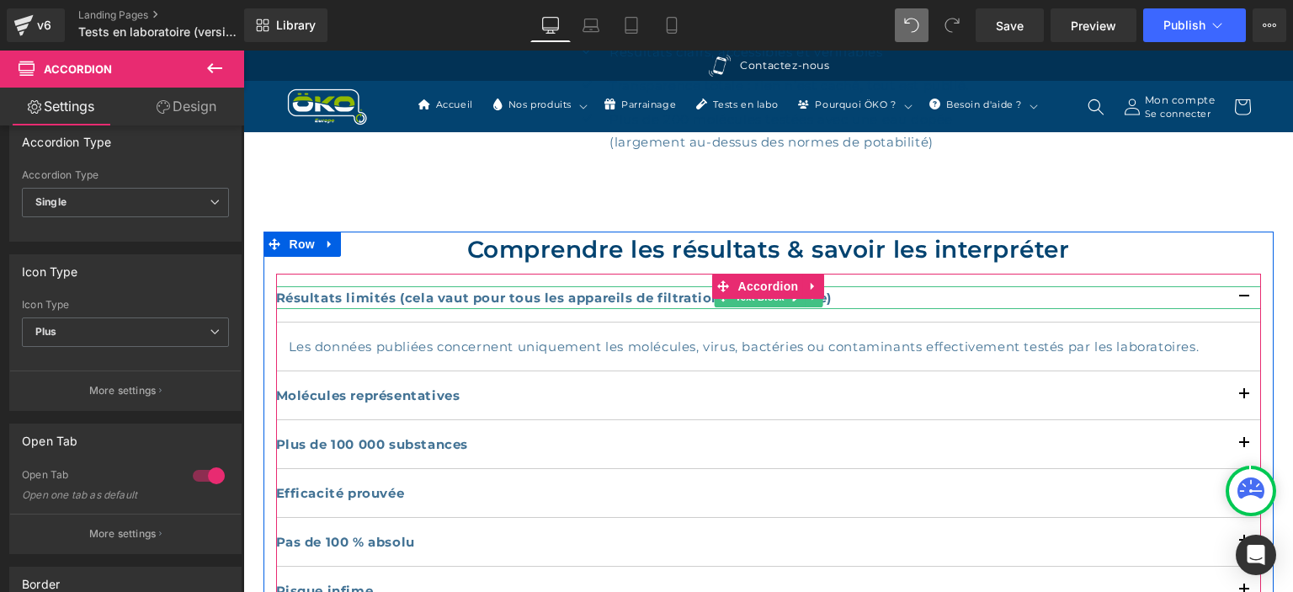
click at [329, 295] on strong "Résultats limités (cela vaut pour tous les appareils de filtration dans le mond…" at bounding box center [554, 298] width 556 height 16
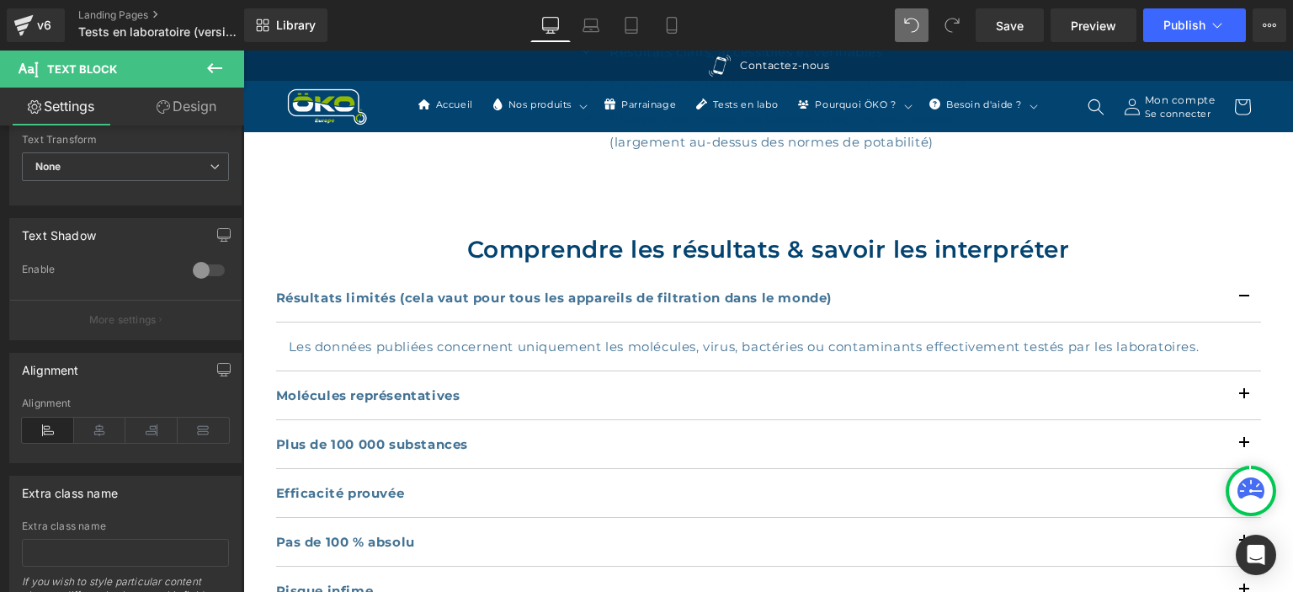
scroll to position [508, 0]
click at [96, 421] on icon at bounding box center [100, 424] width 52 height 25
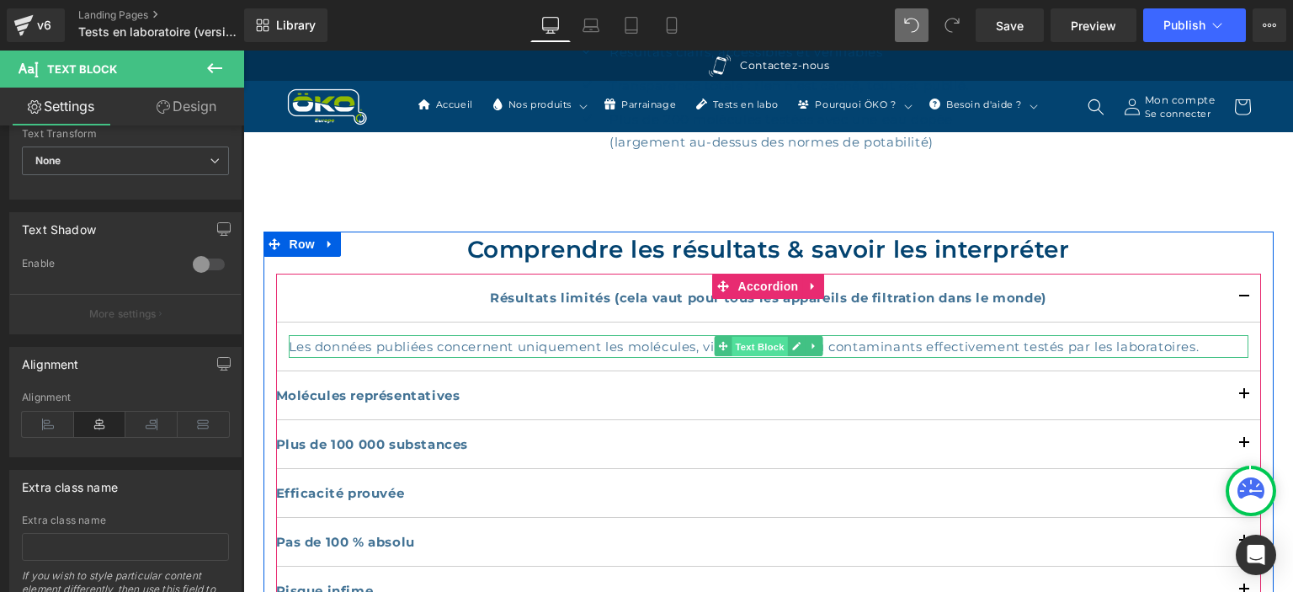
click at [747, 342] on span "Text Block" at bounding box center [759, 347] width 56 height 20
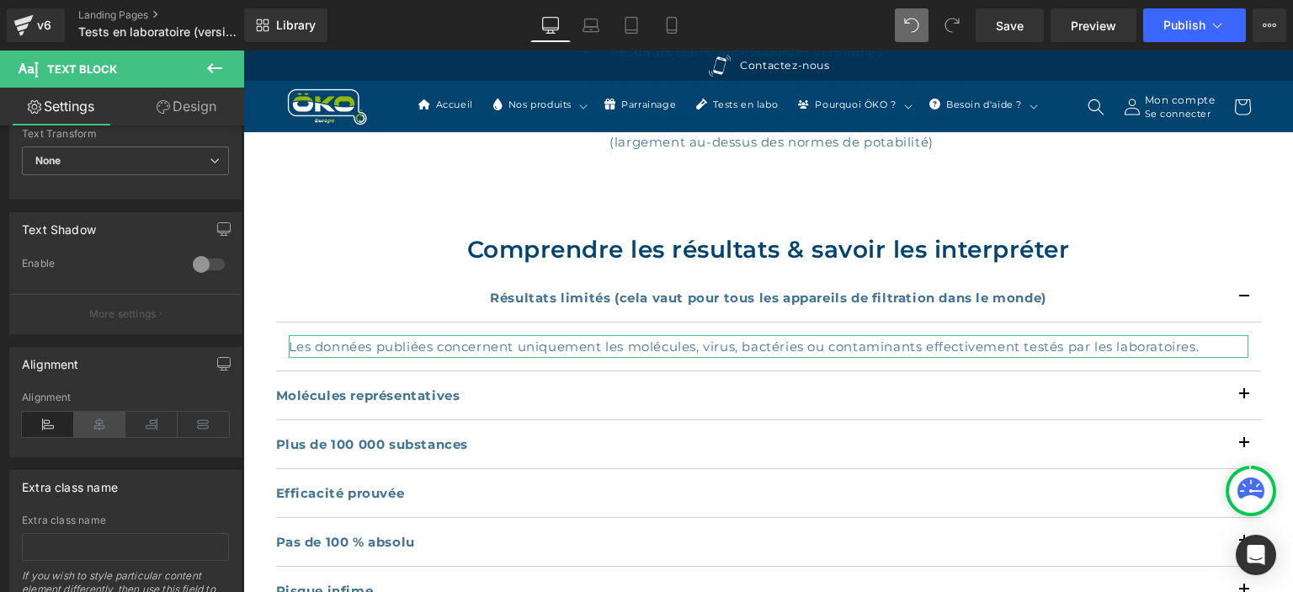
click at [97, 422] on icon at bounding box center [100, 424] width 52 height 25
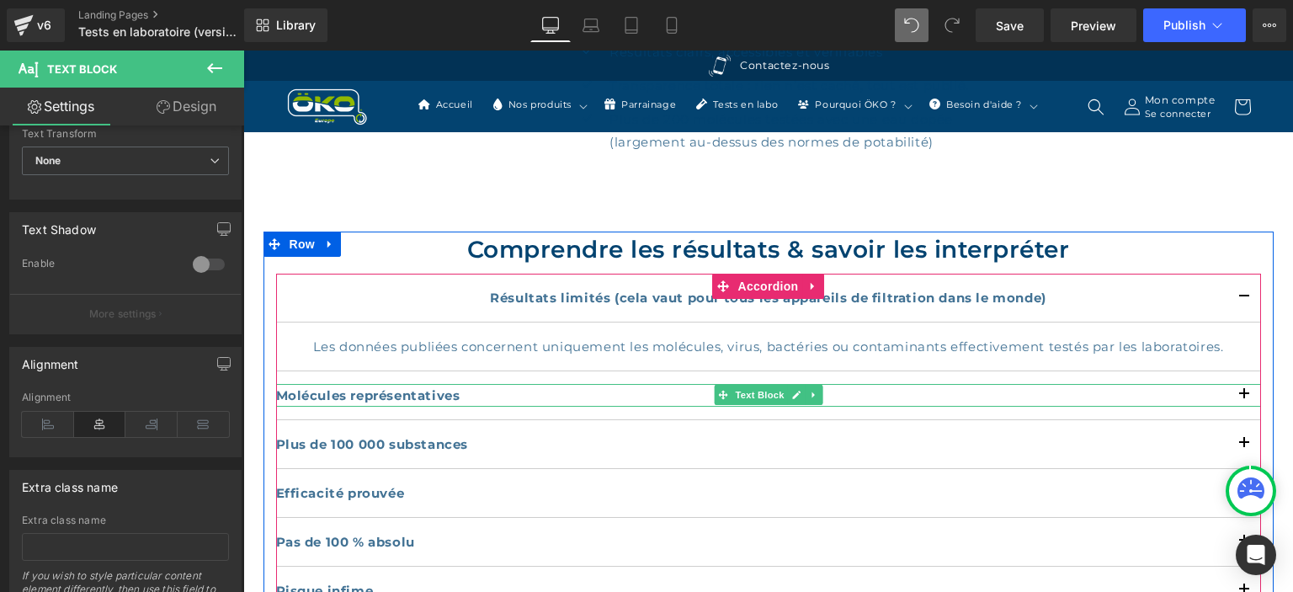
click at [347, 390] on strong "Molécules représentatives" at bounding box center [368, 395] width 184 height 16
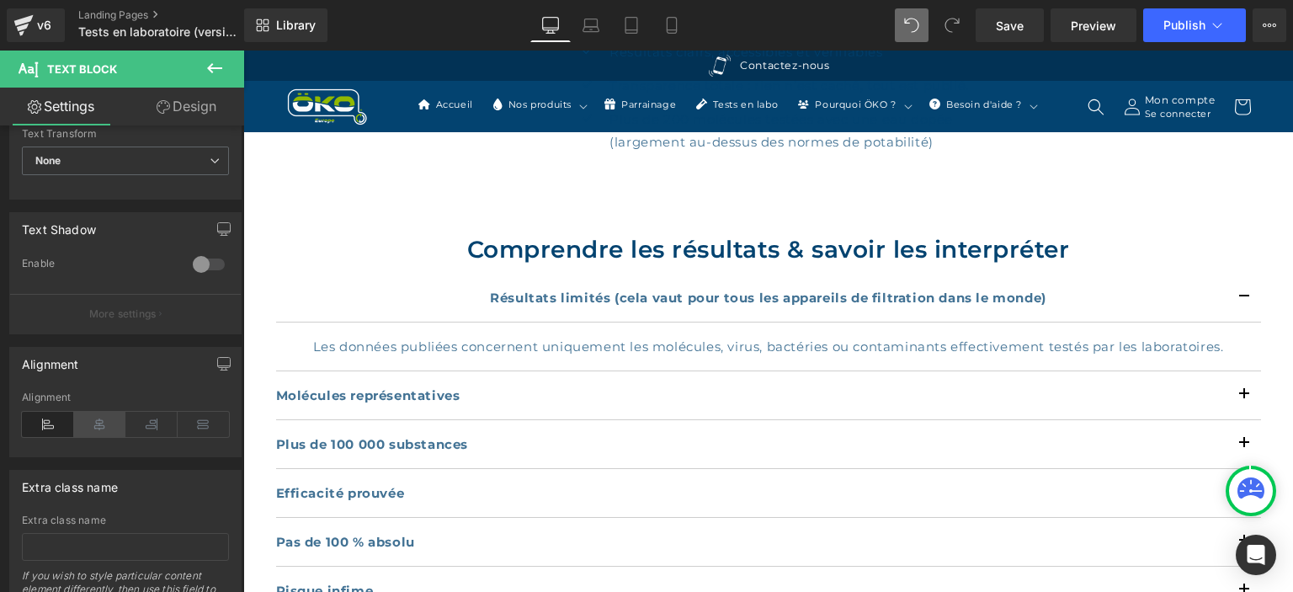
click at [95, 426] on icon at bounding box center [100, 424] width 52 height 25
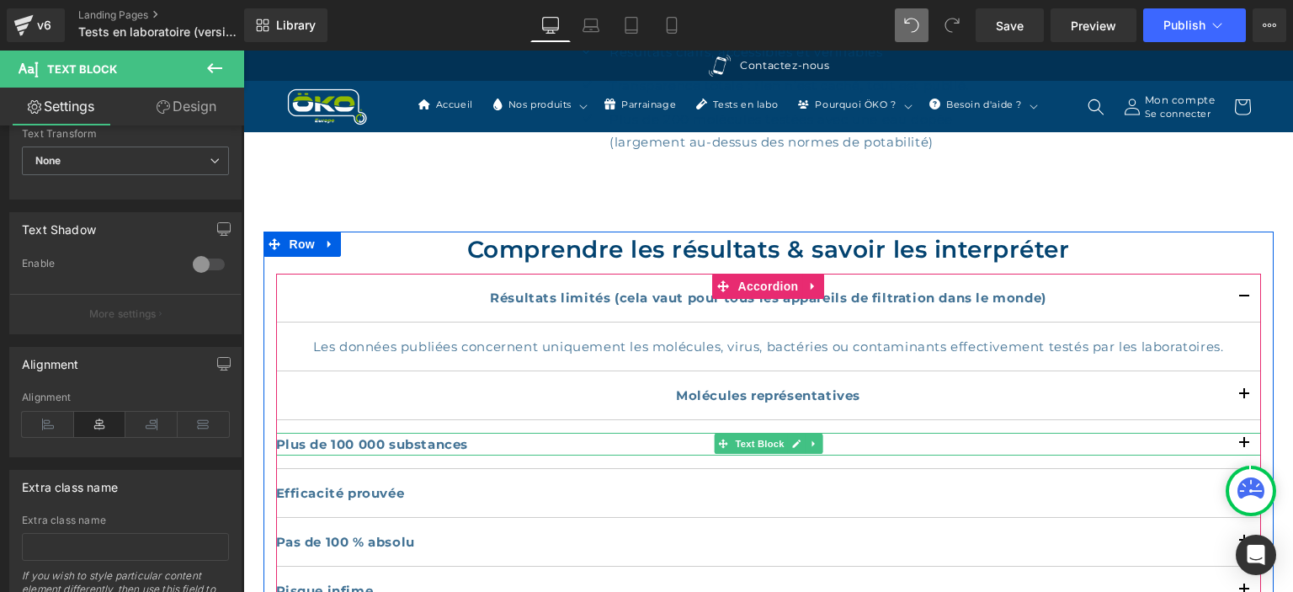
click at [412, 439] on b "Plus de 100 000 substances" at bounding box center [372, 444] width 193 height 16
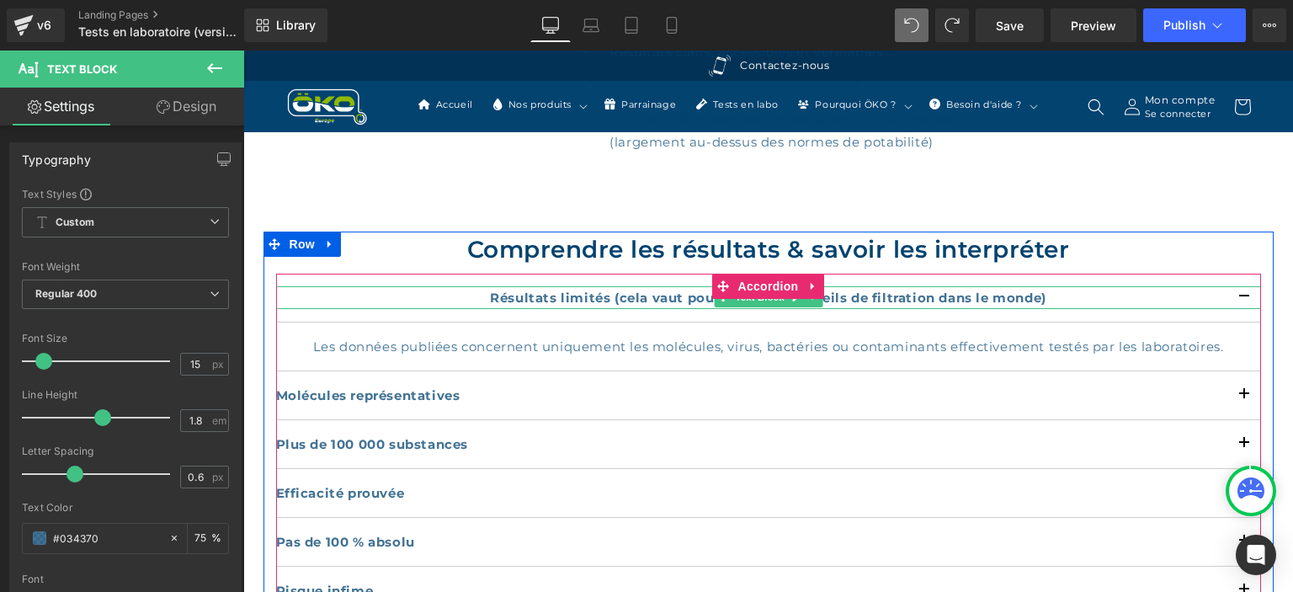
click at [657, 295] on strong "Résultats limités (cela vaut pour tous les appareils de filtration dans le mond…" at bounding box center [768, 298] width 556 height 16
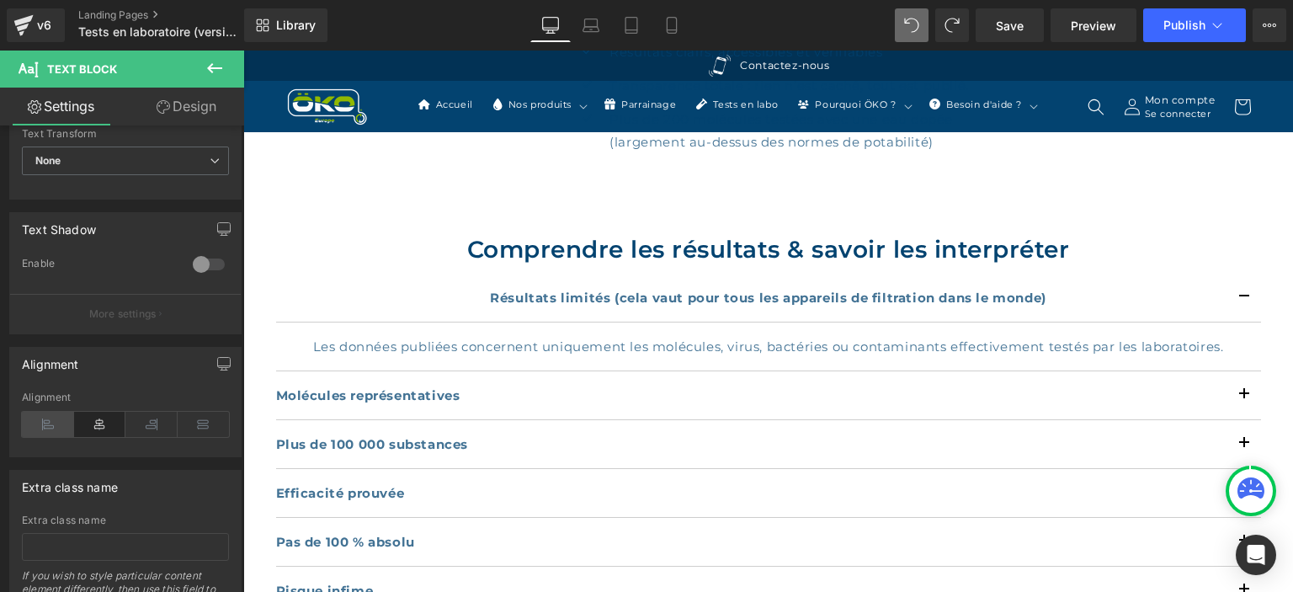
click at [45, 423] on icon at bounding box center [48, 424] width 52 height 25
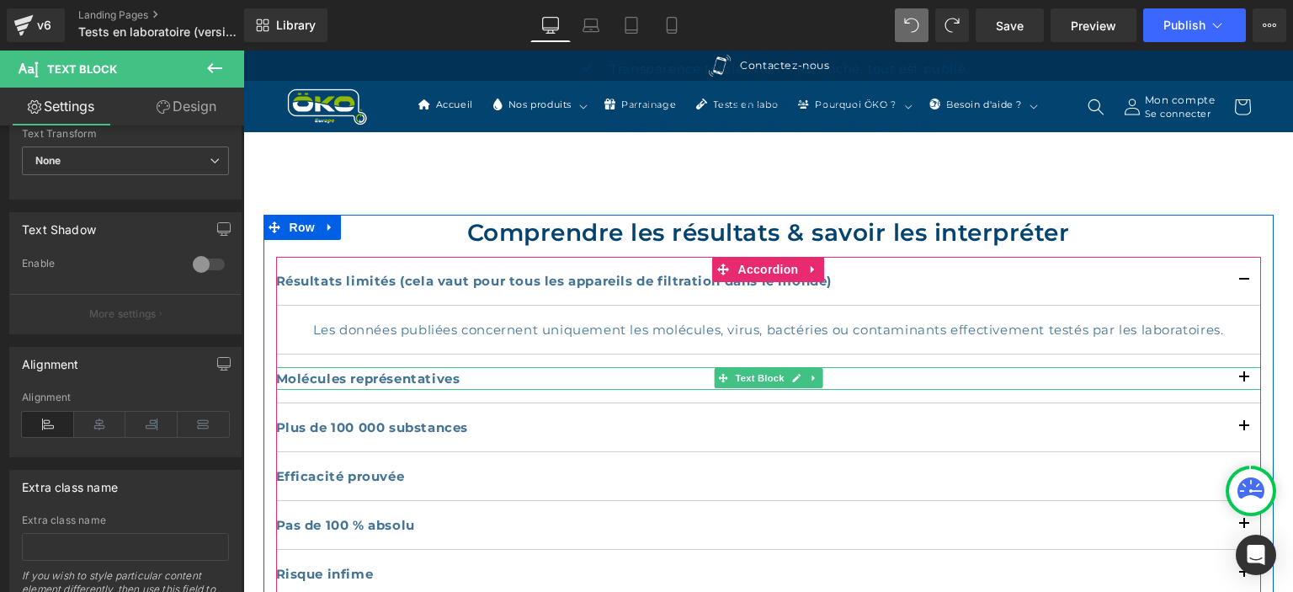
scroll to position [710, 0]
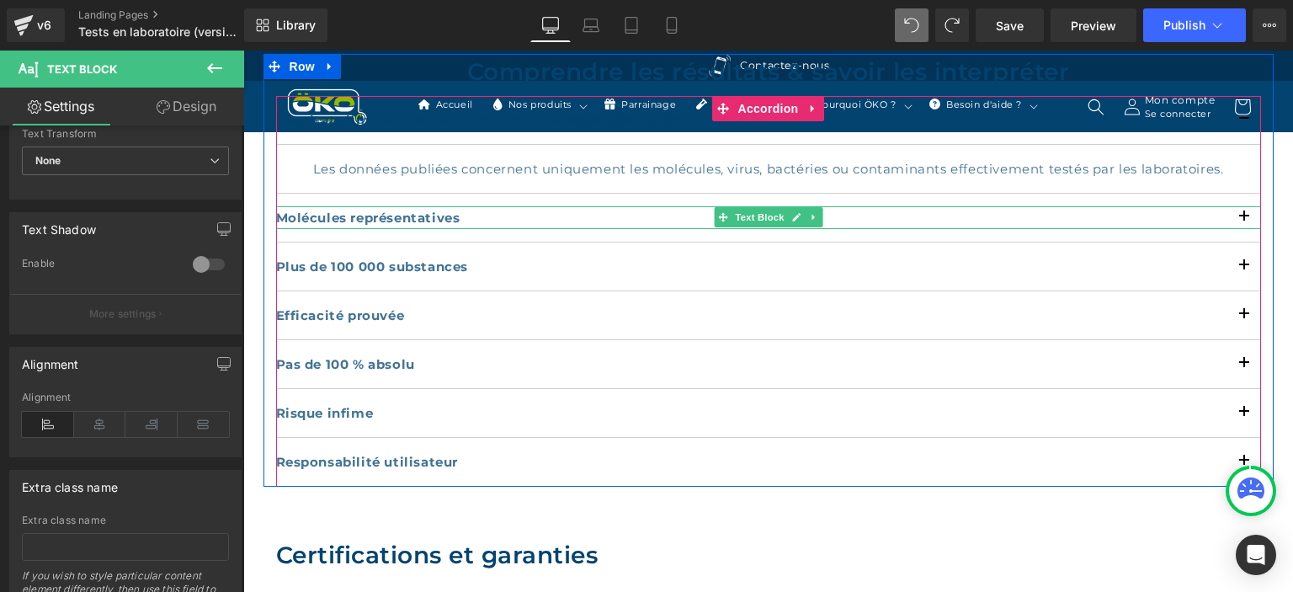
click at [371, 213] on strong "Molécules représentatives" at bounding box center [368, 218] width 184 height 16
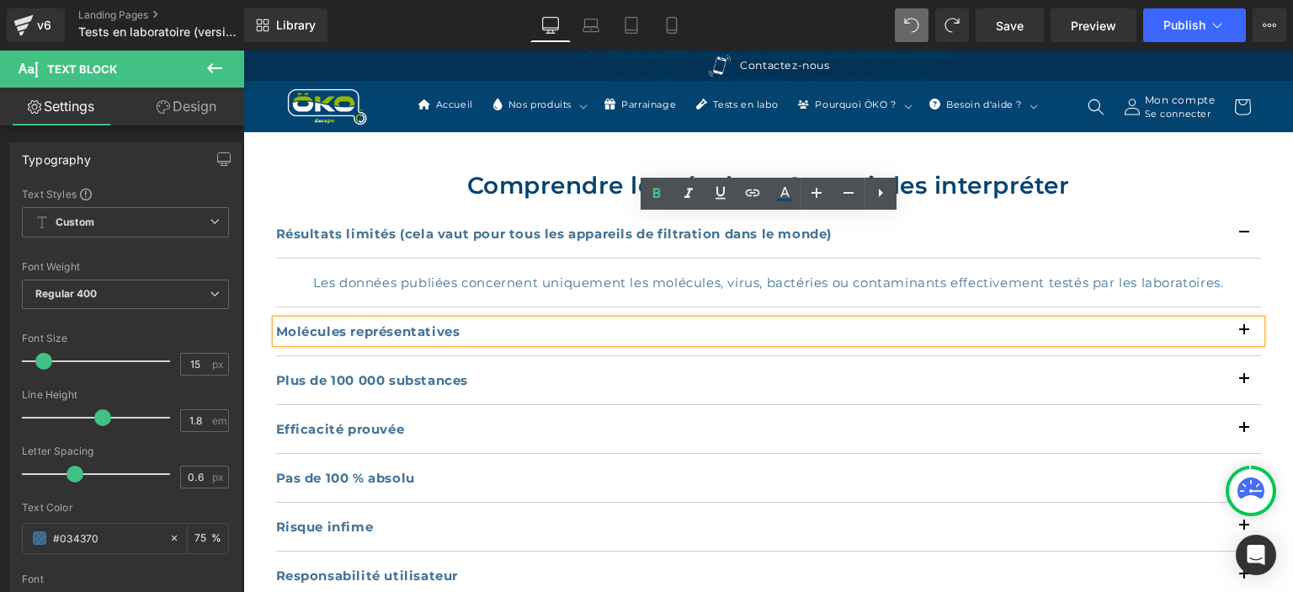
scroll to position [533, 0]
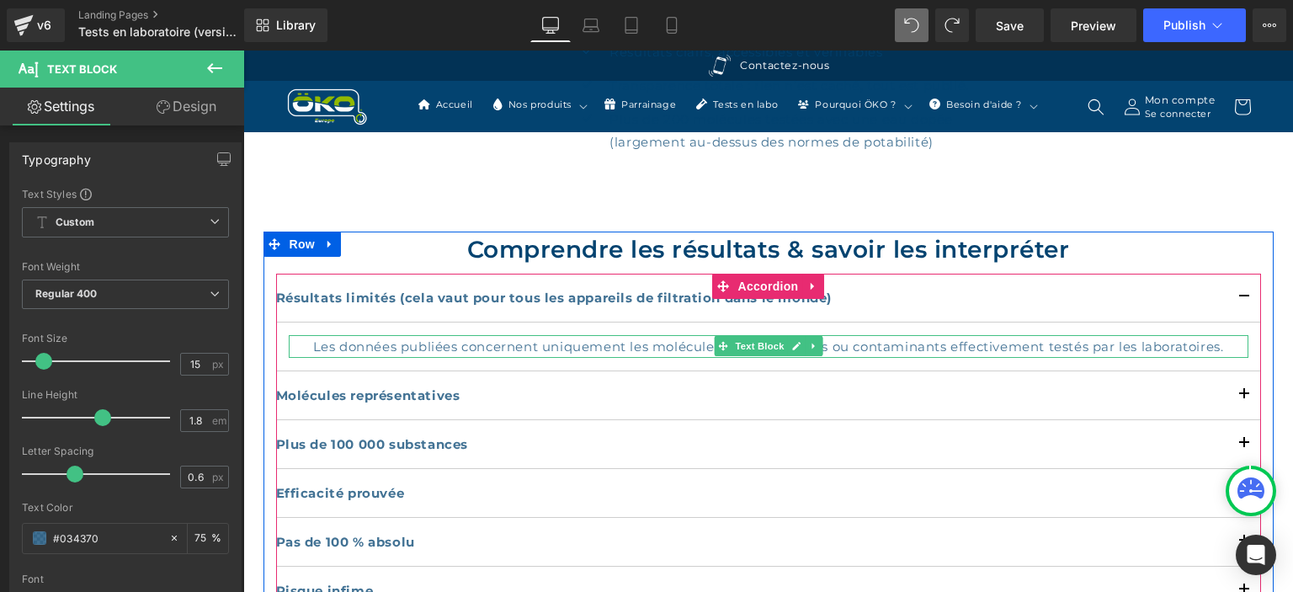
click at [1153, 352] on p "Les données publiées concernent uniquement les molécules, virus, bactéries ou c…" at bounding box center [769, 346] width 960 height 23
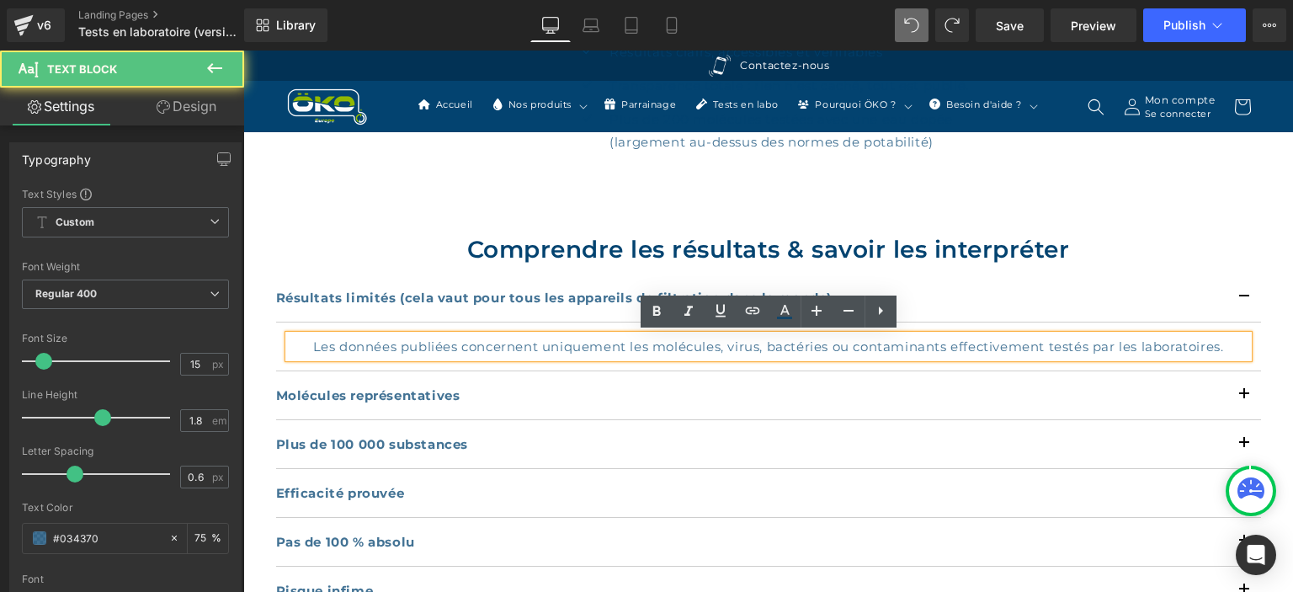
click at [1231, 344] on p "Les données publiées concernent uniquement les molécules, virus, bactéries ou c…" at bounding box center [769, 346] width 960 height 23
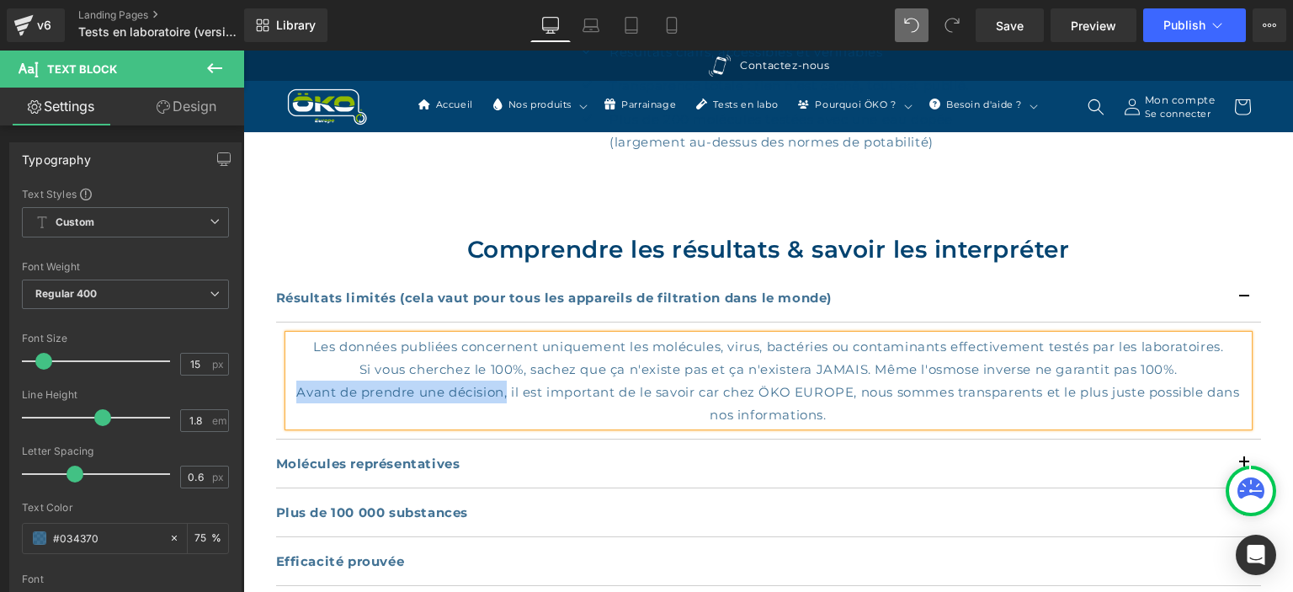
drag, startPoint x: 296, startPoint y: 393, endPoint x: 503, endPoint y: 389, distance: 207.1
click at [503, 389] on p "Avant de prendre une décision, il est important de le savoir car chez ÖKO EUROP…" at bounding box center [769, 402] width 960 height 45
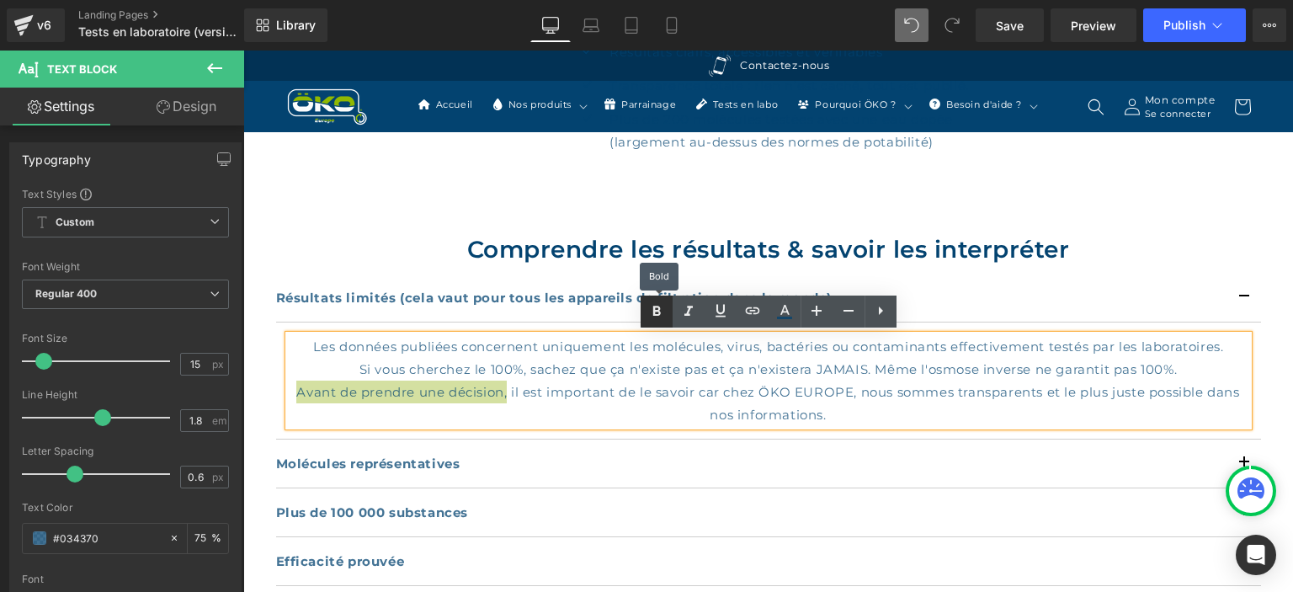
click at [661, 311] on icon at bounding box center [656, 311] width 20 height 20
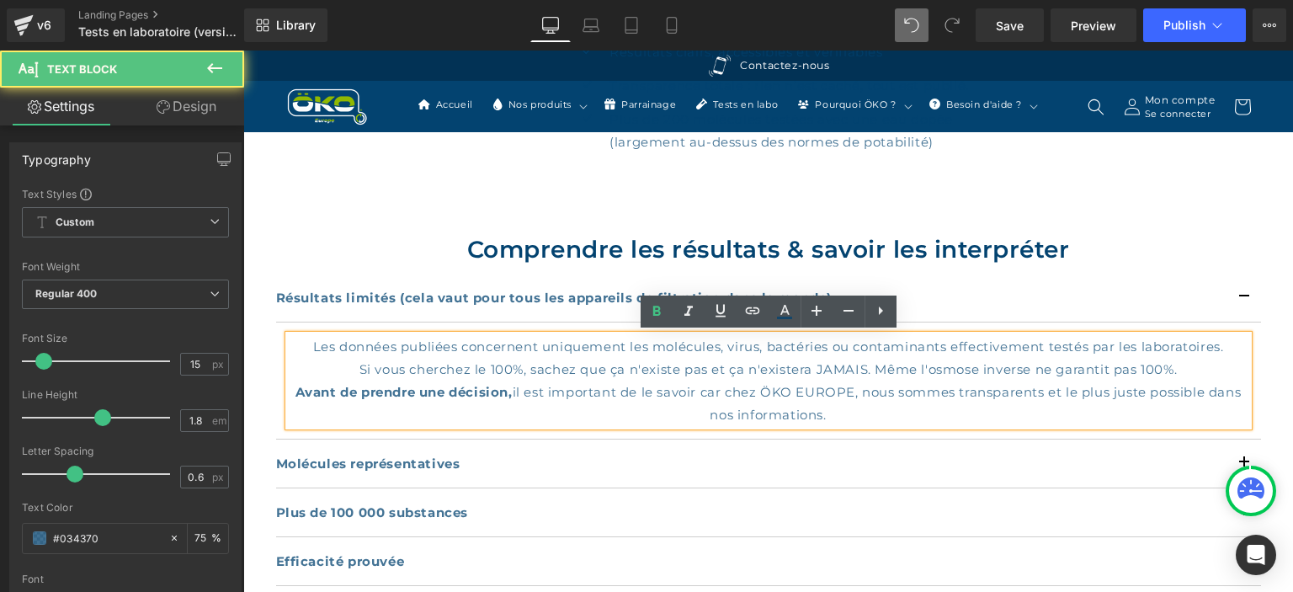
click at [1071, 391] on p "Avant de prendre une décision, il est important de le savoir car chez ÖKO EUROP…" at bounding box center [769, 402] width 960 height 45
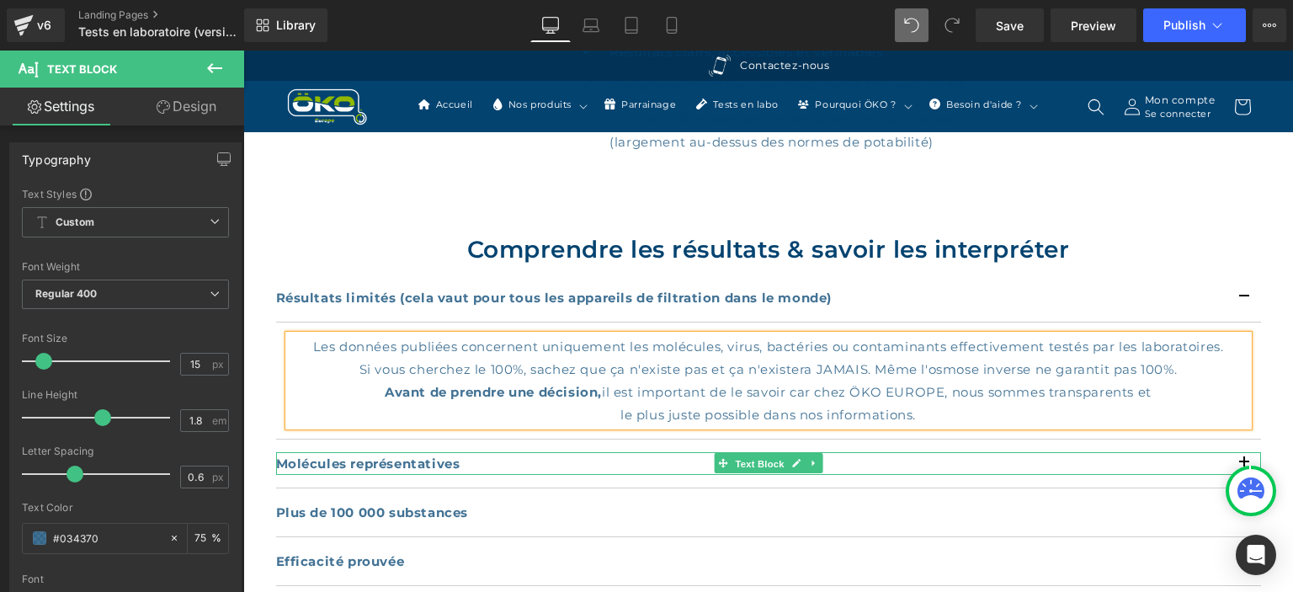
click at [786, 471] on span "Text Block" at bounding box center [759, 464] width 56 height 20
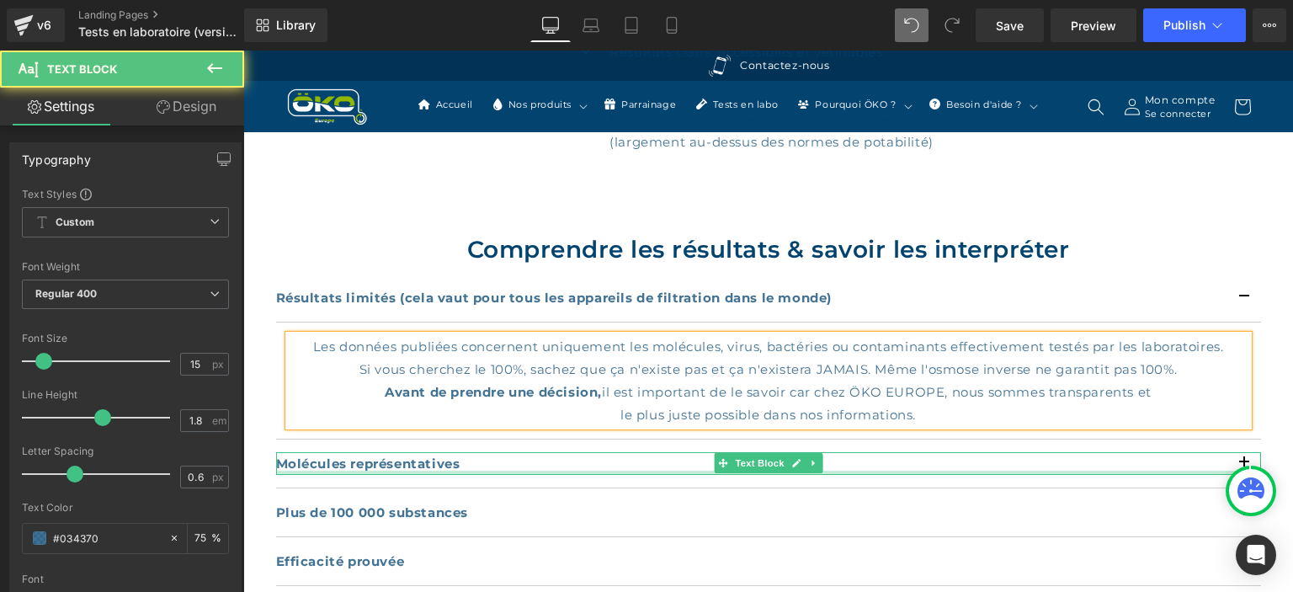
click at [924, 470] on div "Molécules représentatives Text Block" at bounding box center [768, 463] width 985 height 23
click at [924, 470] on p "Molécules représentatives" at bounding box center [768, 463] width 985 height 23
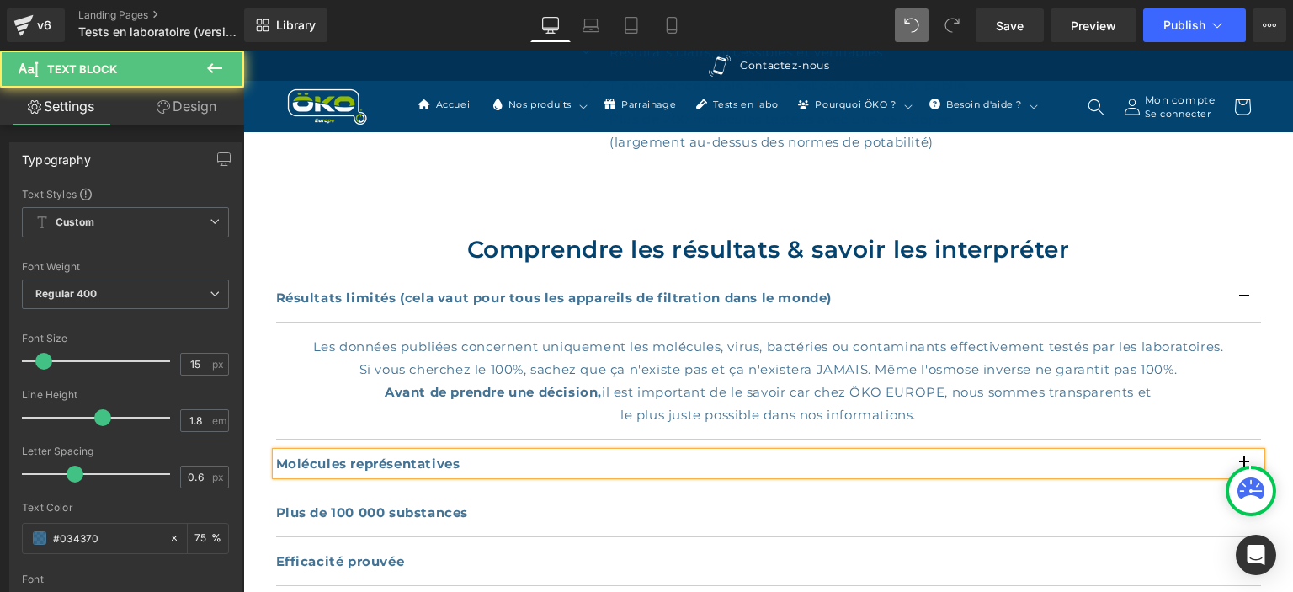
click at [924, 470] on p "Molécules représentatives" at bounding box center [768, 463] width 985 height 23
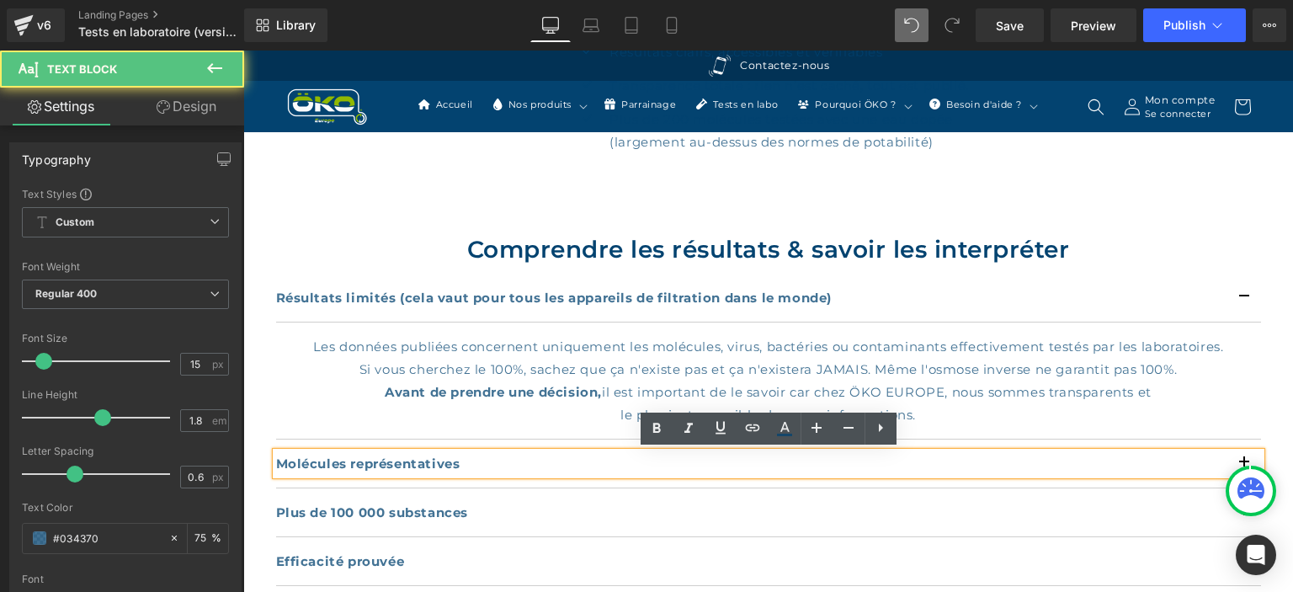
click at [924, 470] on p "Molécules représentatives" at bounding box center [768, 463] width 985 height 23
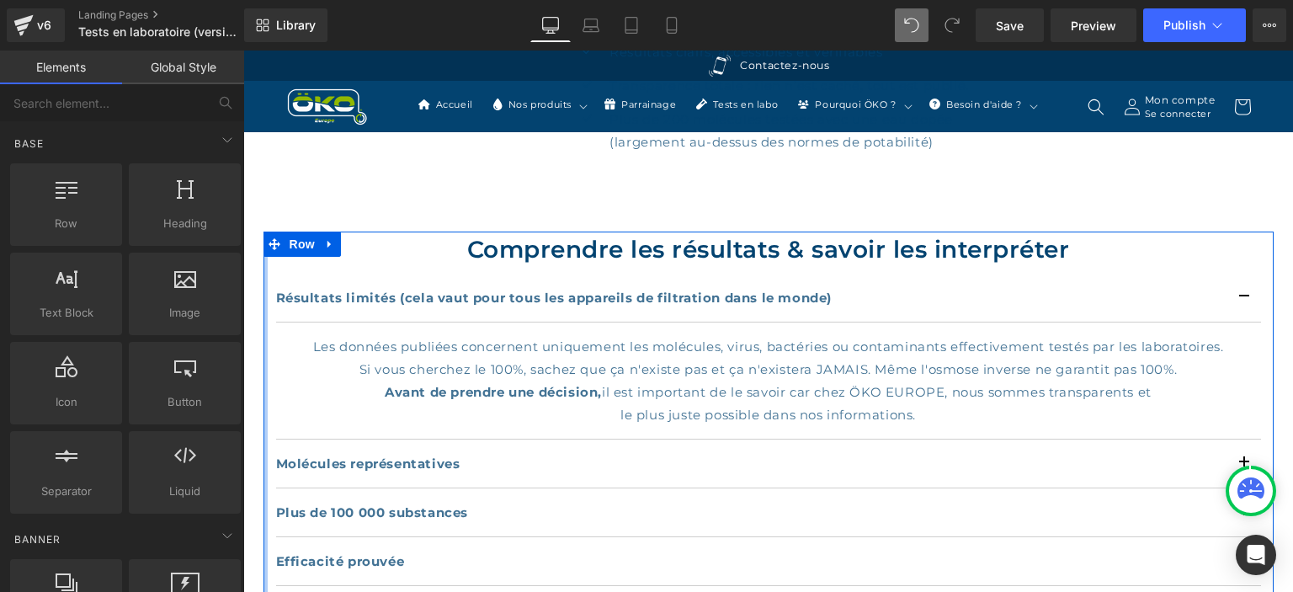
click at [263, 453] on div at bounding box center [265, 481] width 4 height 501
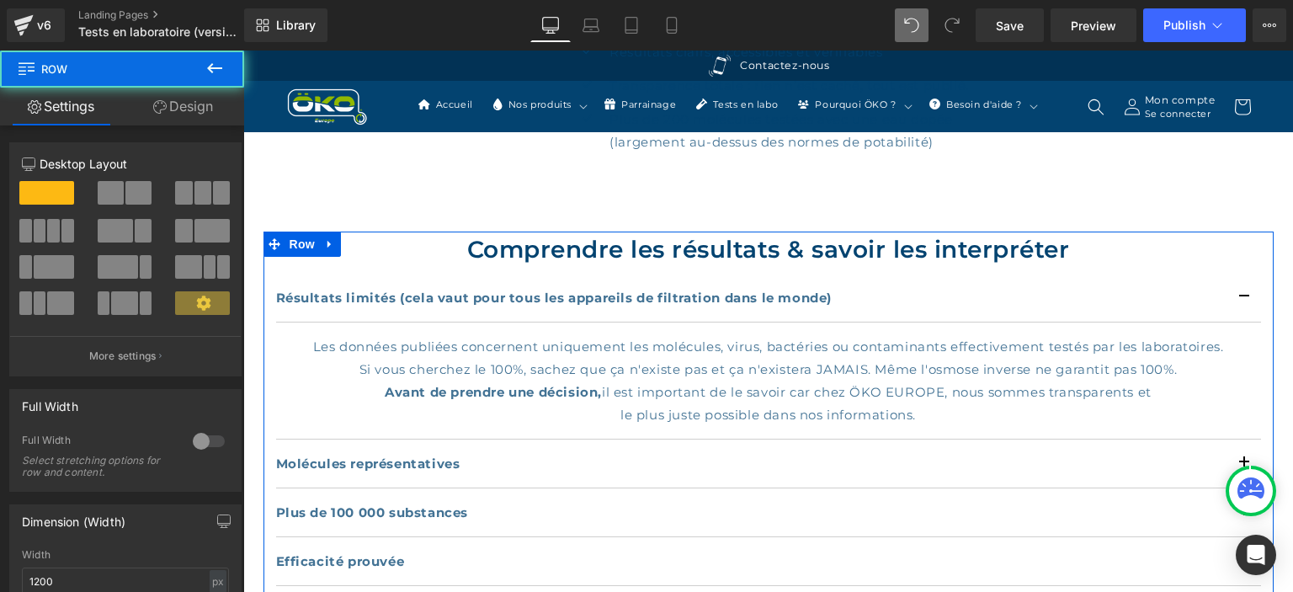
click at [274, 439] on div "Comprendre les résultats & savoir les interpréter Heading Résultats limités (ce…" at bounding box center [768, 481] width 1010 height 501
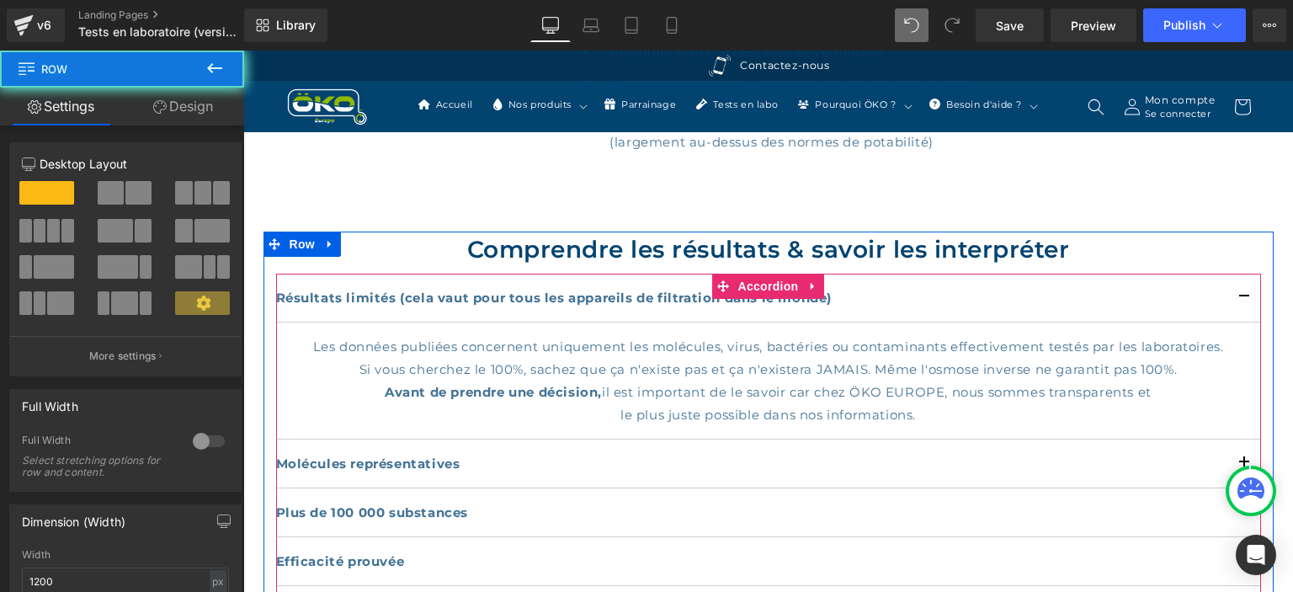
click at [283, 436] on article "Les données publiées concernent uniquement les molécules, virus, bactéries ou c…" at bounding box center [768, 380] width 985 height 117
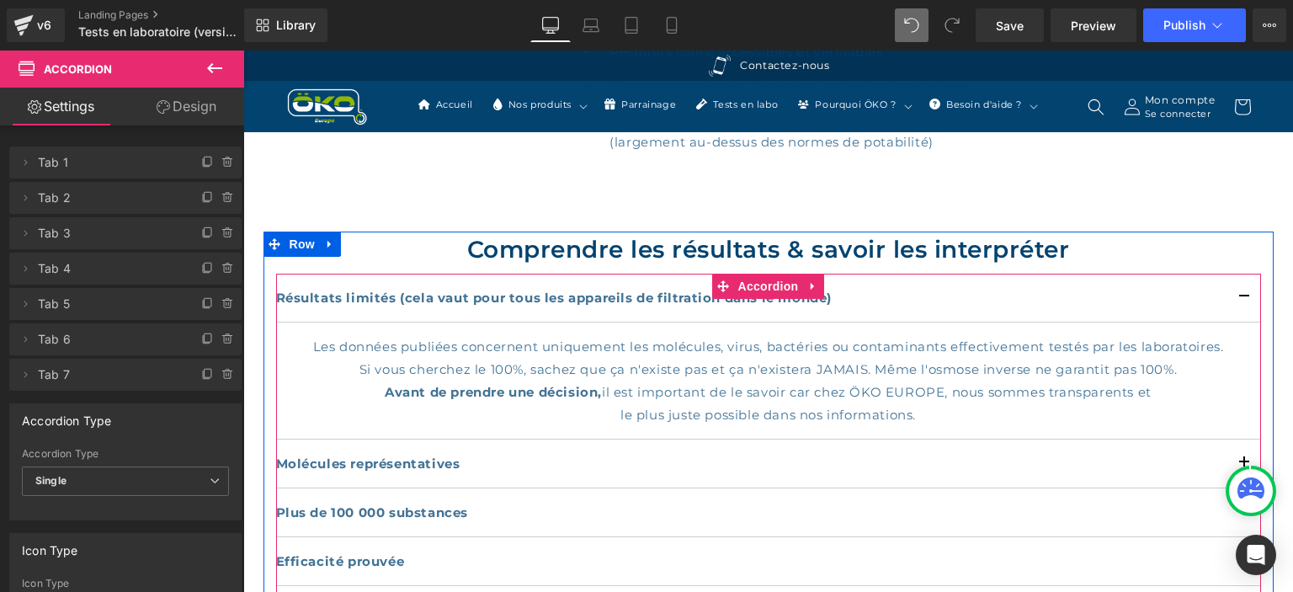
click at [283, 436] on article "Les données publiées concernent uniquement les molécules, virus, bactéries ou c…" at bounding box center [768, 380] width 985 height 117
click at [777, 279] on span "Accordion" at bounding box center [768, 286] width 69 height 25
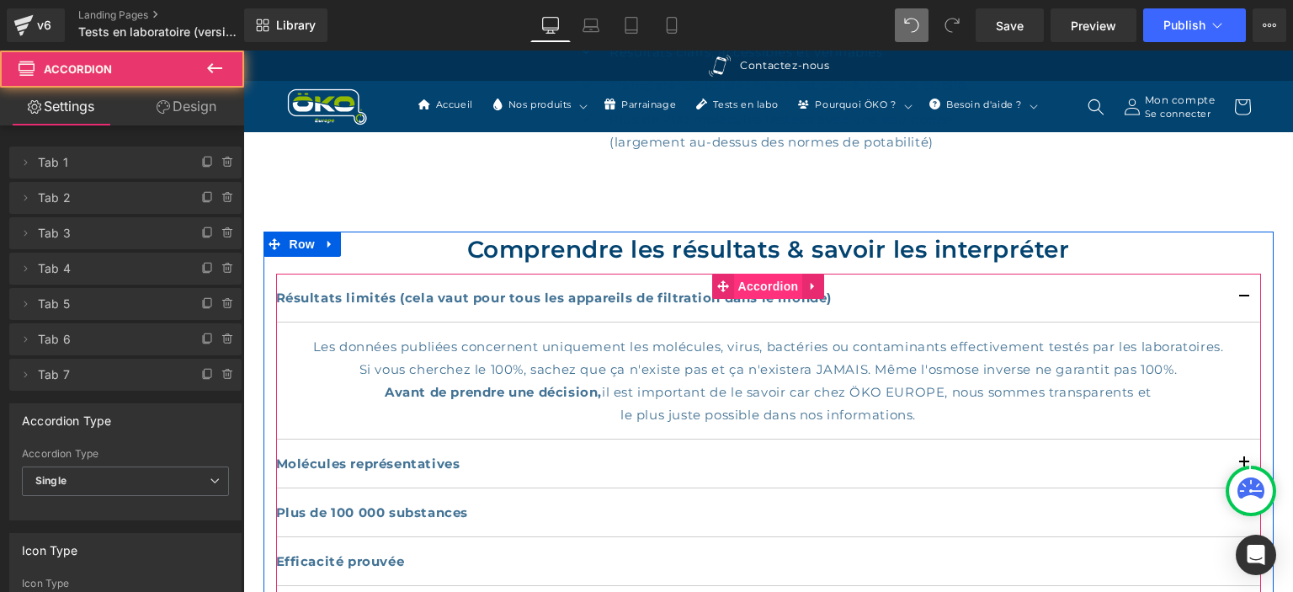
click at [777, 278] on span "Accordion" at bounding box center [768, 286] width 69 height 25
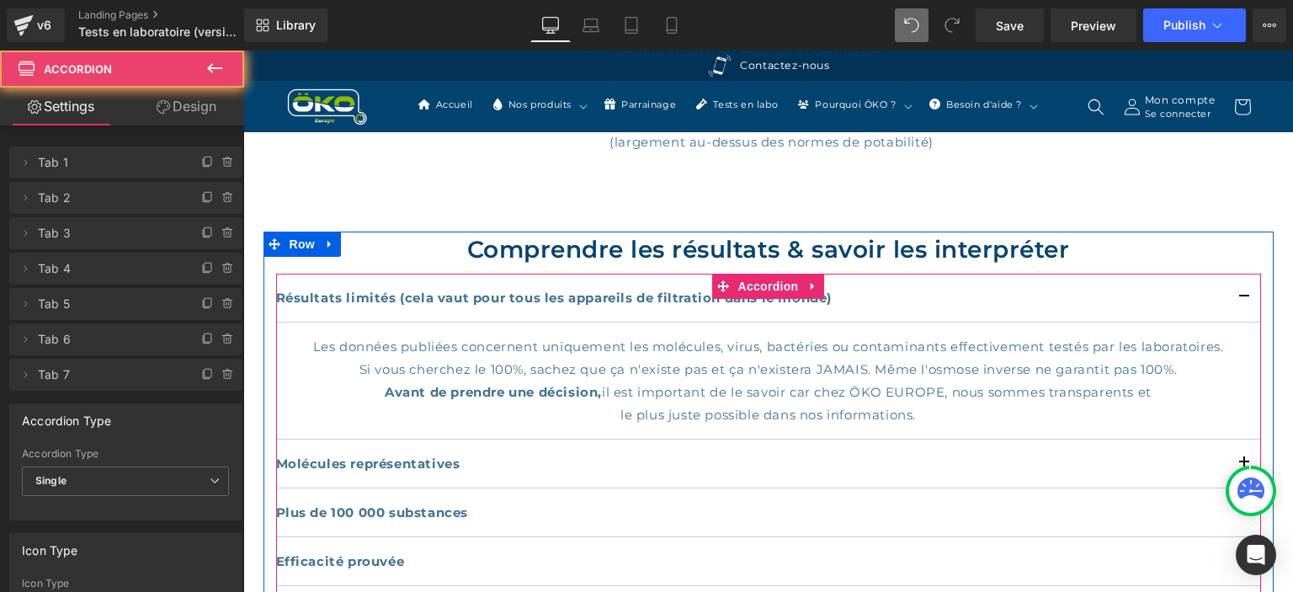
click at [646, 448] on div "Molécules représentatives Text Block" at bounding box center [768, 463] width 985 height 49
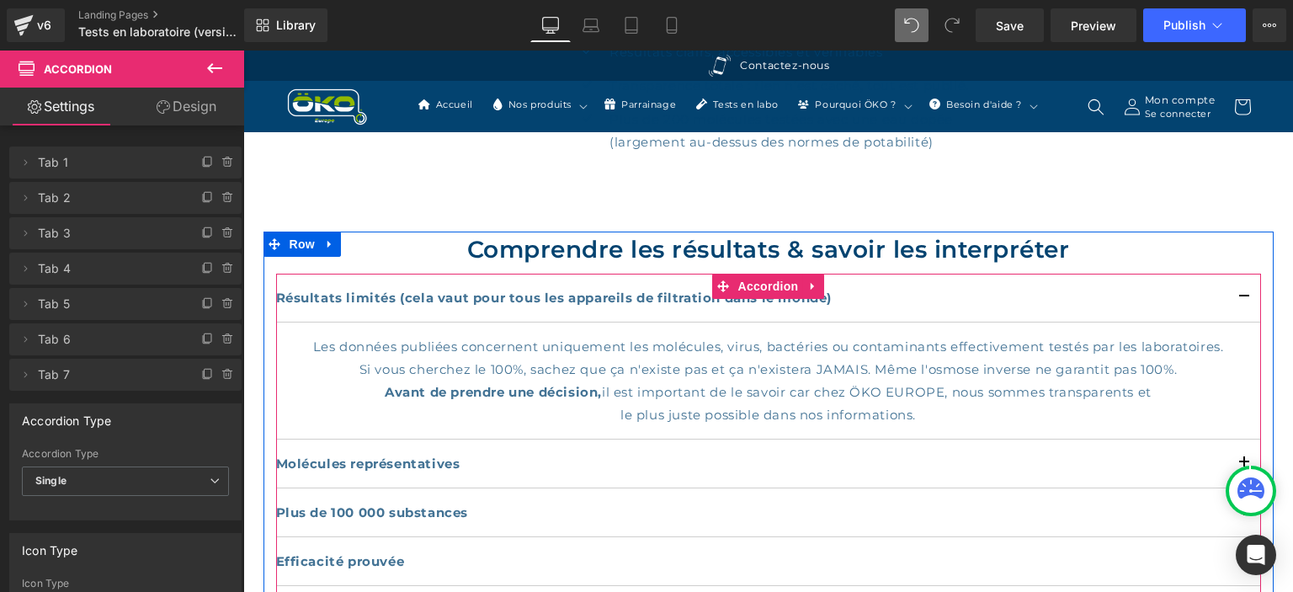
click at [646, 447] on div "Molécules représentatives Text Block" at bounding box center [768, 463] width 985 height 49
click at [677, 444] on div "Molécules représentatives Text Block" at bounding box center [768, 463] width 985 height 49
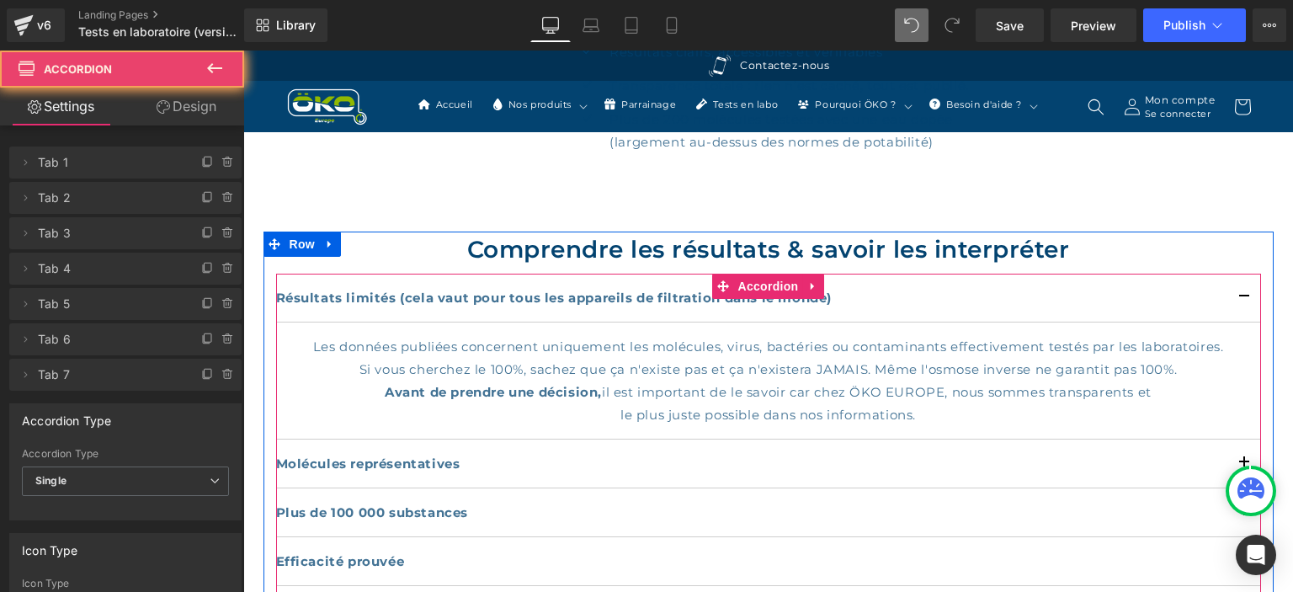
drag, startPoint x: 677, startPoint y: 444, endPoint x: 689, endPoint y: 469, distance: 27.9
click at [678, 444] on div "Molécules représentatives Text Block" at bounding box center [768, 463] width 985 height 49
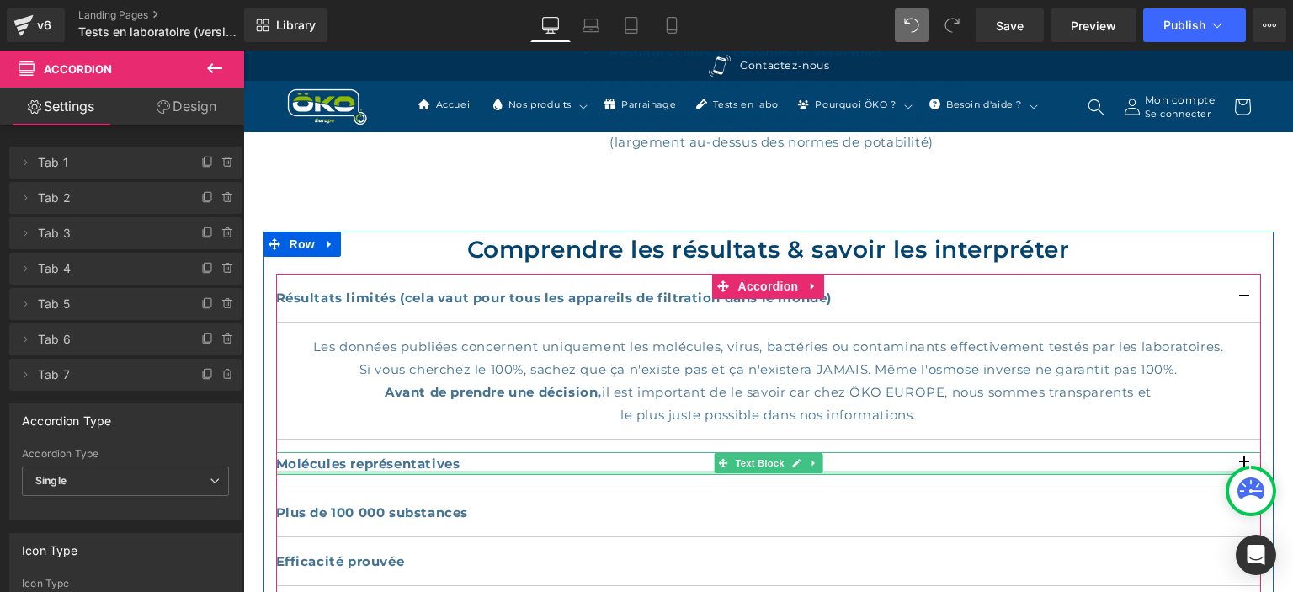
click at [689, 471] on div at bounding box center [768, 473] width 985 height 4
click at [689, 470] on p "Molécules représentatives" at bounding box center [768, 463] width 985 height 23
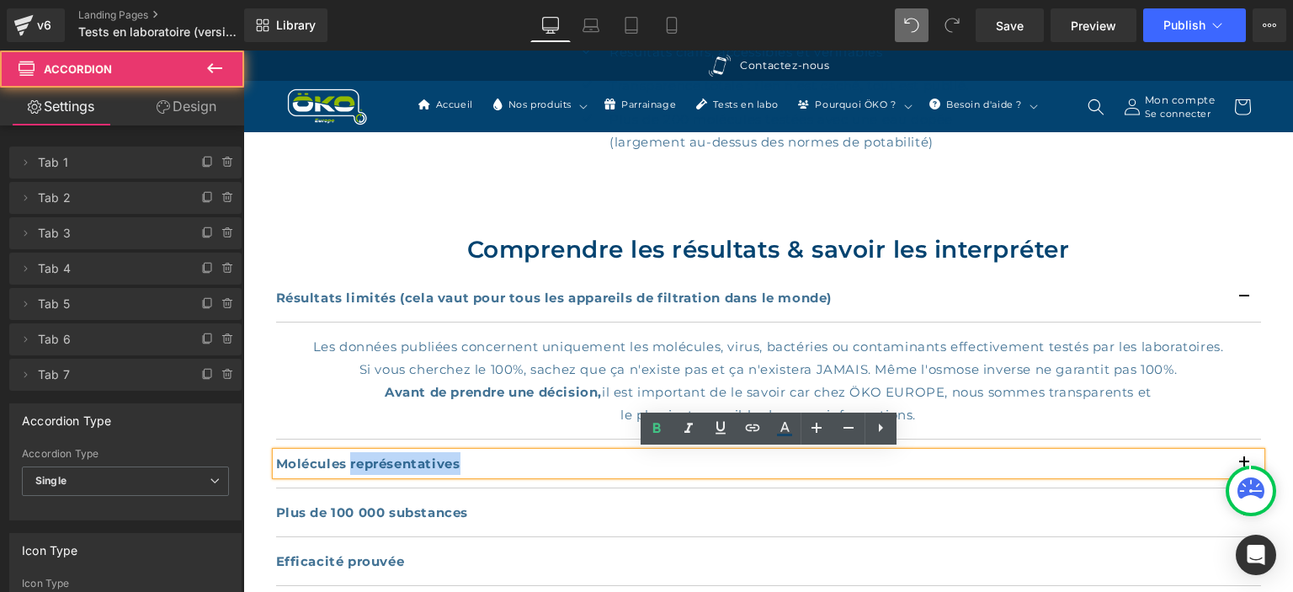
click at [681, 481] on div "Molécules représentatives Text Block" at bounding box center [768, 463] width 985 height 49
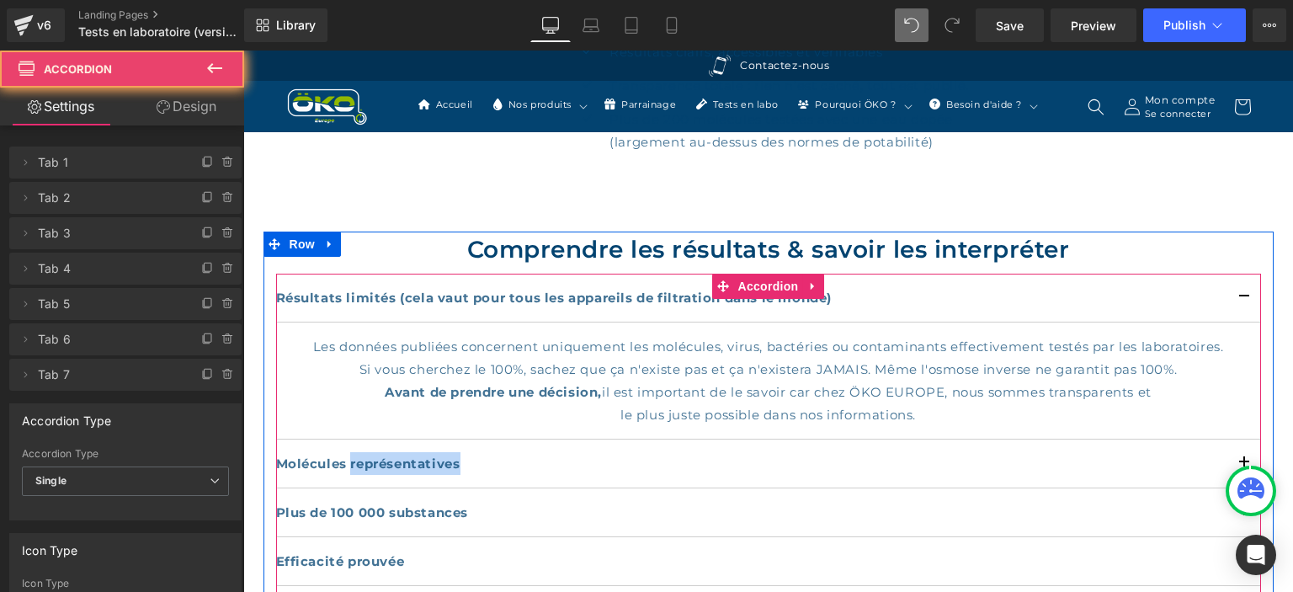
click at [681, 481] on div "Molécules représentatives Text Block" at bounding box center [768, 463] width 985 height 49
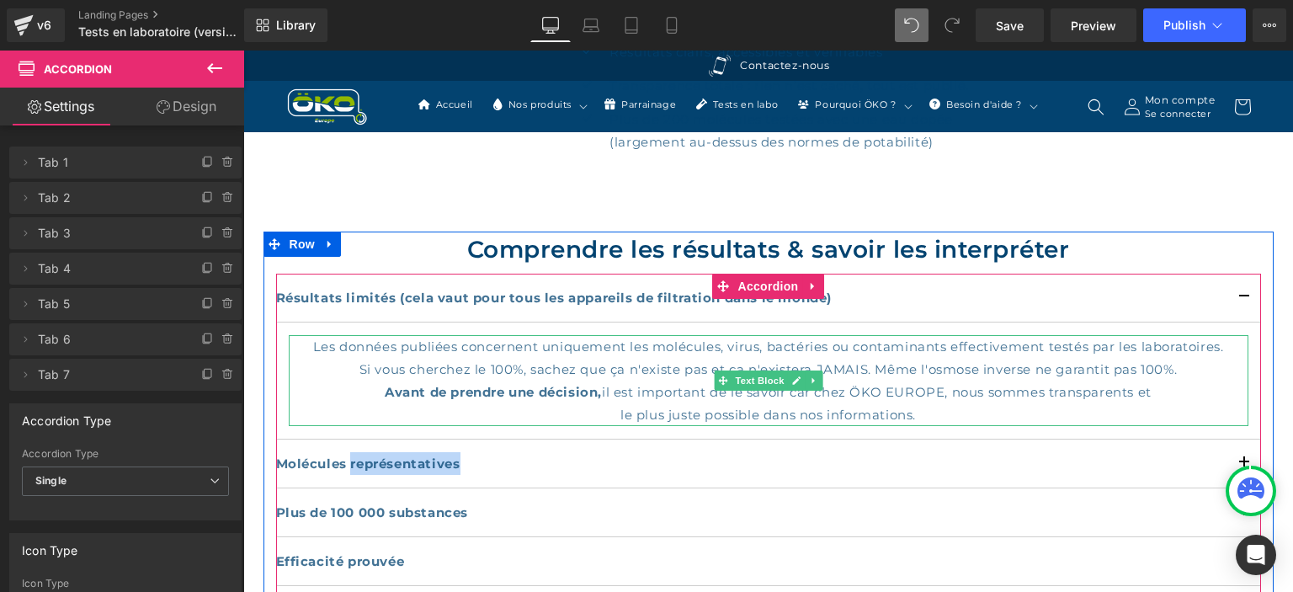
click at [898, 359] on p "Si vous cherchez le 100%, sachez que ça n'existe pas et ça n'existera JAMAIS. M…" at bounding box center [769, 369] width 960 height 23
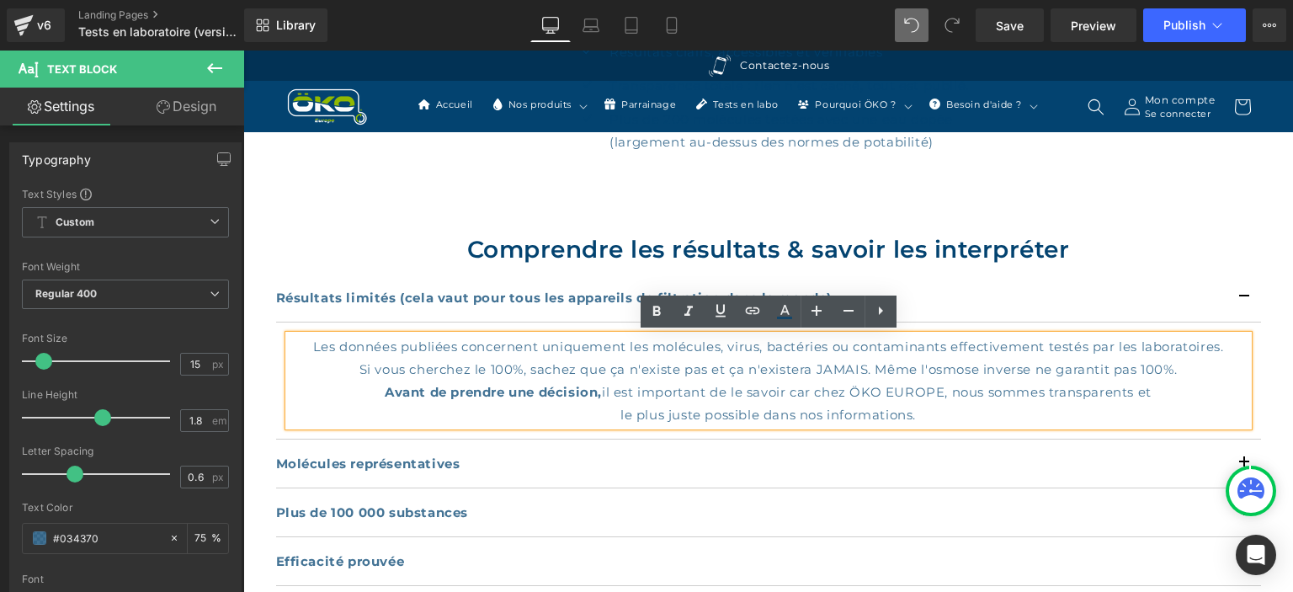
drag, startPoint x: 924, startPoint y: 411, endPoint x: 261, endPoint y: 342, distance: 666.8
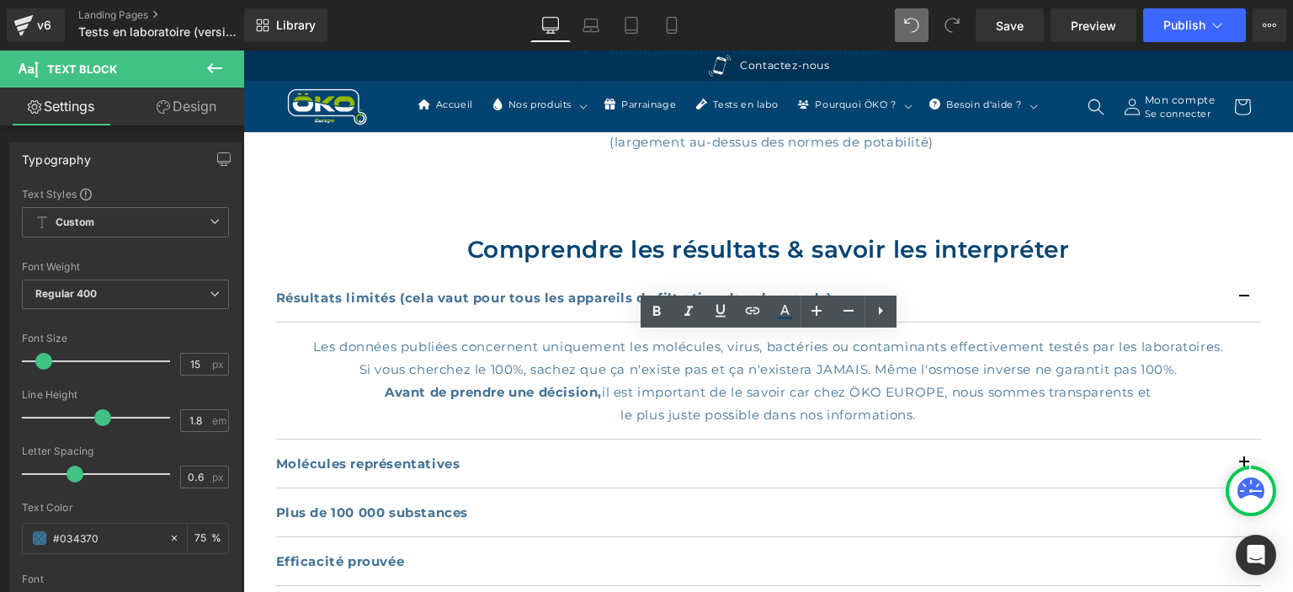
copy div "Les données publiées concernent uniquement les molécules, virus, bactéries ou c…"
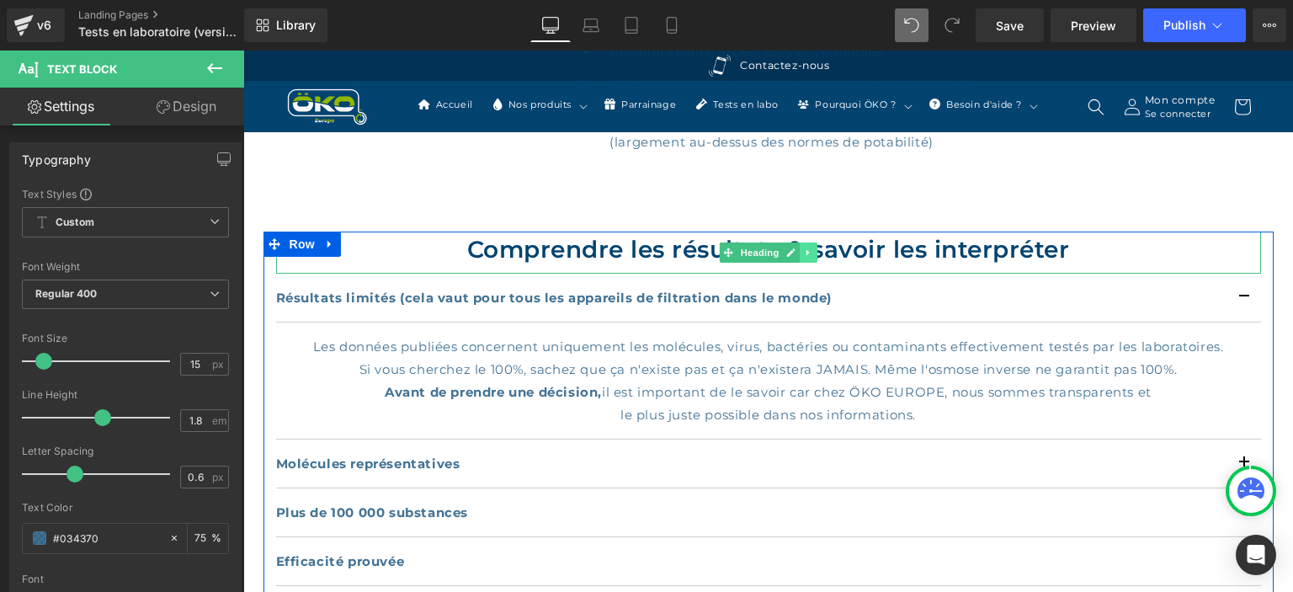
click at [809, 242] on link at bounding box center [809, 252] width 18 height 20
click at [1110, 246] on h2 "Comprendre les résultats & savoir les interpréter" at bounding box center [768, 248] width 985 height 35
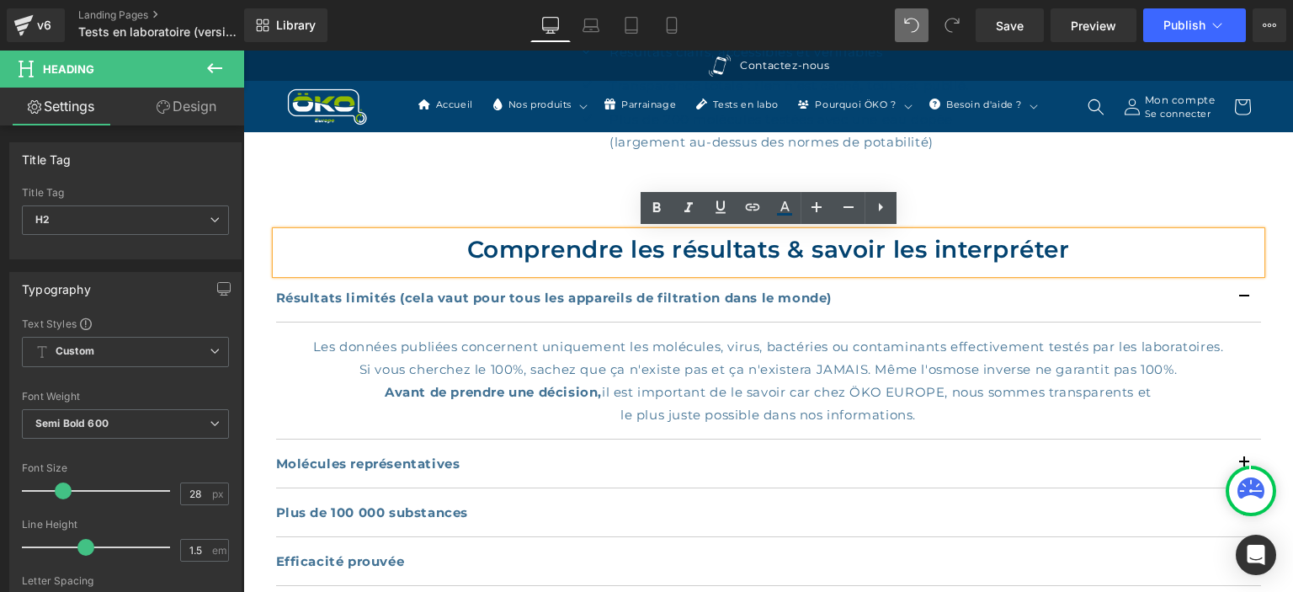
drag, startPoint x: 986, startPoint y: 237, endPoint x: 430, endPoint y: 238, distance: 555.5
click at [430, 238] on h2 "Comprendre les résultats & savoir les interpréter" at bounding box center [768, 248] width 985 height 35
copy h2 "Comprendre les résultats & savoir les interpréter"
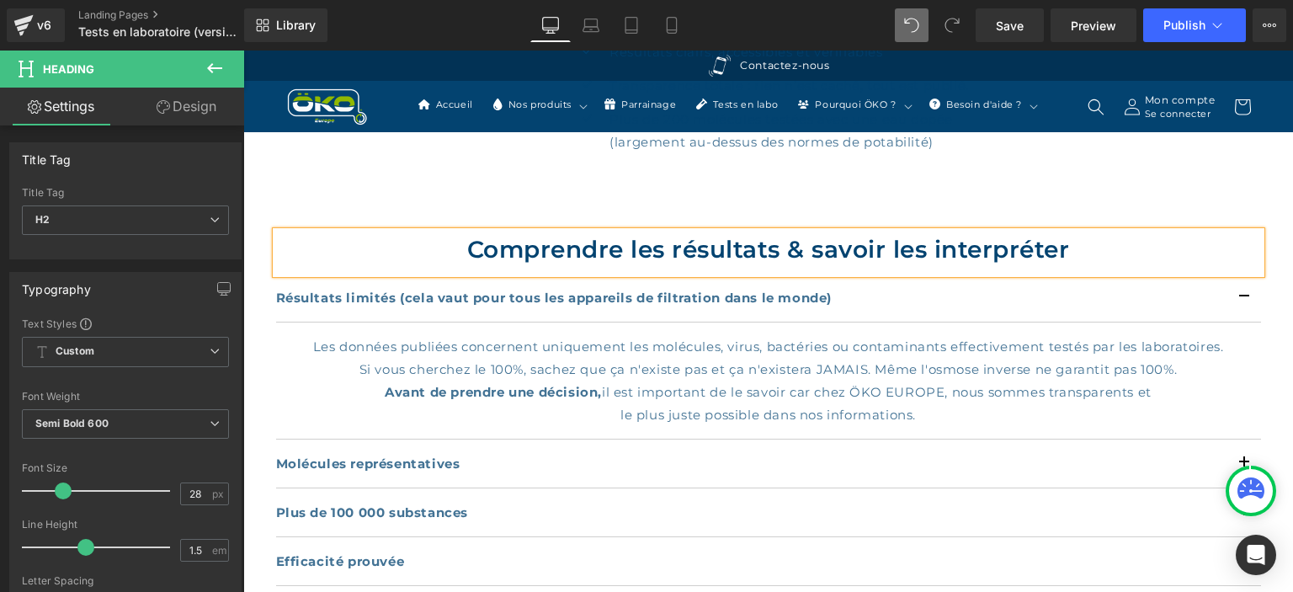
click at [793, 247] on h2 "Comprendre les résultats & savoir les interpréter" at bounding box center [768, 248] width 985 height 35
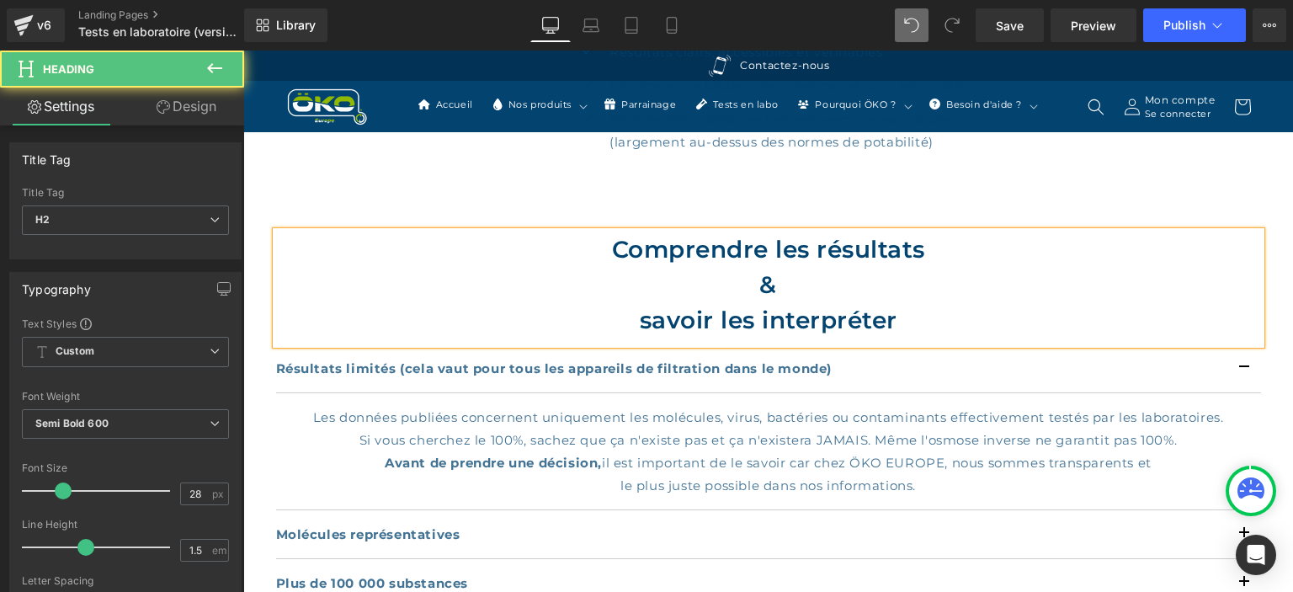
click at [1022, 311] on h2 "savoir les interpréter" at bounding box center [768, 319] width 985 height 35
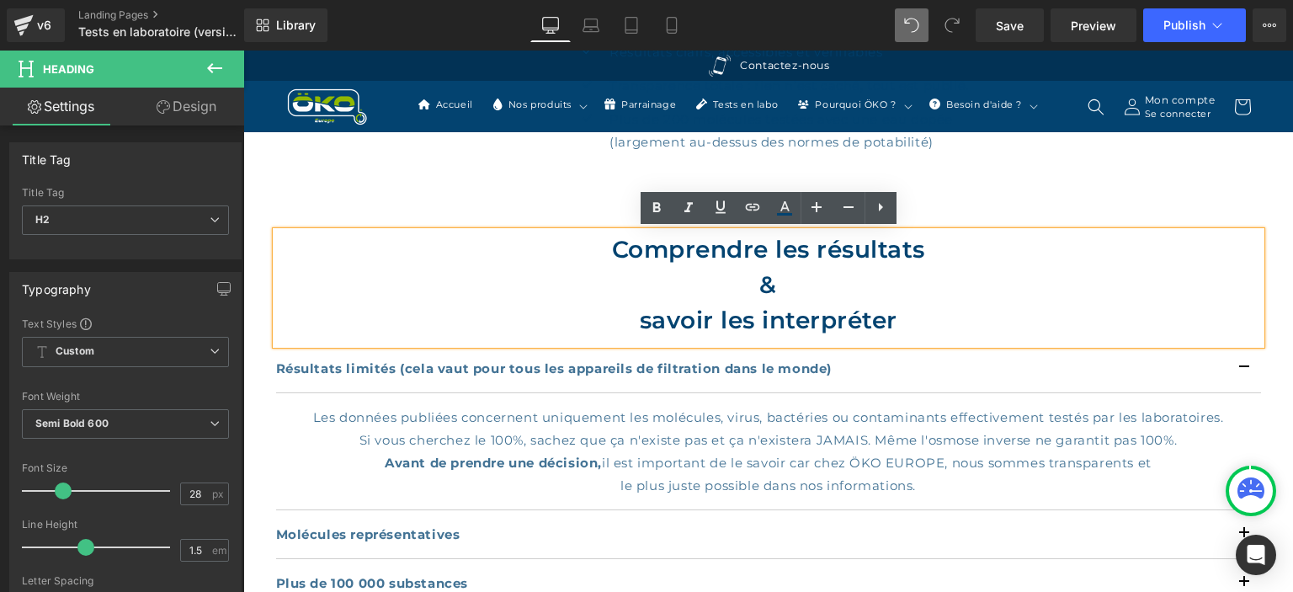
drag, startPoint x: 869, startPoint y: 306, endPoint x: 591, endPoint y: 251, distance: 284.1
click at [591, 251] on div "Comprendre les résultats & savoir les interpréter" at bounding box center [768, 287] width 985 height 113
copy div "Comprendre les résultats & savoir les interpréter"
